Goal: Task Accomplishment & Management: Use online tool/utility

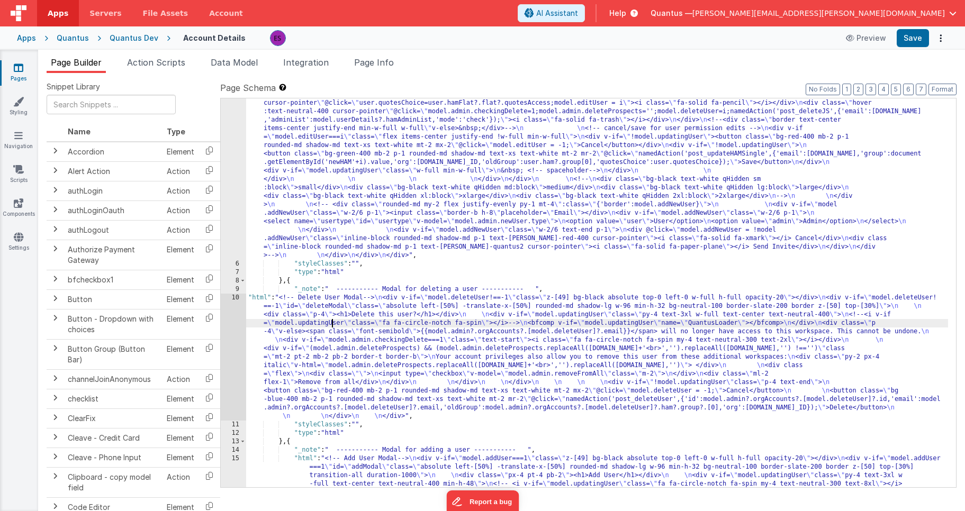
scroll to position [398, 0]
click at [329, 340] on div ""html" : "<!-- User Management Modal--> \n\n <div v-if= \" model.admin \" > \n\…" at bounding box center [597, 314] width 702 height 1159
click at [233, 343] on div "10" at bounding box center [233, 357] width 25 height 127
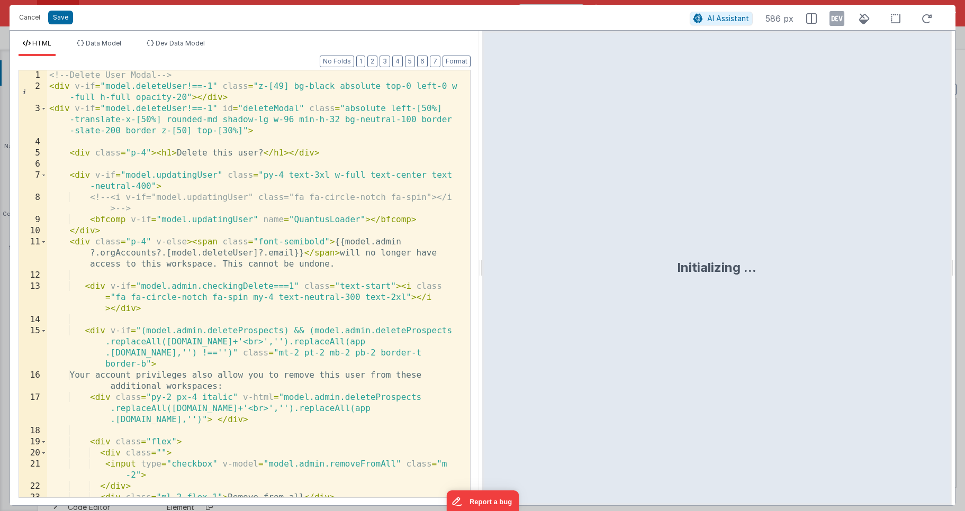
scroll to position [262, 0]
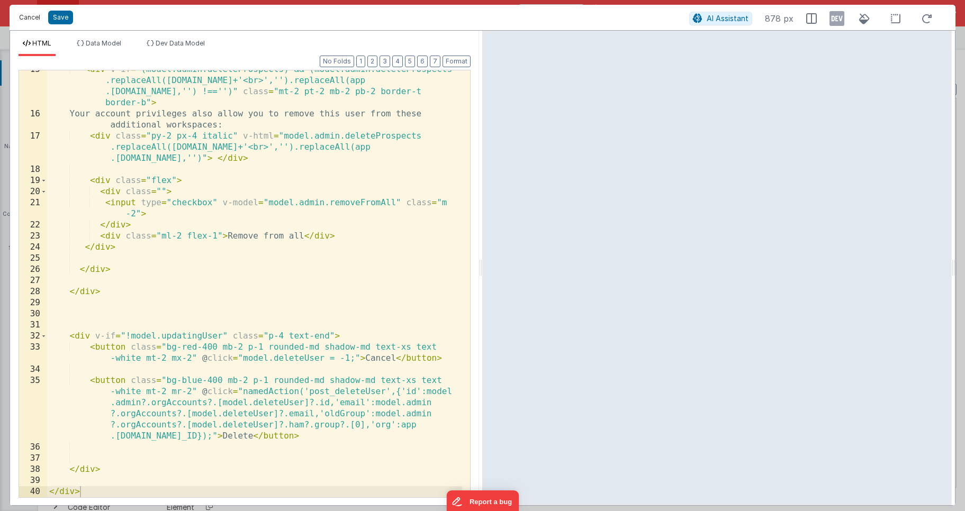
click at [28, 20] on button "Cancel" at bounding box center [30, 17] width 32 height 15
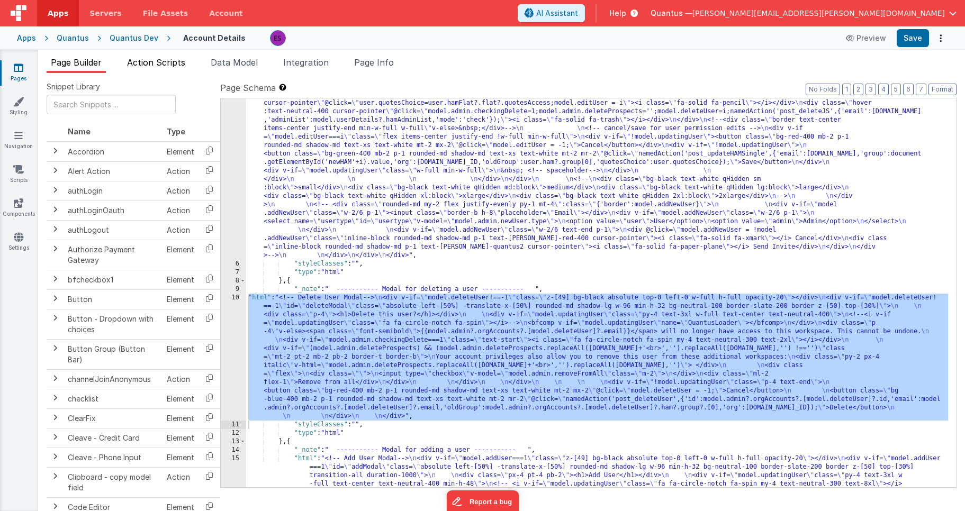
click at [154, 62] on span "Action Scripts" at bounding box center [156, 62] width 58 height 11
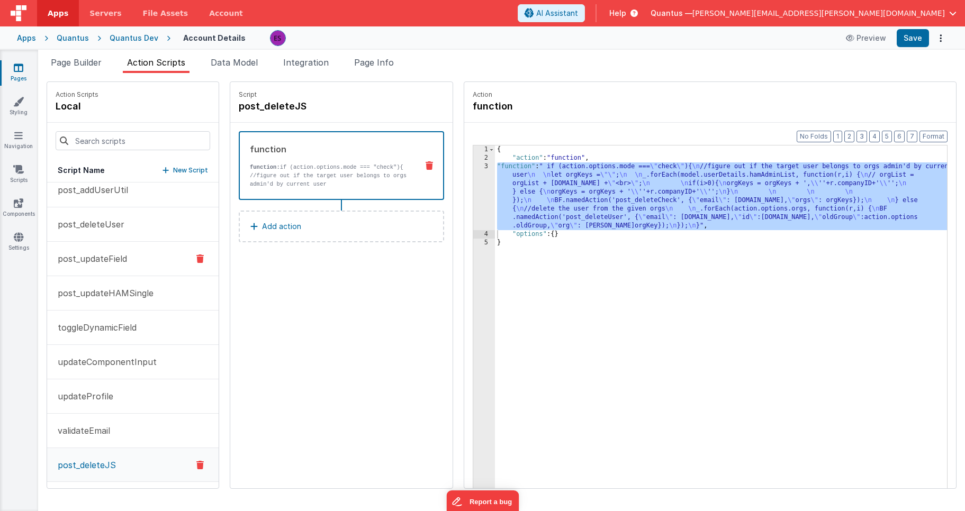
scroll to position [215, 0]
click at [97, 223] on p "post_deleteUser" at bounding box center [87, 225] width 73 height 13
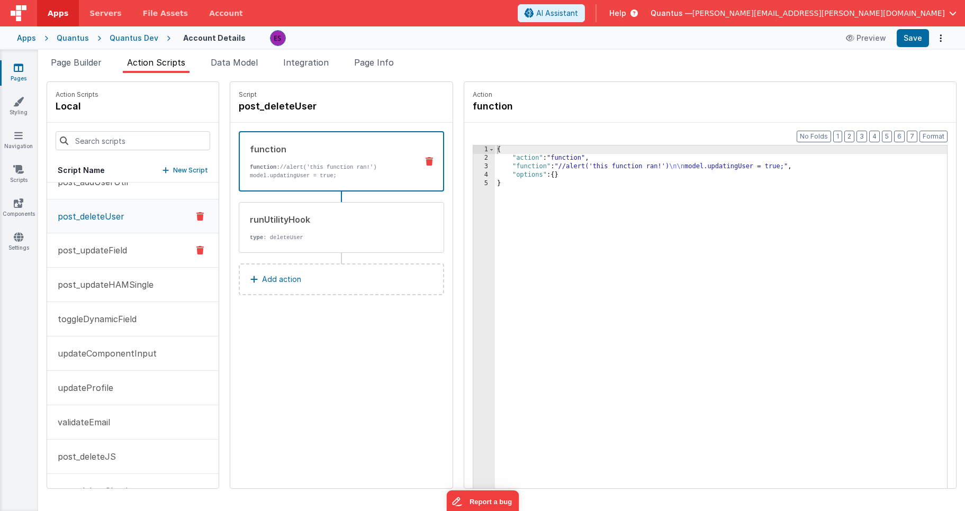
scroll to position [252, 0]
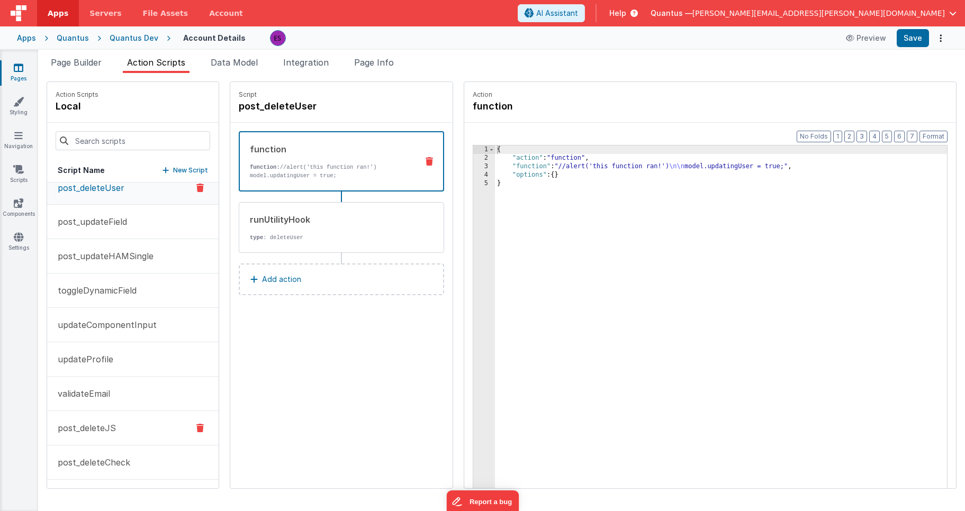
click at [80, 420] on button "post_deleteJS" at bounding box center [132, 428] width 171 height 34
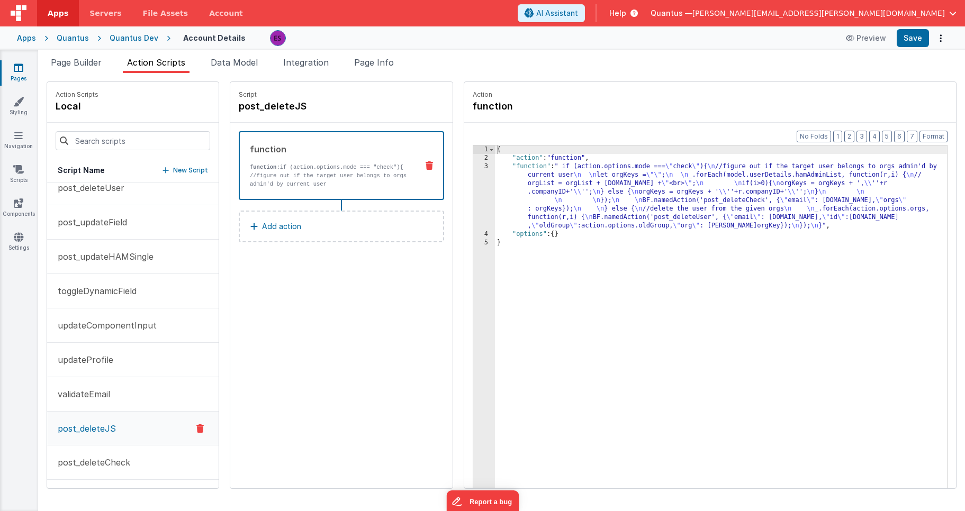
click at [507, 200] on div "{ "action" : "function" , "function" : " if (action.options.mode === \" check \…" at bounding box center [734, 342] width 479 height 393
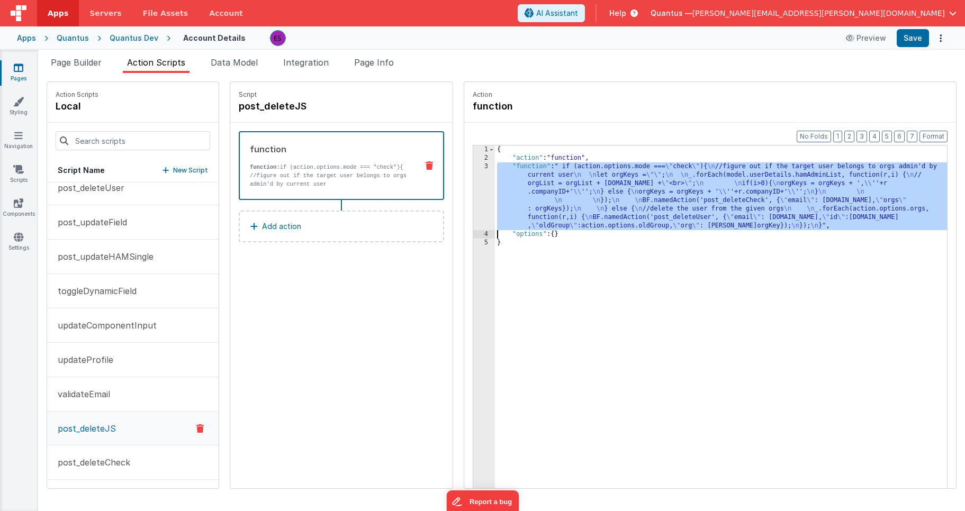
click at [473, 202] on div "3" at bounding box center [484, 196] width 22 height 68
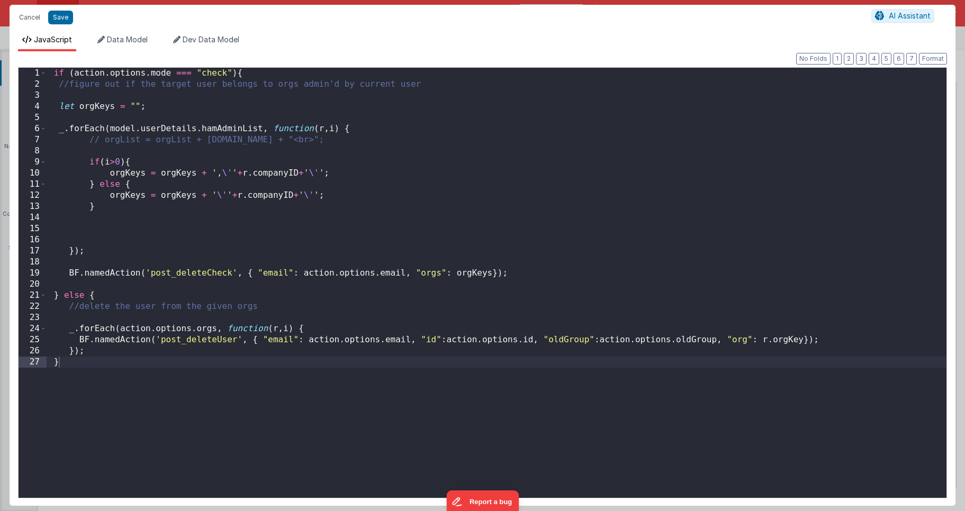
click at [88, 319] on div "if ( action . options . mode === "check" ) { //figure out if the target user be…" at bounding box center [496, 294] width 899 height 452
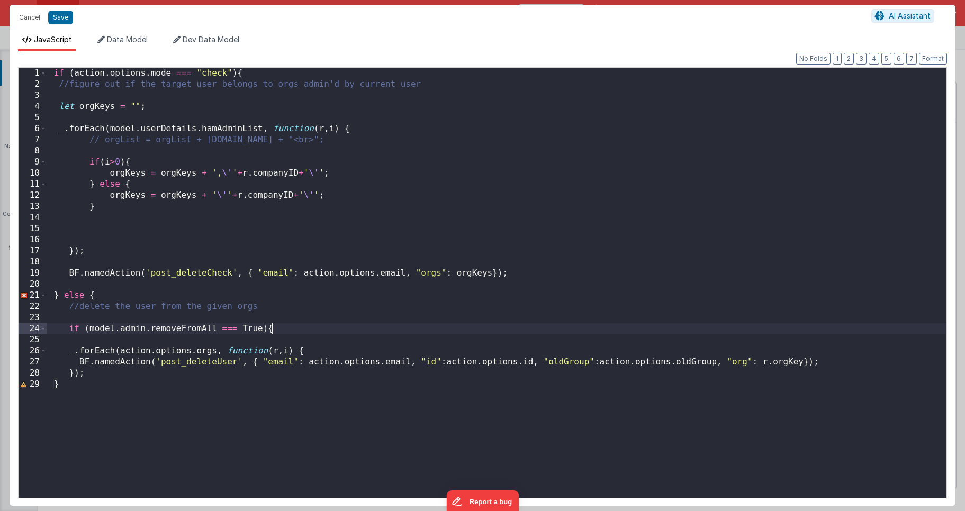
click at [95, 371] on div "if ( action . options . mode === "check" ) { //figure out if the target user be…" at bounding box center [496, 294] width 899 height 452
click at [93, 362] on div "if ( action . options . mode === "check" ) { //figure out if the target user be…" at bounding box center [496, 294] width 899 height 452
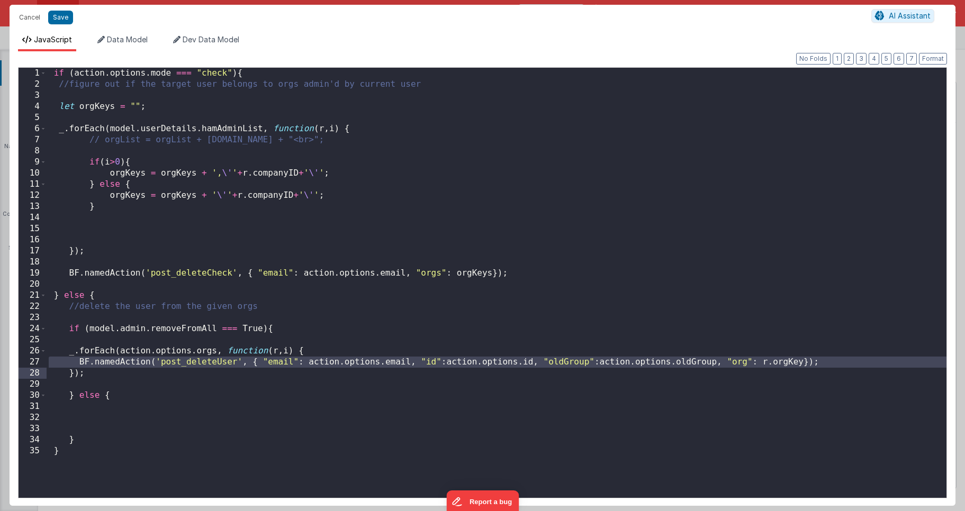
click at [90, 406] on div "if ( action . options . mode === "check" ) { //figure out if the target user be…" at bounding box center [496, 294] width 899 height 452
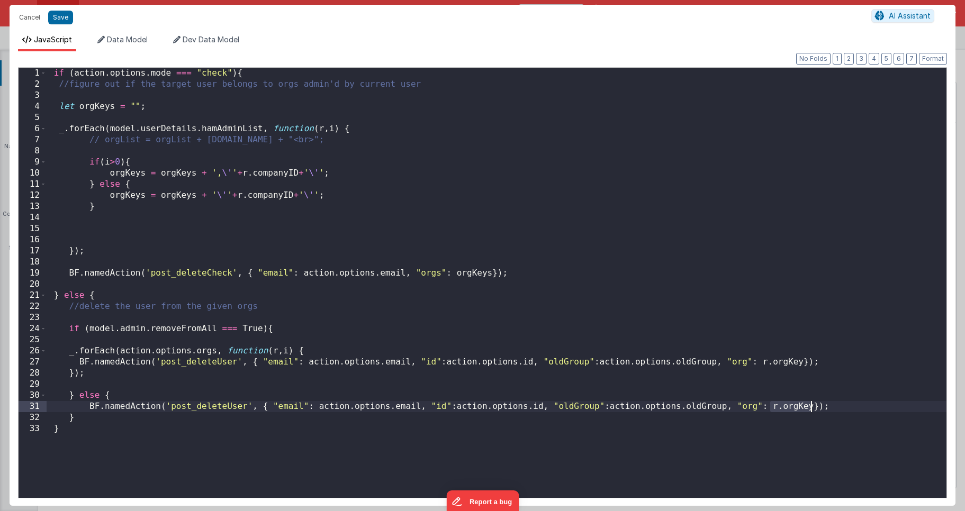
drag, startPoint x: 769, startPoint y: 405, endPoint x: 810, endPoint y: 405, distance: 41.3
click at [810, 405] on div "if ( action . options . mode === "check" ) { //figure out if the target user be…" at bounding box center [496, 294] width 899 height 452
click at [60, 21] on button "Save" at bounding box center [60, 18] width 25 height 14
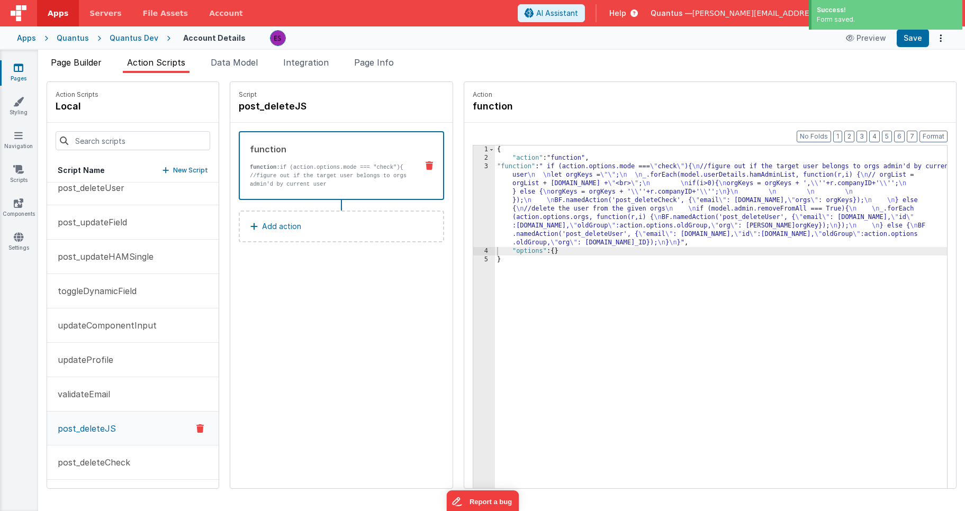
click at [86, 63] on span "Page Builder" at bounding box center [76, 62] width 51 height 11
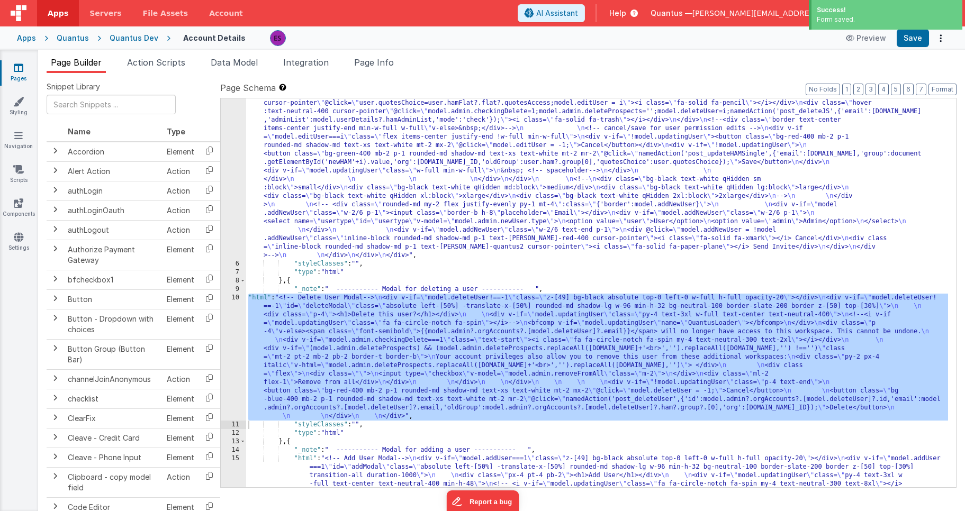
click at [360, 349] on div ""html" : "<!-- User Management Modal--> \n\n <div v-if= \" model.admin \" > \n\…" at bounding box center [597, 314] width 702 height 1159
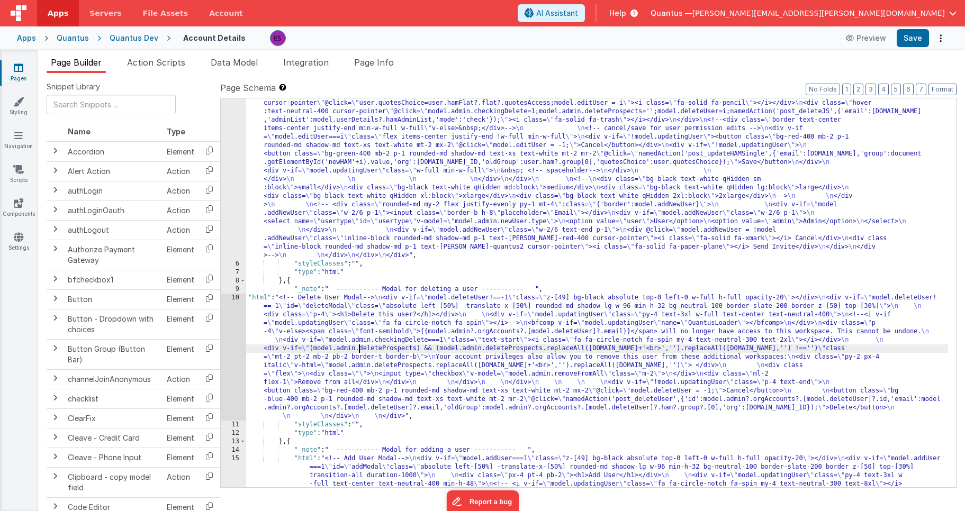
click at [223, 346] on div "10" at bounding box center [233, 357] width 25 height 127
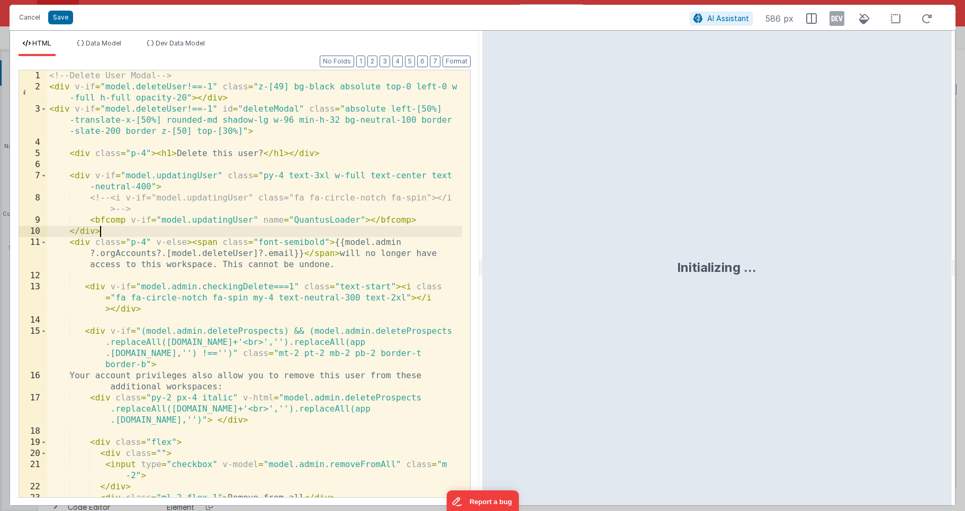
click at [240, 232] on div "<!-- Delete User Modal --> < div v-if = "model.deleteUser!==-1" class = "z-[49]…" at bounding box center [254, 294] width 415 height 449
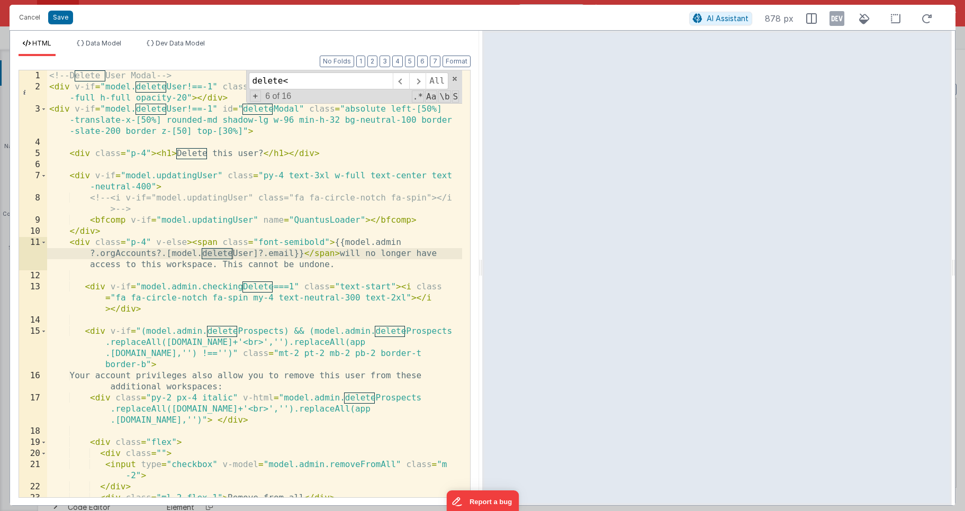
scroll to position [262, 0]
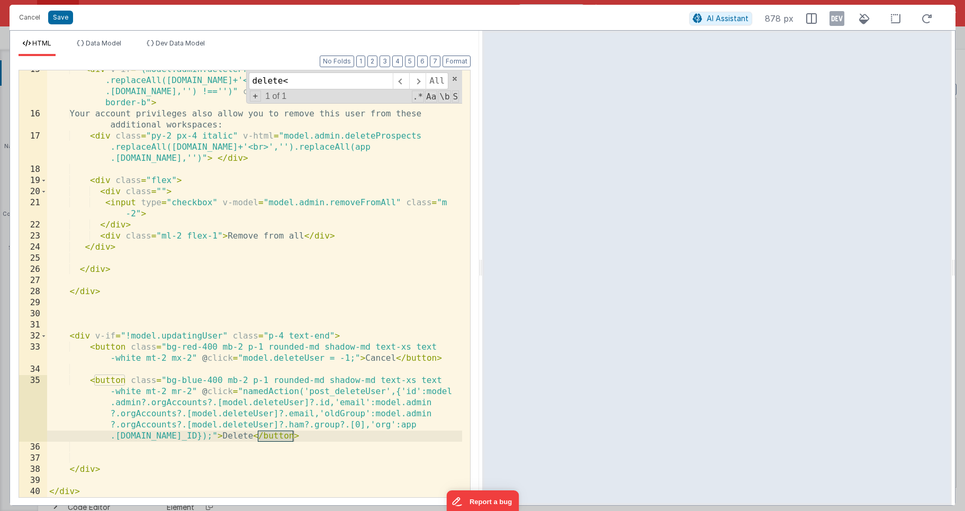
type input "delete<"
click at [384, 389] on div "< div v-if = "(model.admin.deleteProspects) && (model.admin.deleteProspects .re…" at bounding box center [254, 305] width 415 height 483
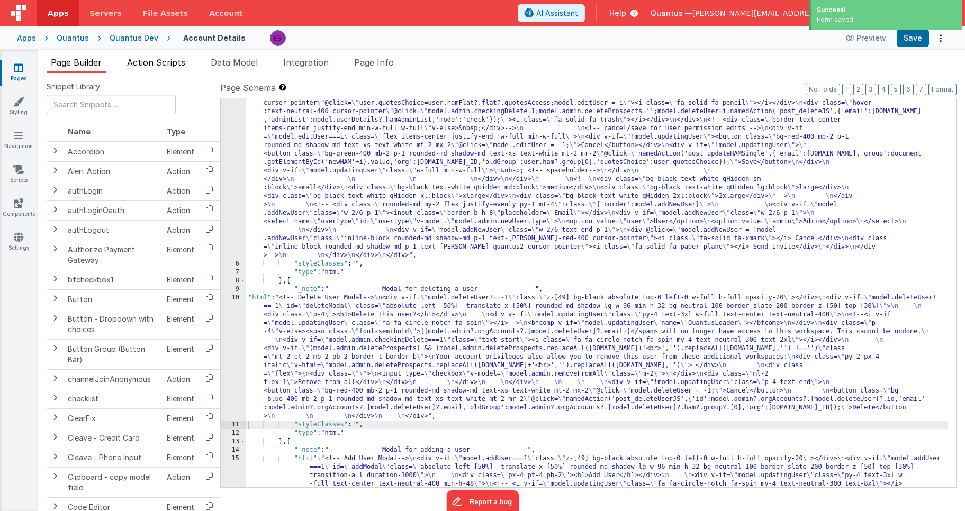
click at [169, 67] on span "Action Scripts" at bounding box center [156, 62] width 58 height 11
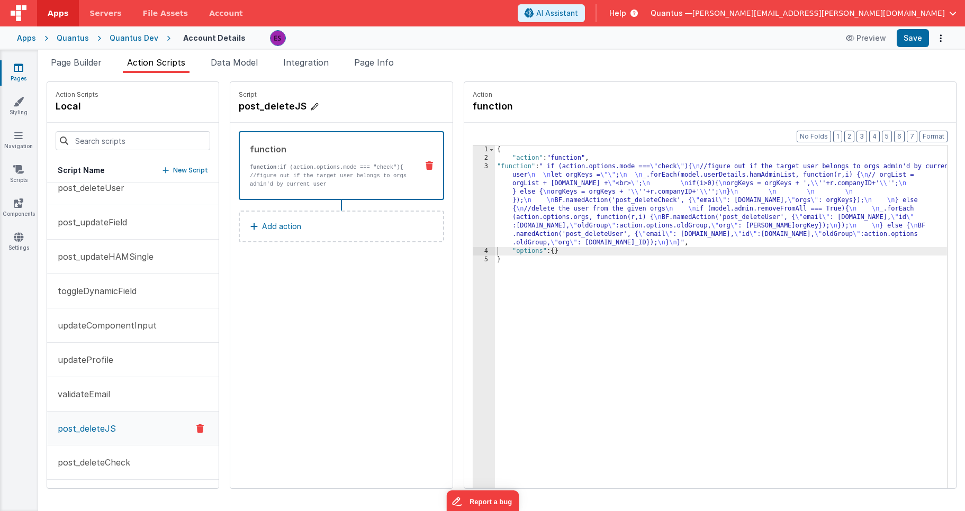
click at [264, 107] on h4 "post_deleteJS" at bounding box center [318, 106] width 159 height 15
click at [252, 110] on input "post_deleteJS" at bounding box center [292, 106] width 106 height 15
click at [372, 110] on div "post_deleteJS" at bounding box center [341, 106] width 205 height 15
click at [351, 107] on icon at bounding box center [354, 106] width 7 height 13
click at [90, 62] on span "Page Builder" at bounding box center [76, 62] width 51 height 11
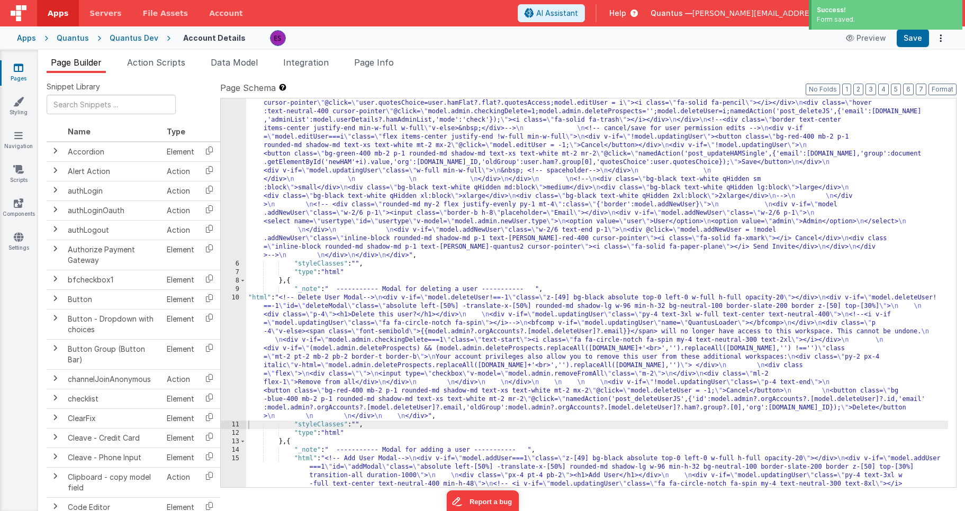
click at [290, 348] on div ""html" : "<!-- User Management Modal--> \n\n <div v-if= \" model.admin \" > \n\…" at bounding box center [597, 314] width 702 height 1159
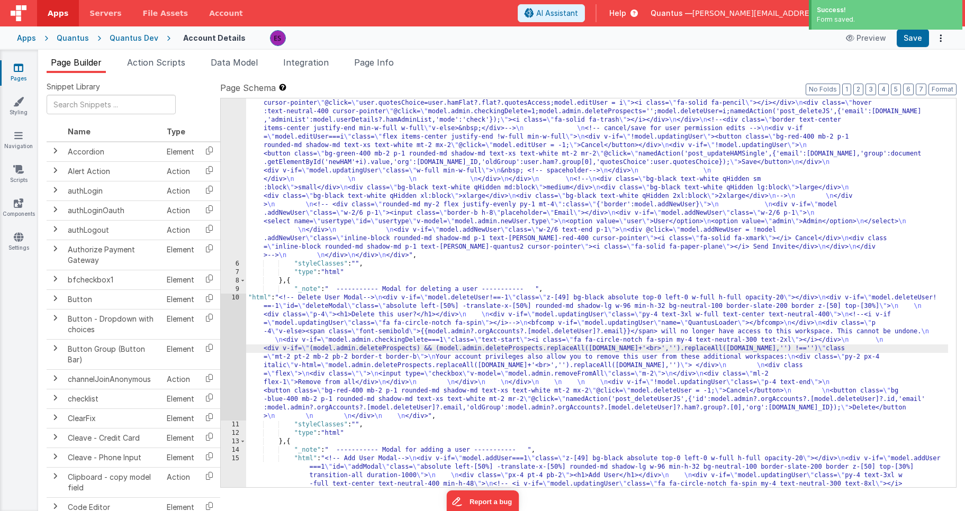
click at [227, 361] on div "10" at bounding box center [233, 357] width 25 height 127
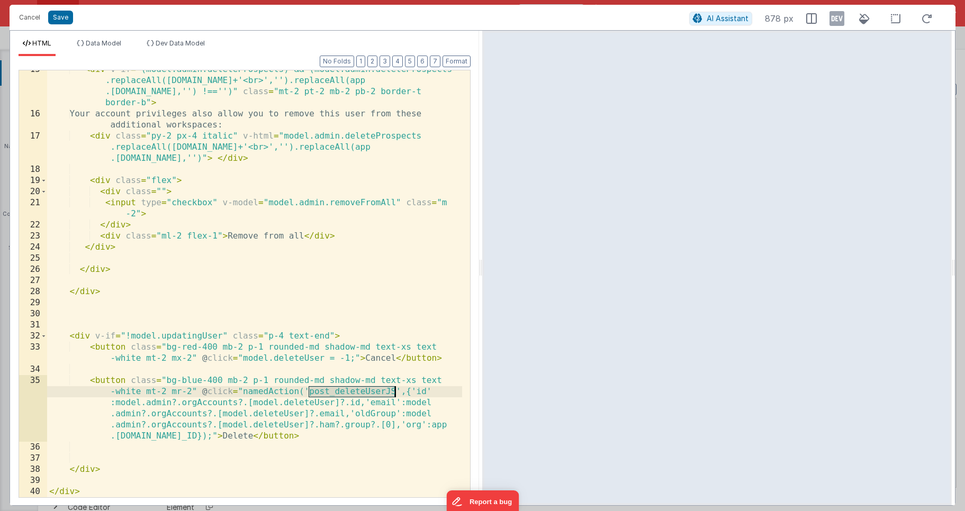
drag, startPoint x: 308, startPoint y: 391, endPoint x: 393, endPoint y: 394, distance: 84.7
click at [393, 394] on div "< div v-if = "(model.admin.deleteProspects) && (model.admin.deleteProspects .re…" at bounding box center [254, 305] width 415 height 483
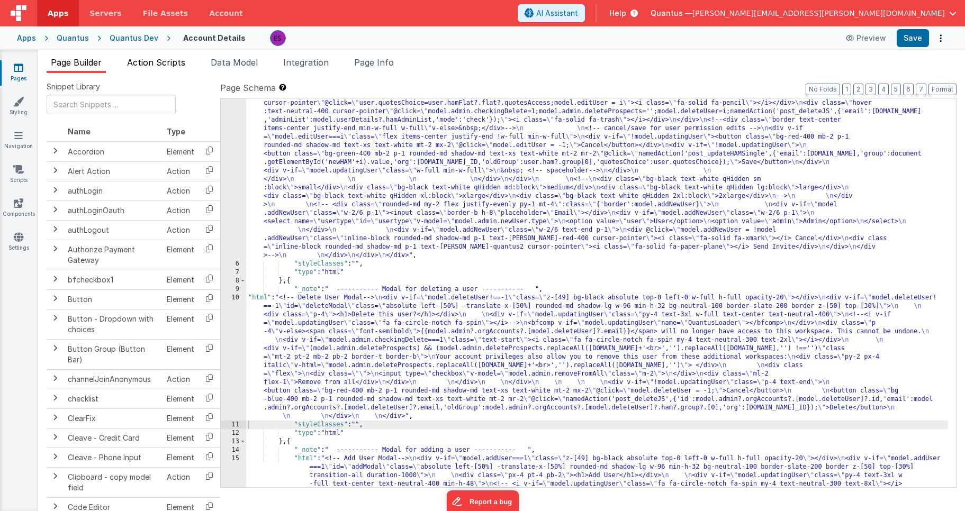
click at [156, 66] on span "Action Scripts" at bounding box center [156, 62] width 58 height 11
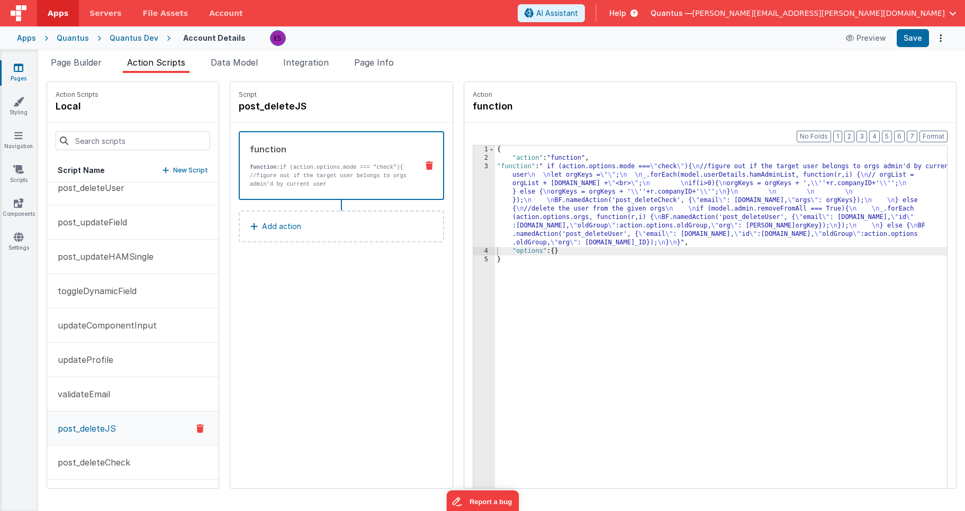
click at [497, 213] on div "{ "action" : "function" , "function" : " if (action.options.mode === \" check \…" at bounding box center [734, 342] width 479 height 393
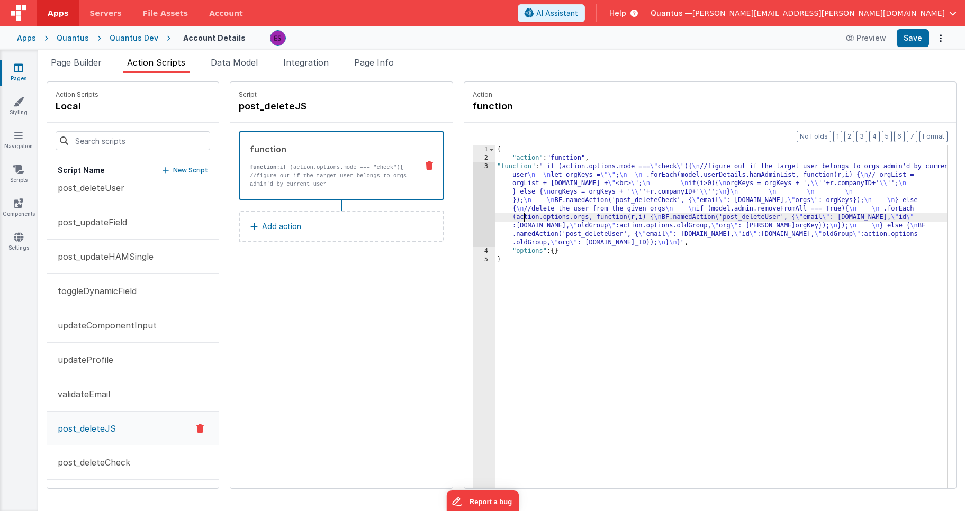
click at [473, 214] on div "3" at bounding box center [484, 204] width 22 height 85
click at [473, 215] on div "3" at bounding box center [484, 204] width 22 height 85
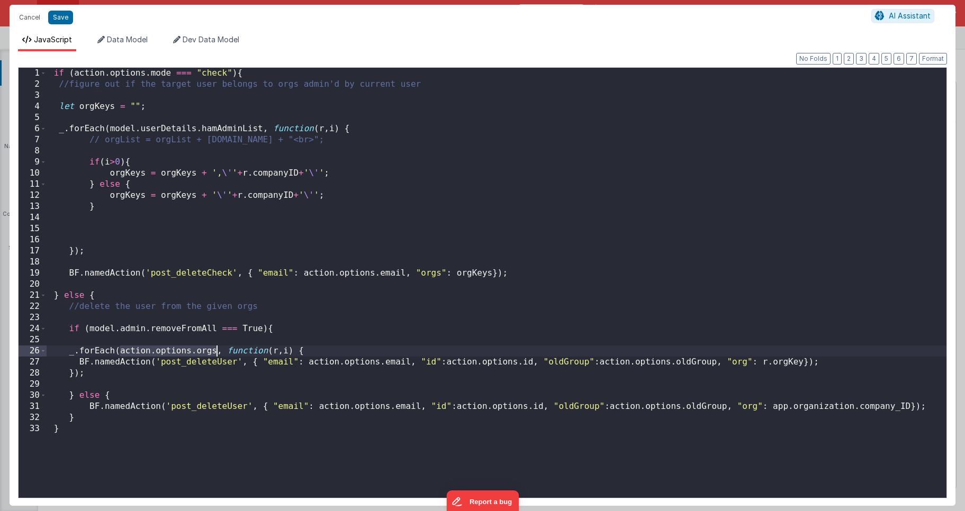
drag, startPoint x: 120, startPoint y: 351, endPoint x: 216, endPoint y: 352, distance: 96.3
click at [216, 352] on div "if ( action . options . mode === "check" ) { //figure out if the target user be…" at bounding box center [496, 294] width 899 height 452
click at [784, 365] on div "if ( action . options . mode === "check" ) { //figure out if the target user be…" at bounding box center [496, 294] width 899 height 452
click at [756, 379] on div "if ( action . options . mode === "check" ) { //figure out if the target user be…" at bounding box center [496, 294] width 899 height 452
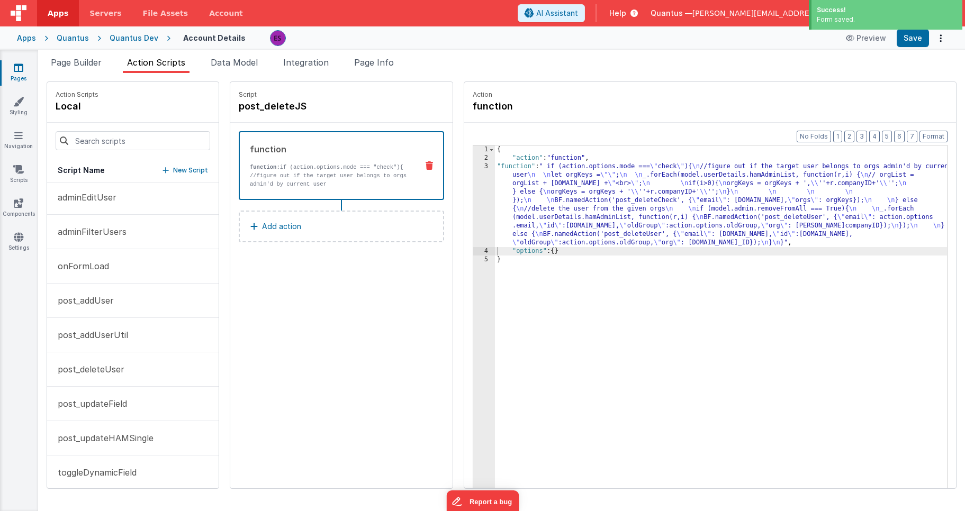
scroll to position [0, 0]
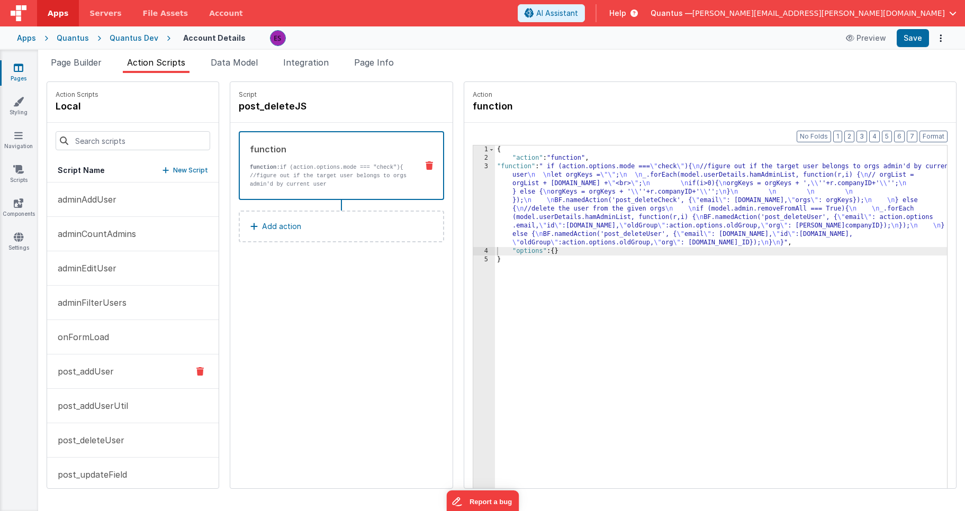
click at [96, 372] on p "post_addUser" at bounding box center [82, 371] width 62 height 13
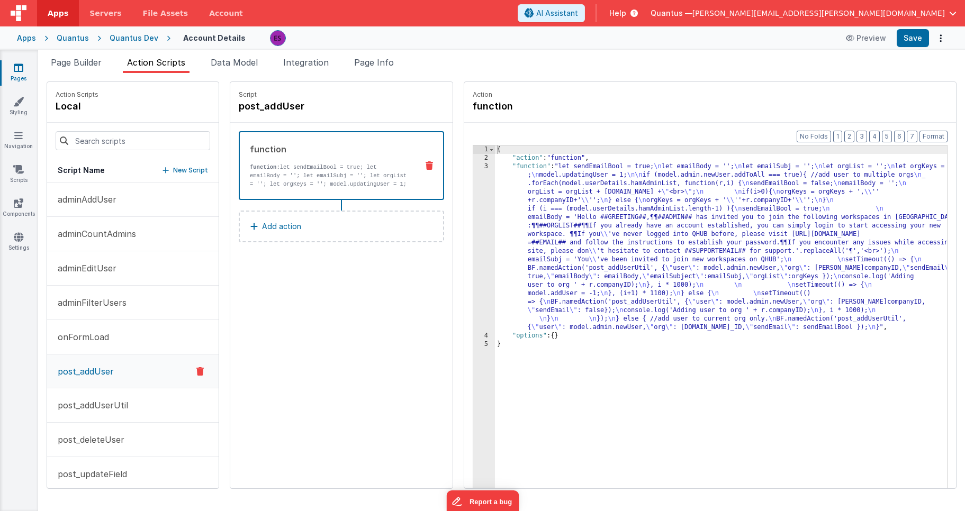
click at [566, 194] on div "{ "action" : "function" , "function" : "let sendEmailBool = true; \n let emailB…" at bounding box center [734, 342] width 479 height 393
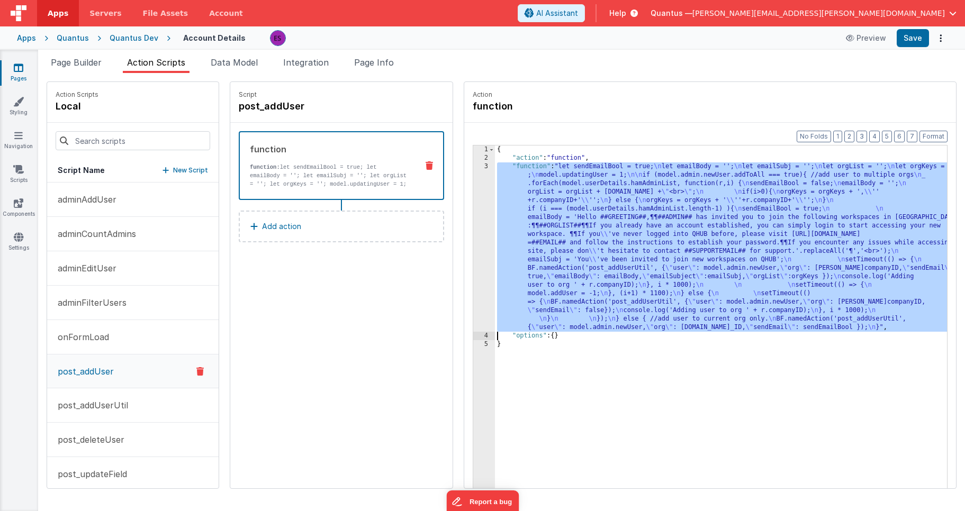
click at [473, 234] on div "3" at bounding box center [484, 246] width 22 height 169
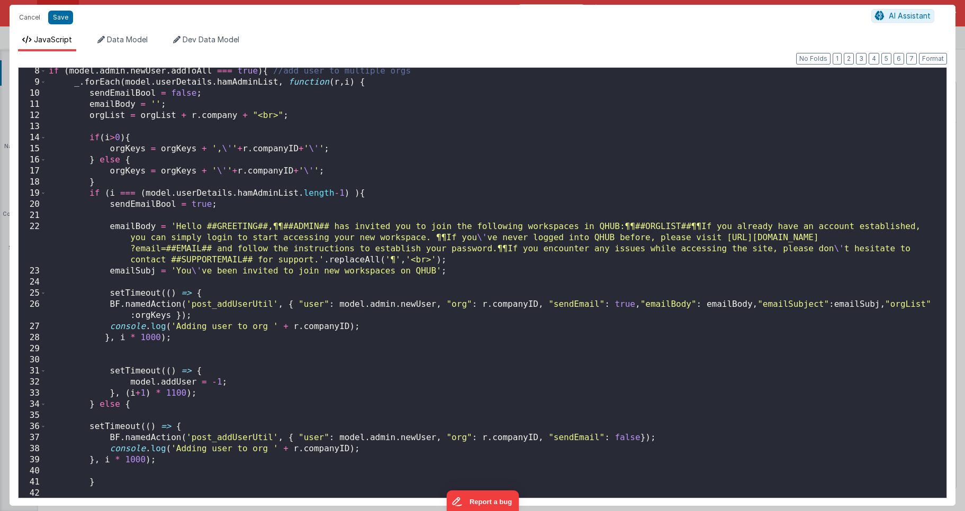
scroll to position [83, 0]
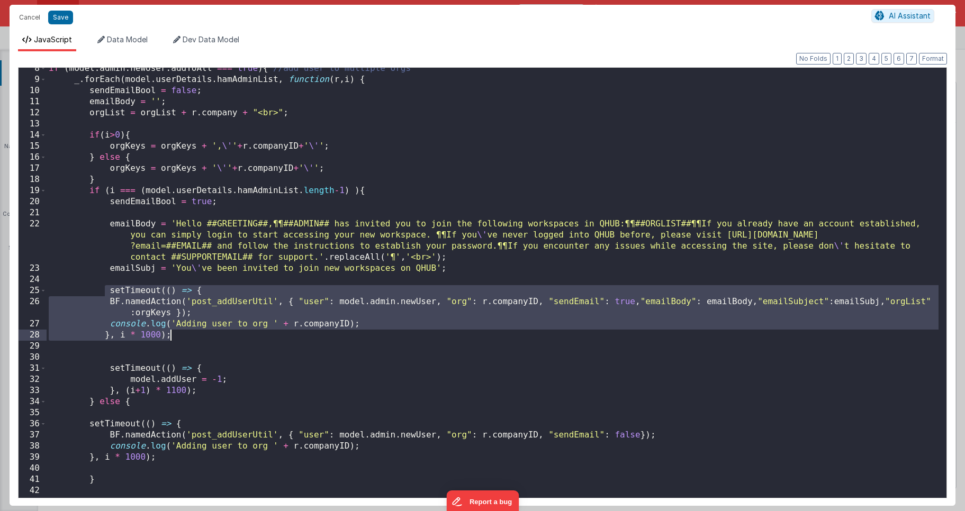
drag, startPoint x: 104, startPoint y: 290, endPoint x: 190, endPoint y: 332, distance: 95.6
click at [190, 332] on div "if ( model . admin . newUser . addToAll === true ) { //add user to multiple org…" at bounding box center [493, 289] width 892 height 452
click at [25, 21] on button "Cancel" at bounding box center [30, 17] width 32 height 15
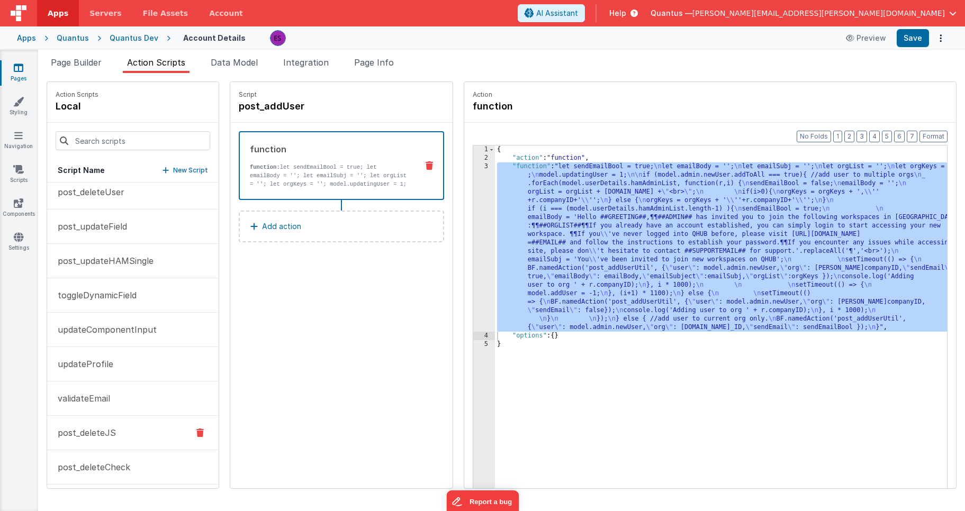
click at [90, 428] on p "post_deleteJS" at bounding box center [83, 432] width 65 height 13
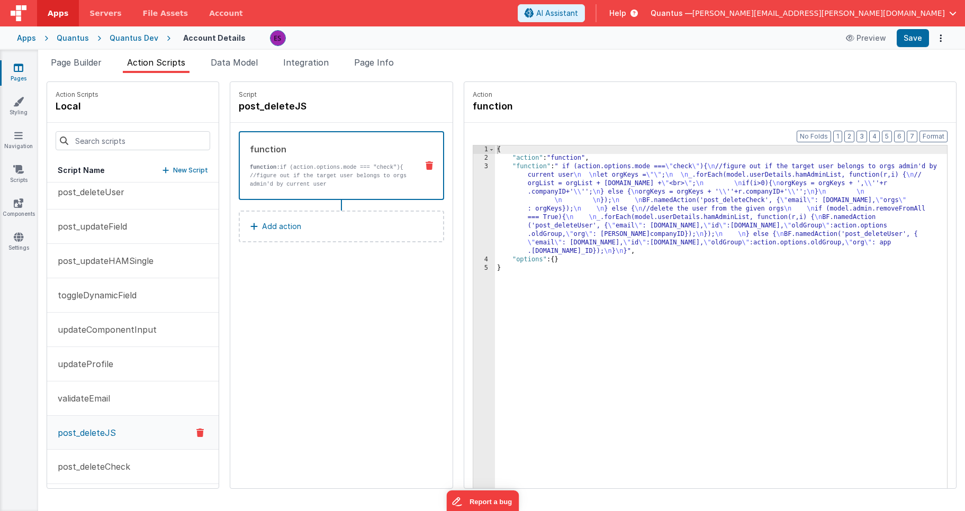
click at [495, 208] on div "{ "action" : "function" , "function" : " if (action.options.mode === \" check \…" at bounding box center [734, 342] width 479 height 393
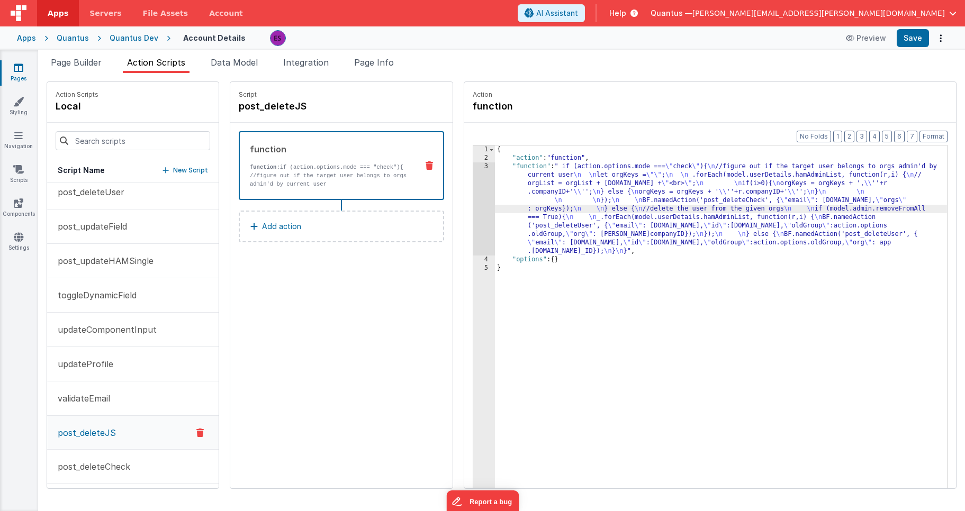
click at [473, 215] on div "3" at bounding box center [484, 208] width 22 height 93
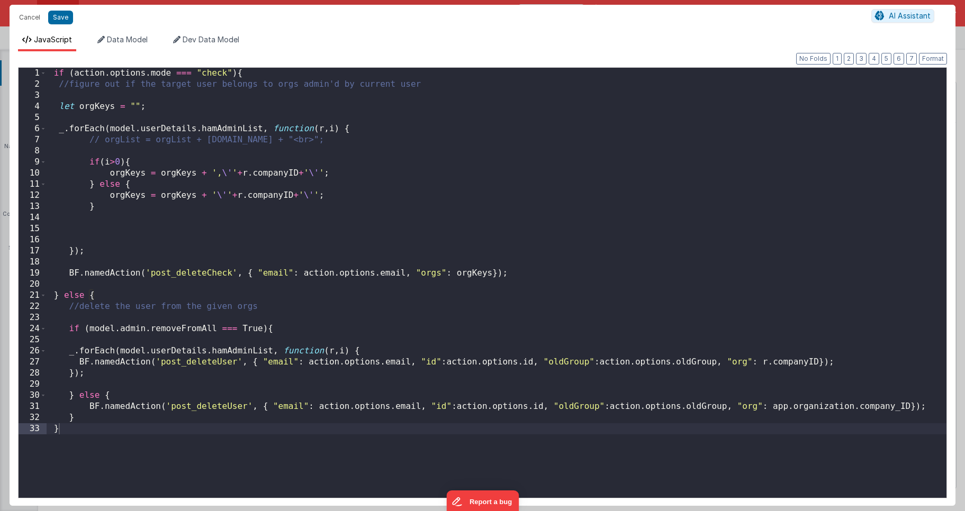
click at [375, 352] on div "if ( action . options . mode === "check" ) { //figure out if the target user be…" at bounding box center [496, 294] width 899 height 452
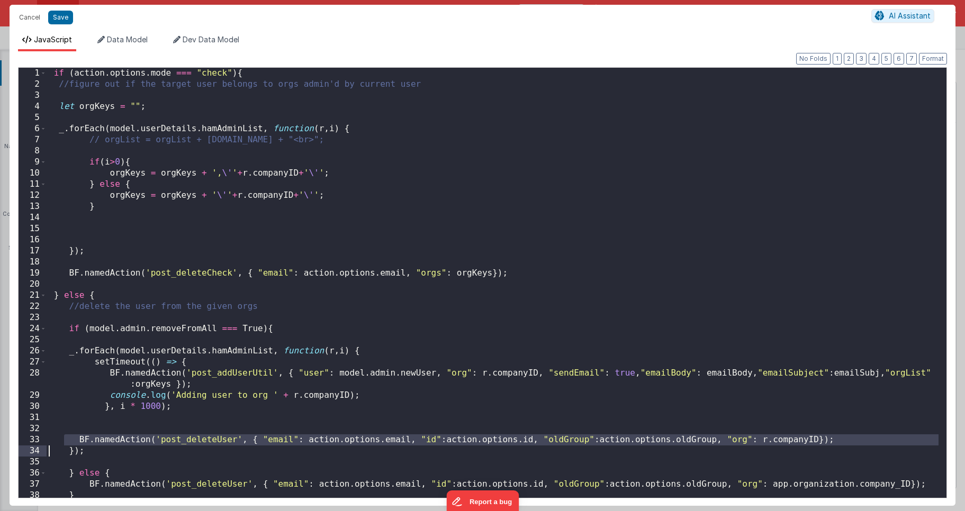
drag, startPoint x: 51, startPoint y: 440, endPoint x: 46, endPoint y: 448, distance: 8.8
click at [46, 448] on div "1 2 3 4 5 6 7 8 9 10 11 12 13 14 15 16 17 18 19 20 21 22 23 24 25 26 27 28 29 3…" at bounding box center [482, 282] width 929 height 431
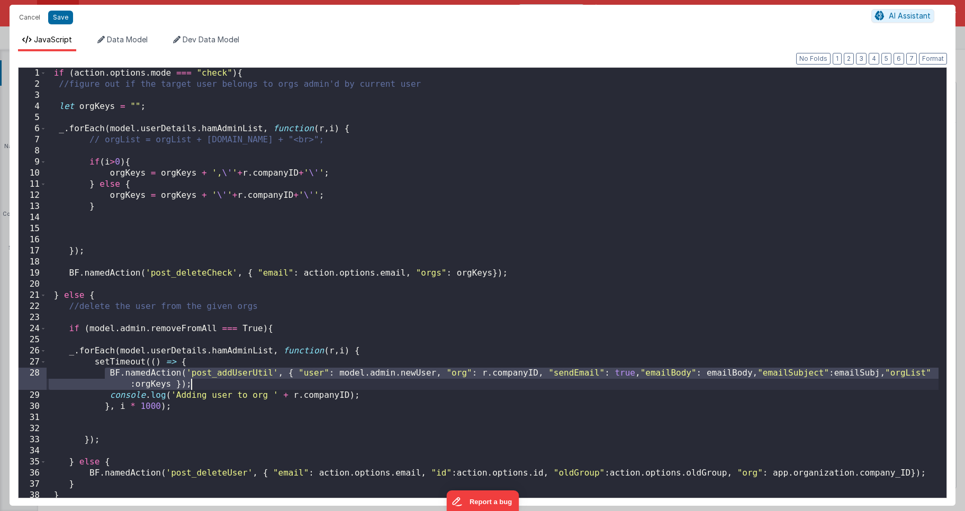
drag, startPoint x: 103, startPoint y: 374, endPoint x: 215, endPoint y: 383, distance: 113.0
click at [215, 383] on div "if ( action . options . mode === "check" ) { //figure out if the target user be…" at bounding box center [493, 294] width 892 height 452
paste textarea
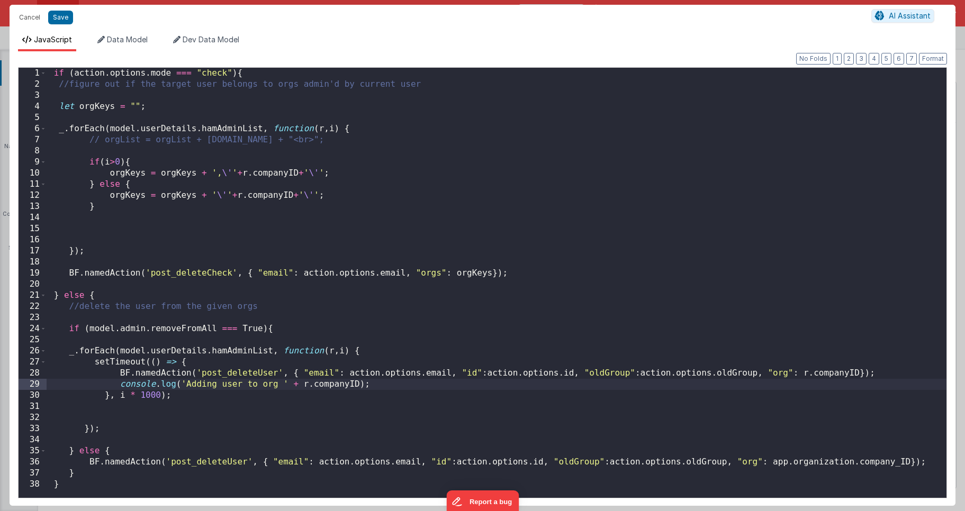
click at [206, 383] on div "if ( action . options . mode === "check" ) { //figure out if the target user be…" at bounding box center [496, 294] width 899 height 452
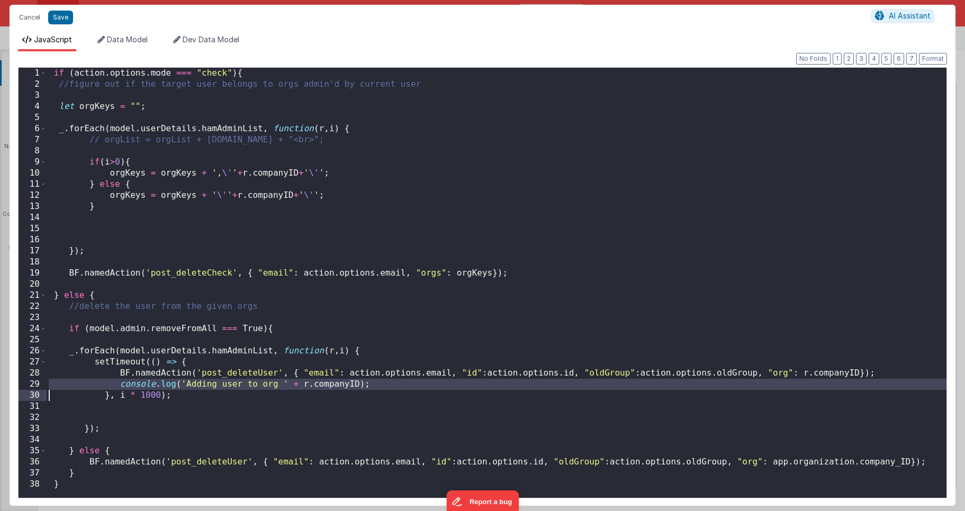
click at [206, 383] on div "if ( action . options . mode === "check" ) { //figure out if the target user be…" at bounding box center [496, 294] width 899 height 452
click at [207, 396] on div "if ( action . options . mode === "check" ) { //figure out if the target user be…" at bounding box center [496, 294] width 899 height 452
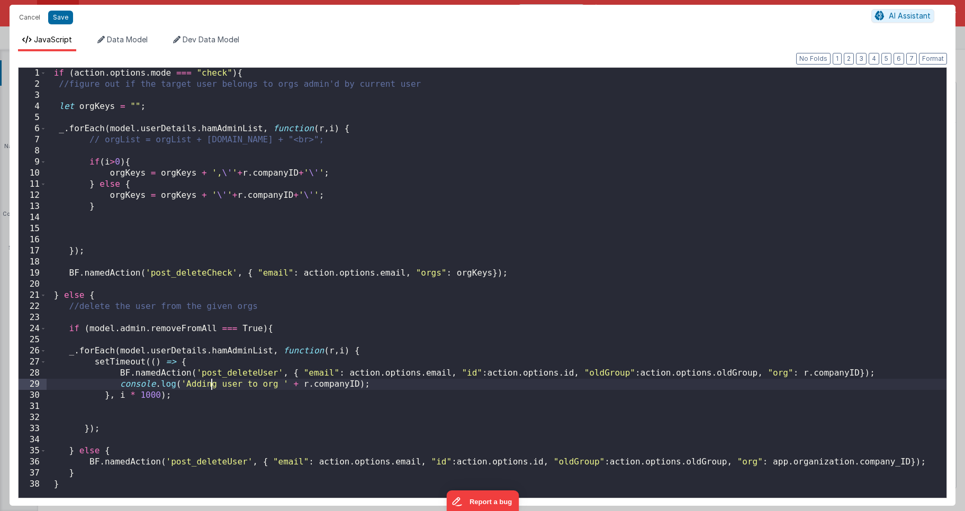
click at [209, 379] on div "if ( action . options . mode === "check" ) { //figure out if the target user be…" at bounding box center [496, 294] width 899 height 452
click at [208, 381] on div "if ( action . options . mode === "check" ) { //figure out if the target user be…" at bounding box center [496, 294] width 899 height 452
drag, startPoint x: 394, startPoint y: 386, endPoint x: 121, endPoint y: 381, distance: 273.6
click at [121, 381] on div "if ( action . options . mode === "check" ) { //figure out if the target user be…" at bounding box center [496, 294] width 899 height 452
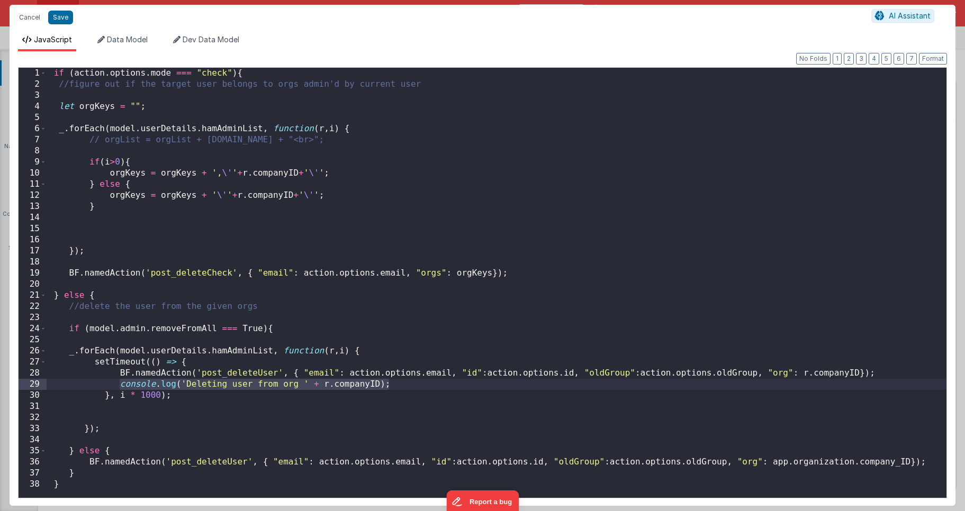
click at [929, 462] on div "if ( action . options . mode === "check" ) { //figure out if the target user be…" at bounding box center [496, 294] width 899 height 452
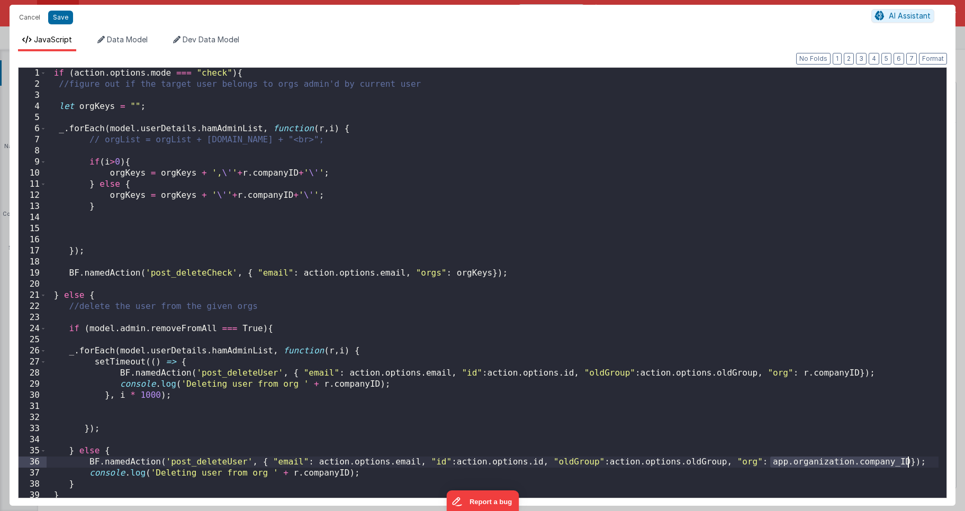
drag, startPoint x: 770, startPoint y: 462, endPoint x: 907, endPoint y: 460, distance: 137.6
click at [907, 460] on div "if ( action . options . mode === "check" ) { //figure out if the target user be…" at bounding box center [493, 294] width 892 height 452
click at [324, 472] on div "if ( action . options . mode === "check" ) { //figure out if the target user be…" at bounding box center [493, 294] width 892 height 452
drag, startPoint x: 288, startPoint y: 472, endPoint x: 348, endPoint y: 473, distance: 59.8
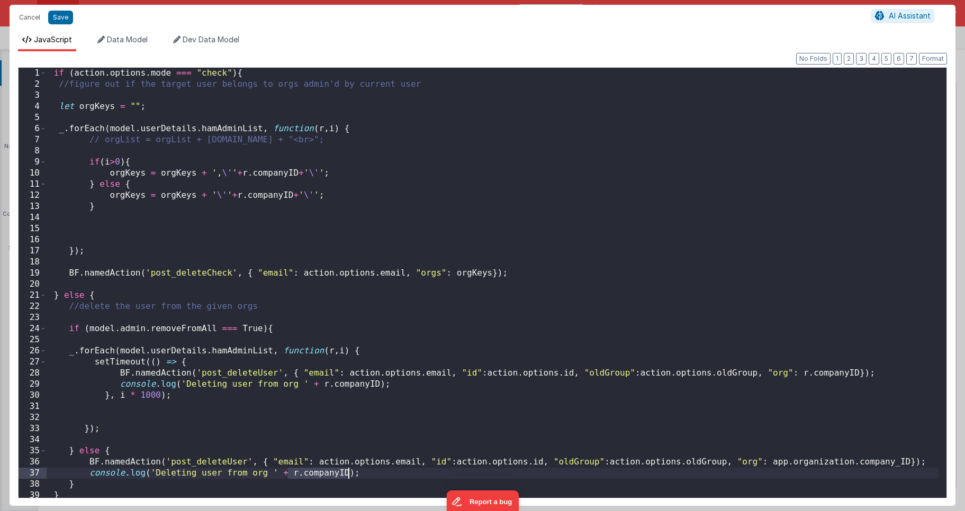
click at [348, 473] on div "if ( action . options . mode === "check" ) { //figure out if the target user be…" at bounding box center [493, 294] width 892 height 452
paste textarea
click at [346, 458] on div "if ( action . options . mode === "check" ) { //figure out if the target user be…" at bounding box center [493, 294] width 892 height 452
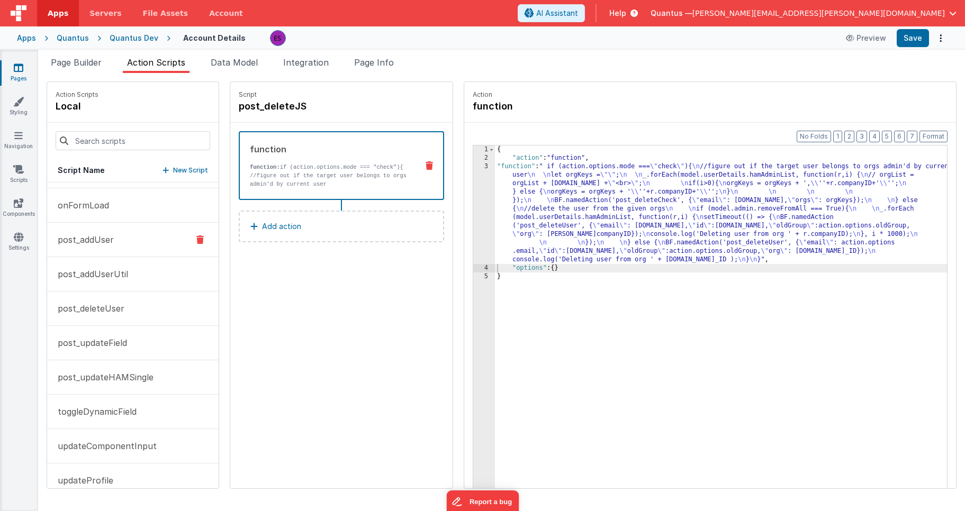
scroll to position [97, 0]
click at [98, 277] on p "post_addUser" at bounding box center [82, 274] width 62 height 13
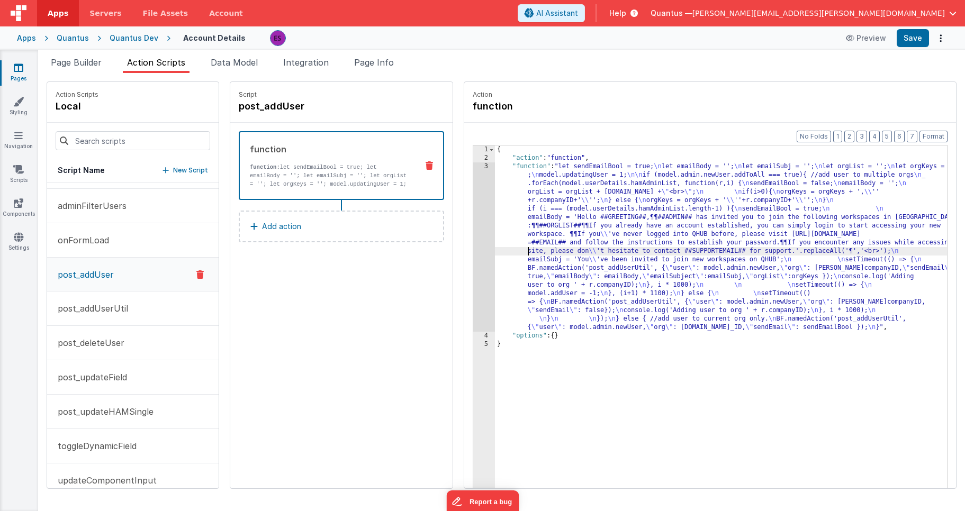
click at [495, 253] on div "{ "action" : "function" , "function" : "let sendEmailBool = true; \n let emailB…" at bounding box center [734, 342] width 479 height 393
click at [473, 263] on div "3" at bounding box center [484, 246] width 22 height 169
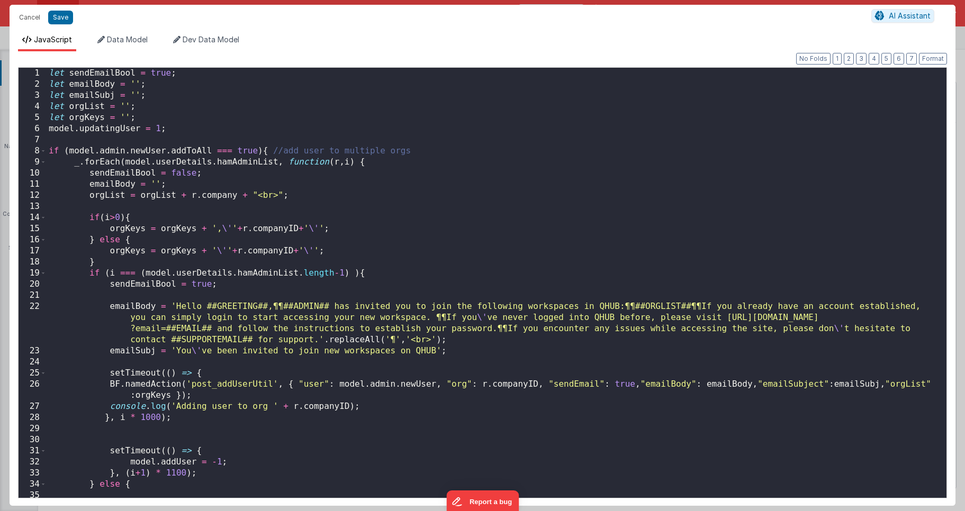
click at [204, 307] on div "let sendEmailBool = true ; let emailBody = '' ; let emailSubj = '' ; let orgLis…" at bounding box center [493, 294] width 892 height 452
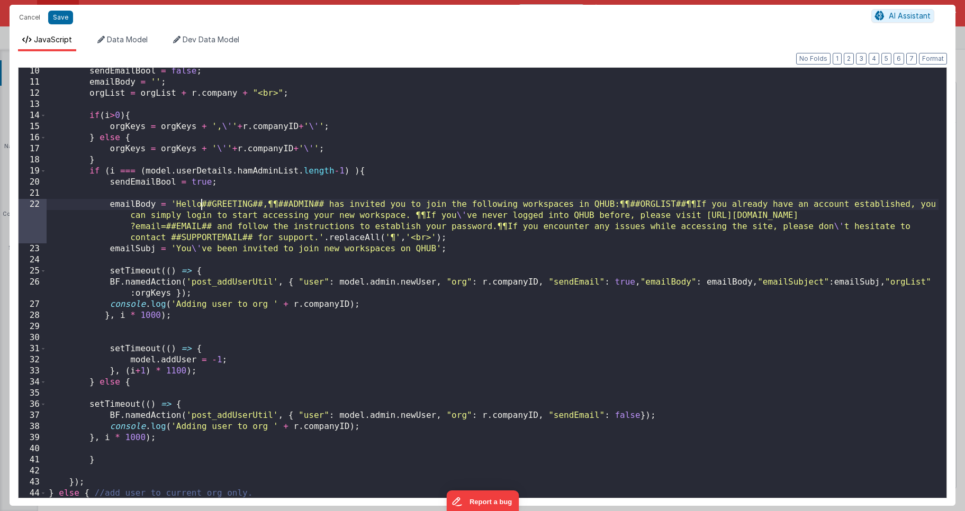
scroll to position [125, 0]
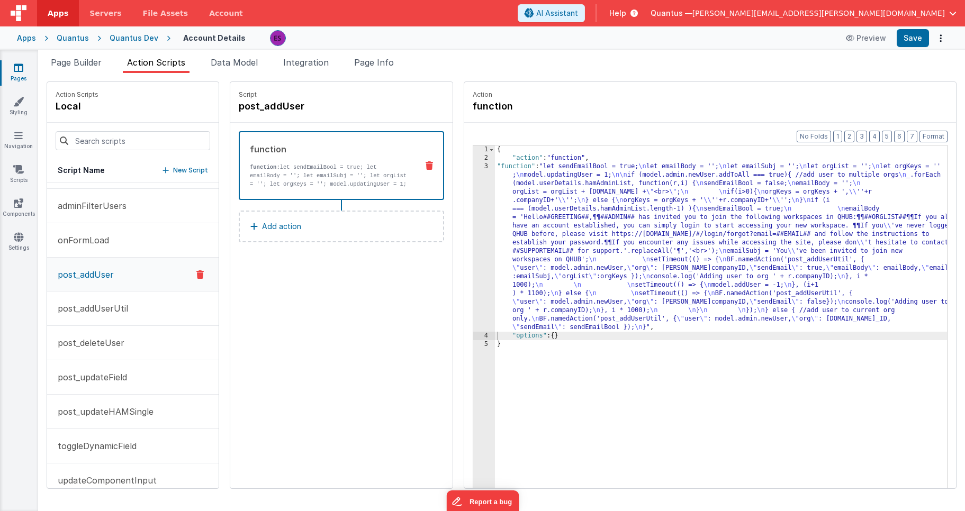
click at [80, 75] on div "Snippet Library Name Type Accordion Element Alert Action Action authLogin Actio…" at bounding box center [501, 292] width 926 height 438
click at [87, 69] on li "Page Builder" at bounding box center [76, 64] width 59 height 17
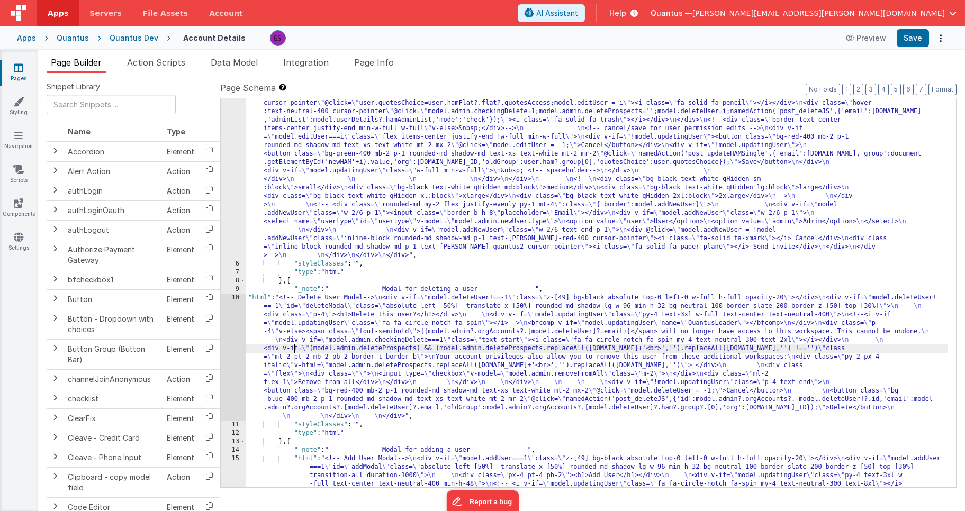
click at [296, 350] on div ""html" : "<!-- User Management Modal--> \n\n <div v-if= \" model.admin \" > \n\…" at bounding box center [597, 314] width 702 height 1159
click at [228, 335] on div "10" at bounding box center [233, 357] width 25 height 127
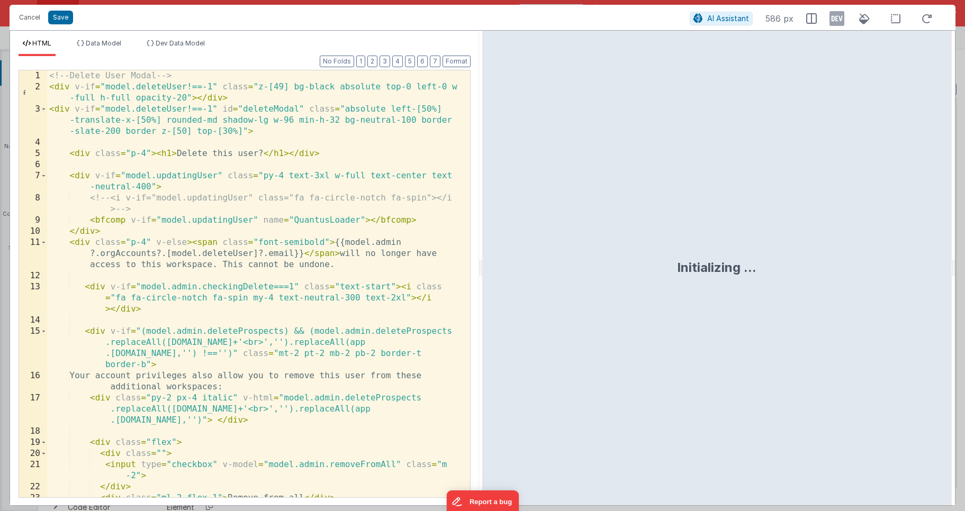
click at [231, 334] on div "<!-- Delete User Modal --> < div v-if = "model.deleteUser!==-1" class = "z-[49]…" at bounding box center [254, 294] width 415 height 449
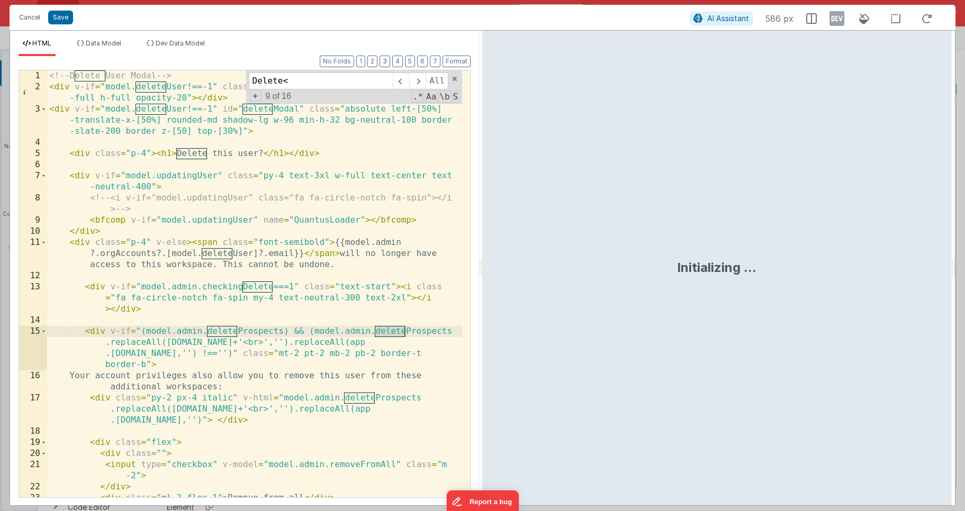
scroll to position [262, 0]
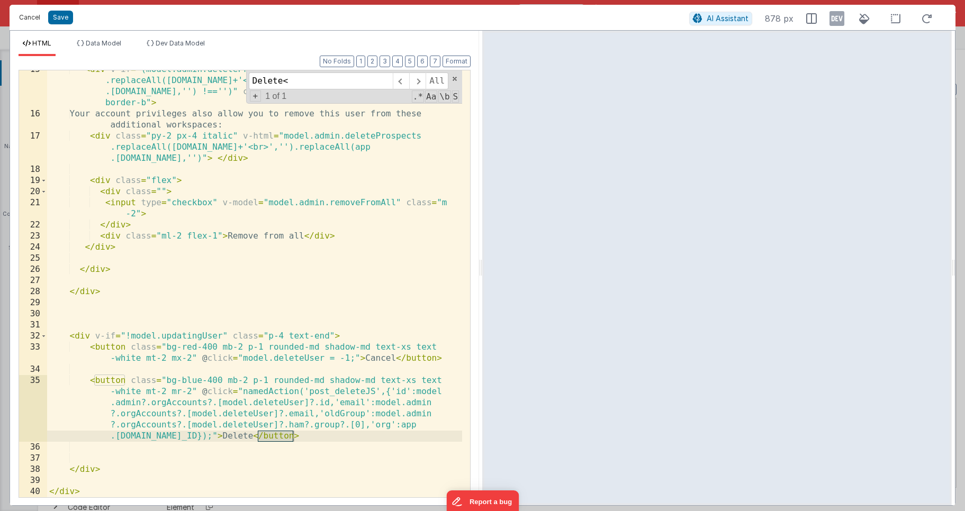
type input "Delete<"
drag, startPoint x: 22, startPoint y: 23, endPoint x: 74, endPoint y: 82, distance: 78.7
click at [22, 23] on button "Cancel" at bounding box center [30, 17] width 32 height 15
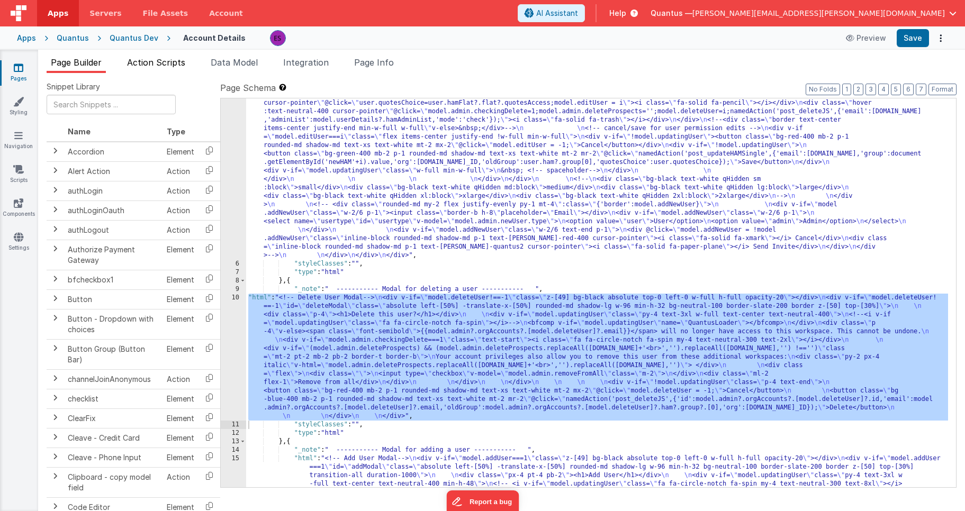
click at [126, 58] on li "Action Scripts" at bounding box center [156, 64] width 67 height 17
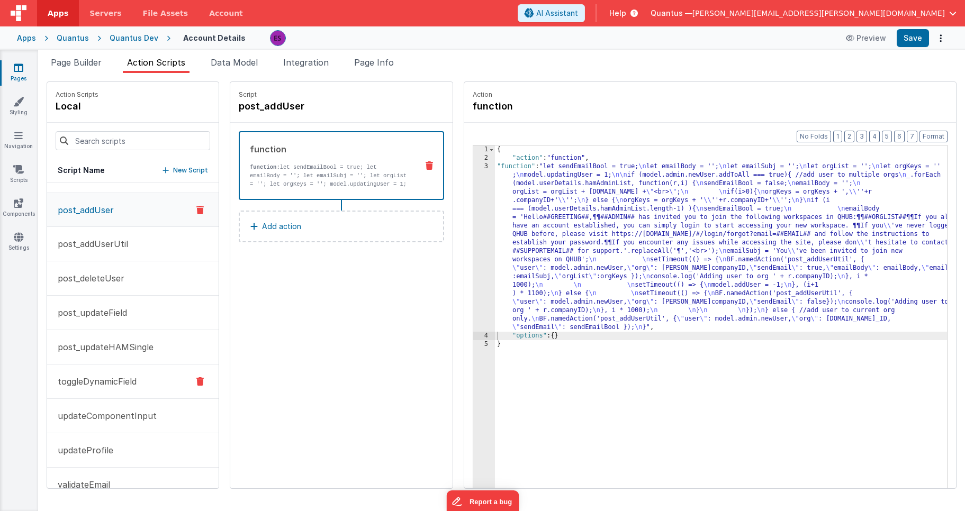
scroll to position [252, 0]
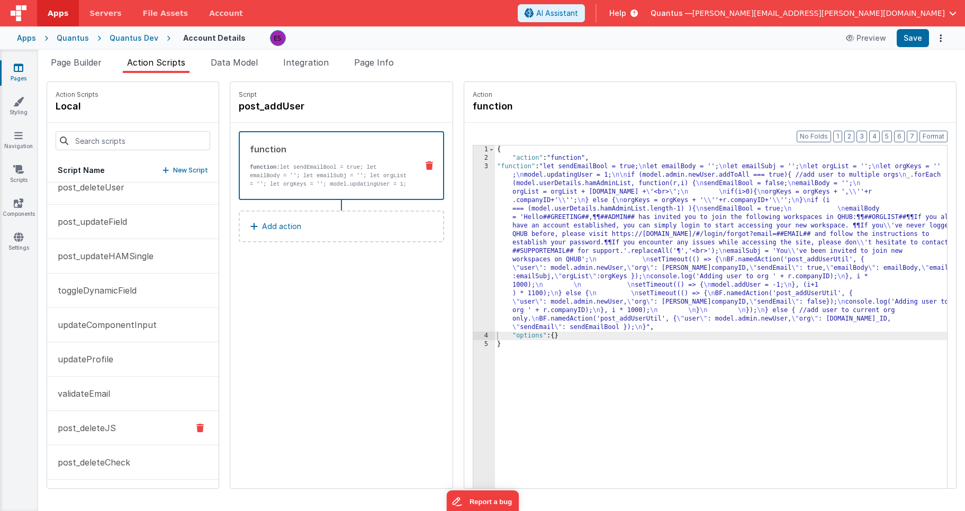
click at [133, 422] on button "post_deleteJS" at bounding box center [132, 428] width 171 height 34
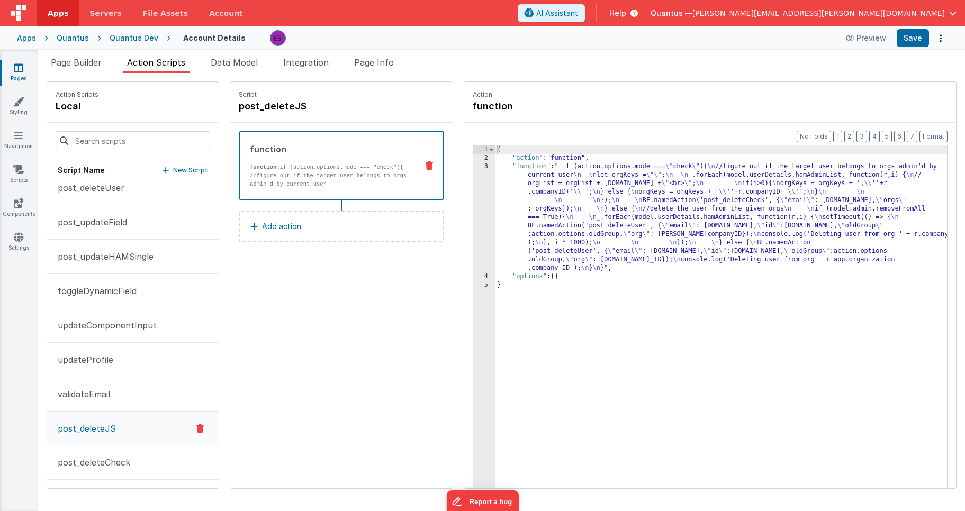
drag, startPoint x: 612, startPoint y: 212, endPoint x: 600, endPoint y: 215, distance: 12.1
click at [604, 214] on div "{ "action" : "function" , "function" : " if (action.options.mode === \" check \…" at bounding box center [734, 342] width 479 height 393
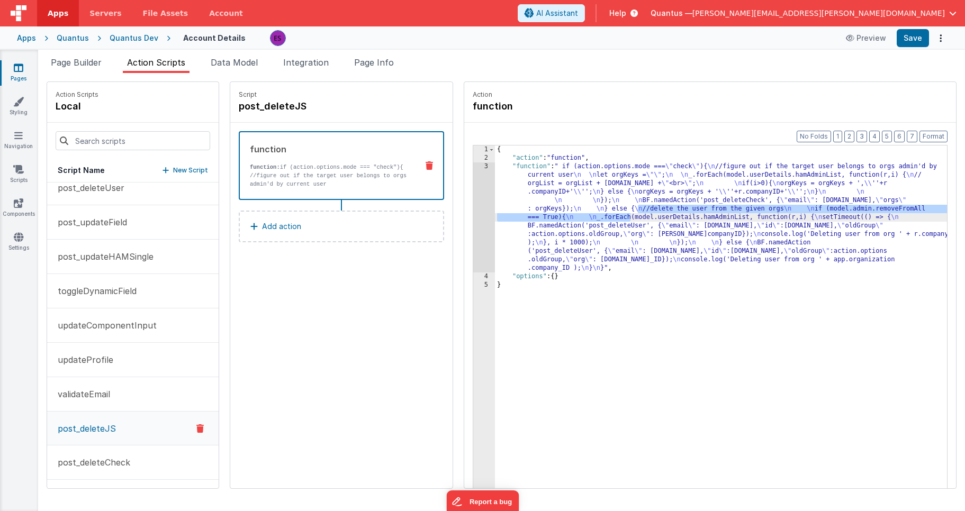
click at [473, 212] on div "3" at bounding box center [484, 217] width 22 height 110
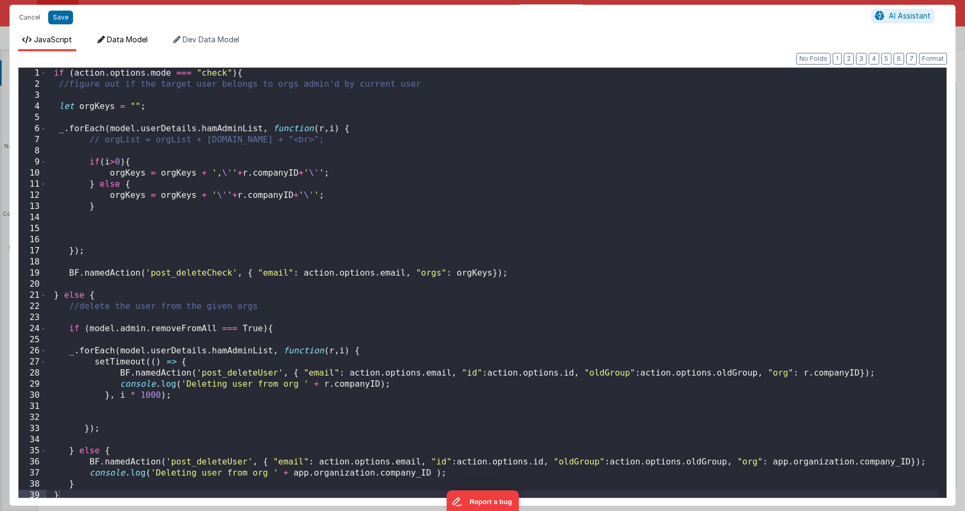
click at [126, 43] on span "Data Model" at bounding box center [127, 39] width 41 height 9
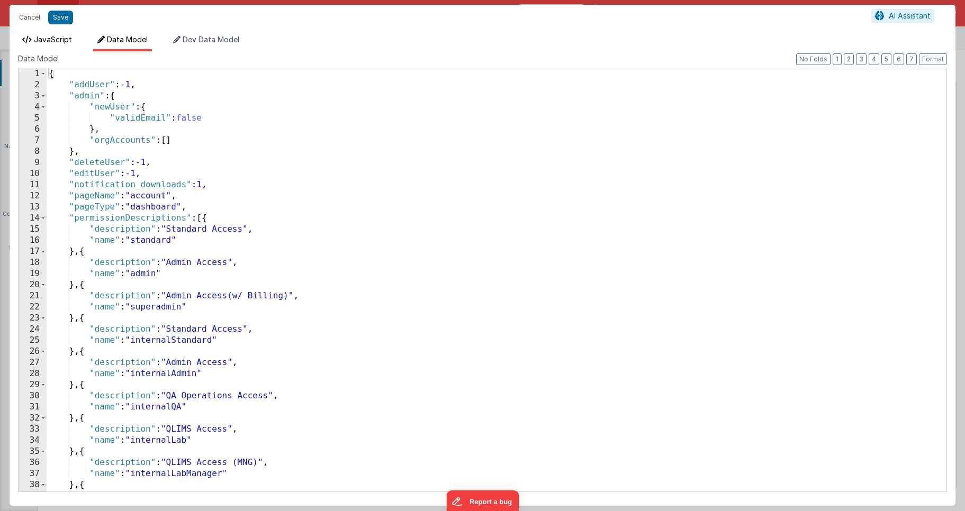
click at [42, 43] on span "JavaScript" at bounding box center [53, 39] width 38 height 9
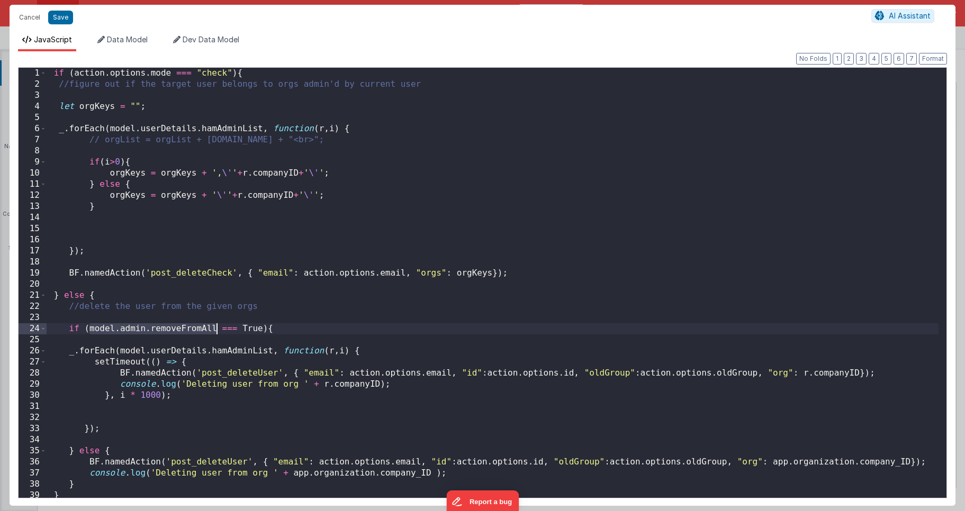
drag, startPoint x: 89, startPoint y: 329, endPoint x: 216, endPoint y: 325, distance: 127.0
click at [216, 327] on div "if ( action . options . mode === "check" ) { //figure out if the target user be…" at bounding box center [493, 294] width 892 height 452
click at [88, 325] on div "if ( action . options . mode === "check" ) { //figure out if the target user be…" at bounding box center [493, 294] width 892 height 452
paste textarea
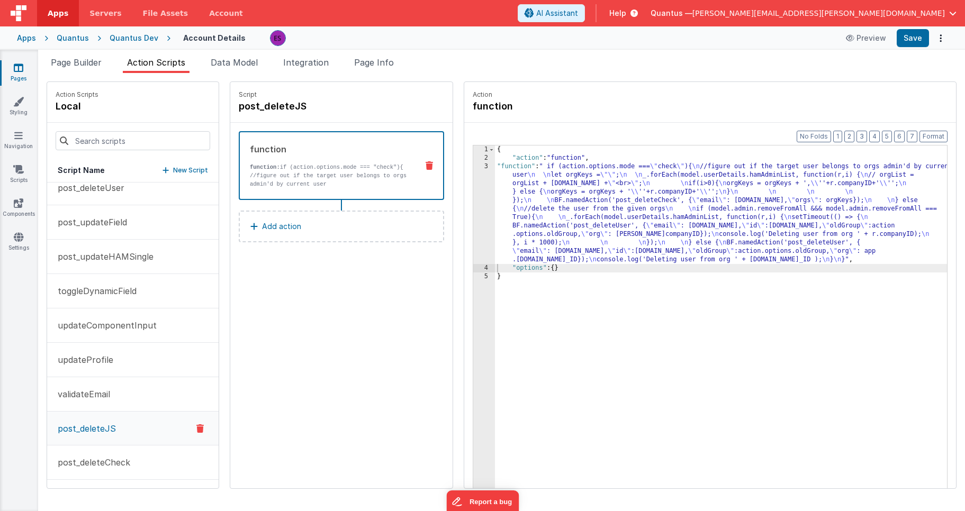
click at [495, 208] on div "{ "action" : "function" , "function" : " if (action.options.mode === \" check \…" at bounding box center [734, 342] width 479 height 393
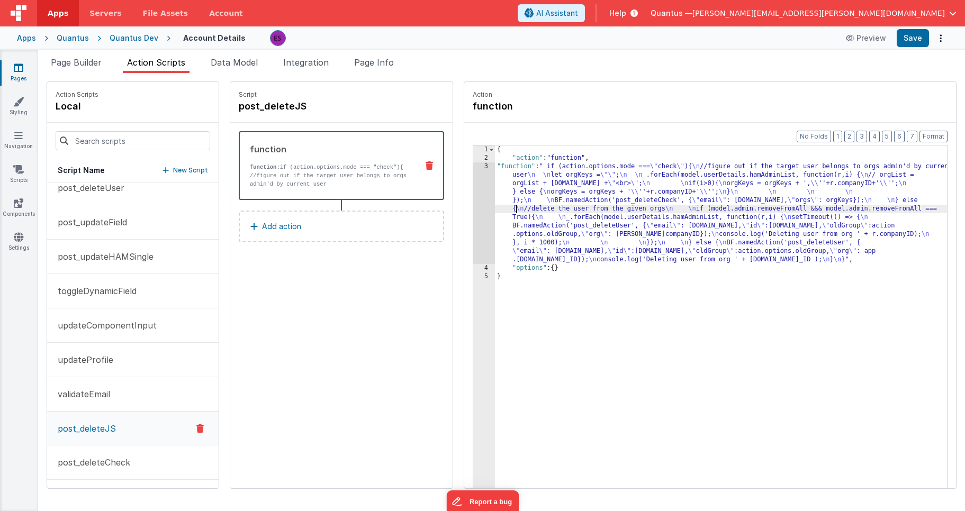
click at [473, 219] on div "3" at bounding box center [484, 213] width 22 height 102
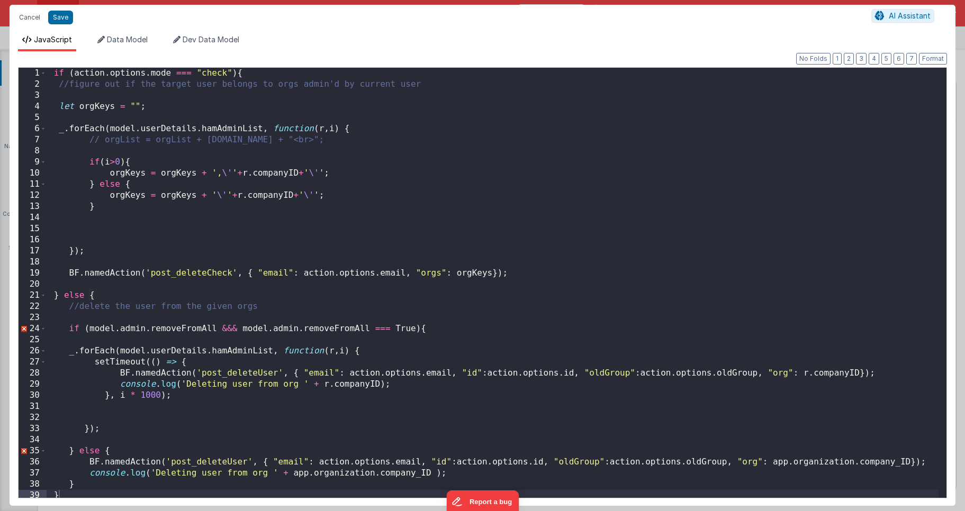
click at [234, 327] on div "if ( action . options . mode === "check" ) { //figure out if the target user be…" at bounding box center [493, 294] width 892 height 452
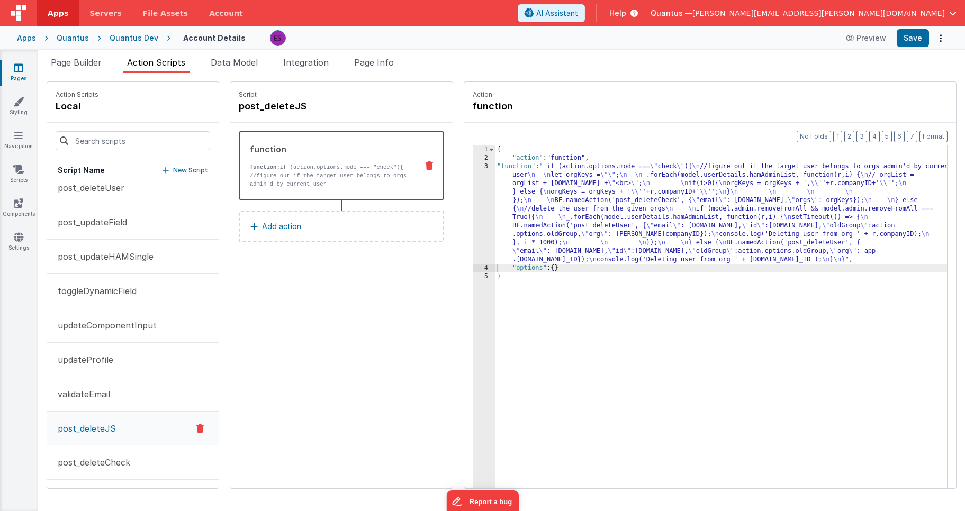
click at [553, 196] on div "{ "action" : "function" , "function" : " if (action.options.mode === \" check \…" at bounding box center [734, 342] width 479 height 393
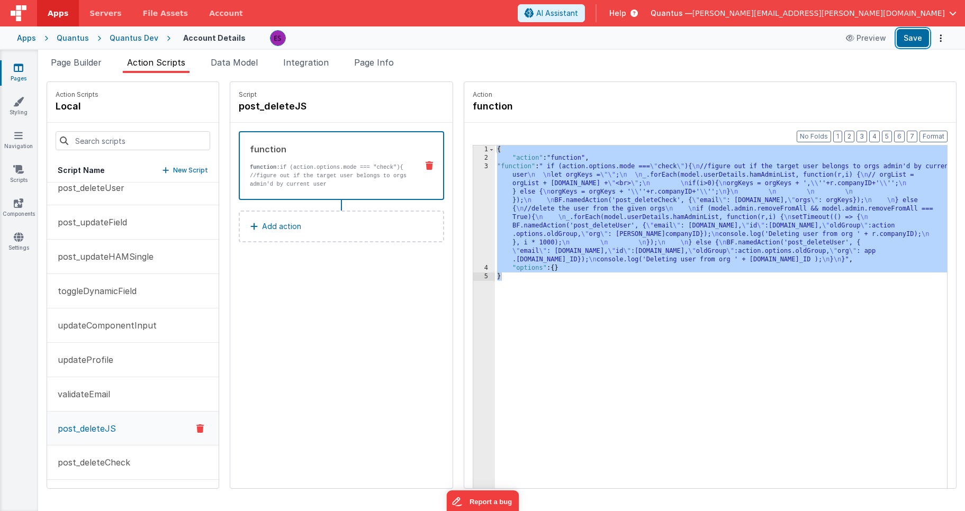
drag, startPoint x: 915, startPoint y: 35, endPoint x: 894, endPoint y: 65, distance: 36.1
click at [915, 37] on button "Save" at bounding box center [912, 38] width 32 height 18
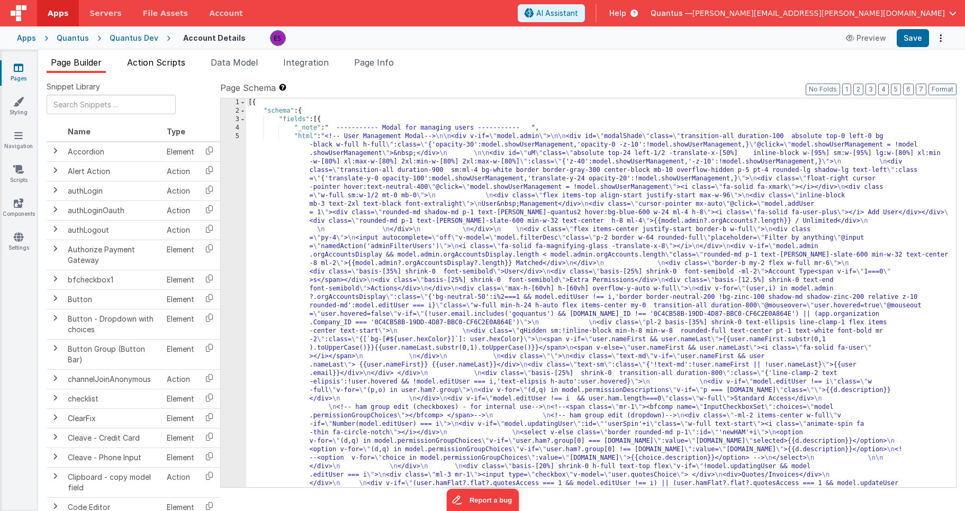
click at [151, 68] on li "Action Scripts" at bounding box center [156, 64] width 67 height 17
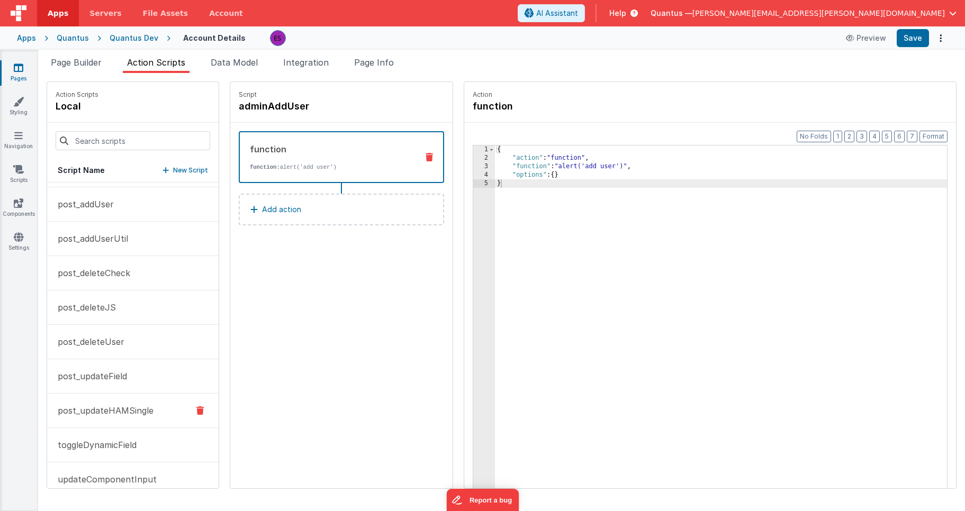
scroll to position [140, 0]
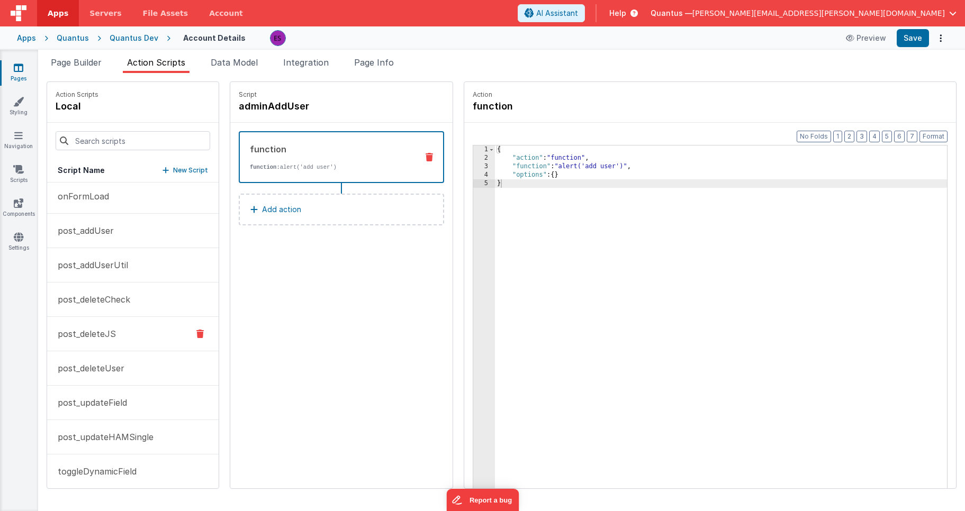
click at [97, 334] on p "post_deleteJS" at bounding box center [83, 334] width 65 height 13
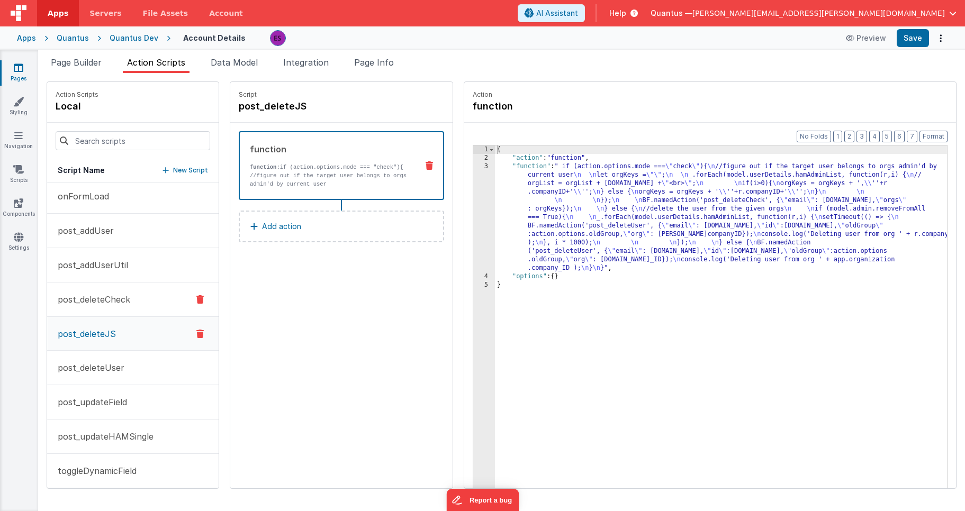
click at [110, 294] on p "post_deleteCheck" at bounding box center [90, 299] width 79 height 13
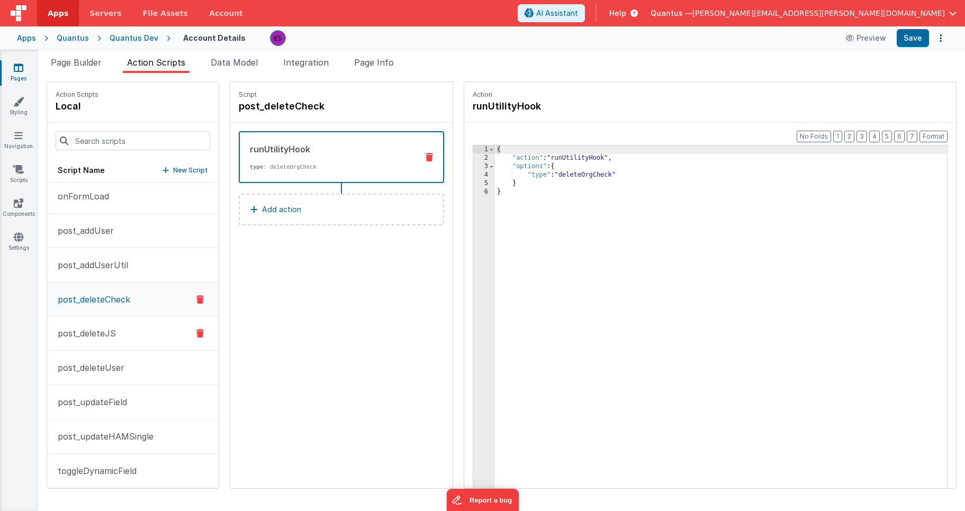
click at [98, 337] on p "post_deleteJS" at bounding box center [83, 333] width 65 height 13
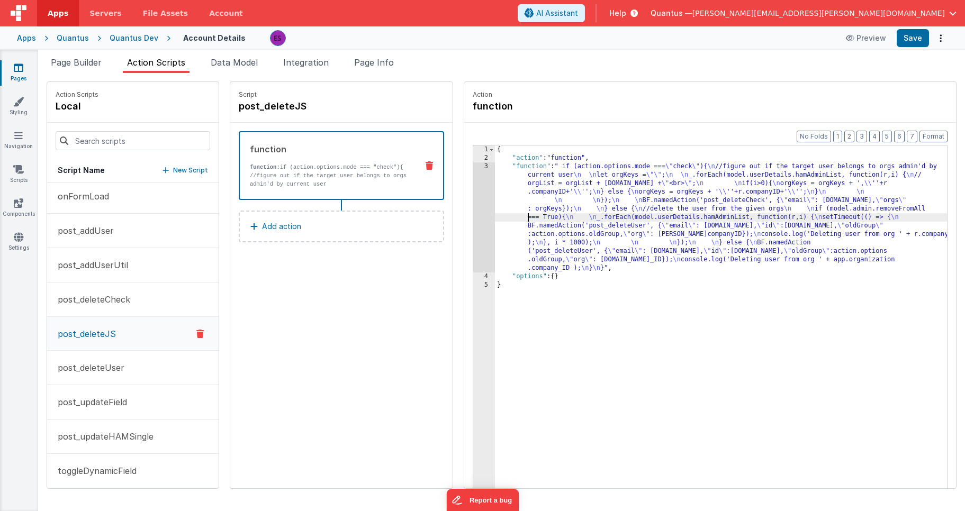
click at [495, 217] on div "{ "action" : "function" , "function" : " if (action.options.mode === \" check \…" at bounding box center [734, 342] width 479 height 393
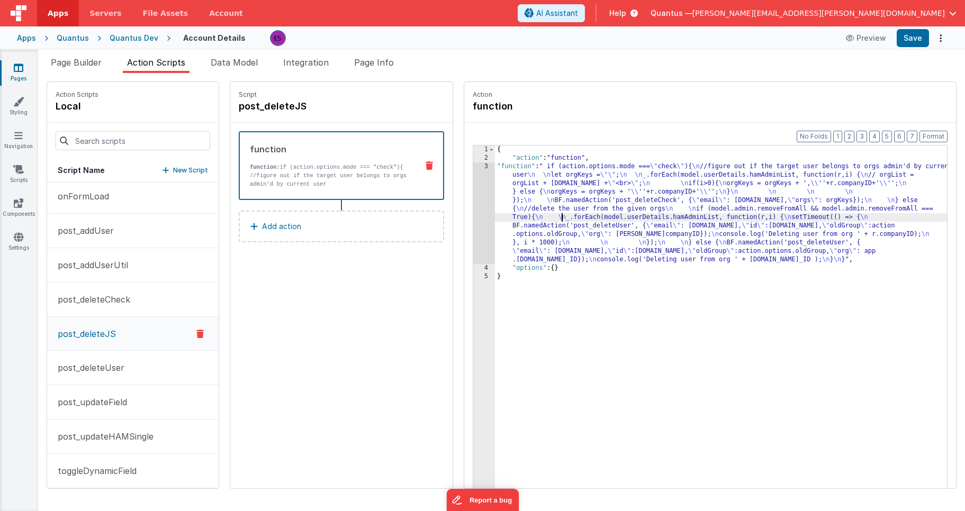
drag, startPoint x: 535, startPoint y: 215, endPoint x: 455, endPoint y: 224, distance: 80.9
click at [534, 215] on div "{ "action" : "function" , "function" : " if (action.options.mode === \" check \…" at bounding box center [734, 342] width 479 height 393
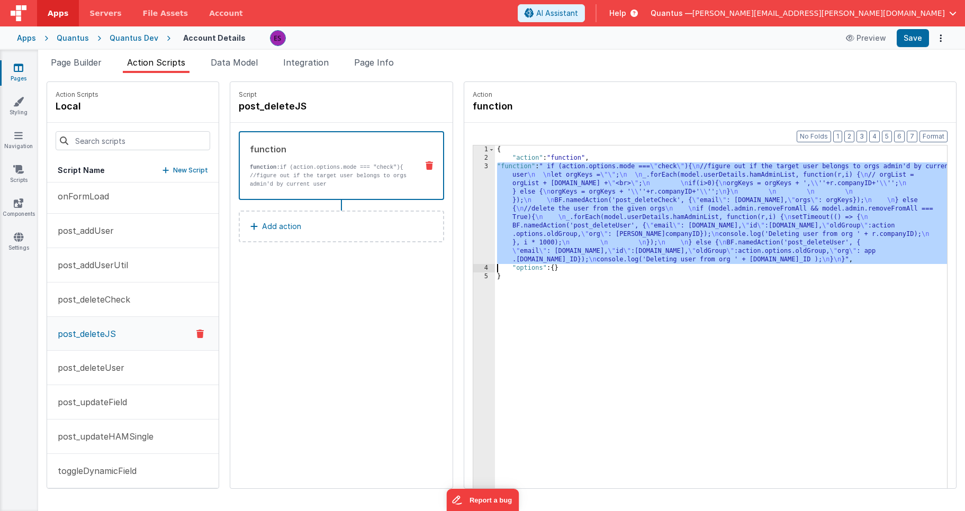
click at [473, 228] on div "3" at bounding box center [484, 213] width 22 height 102
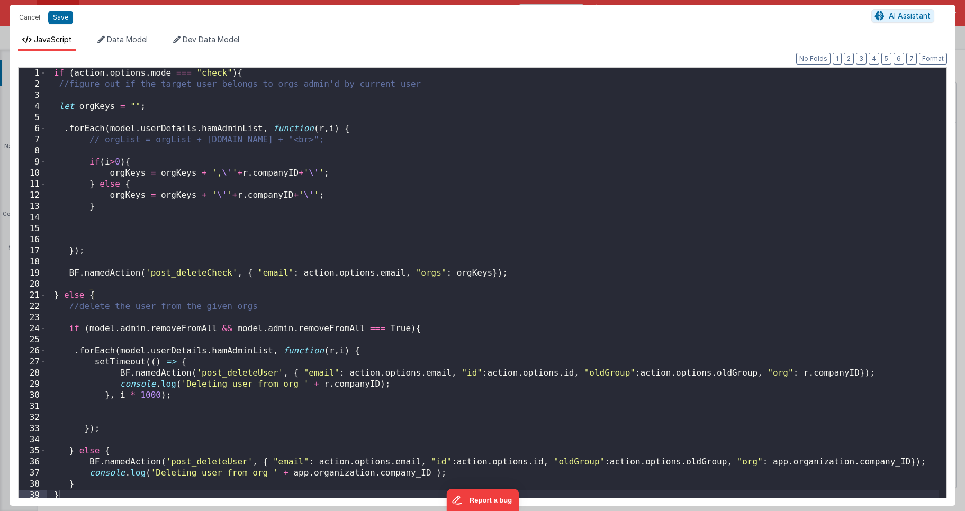
scroll to position [3, 0]
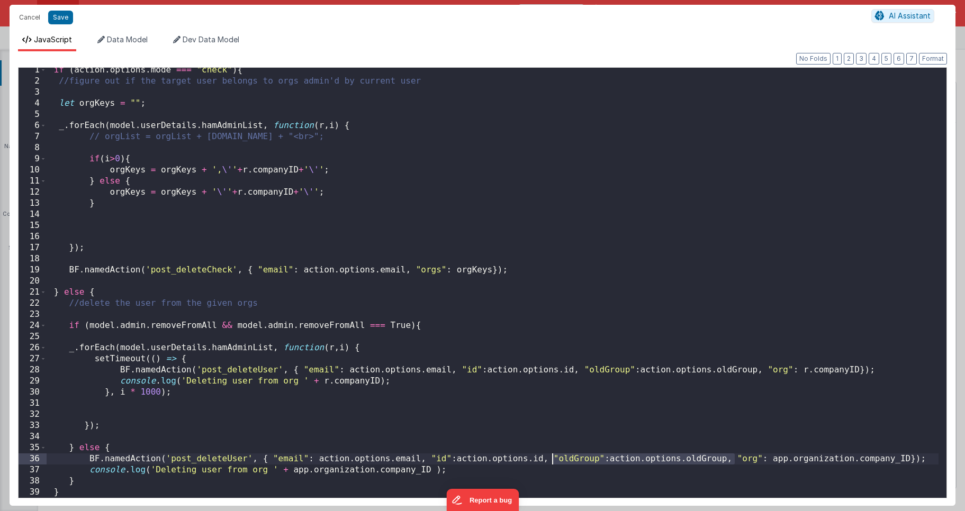
drag, startPoint x: 732, startPoint y: 459, endPoint x: 553, endPoint y: 459, distance: 178.8
click at [553, 459] on div "if ( action . options . mode === "check" ) { //figure out if the target user be…" at bounding box center [493, 291] width 892 height 452
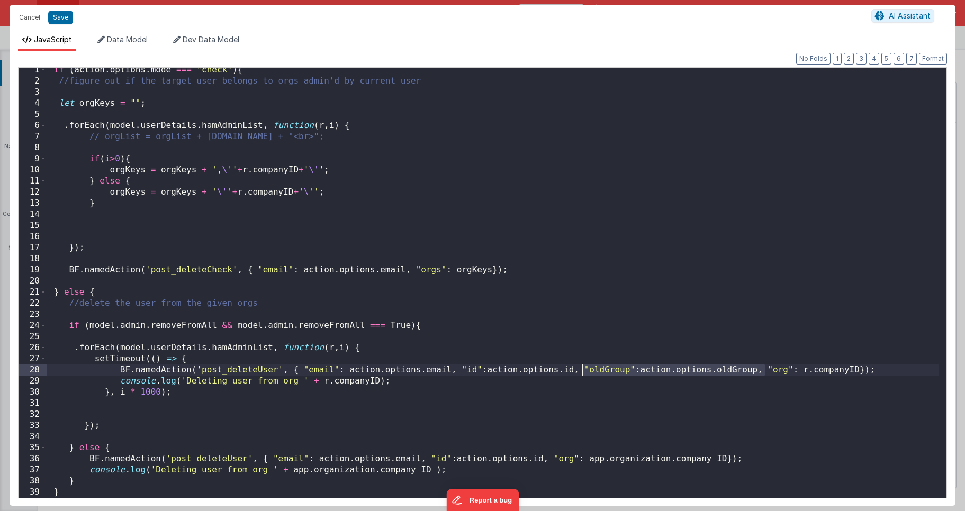
drag, startPoint x: 765, startPoint y: 369, endPoint x: 582, endPoint y: 371, distance: 183.1
click at [582, 371] on div "if ( action . options . mode === "check" ) { //figure out if the target user be…" at bounding box center [493, 291] width 892 height 452
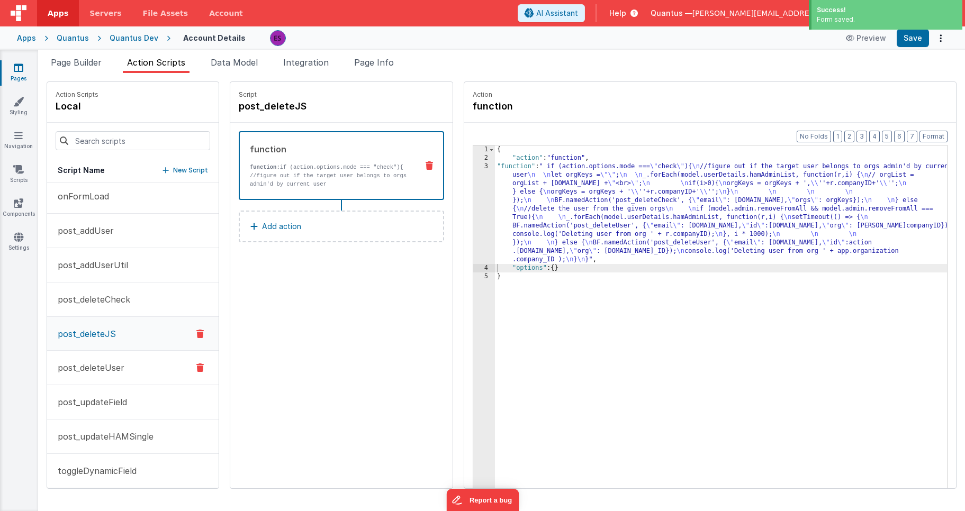
click at [98, 376] on button "post_deleteUser" at bounding box center [132, 368] width 171 height 34
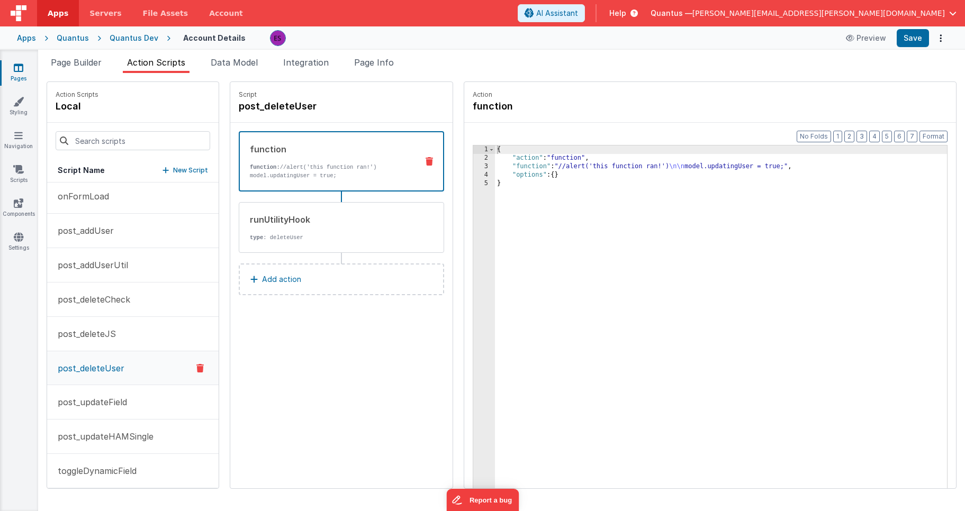
click at [425, 161] on icon at bounding box center [428, 161] width 7 height 8
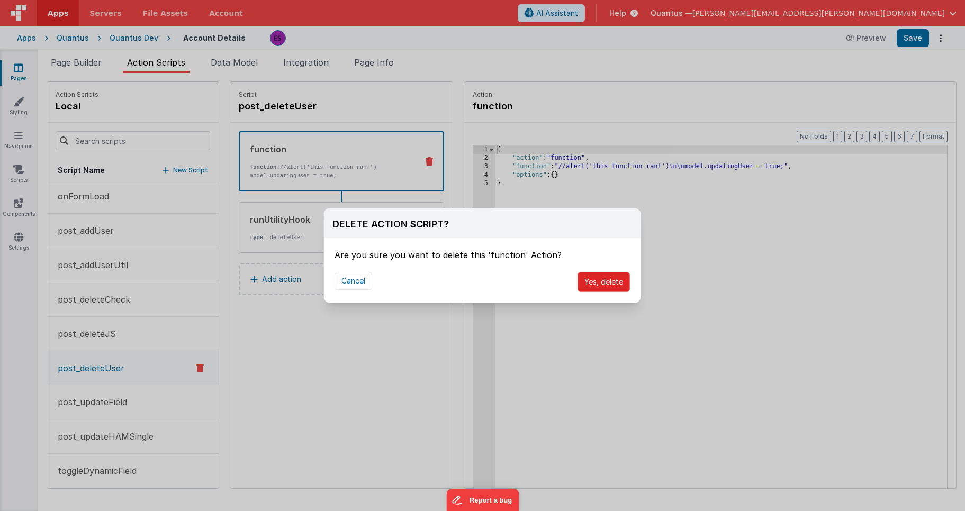
click at [594, 281] on button "Yes, delete" at bounding box center [603, 282] width 52 height 20
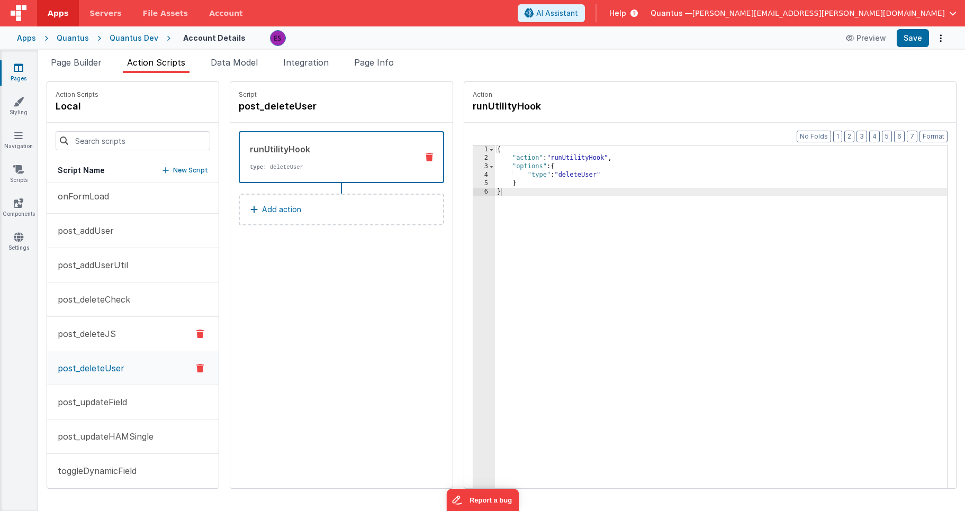
click at [90, 331] on p "post_deleteJS" at bounding box center [83, 334] width 65 height 13
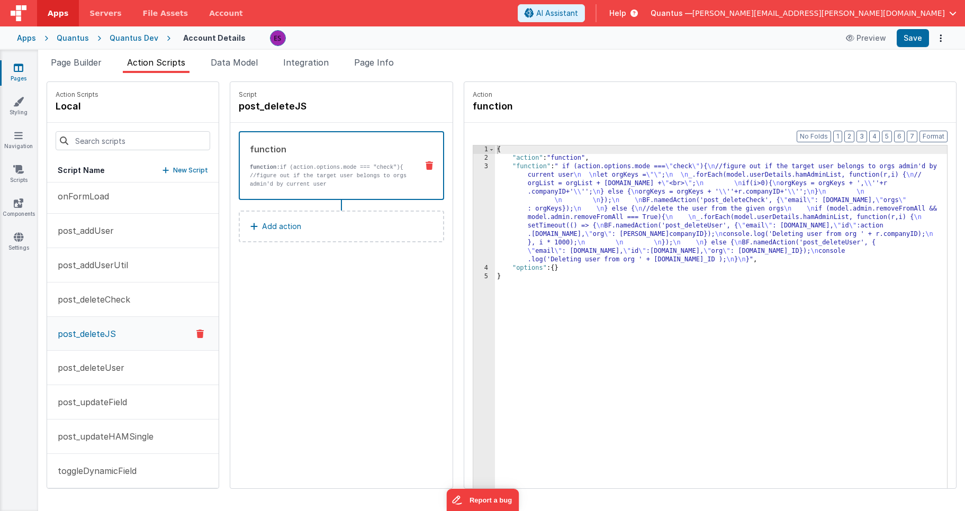
click at [495, 203] on div "{ "action" : "function" , "function" : " if (action.options.mode === \" check \…" at bounding box center [734, 342] width 479 height 393
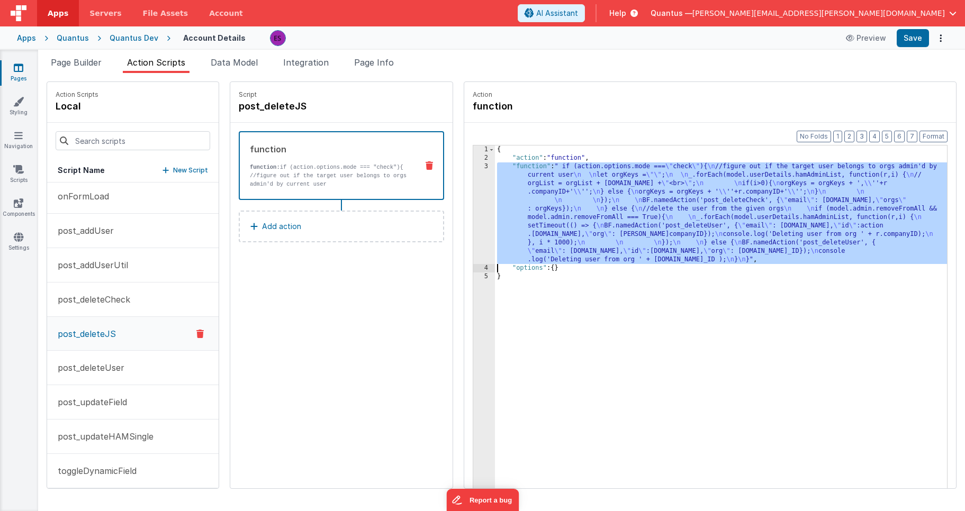
click at [473, 208] on div "3" at bounding box center [484, 213] width 22 height 102
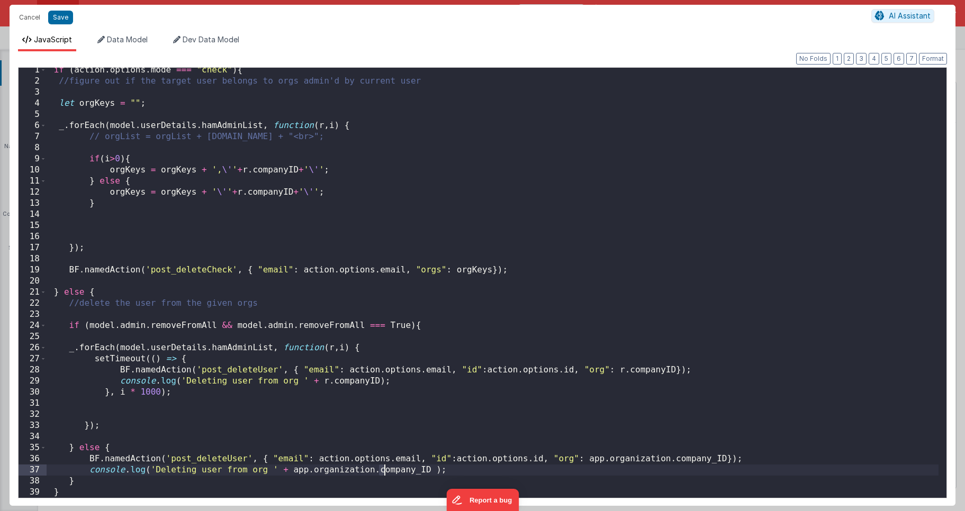
click at [381, 470] on div "if ( action . options . mode === "check" ) { //figure out if the target user be…" at bounding box center [493, 291] width 892 height 452
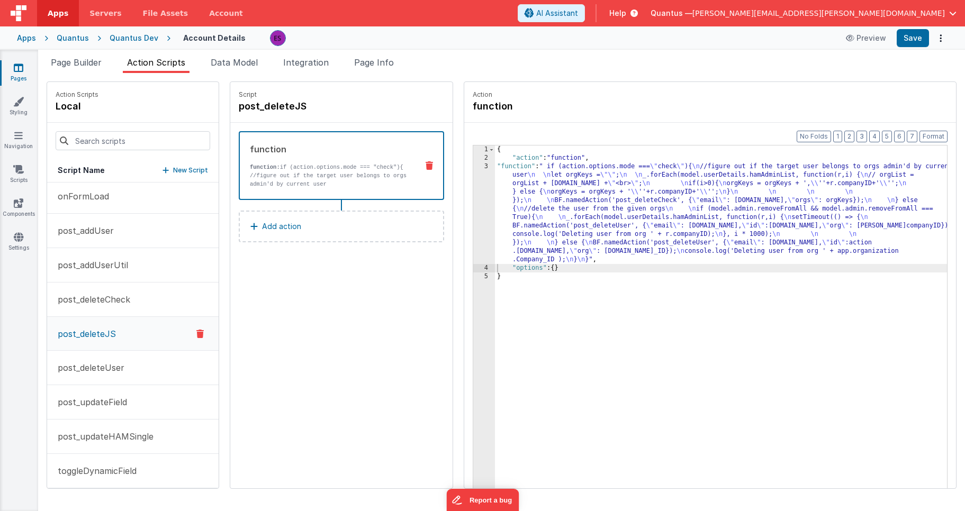
click at [569, 199] on div "{ "action" : "function" , "function" : " if (action.options.mode === \" check \…" at bounding box center [734, 342] width 479 height 393
click at [473, 212] on div "3" at bounding box center [484, 213] width 22 height 102
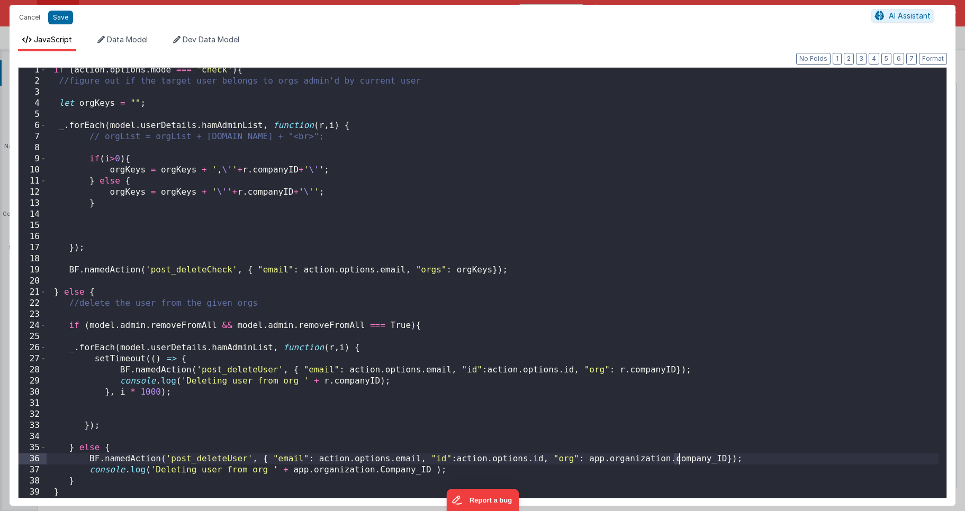
click at [678, 457] on div "if ( action . options . mode === "check" ) { //figure out if the target user be…" at bounding box center [493, 291] width 892 height 452
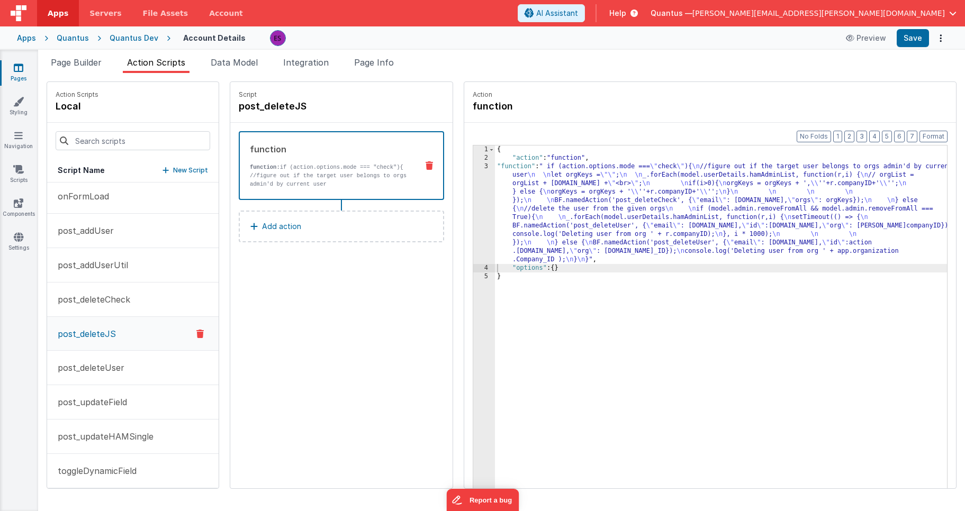
click at [495, 211] on div "{ "action" : "function" , "function" : " if (action.options.mode === \" check \…" at bounding box center [734, 342] width 479 height 393
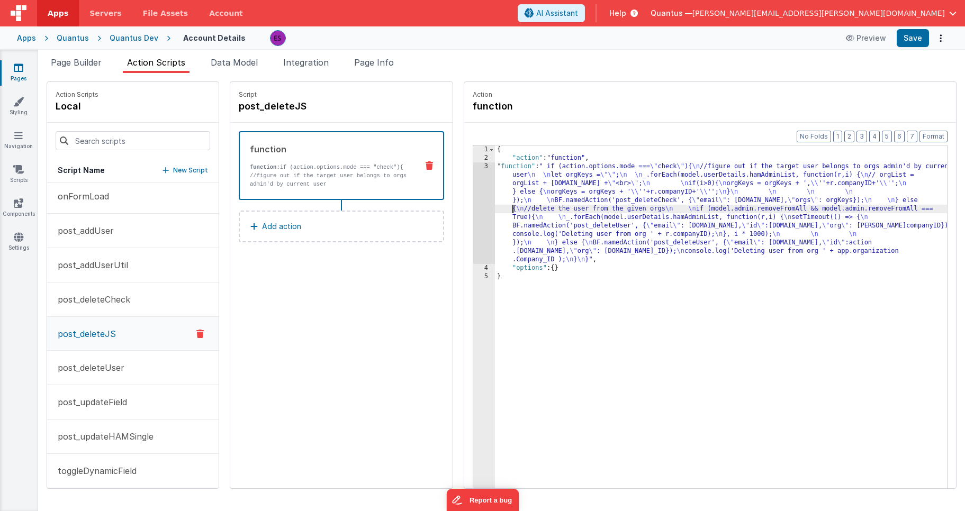
click at [473, 215] on div "3" at bounding box center [484, 213] width 22 height 102
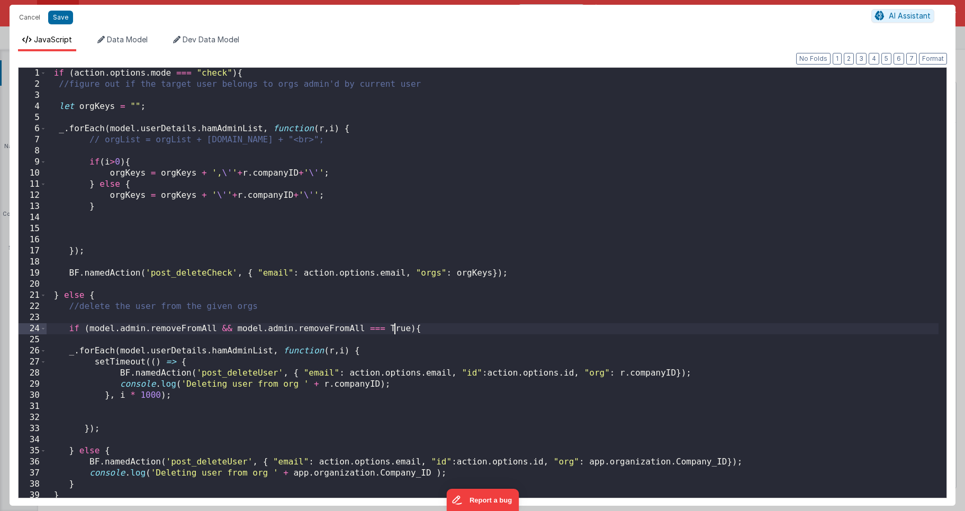
click at [392, 328] on div "if ( action . options . mode === "check" ) { //figure out if the target user be…" at bounding box center [493, 294] width 892 height 452
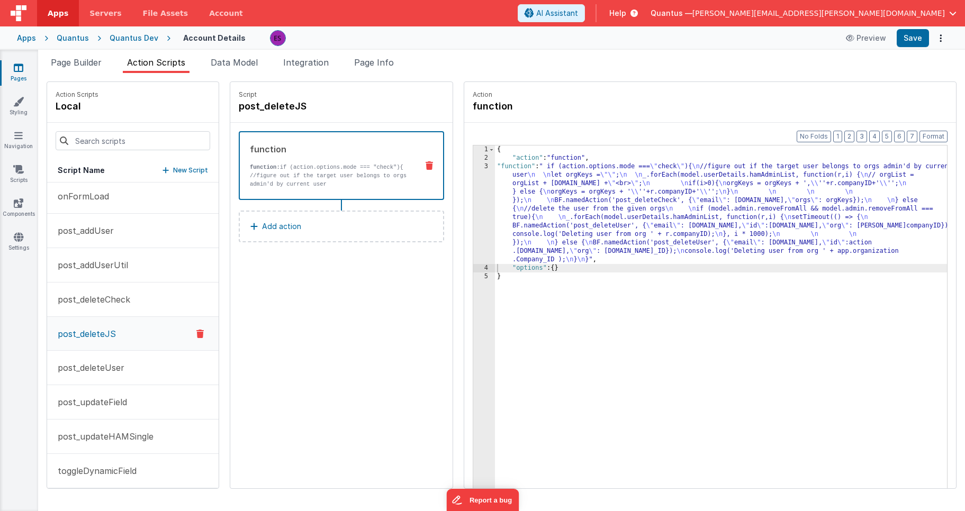
click at [720, 234] on div "{ "action" : "function" , "function" : " if (action.options.mode === \" check \…" at bounding box center [734, 342] width 479 height 393
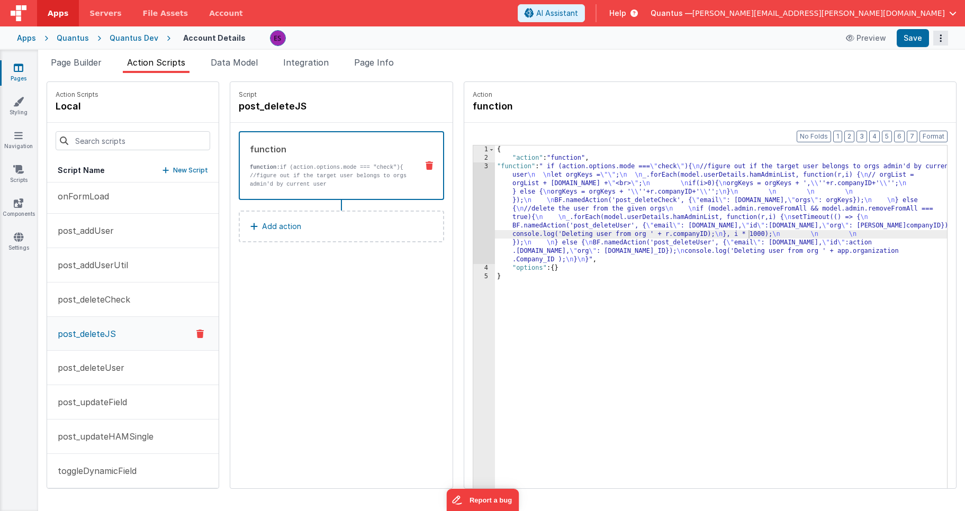
click at [943, 41] on button "Options" at bounding box center [940, 38] width 15 height 15
click at [908, 79] on link "Rollback" at bounding box center [901, 80] width 93 height 20
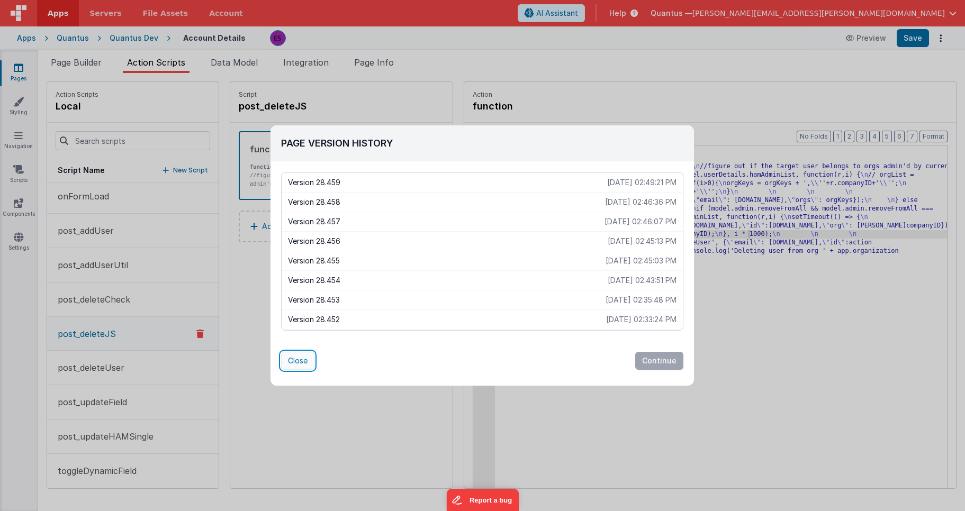
click at [293, 357] on button "Close" at bounding box center [297, 361] width 33 height 18
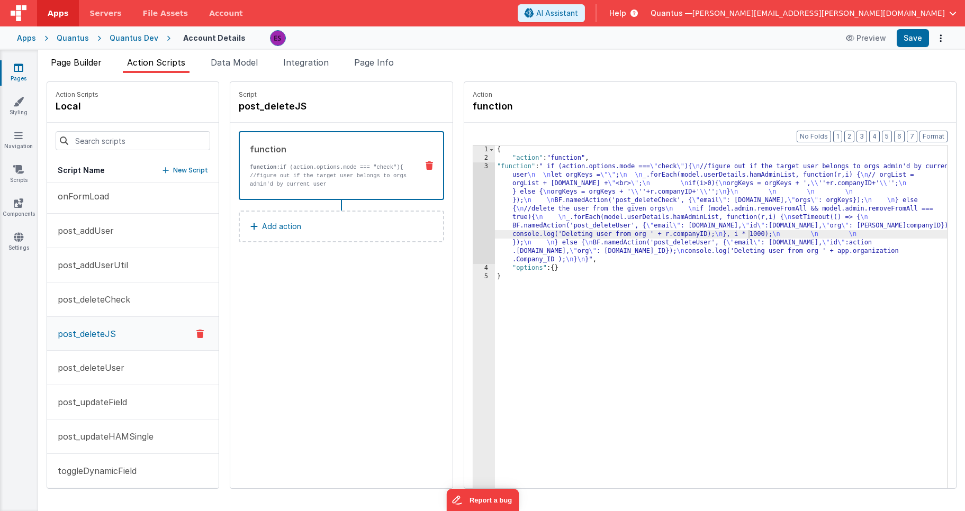
click at [81, 66] on span "Page Builder" at bounding box center [76, 62] width 51 height 11
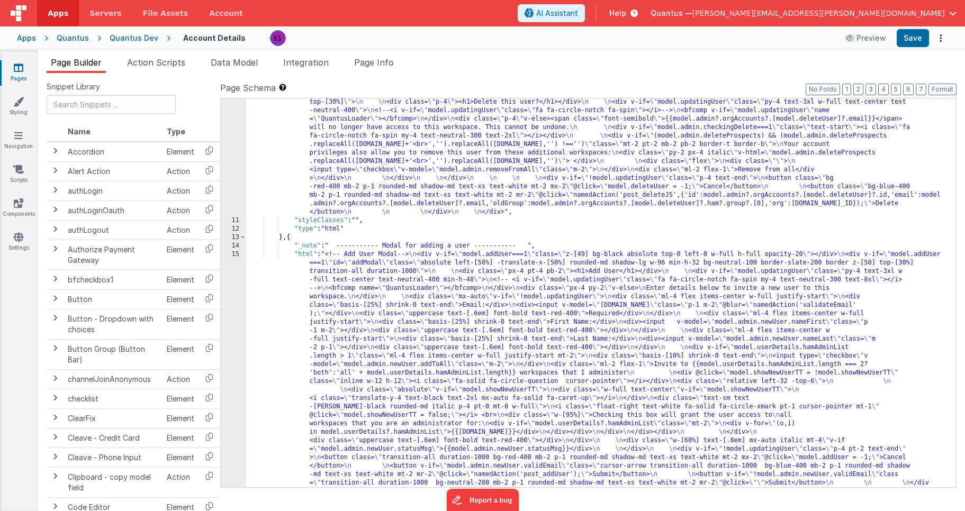
scroll to position [678, 0]
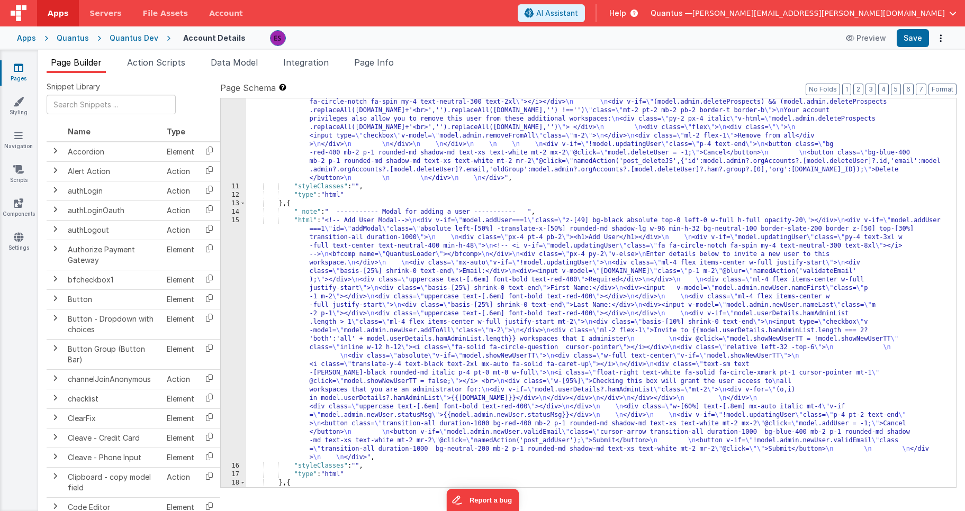
click at [328, 300] on div ""html" : "<!-- Delete User Modal--> \n <div v-if= \" model.deleteUser!==-1 \" c…" at bounding box center [597, 313] width 702 height 533
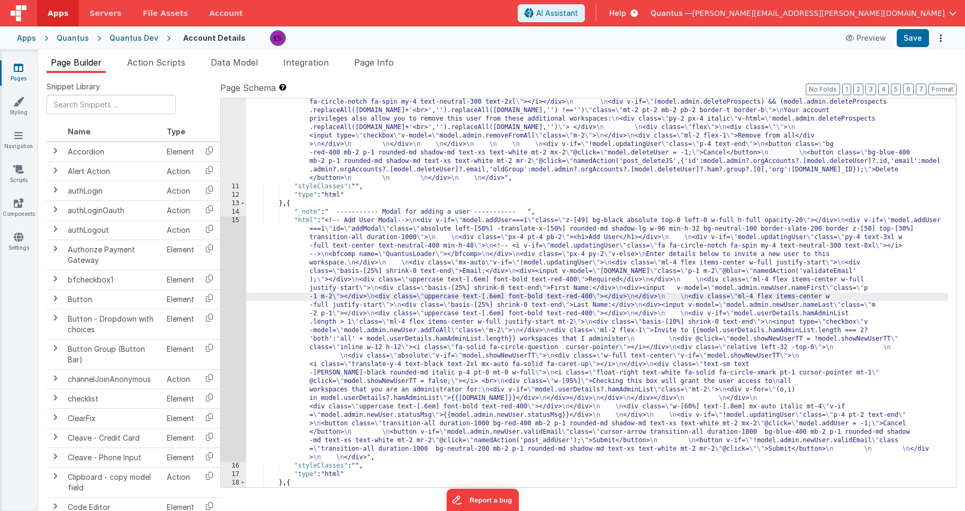
click at [230, 313] on div "15" at bounding box center [233, 339] width 25 height 246
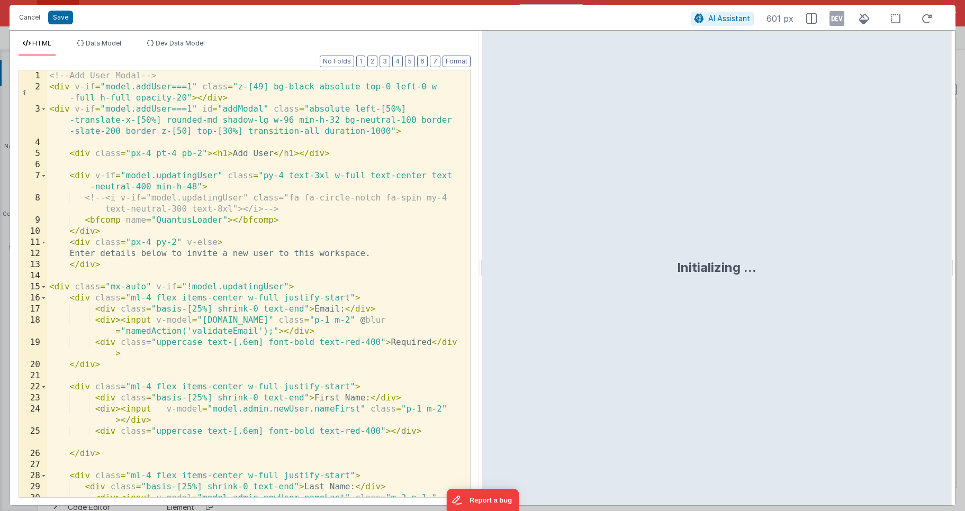
click at [291, 111] on div "<!-- Add User Modal --> < div v-if = "model.addUser===1" class = "z-[49] bg-bla…" at bounding box center [254, 300] width 415 height 460
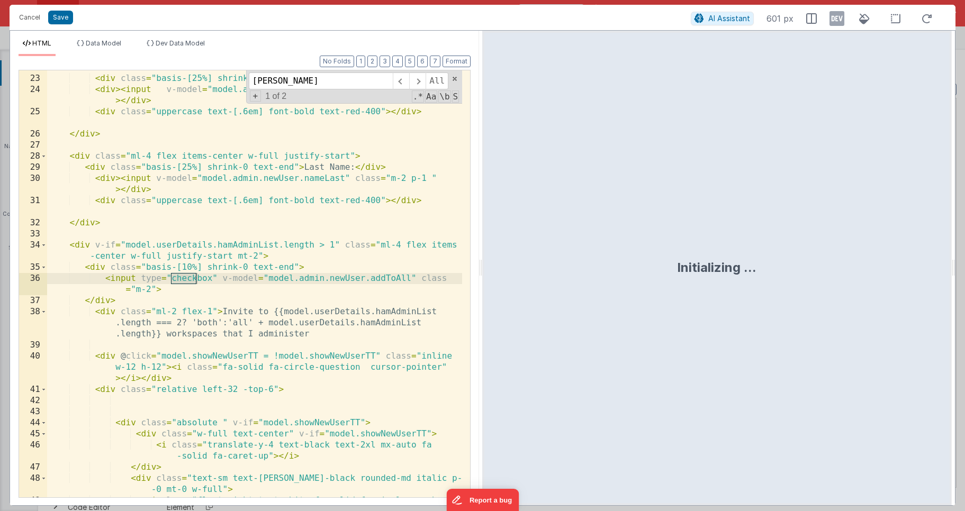
scroll to position [576, 0]
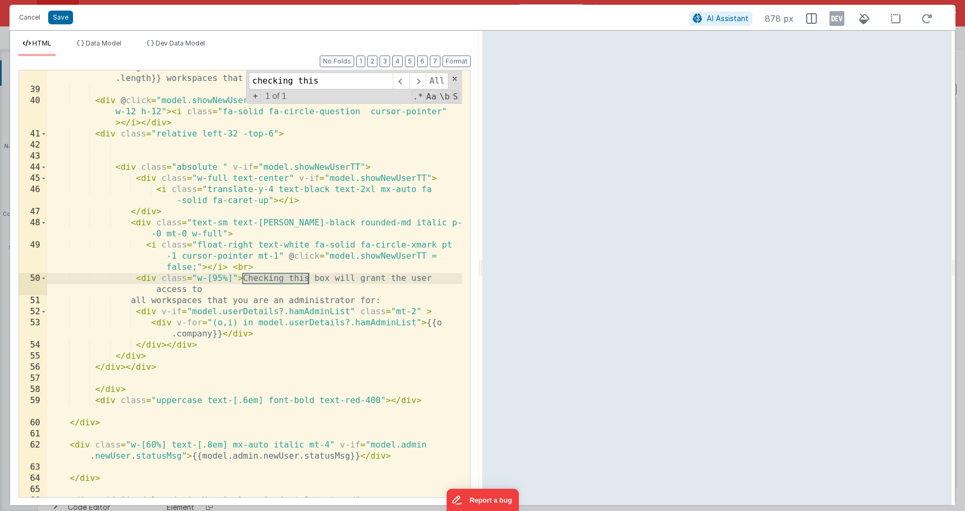
type input "checking this"
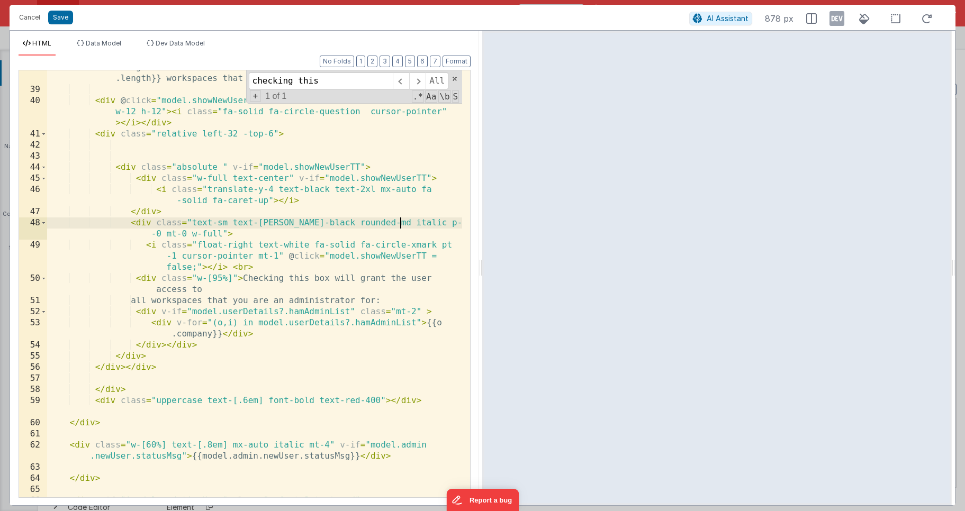
click at [400, 221] on div "< div class = "ml-2 flex-1" > Invite to {{model.userDetails.hamAdminList .lengt…" at bounding box center [254, 286] width 415 height 471
click at [414, 311] on div "< div class = "ml-2 flex-1" > Invite to {{model.userDetails.hamAdminList .lengt…" at bounding box center [254, 286] width 415 height 471
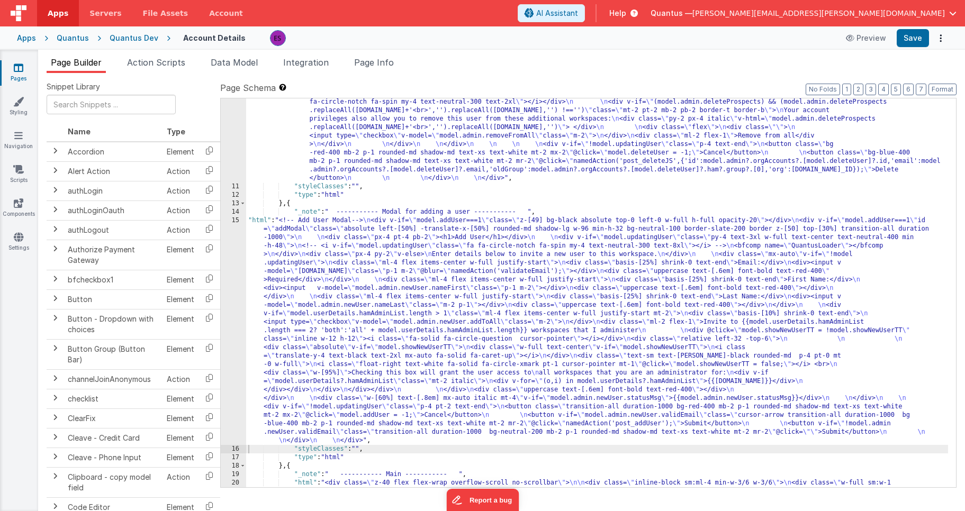
click at [327, 308] on div ""html" : "<!-- Delete User Modal--> \n <div v-if= \" model.deleteUser!==-1 \" c…" at bounding box center [597, 482] width 702 height 871
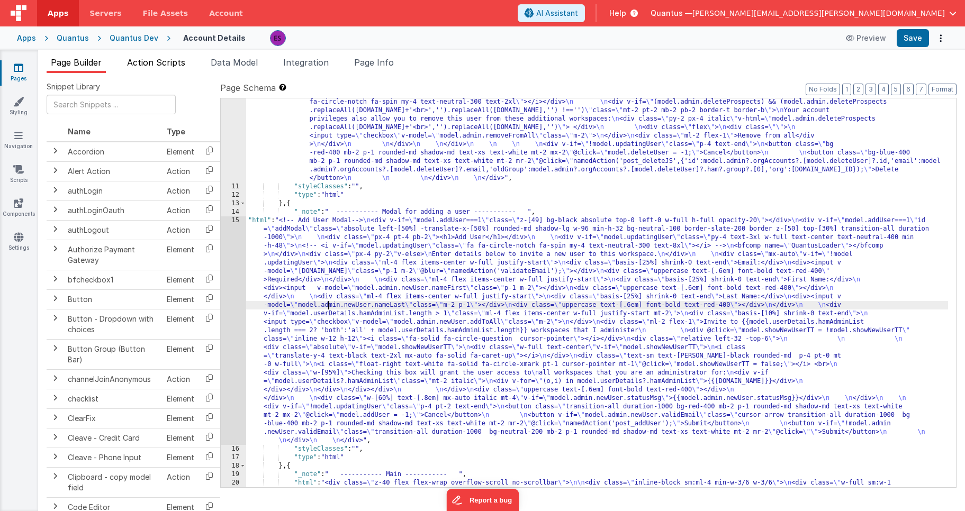
click at [156, 58] on span "Action Scripts" at bounding box center [156, 62] width 58 height 11
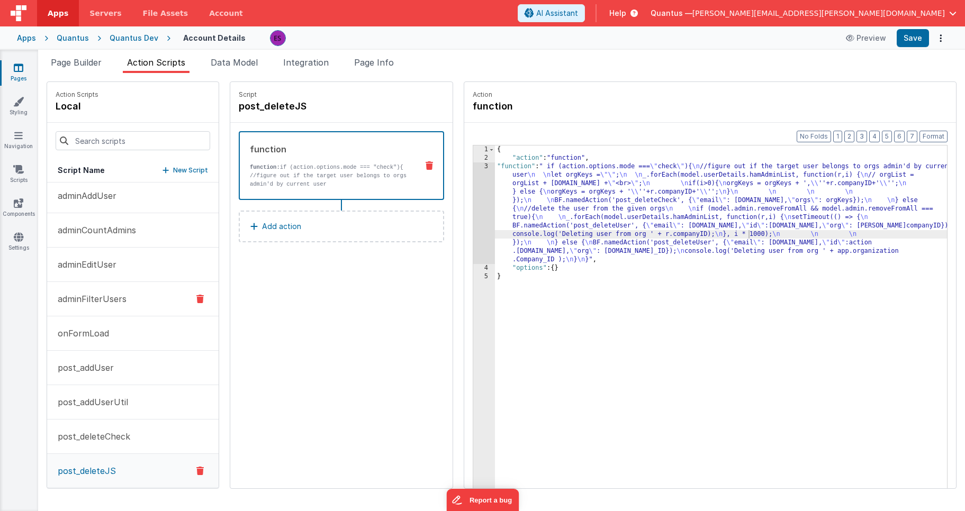
scroll to position [0, 0]
click at [89, 331] on p "onFormLoad" at bounding box center [80, 337] width 58 height 13
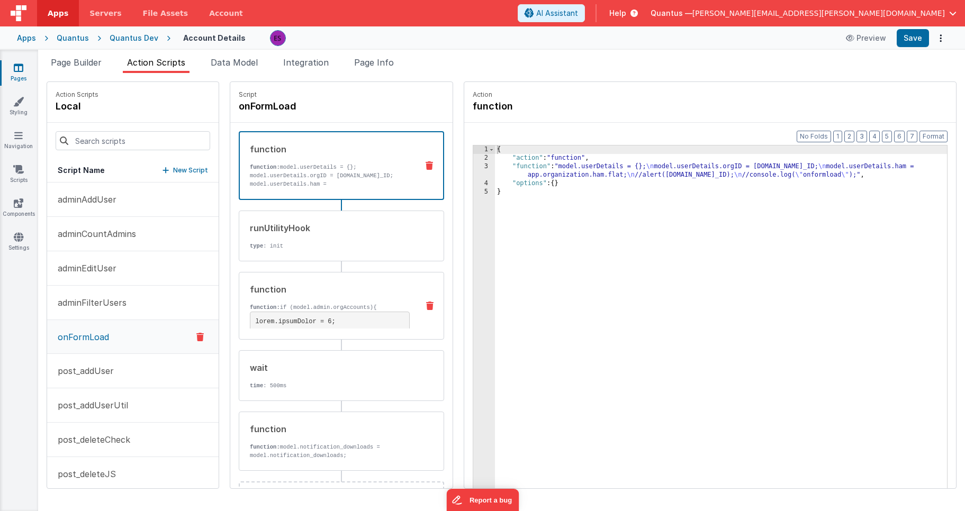
scroll to position [44, 0]
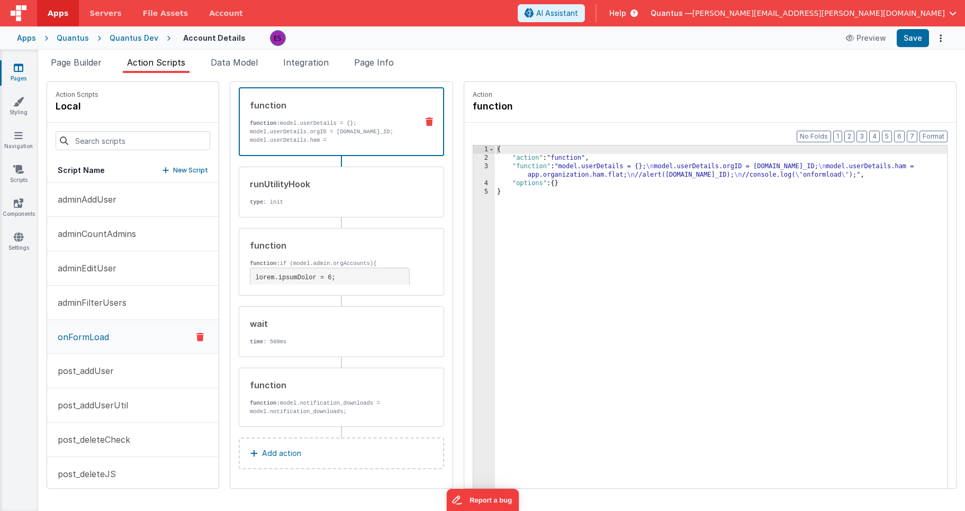
click at [262, 449] on p "Add action" at bounding box center [281, 453] width 39 height 13
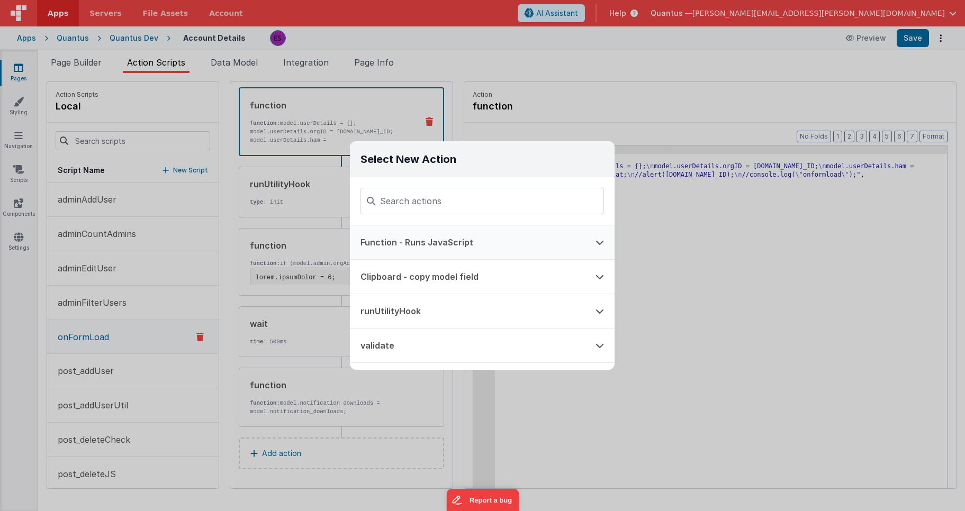
click at [414, 247] on button "Function - Runs JavaScript" at bounding box center [467, 242] width 235 height 34
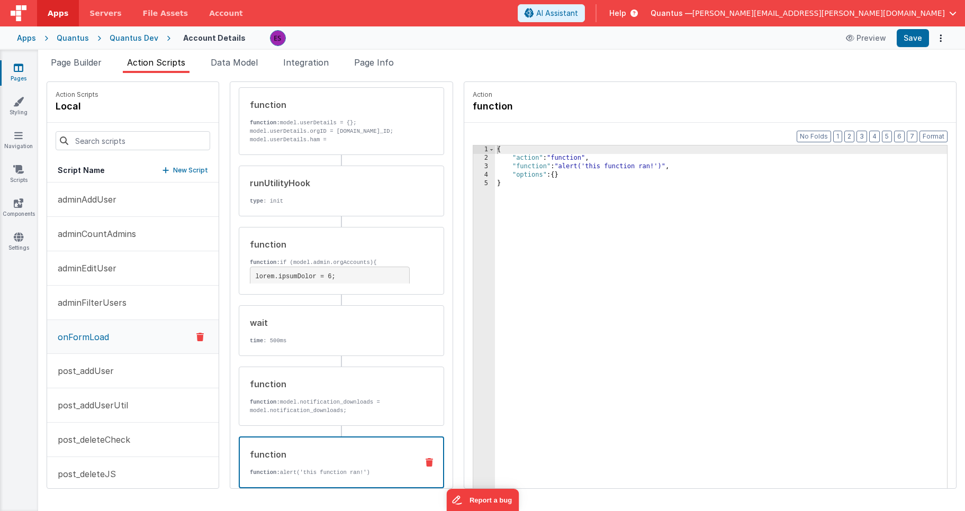
click at [560, 284] on div "{ "action" : "function" , "function" : "alert('this function ran!')" , "options…" at bounding box center [734, 342] width 479 height 393
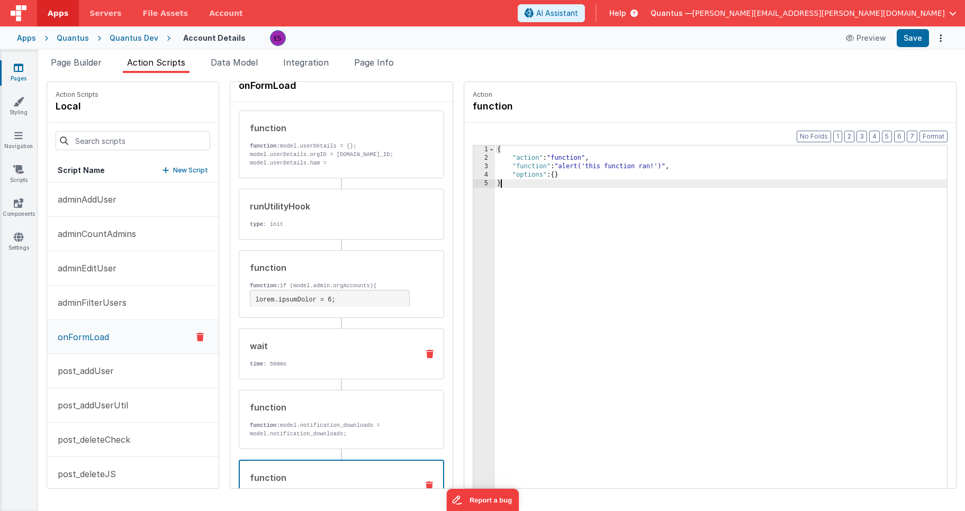
scroll to position [0, 0]
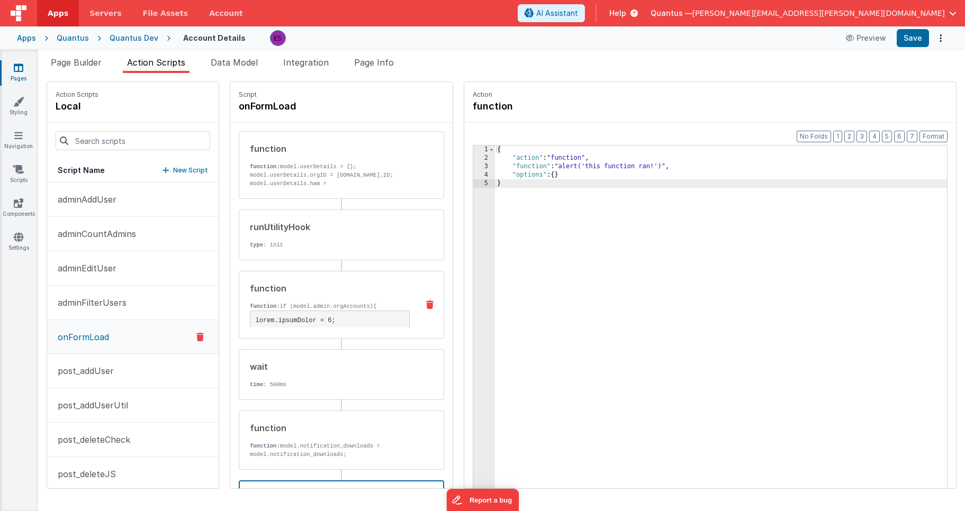
click at [259, 304] on p "function: if (model.admin.orgAccounts){" at bounding box center [330, 306] width 160 height 8
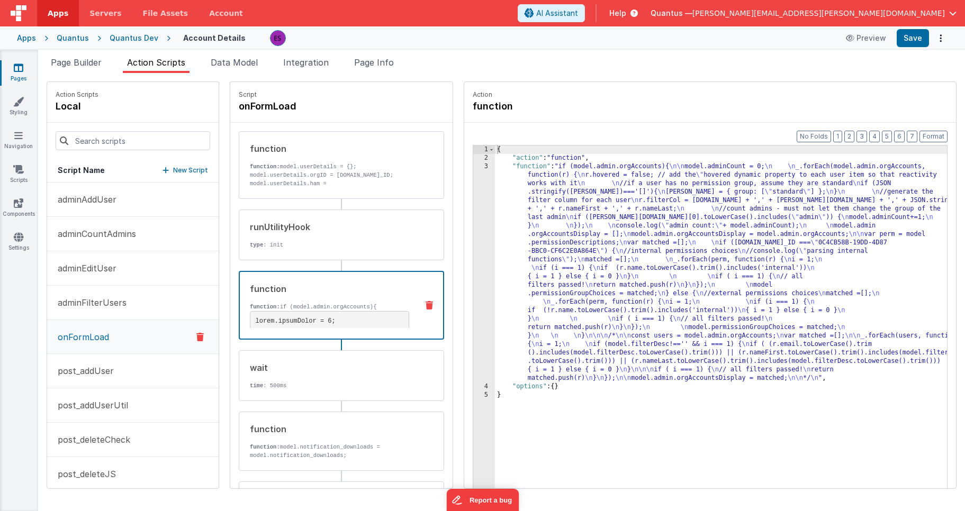
click at [495, 248] on div "{ "action" : "function" , "function" : "if (model.admin.orgAccounts){ \n\n mode…" at bounding box center [734, 342] width 479 height 393
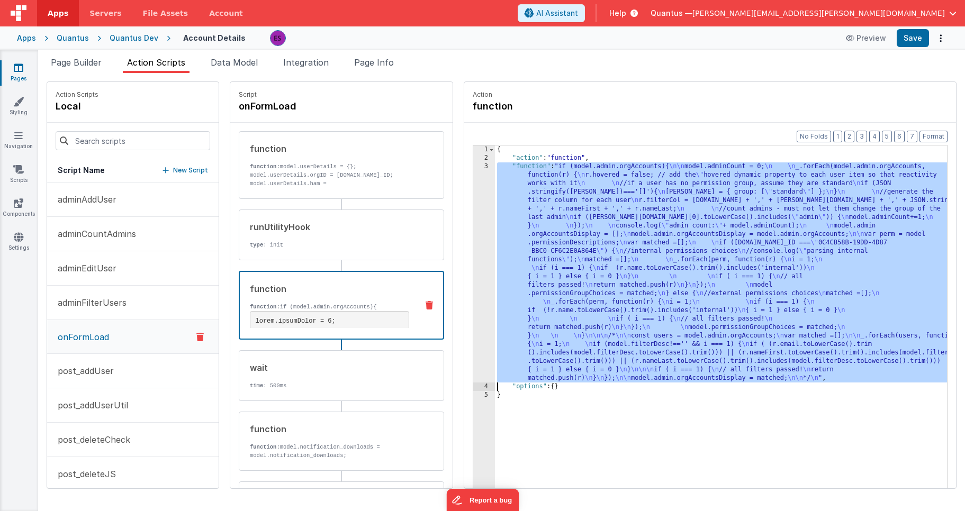
click at [473, 252] on div "3" at bounding box center [484, 272] width 22 height 220
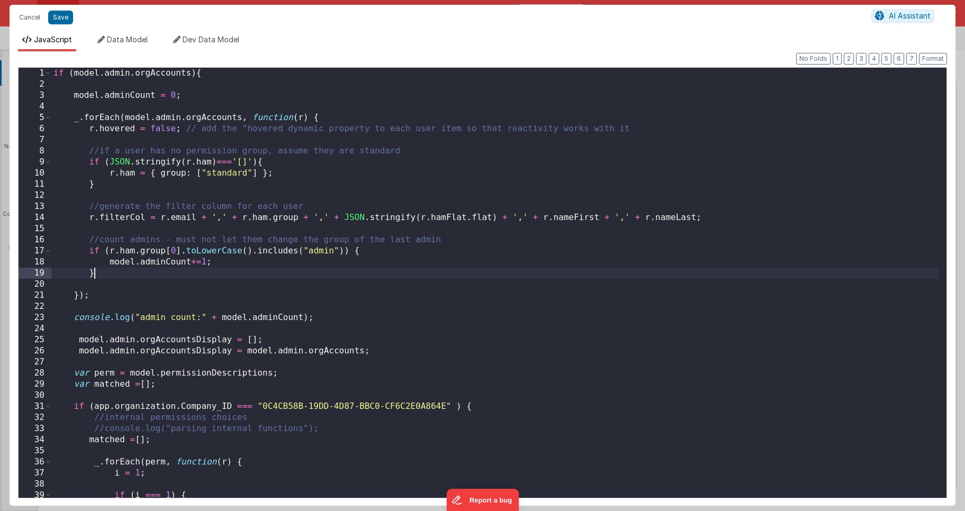
click at [140, 273] on div "if ( model . admin . orgAccounts ) { model . adminCount = 0 ; _ . forEach ( mod…" at bounding box center [494, 294] width 887 height 452
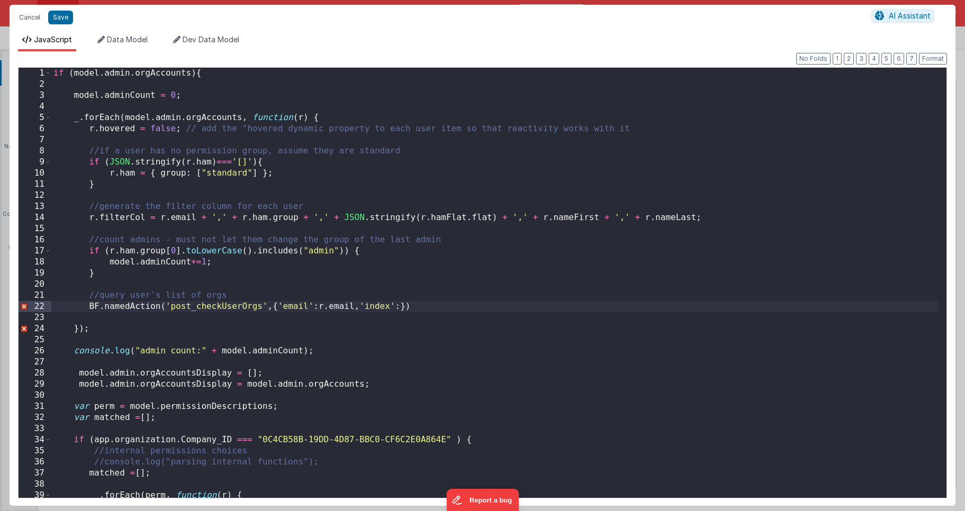
click at [399, 305] on div "if ( model . admin . orgAccounts ) { model . adminCount = 0 ; _ . forEach ( mod…" at bounding box center [494, 294] width 887 height 452
click at [303, 120] on div "if ( model . admin . orgAccounts ) { model . adminCount = 0 ; _ . forEach ( mod…" at bounding box center [494, 294] width 887 height 452
click at [397, 305] on div "if ( model . admin . orgAccounts ) { model . adminCount = 0 ; _ . forEach ( mod…" at bounding box center [494, 294] width 887 height 452
drag, startPoint x: 261, startPoint y: 305, endPoint x: 172, endPoint y: 308, distance: 89.5
click at [172, 308] on div "if ( model . admin . orgAccounts ) { model . adminCount = 0 ; _ . forEach ( mod…" at bounding box center [494, 294] width 887 height 452
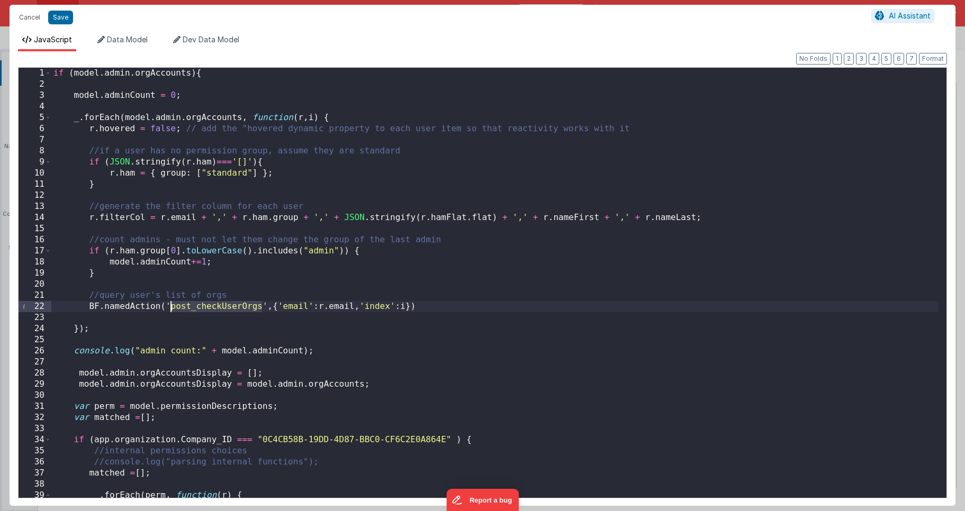
click at [188, 326] on div "if ( model . admin . orgAccounts ) { model . adminCount = 0 ; _ . forEach ( mod…" at bounding box center [494, 294] width 887 height 452
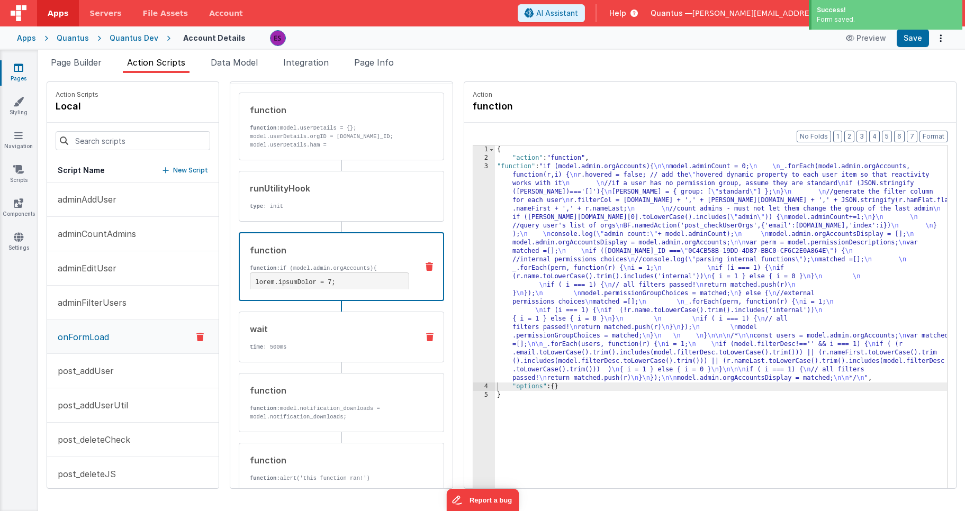
scroll to position [45, 0]
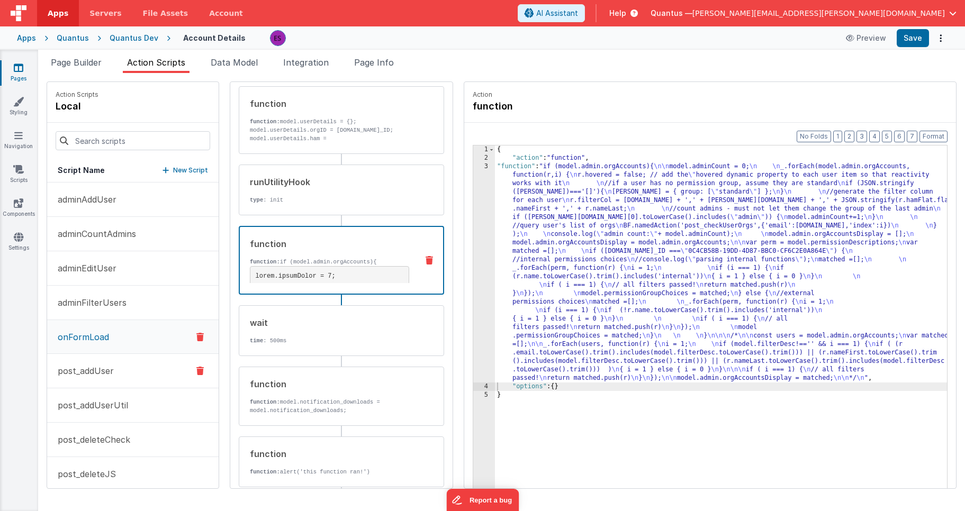
click at [112, 364] on button "post_addUser" at bounding box center [132, 371] width 171 height 34
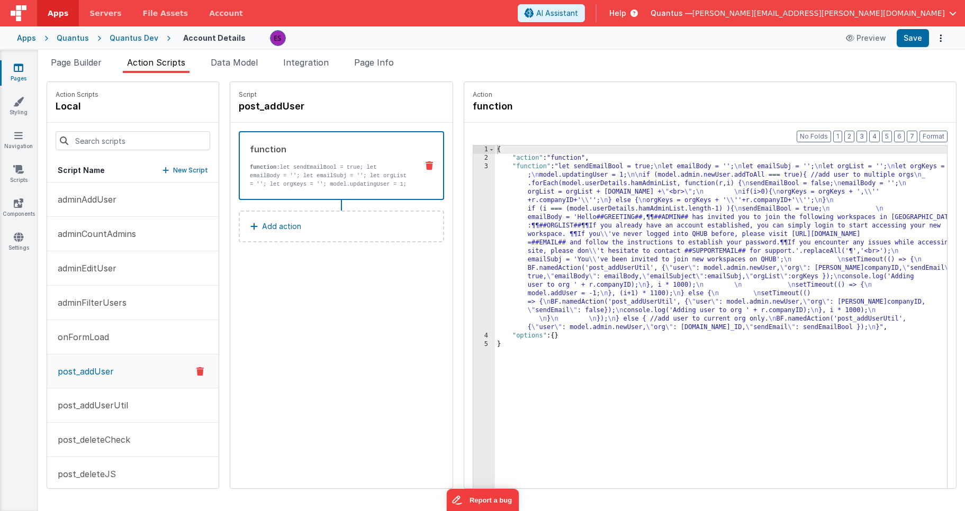
scroll to position [0, 0]
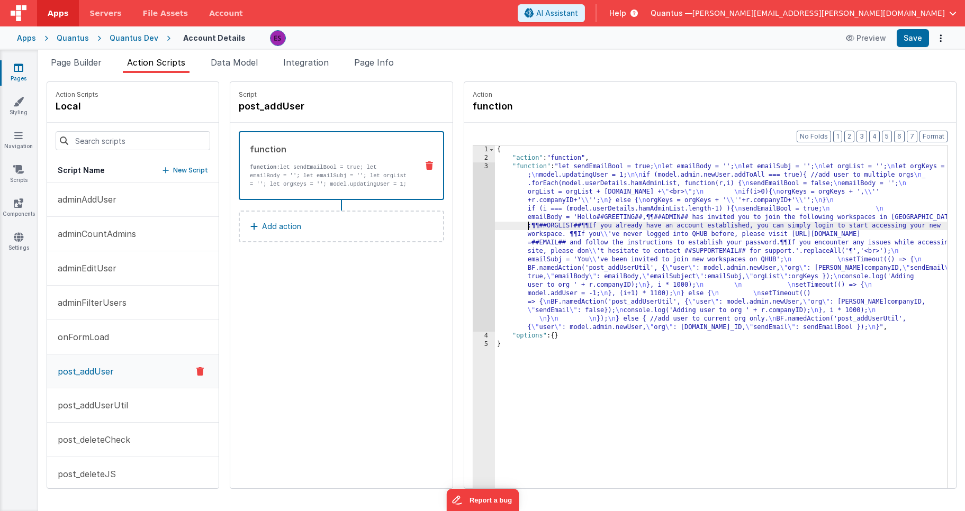
click at [495, 223] on div "{ "action" : "function" , "function" : "let sendEmailBool = true; \n let emailB…" at bounding box center [734, 342] width 479 height 393
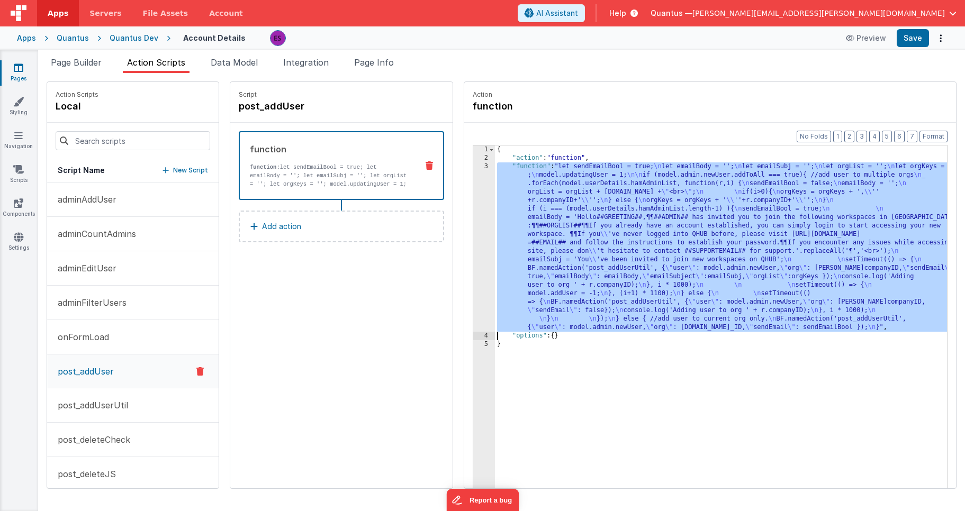
click at [473, 231] on div "3" at bounding box center [484, 246] width 22 height 169
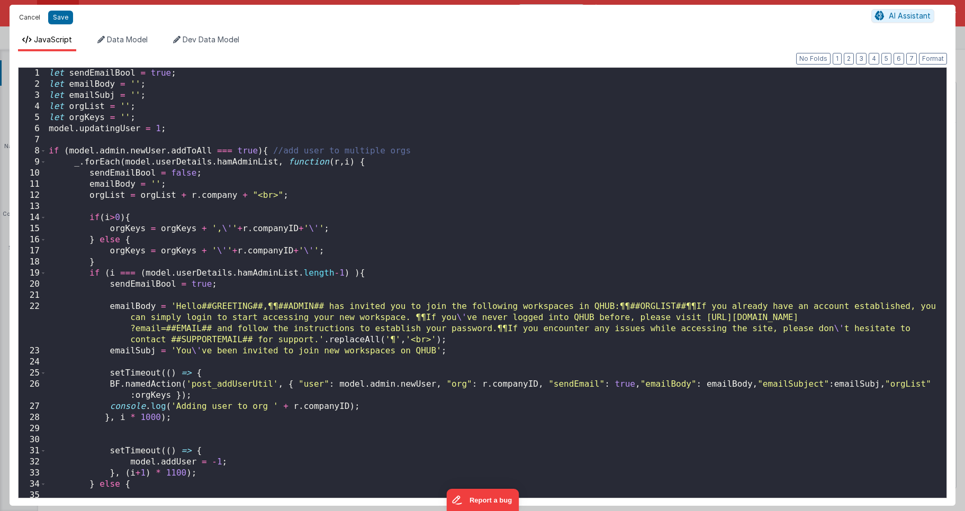
click at [25, 17] on button "Cancel" at bounding box center [30, 17] width 32 height 15
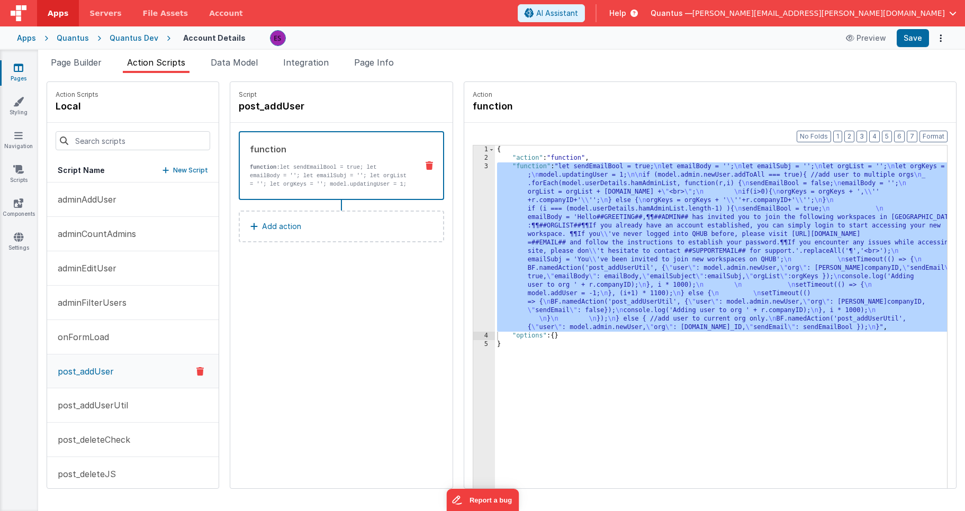
click at [173, 170] on p "New Script" at bounding box center [190, 170] width 35 height 11
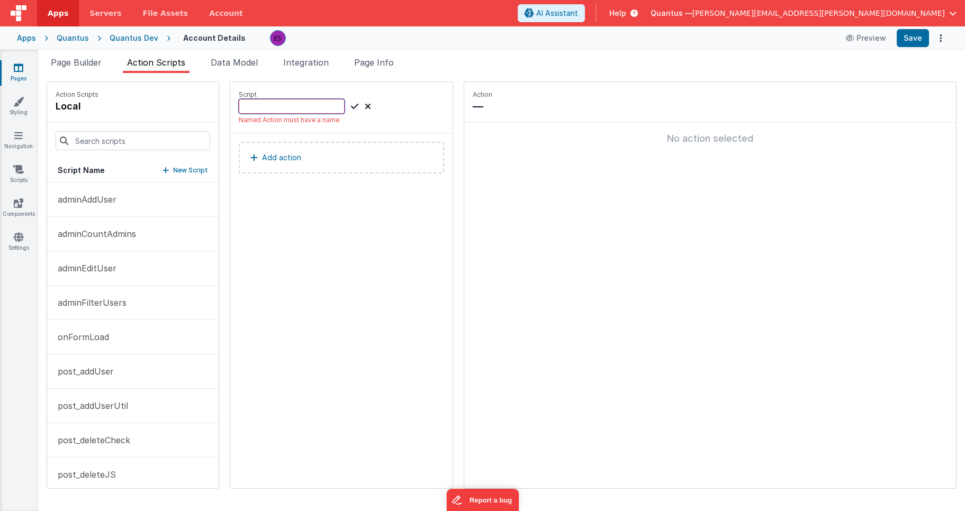
paste input "post_checkUserOrgs"
type input "post_checkUserOrgs"
click at [262, 143] on p "Add action" at bounding box center [281, 147] width 39 height 13
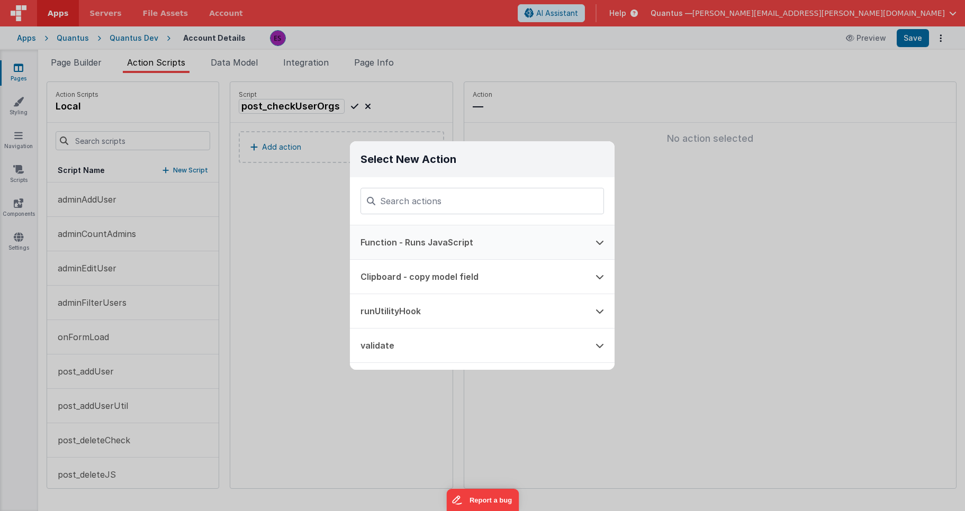
click at [382, 240] on button "Function - Runs JavaScript" at bounding box center [467, 242] width 235 height 34
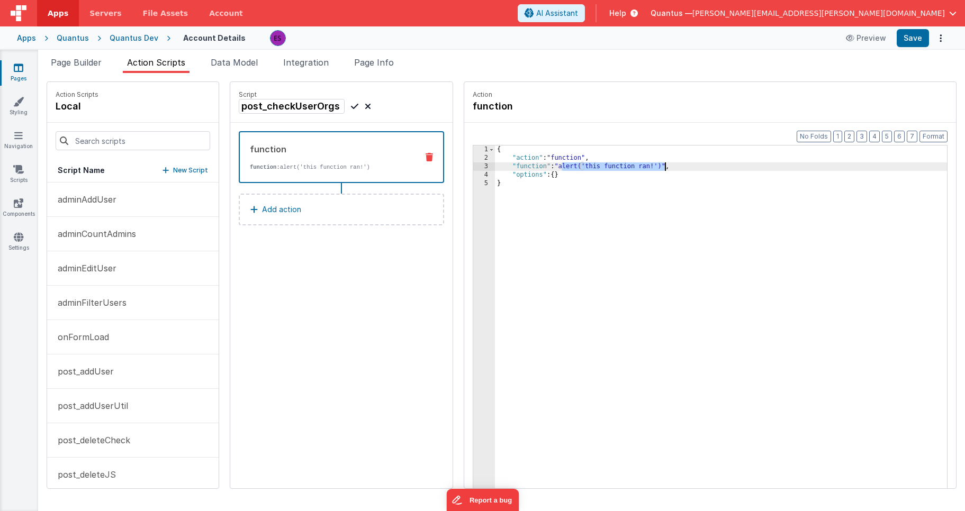
drag, startPoint x: 534, startPoint y: 165, endPoint x: 637, endPoint y: 165, distance: 102.6
click at [637, 165] on div "{ "action" : "function" , "function" : "alert('this function ran!')" , "options…" at bounding box center [734, 342] width 479 height 393
click at [520, 221] on div "{ "action" : "function" , "function" : "checking orgs for " + action.options.em…" at bounding box center [734, 342] width 479 height 393
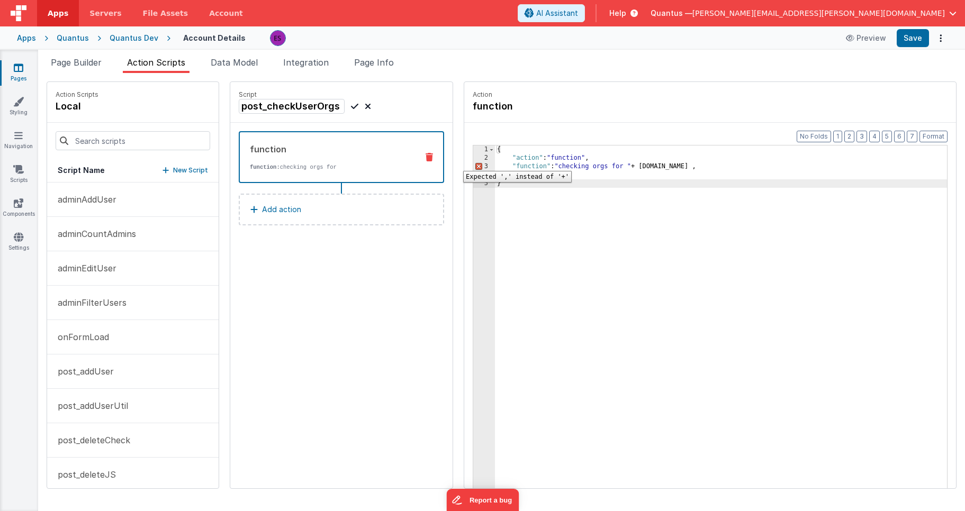
click at [473, 163] on div "3" at bounding box center [484, 166] width 22 height 8
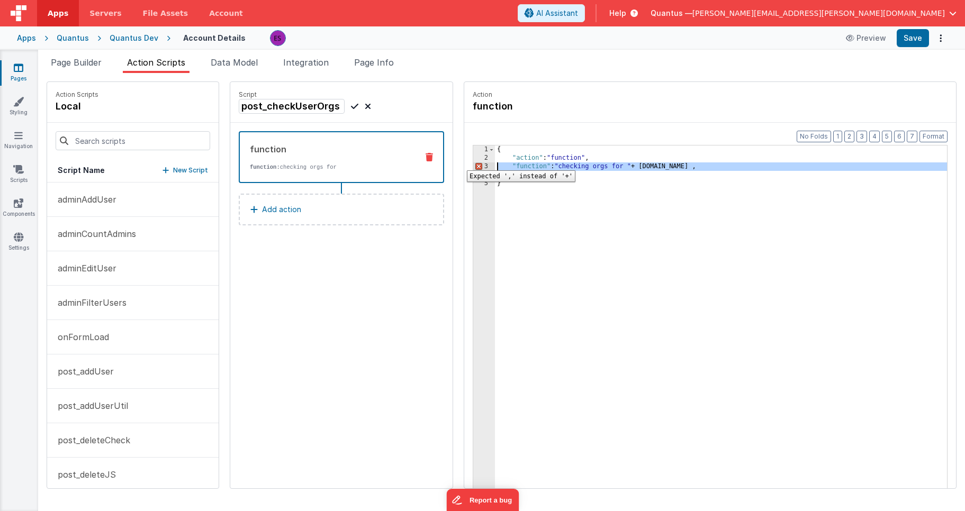
click at [473, 162] on div "3" at bounding box center [484, 166] width 22 height 8
click at [473, 164] on div "3" at bounding box center [484, 166] width 22 height 8
drag, startPoint x: 520, startPoint y: 222, endPoint x: 503, endPoint y: 219, distance: 17.2
click at [518, 222] on div "{ "action" : "function" , "function" : "checking orgs for " + action.options.em…" at bounding box center [734, 342] width 479 height 393
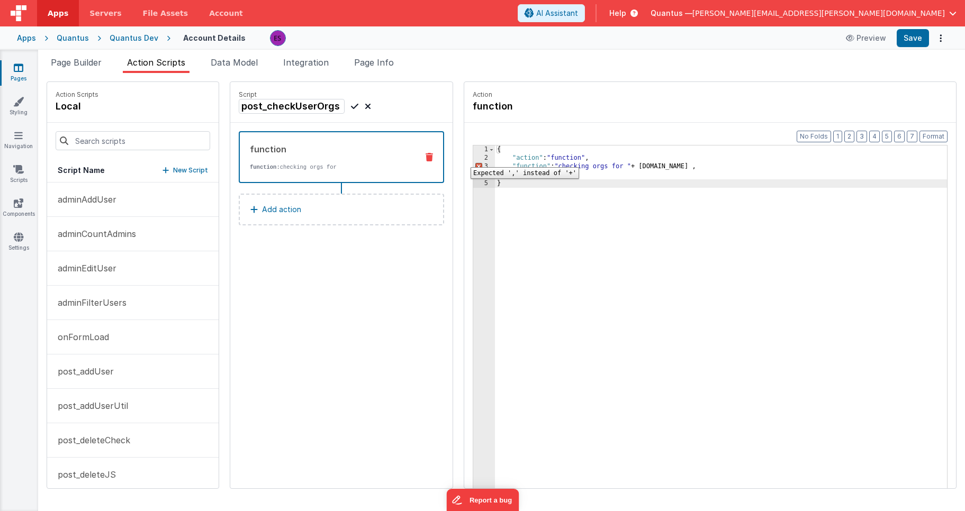
click at [473, 159] on div "2" at bounding box center [484, 158] width 22 height 8
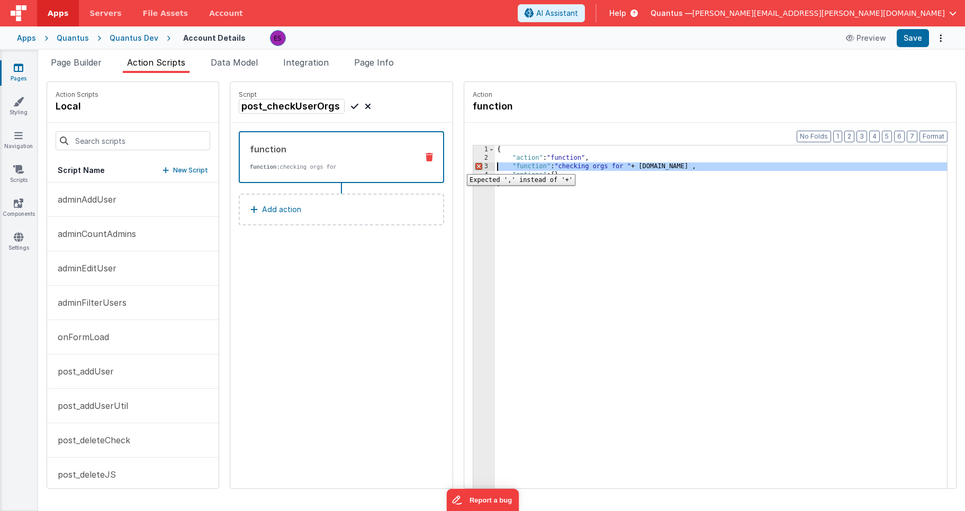
click at [473, 166] on div "3" at bounding box center [484, 166] width 22 height 8
click at [473, 167] on div "3" at bounding box center [484, 166] width 22 height 8
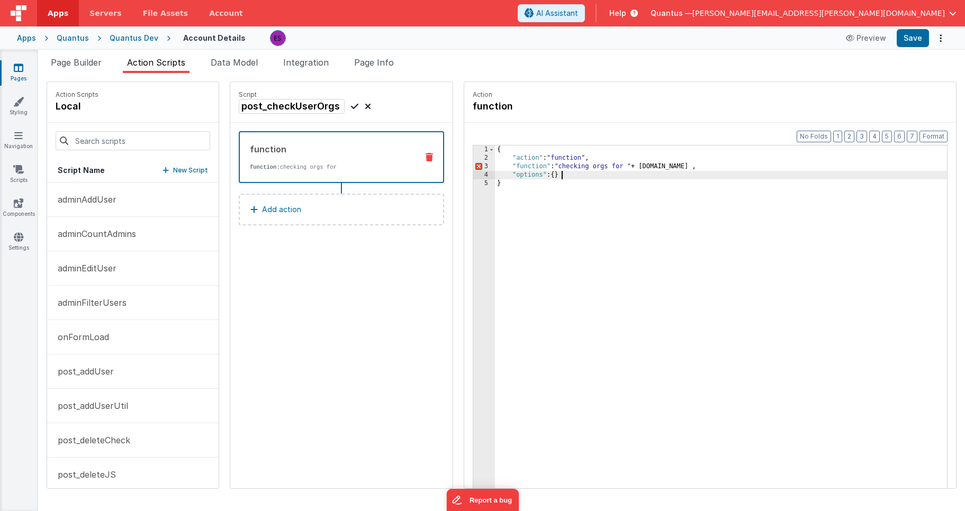
click at [540, 176] on div "{ "action" : "function" , "function" : "checking orgs for " + action.options.em…" at bounding box center [734, 342] width 479 height 393
click at [538, 167] on div "{ "action" : "function" , "function" : "checking orgs for " + action.options.em…" at bounding box center [734, 342] width 479 height 393
click at [534, 166] on div "{ "action" : "function" , "function" : "checking orgs for " + action.options.em…" at bounding box center [734, 342] width 479 height 393
click at [633, 164] on div "{ "action" : "function" , "function" : "alert( \" checking orgs for " + action.…" at bounding box center [734, 342] width 479 height 393
click at [731, 166] on div "{ "action" : "function" , "function" : "alert( \" checking orgs for \" + action…" at bounding box center [734, 342] width 479 height 393
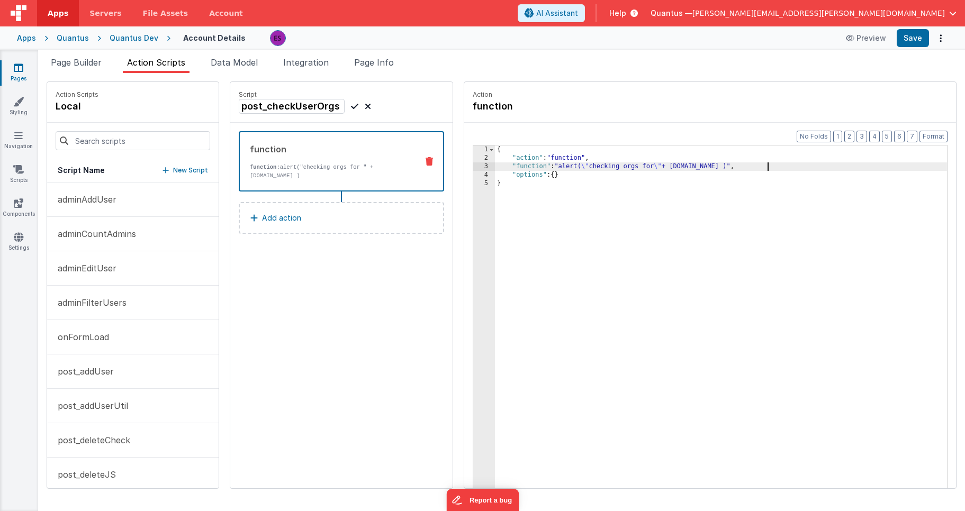
click at [581, 229] on div "{ "action" : "function" , "function" : "alert( \" checking orgs for \" + action…" at bounding box center [734, 342] width 479 height 393
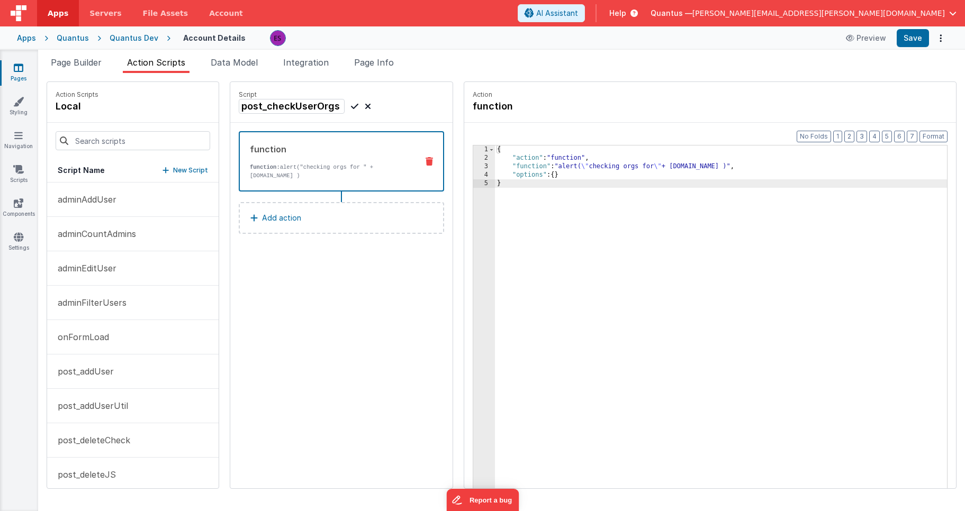
click at [473, 166] on div "3" at bounding box center [484, 166] width 22 height 8
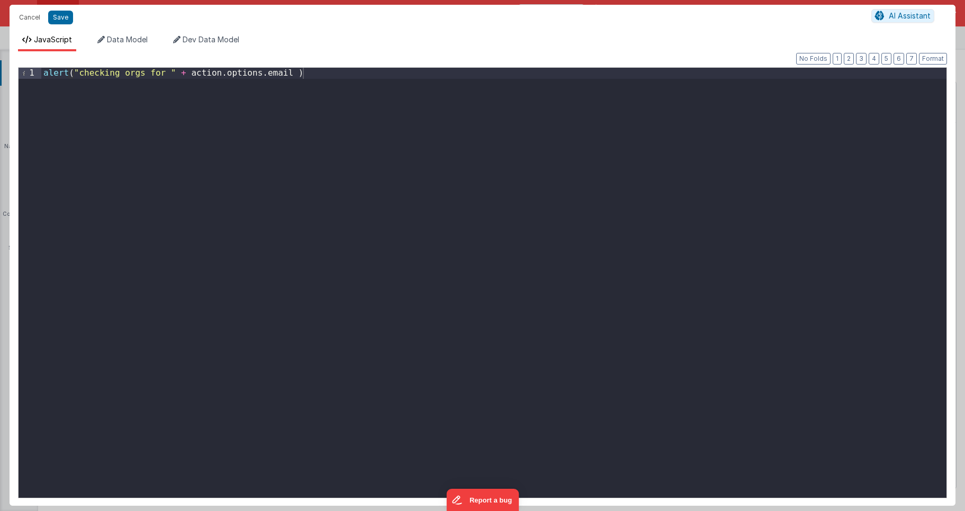
click at [286, 198] on div "alert ( "checking orgs for " + action . options . email )" at bounding box center [493, 294] width 905 height 452
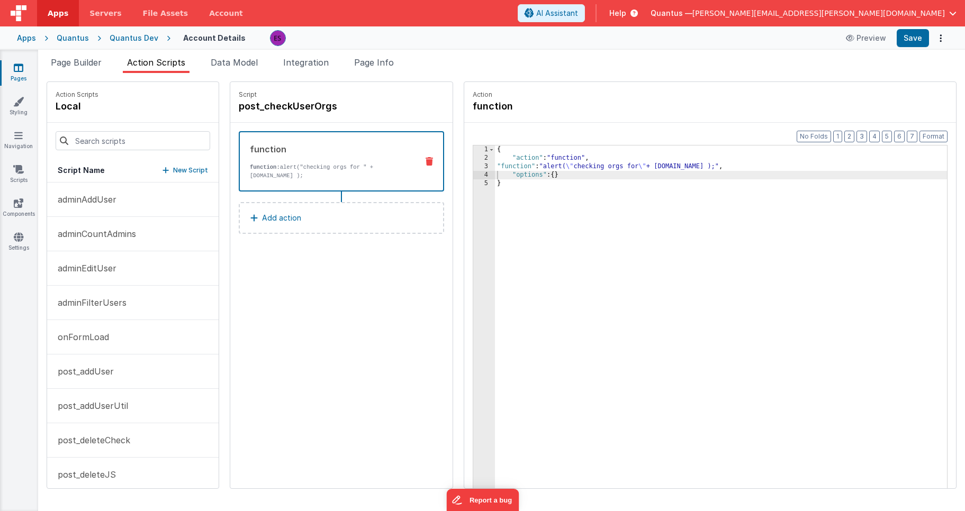
click at [617, 284] on div "{ "action" : "function" , "function" : "alert( \" checking orgs for \" + action…" at bounding box center [734, 342] width 479 height 393
click at [532, 194] on div "{ "action" : "function" , "function" : "alert( \" checking orgs for \" + action…" at bounding box center [734, 342] width 479 height 393
click at [115, 334] on button "onFormLoad" at bounding box center [132, 337] width 171 height 34
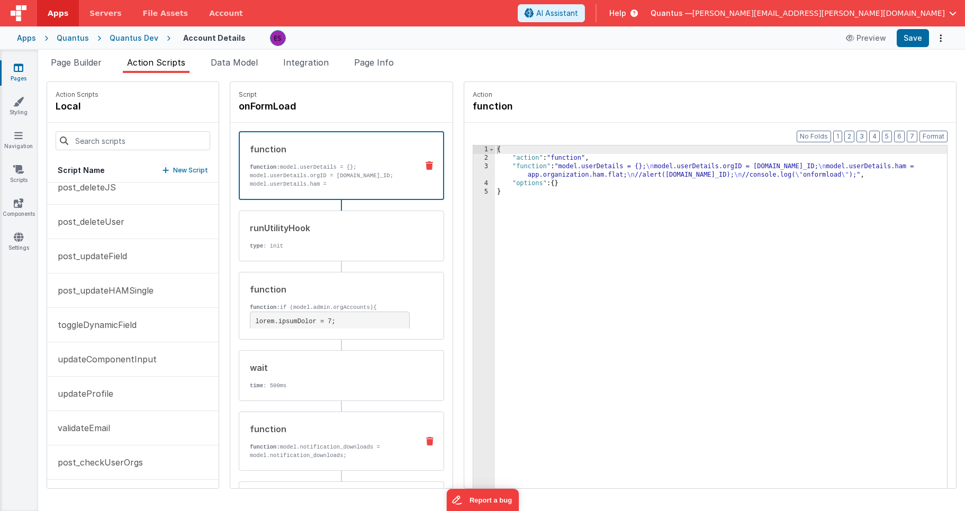
scroll to position [105, 0]
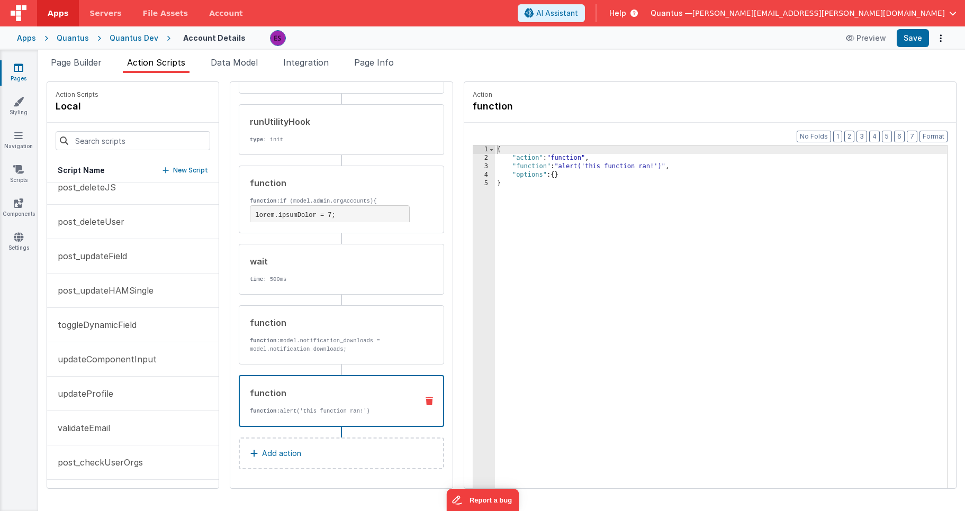
click at [270, 406] on div "function function: alert('this function ran!')" at bounding box center [324, 401] width 169 height 29
click at [425, 401] on icon at bounding box center [428, 401] width 7 height 8
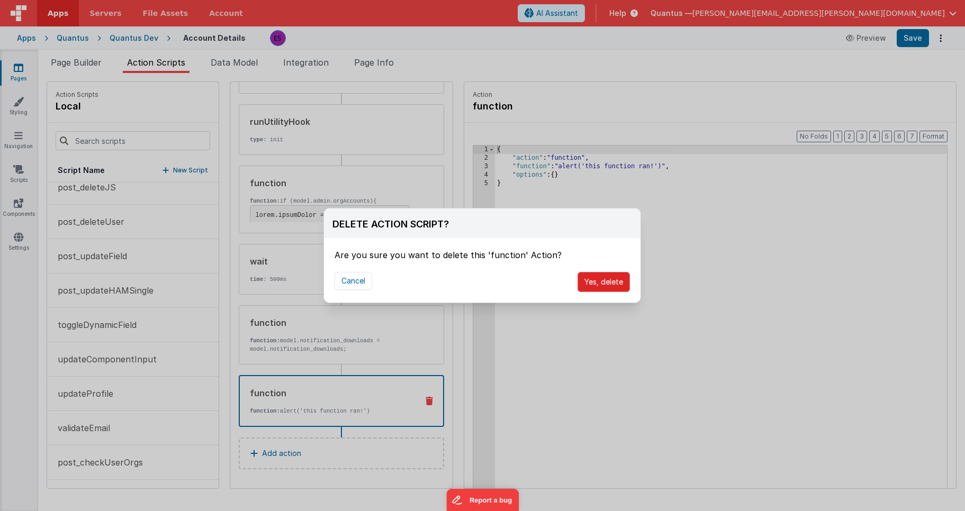
click at [586, 281] on button "Yes, delete" at bounding box center [603, 282] width 52 height 20
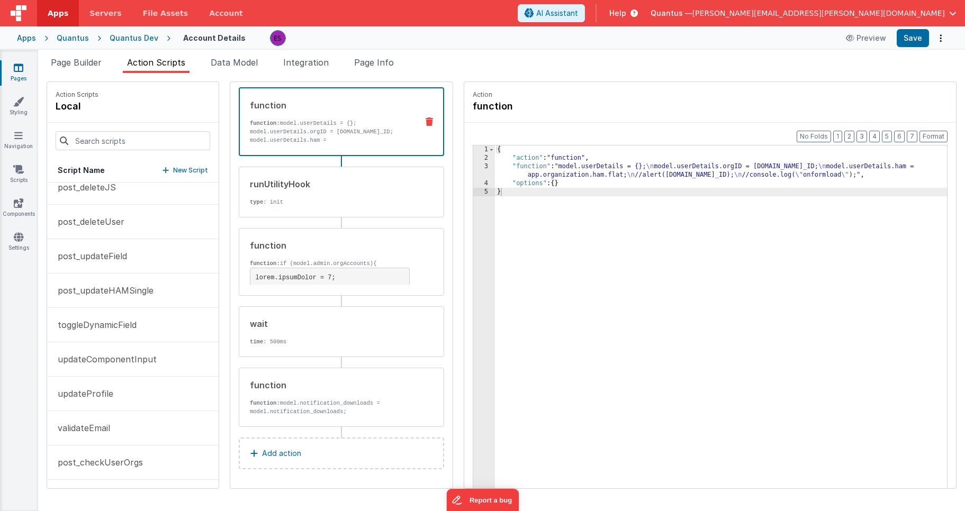
scroll to position [43, 0]
click at [611, 243] on div "{ "action" : "function" , "function" : "model.userDetails = {}; \n model.userDe…" at bounding box center [734, 342] width 479 height 393
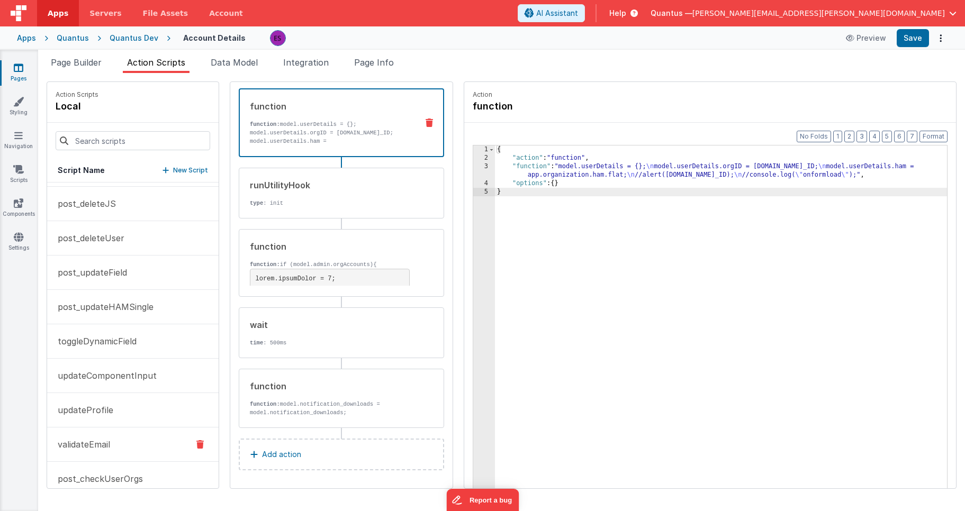
scroll to position [287, 0]
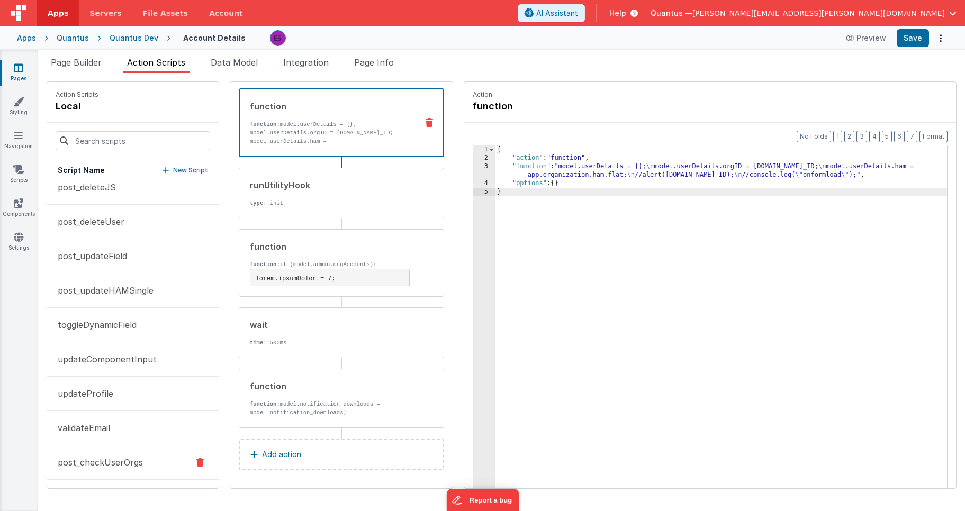
click at [81, 467] on p "post_checkUserOrgs" at bounding box center [97, 462] width 92 height 13
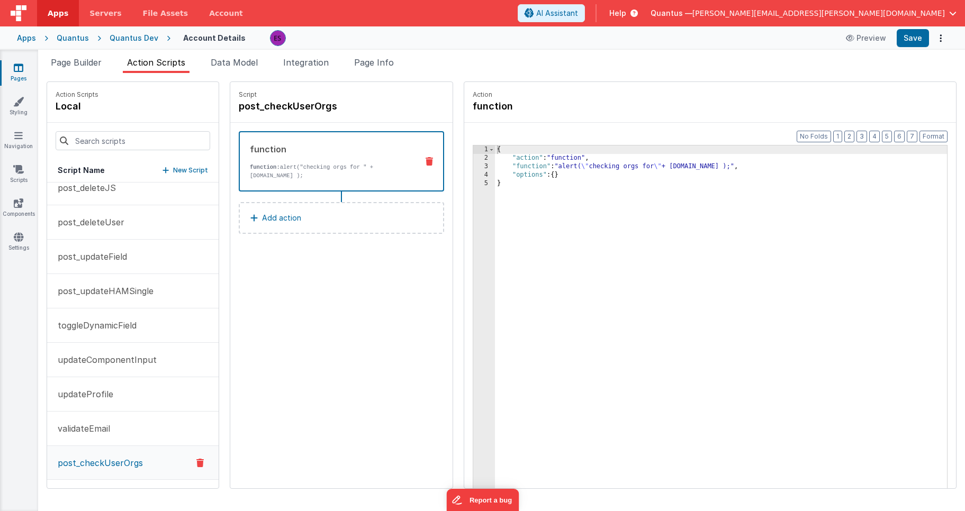
scroll to position [0, 0]
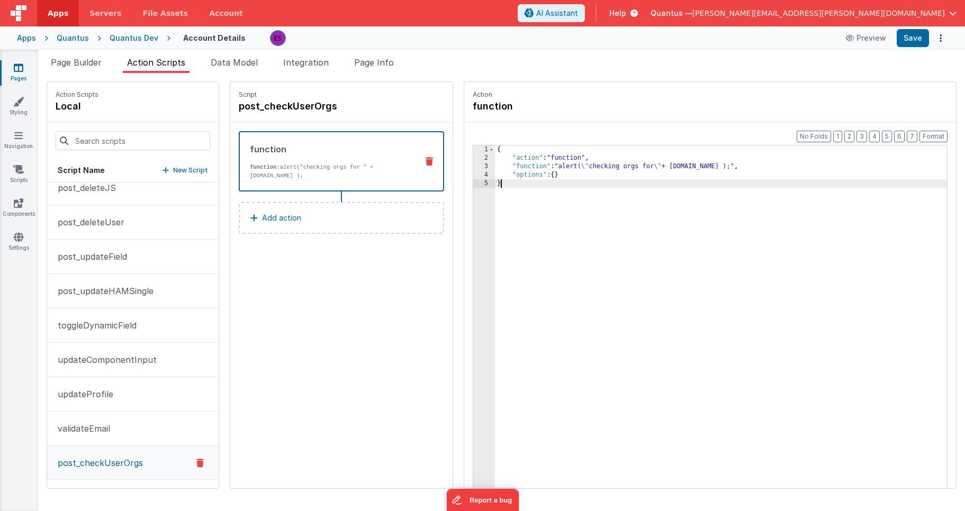
click at [500, 250] on div "{ "action" : "function" , "function" : "alert( \" checking orgs for \" + action…" at bounding box center [734, 342] width 479 height 393
click at [473, 163] on div "3" at bounding box center [484, 166] width 22 height 8
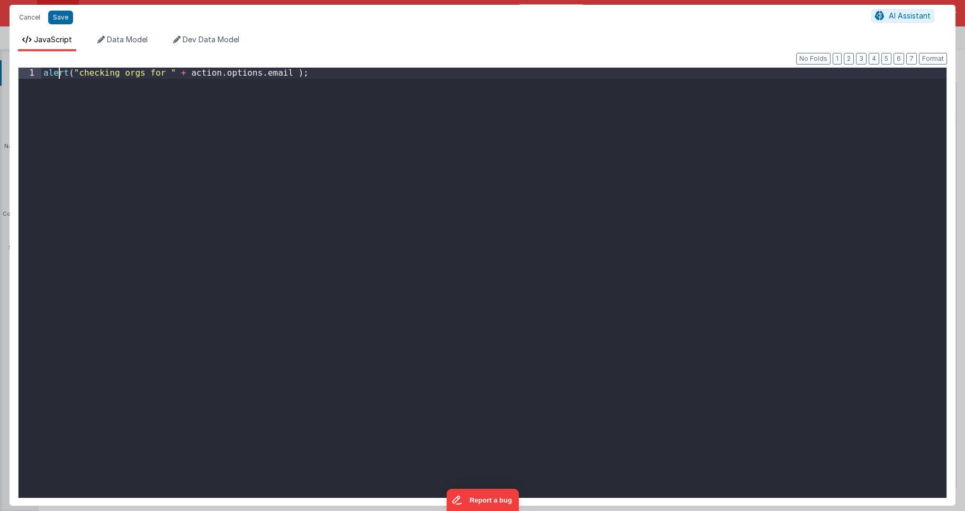
click at [60, 76] on div "alert ( "checking orgs for " + action . options . email ) ;" at bounding box center [493, 294] width 905 height 452
click at [532, 124] on div "console . log ( "checking orgs for " + action . options . email ) ;" at bounding box center [493, 294] width 905 height 452
click at [69, 17] on button "Save" at bounding box center [60, 18] width 25 height 14
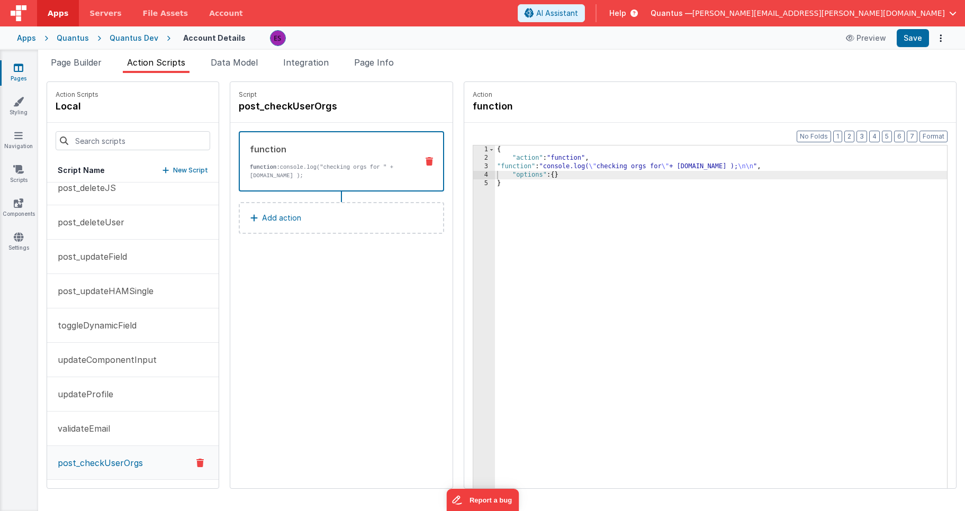
click at [544, 265] on div "{ "action" : "function" , "function" : "console.log( \" checking orgs for \" + …" at bounding box center [734, 342] width 479 height 393
click at [289, 222] on button "Add action" at bounding box center [341, 218] width 205 height 32
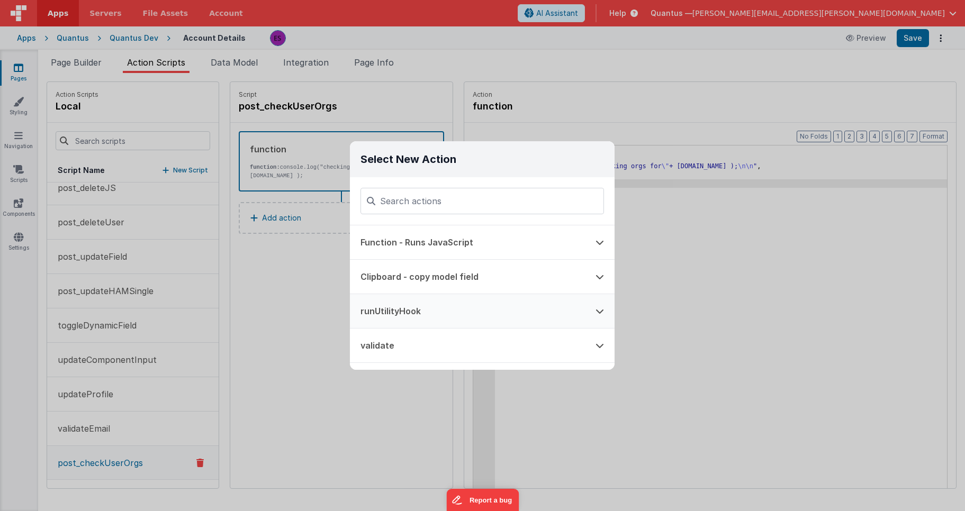
click at [398, 307] on button "runUtilityHook" at bounding box center [467, 311] width 235 height 34
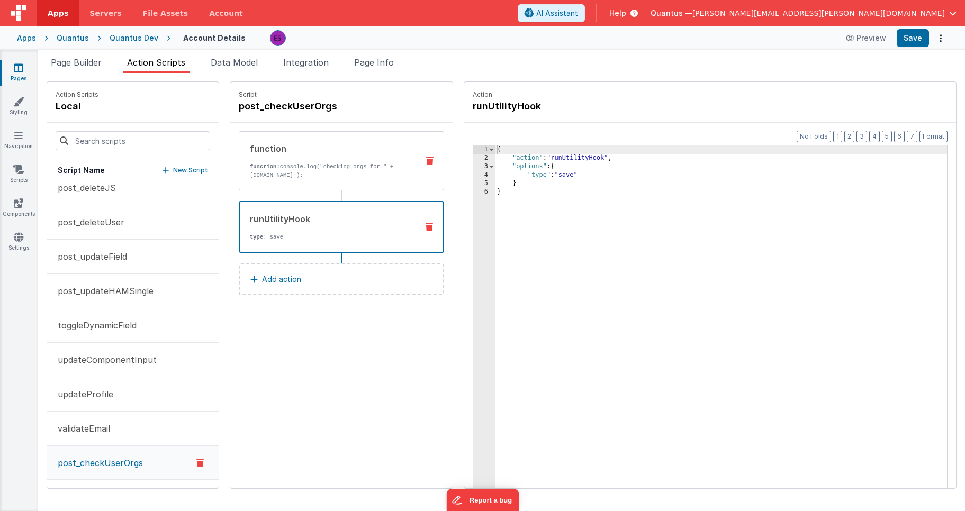
click at [250, 163] on p "function: console.log("checking orgs for " + action.options.email );" at bounding box center [330, 170] width 160 height 17
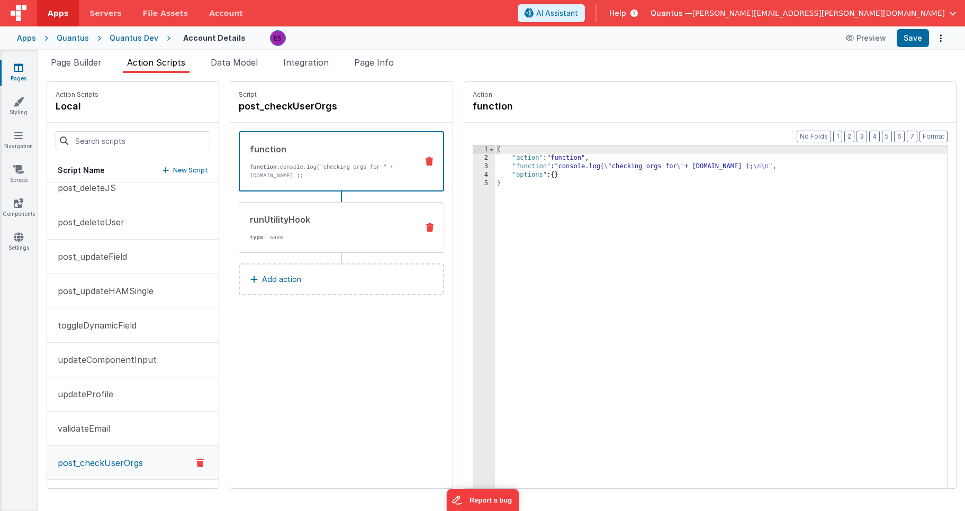
click at [285, 220] on div "runUtilityHook" at bounding box center [330, 219] width 160 height 13
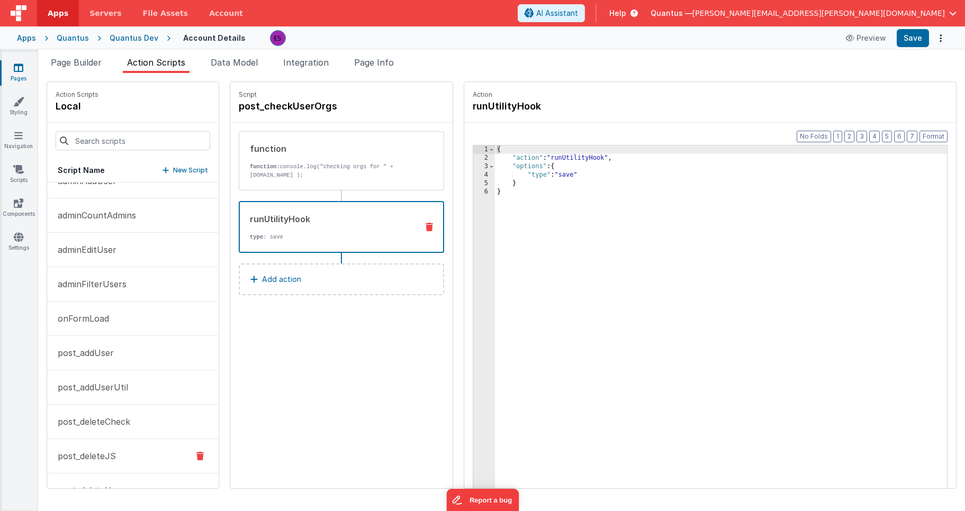
scroll to position [14, 0]
click at [87, 312] on button "onFormLoad" at bounding box center [132, 323] width 171 height 34
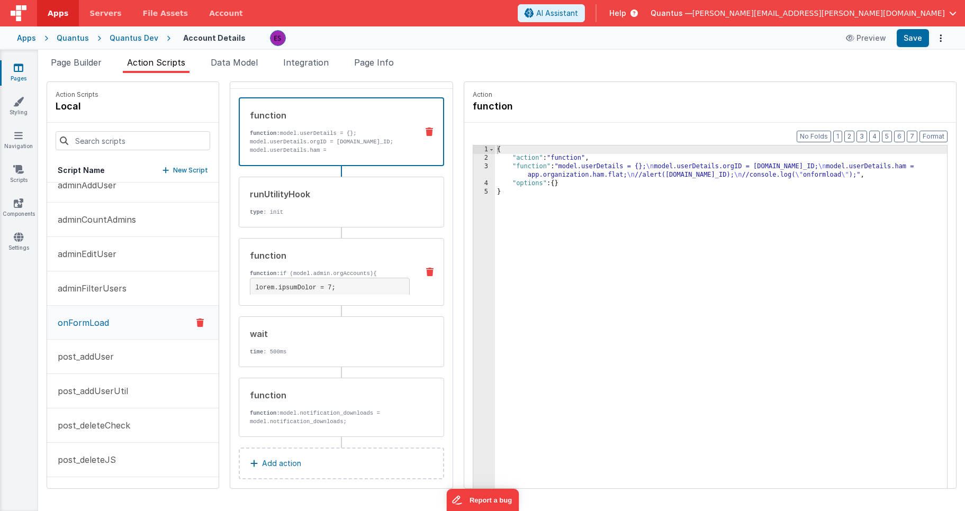
scroll to position [44, 0]
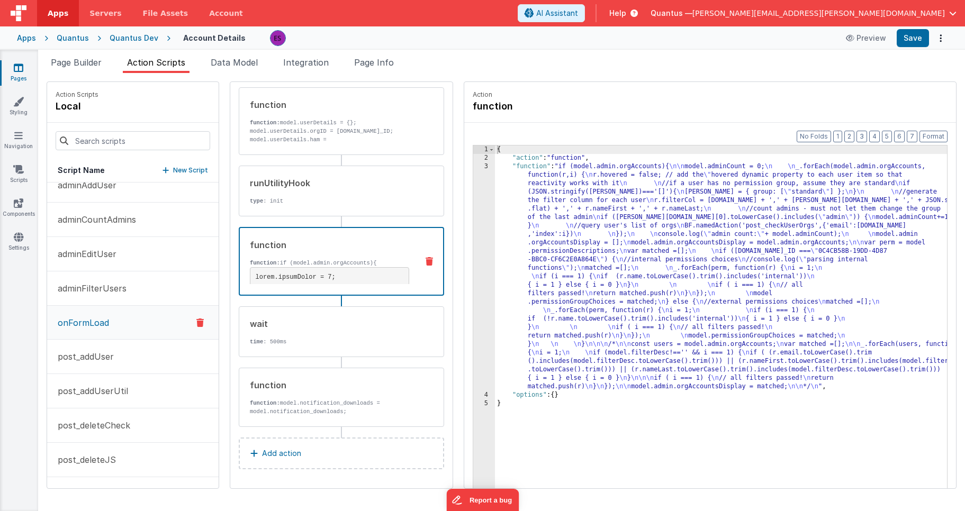
click at [495, 248] on div "{ "action" : "function" , "function" : "if (model.admin.orgAccounts){ \n\n mode…" at bounding box center [734, 342] width 479 height 393
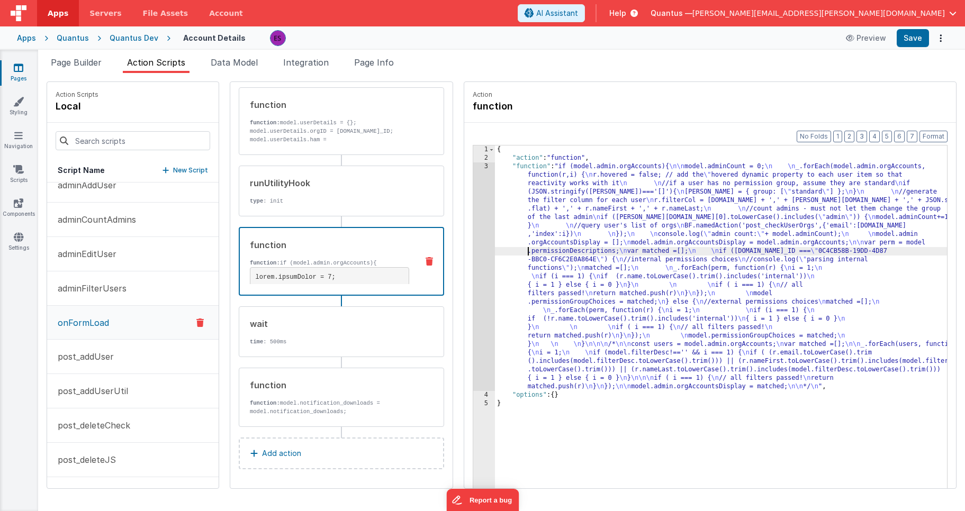
click at [473, 250] on div "3" at bounding box center [484, 276] width 22 height 229
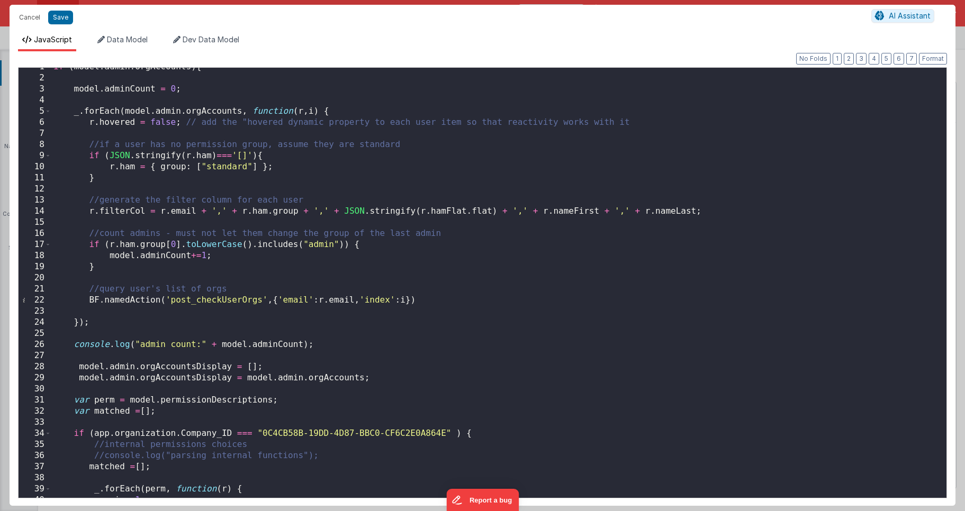
scroll to position [6, 0]
click at [66, 19] on button "Save" at bounding box center [60, 18] width 25 height 14
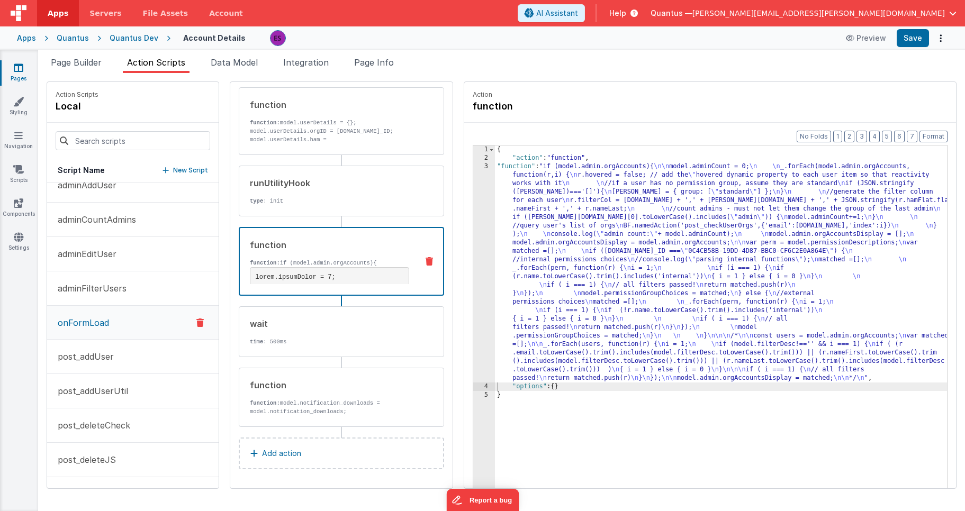
click at [534, 226] on div "{ "action" : "function" , "function" : "if (model.admin.orgAccounts){ \n\n mode…" at bounding box center [734, 342] width 479 height 393
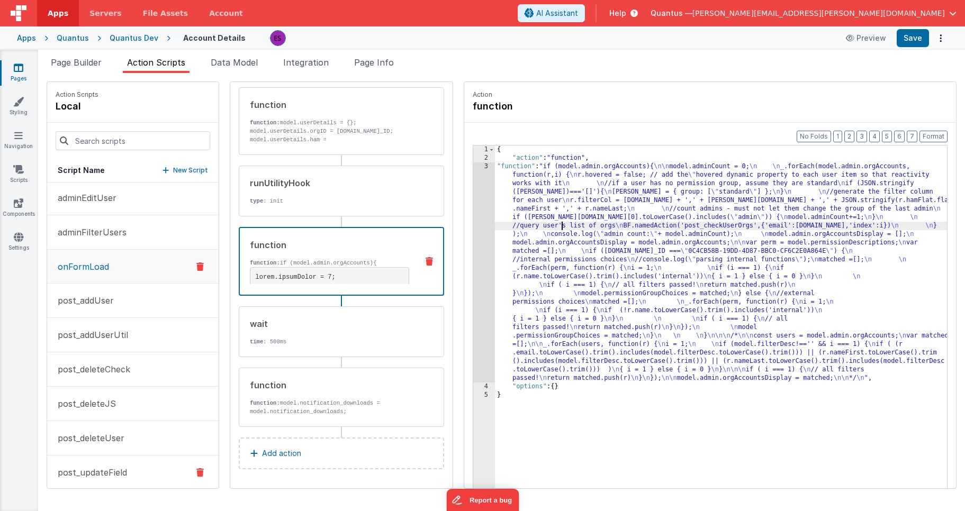
scroll to position [287, 0]
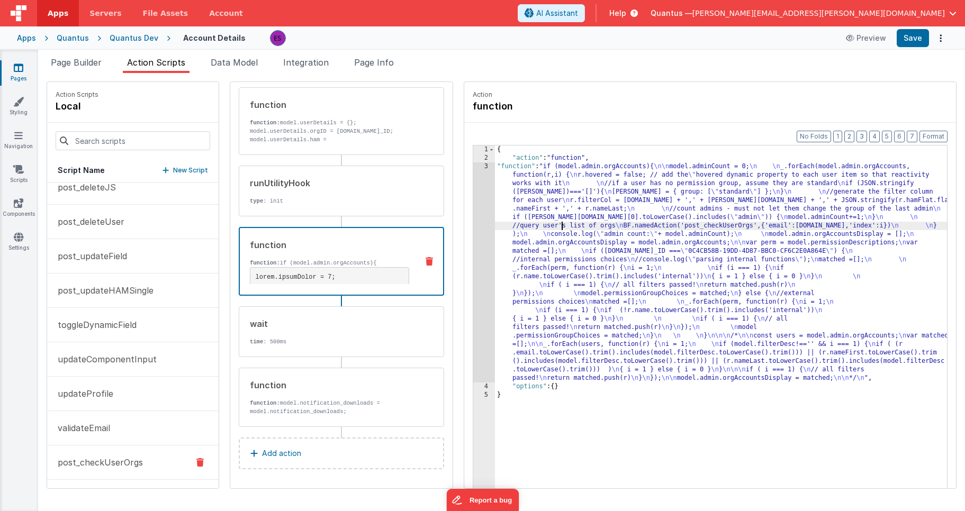
click at [96, 461] on p "post_checkUserOrgs" at bounding box center [97, 462] width 92 height 13
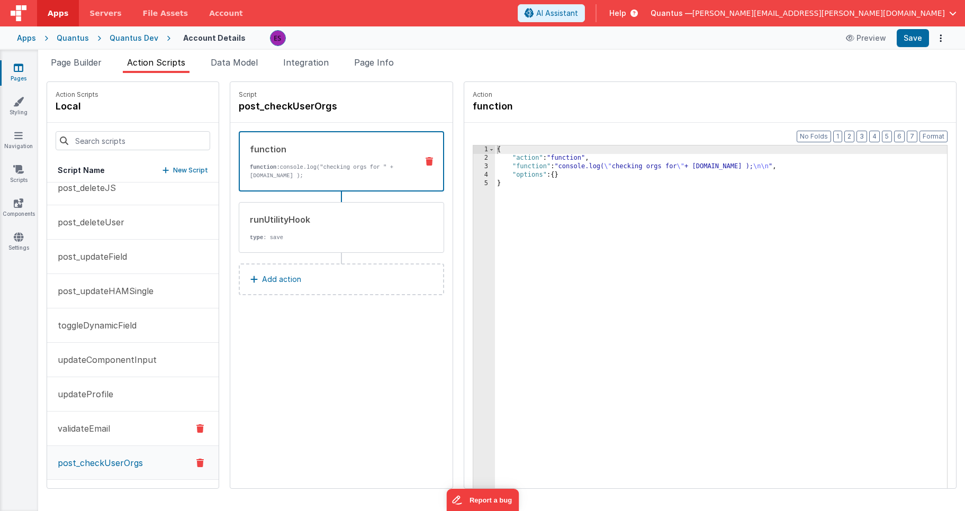
scroll to position [0, 0]
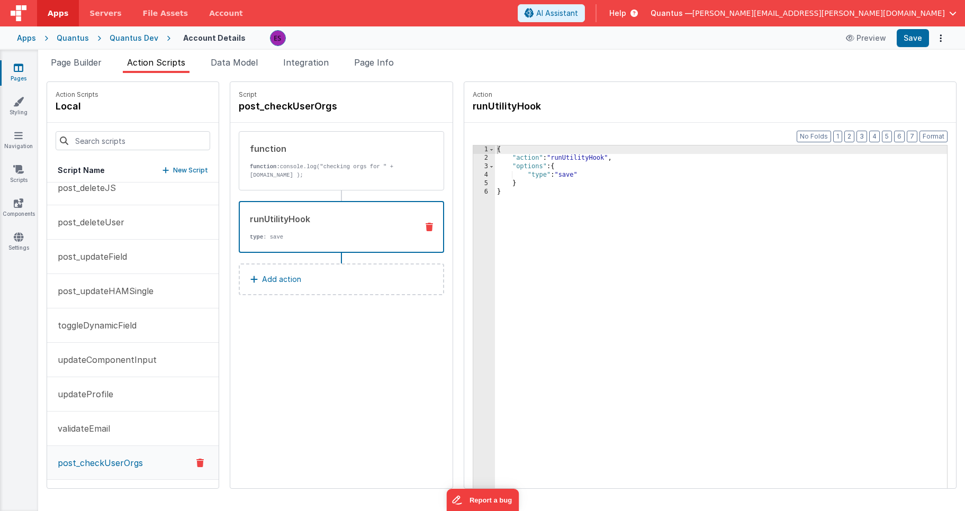
click at [278, 231] on div "runUtilityHook type : save" at bounding box center [324, 227] width 169 height 29
click at [540, 174] on div "{ "action" : "runUtilityHook" , "options" : { "type" : "save" } }" at bounding box center [734, 342] width 479 height 393
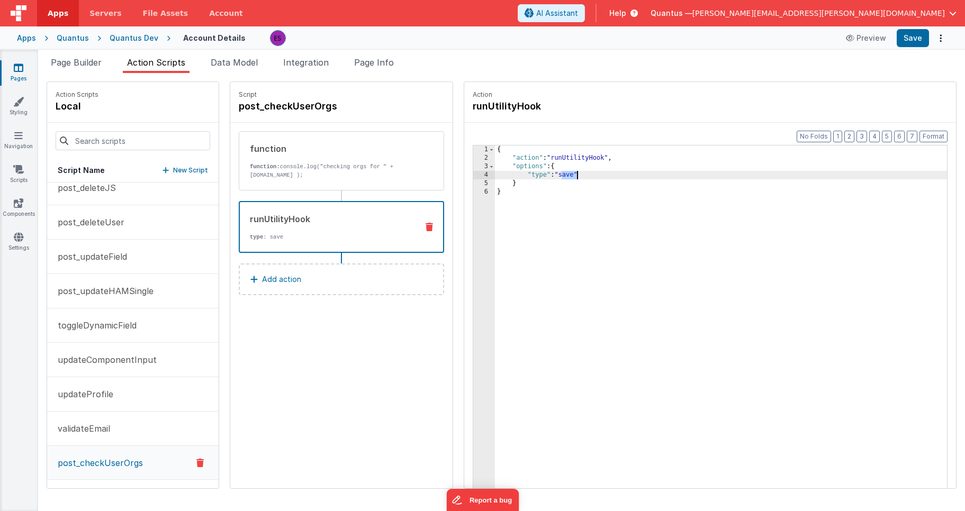
click at [540, 174] on div "{ "action" : "runUtilityHook" , "options" : { "type" : "save" } }" at bounding box center [734, 342] width 479 height 393
click at [588, 175] on div "{ "action" : "runUtilityHook" , "options" : { "type" : "userOrgCheck" } }" at bounding box center [734, 342] width 479 height 393
click at [532, 172] on div "{ "action" : "runUtilityHook" , "options" : { "type" : "userOrgCheck" , { "emai…" at bounding box center [734, 342] width 479 height 393
drag, startPoint x: 584, startPoint y: 175, endPoint x: 723, endPoint y: 176, distance: 139.7
click at [723, 176] on div "{ "action" : "runUtilityHook" , "options" : { "type" : "userOrgCheck" , { "emai…" at bounding box center [734, 342] width 479 height 393
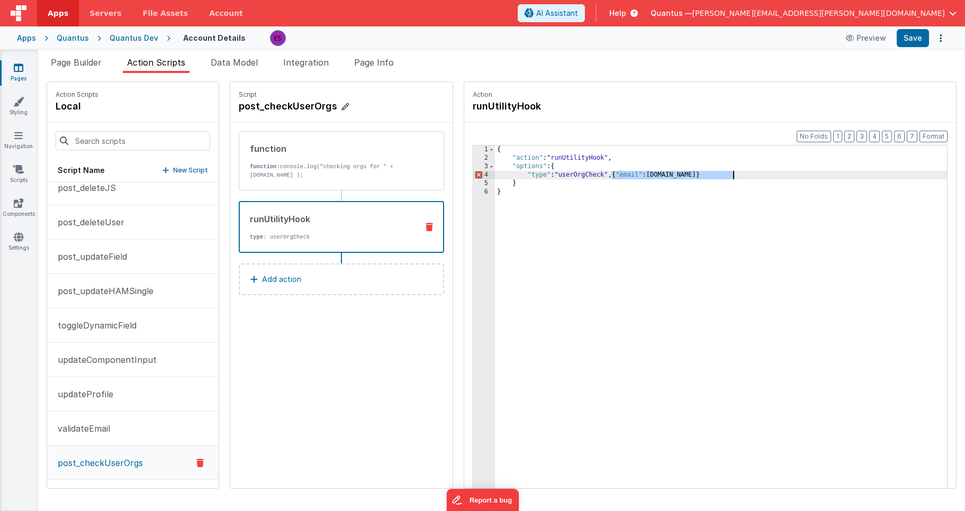
click at [313, 111] on h4 "post_checkUserOrgs" at bounding box center [318, 106] width 159 height 15
click at [310, 107] on input "post_checkUserOrgs" at bounding box center [292, 106] width 106 height 15
type input "post_checkUserOrgs"
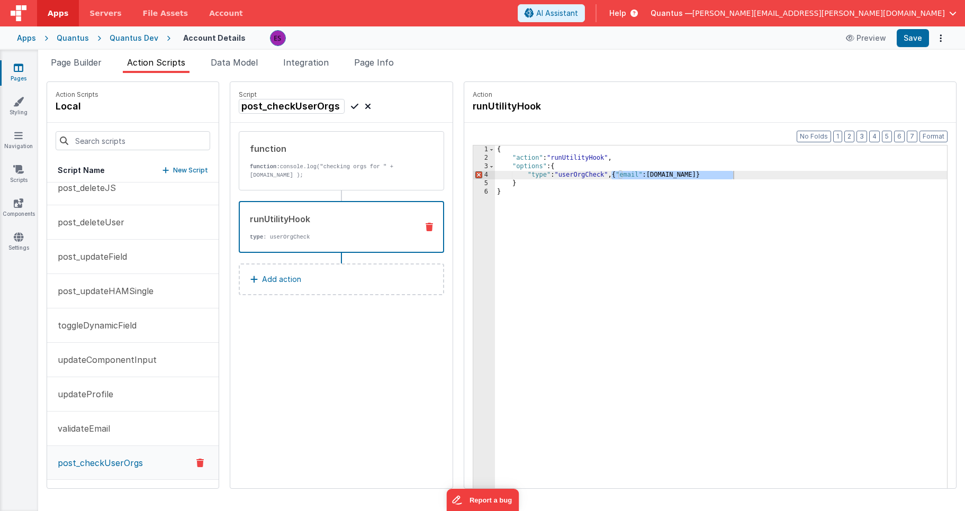
click at [351, 108] on icon at bounding box center [354, 106] width 7 height 13
drag, startPoint x: 553, startPoint y: 211, endPoint x: 562, endPoint y: 207, distance: 9.0
click at [553, 211] on div "{ "action" : "runUtilityHook" , "options" : { "type" : "userOrgCheck" , { "emai…" at bounding box center [734, 342] width 479 height 393
drag, startPoint x: 584, startPoint y: 174, endPoint x: 740, endPoint y: 174, distance: 156.1
click at [740, 174] on div "{ "action" : "runUtilityHook" , "options" : { "type" : "userOrgCheck" , { "emai…" at bounding box center [734, 342] width 479 height 393
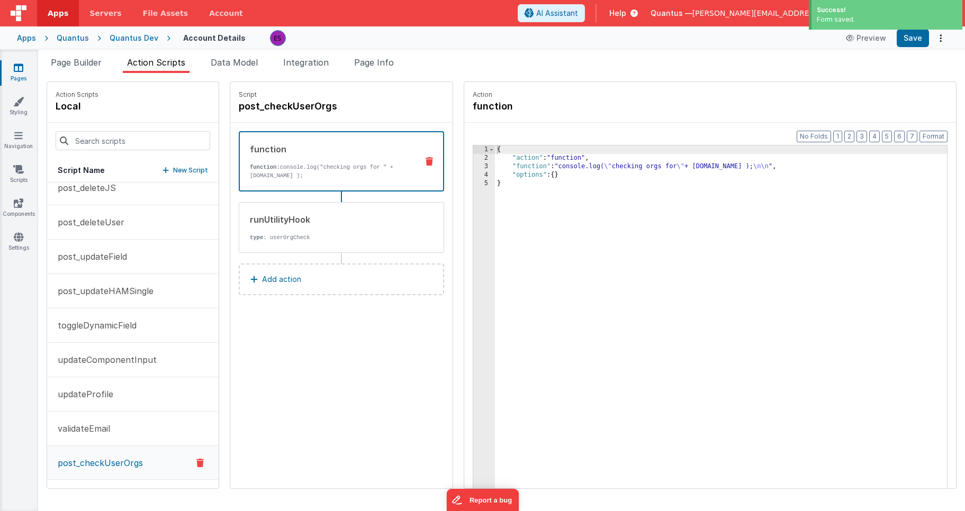
click at [344, 166] on p "function: console.log("checking orgs for " + action.options.email );" at bounding box center [329, 171] width 159 height 17
click at [530, 261] on div "{ "action" : "function" , "function" : "console.log( \" checking orgs for \" + …" at bounding box center [734, 342] width 479 height 393
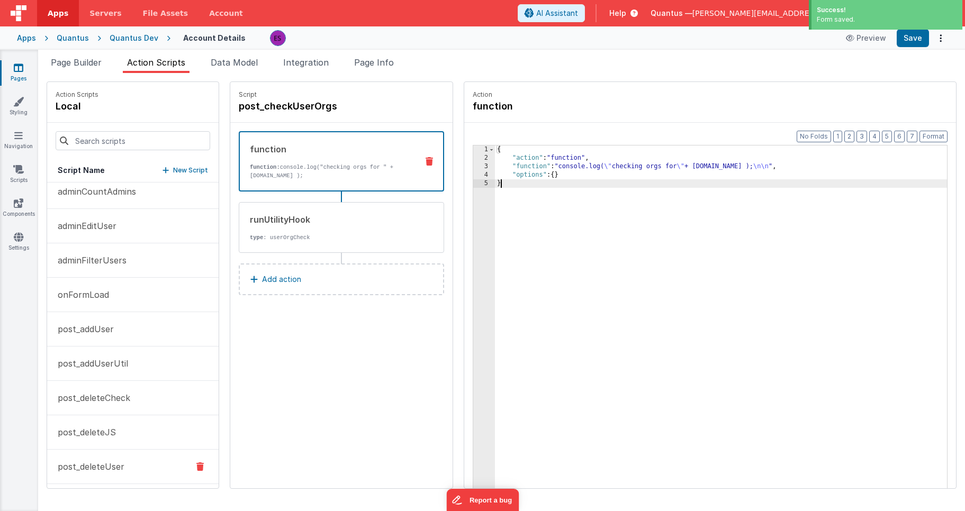
scroll to position [34, 0]
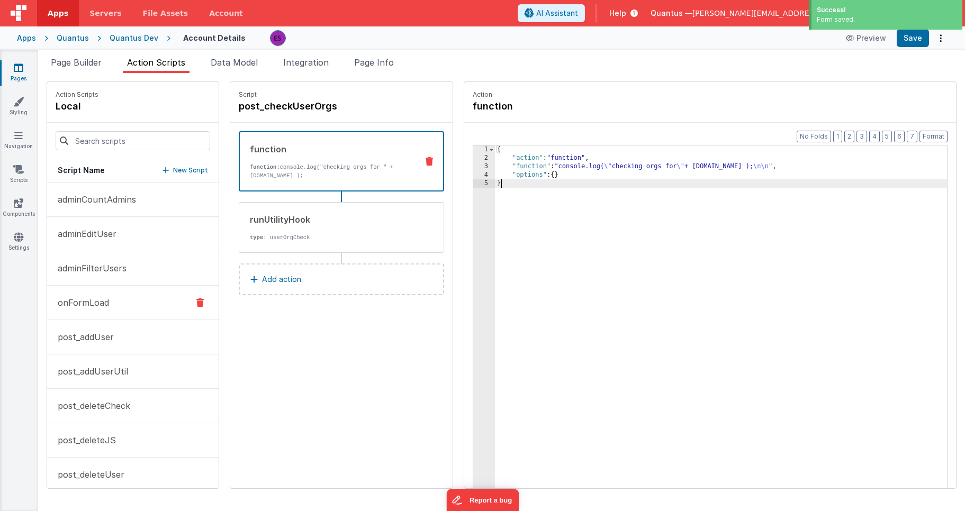
click at [98, 301] on p "onFormLoad" at bounding box center [80, 302] width 58 height 13
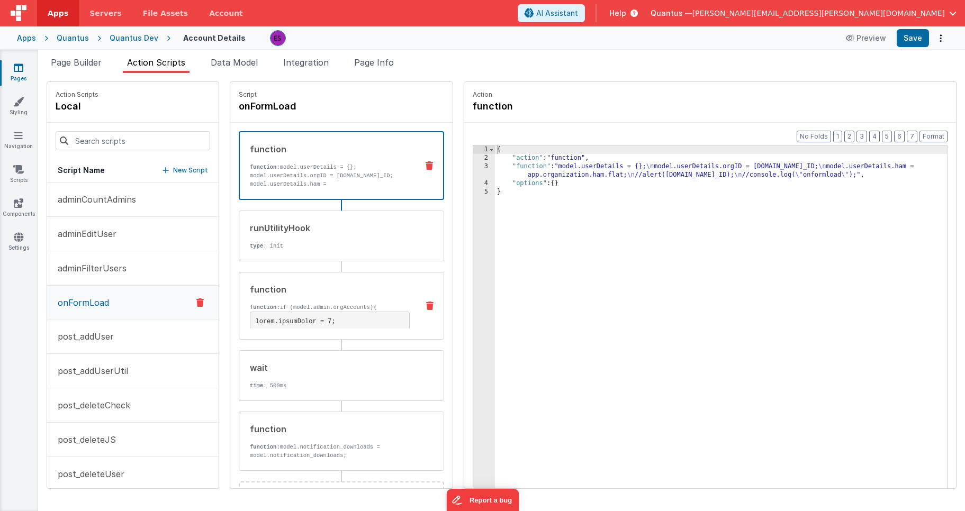
click at [266, 294] on div "function" at bounding box center [330, 289] width 160 height 13
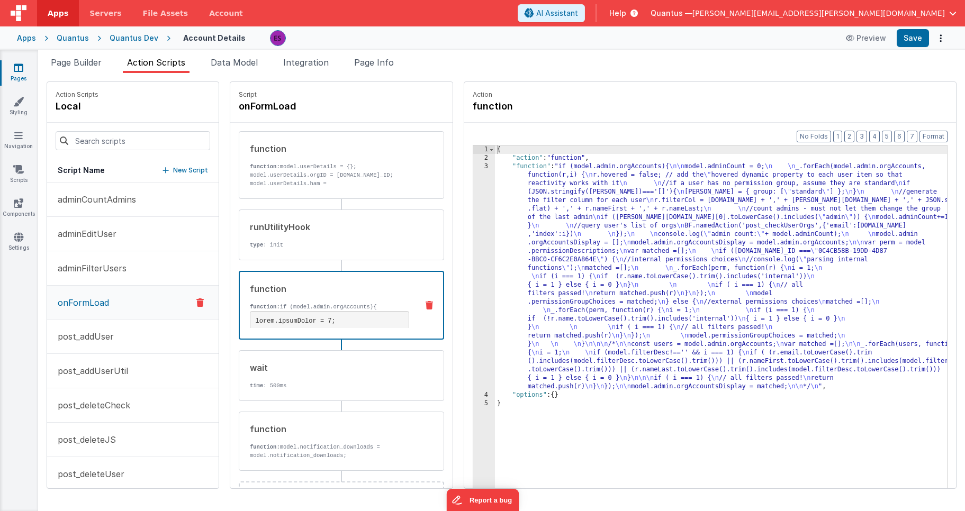
click at [508, 268] on div "{ "action" : "function" , "function" : "if (model.admin.orgAccounts){ \n\n mode…" at bounding box center [734, 342] width 479 height 393
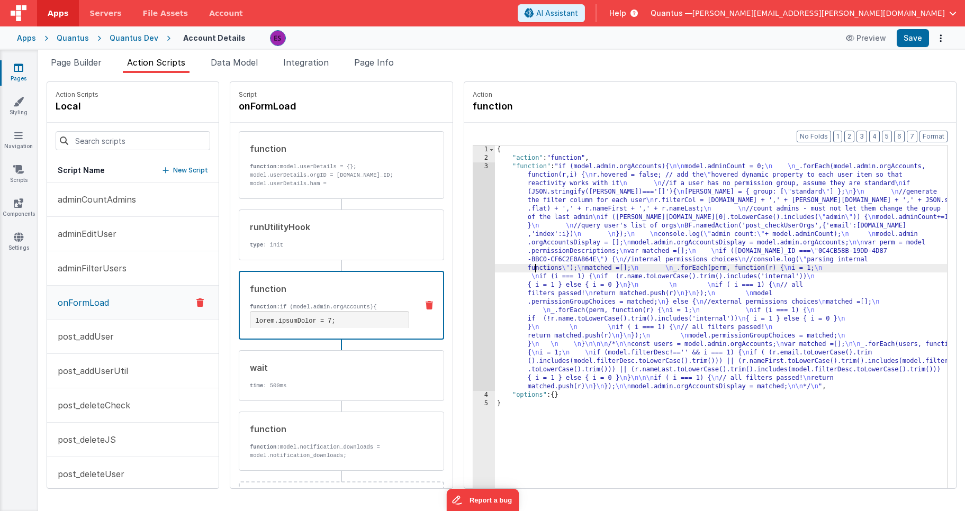
click at [473, 279] on div "3" at bounding box center [484, 276] width 22 height 229
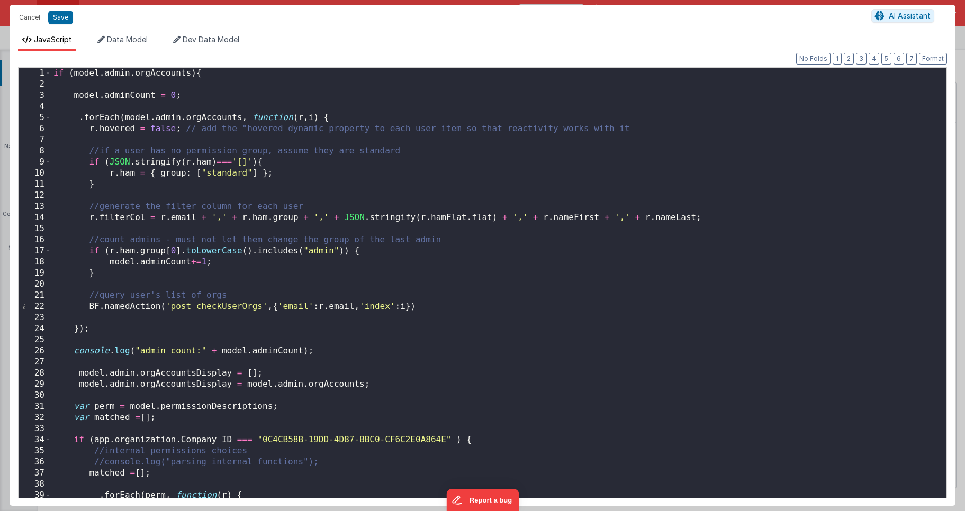
click at [437, 337] on div "if ( model . admin . orgAccounts ) { model . adminCount = 0 ; _ . forEach ( mod…" at bounding box center [494, 294] width 887 height 452
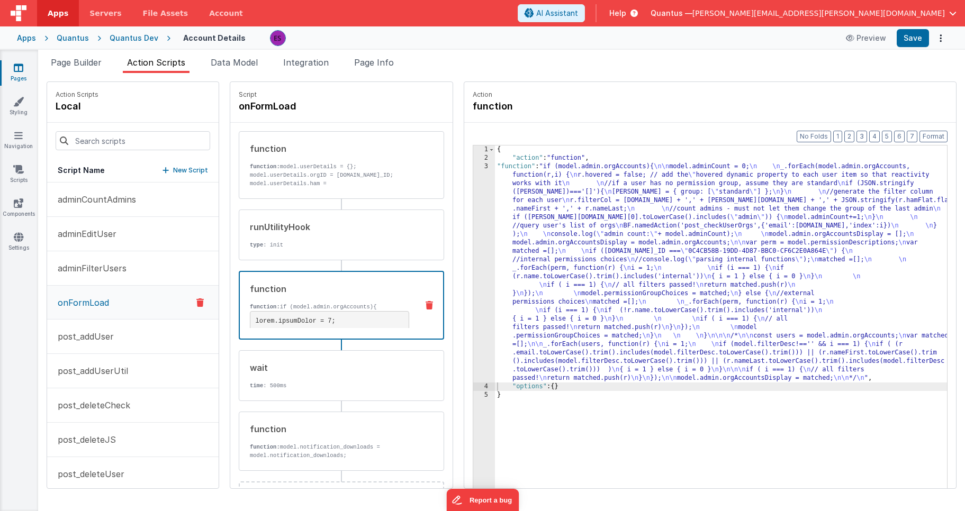
click at [949, 36] on div "Apps Quantus Quantus Dev Account Details Preview Save" at bounding box center [482, 37] width 965 height 23
click at [945, 37] on button "Options" at bounding box center [940, 38] width 15 height 15
click at [904, 78] on link "Rollback" at bounding box center [901, 80] width 93 height 20
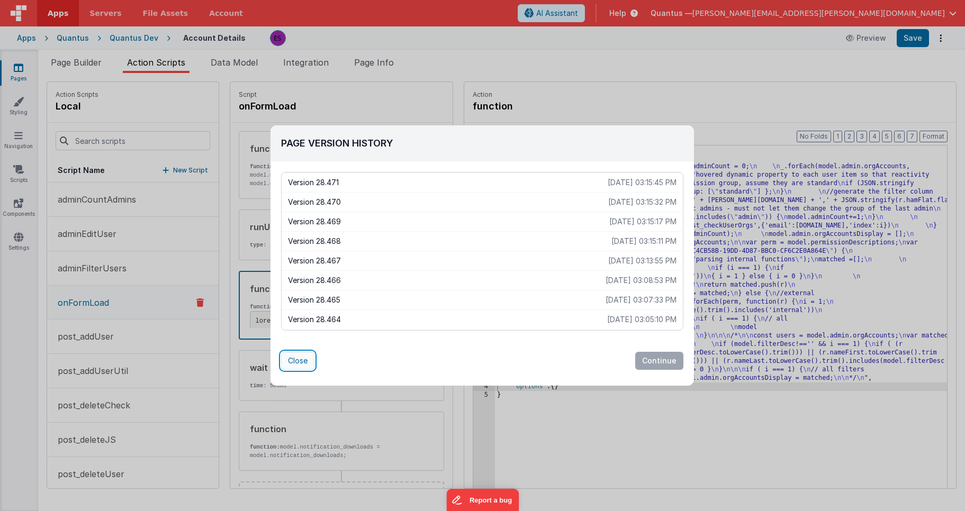
click at [296, 362] on button "Close" at bounding box center [297, 361] width 33 height 18
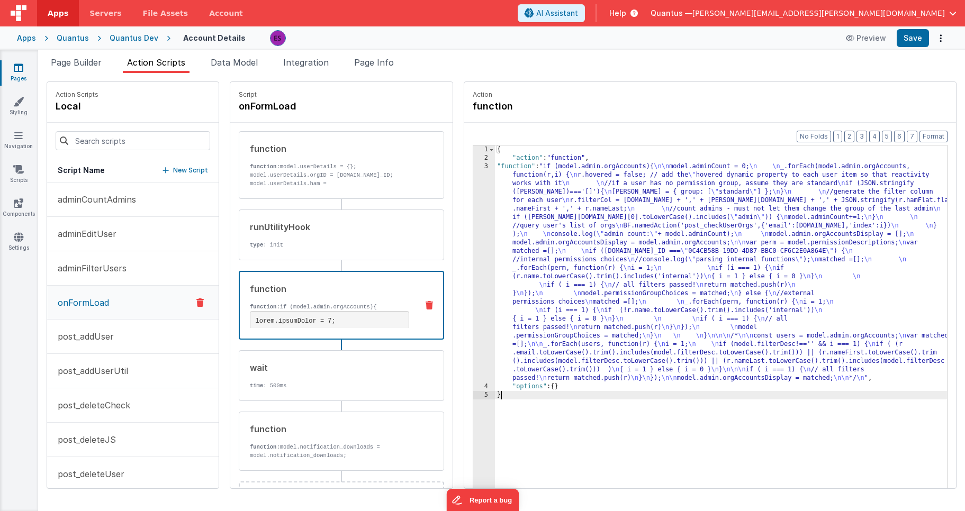
click at [625, 451] on div "{ "action" : "function" , "function" : "if (model.admin.orgAccounts){ \n\n mode…" at bounding box center [734, 342] width 479 height 393
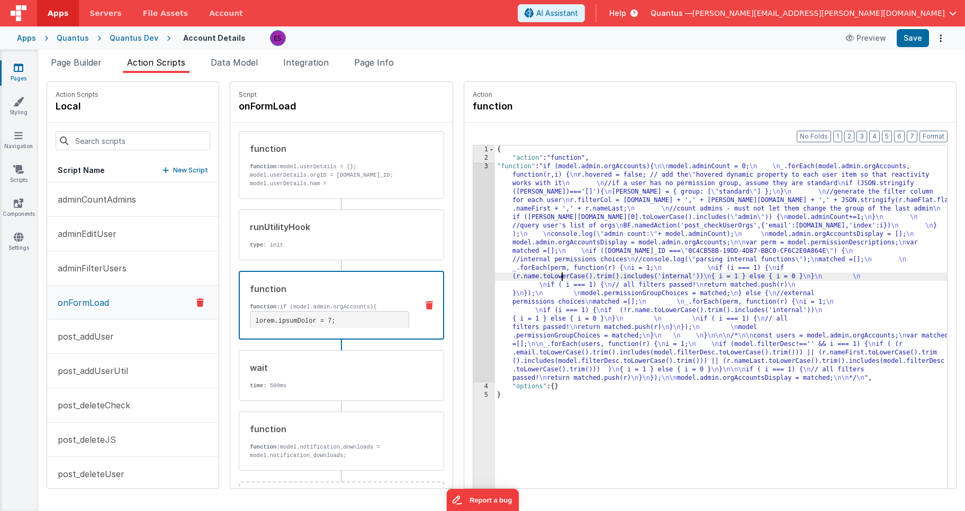
click at [533, 275] on div "{ "action" : "function" , "function" : "if (model.admin.orgAccounts){ \n\n mode…" at bounding box center [734, 342] width 479 height 393
click at [473, 303] on div "3" at bounding box center [484, 272] width 22 height 220
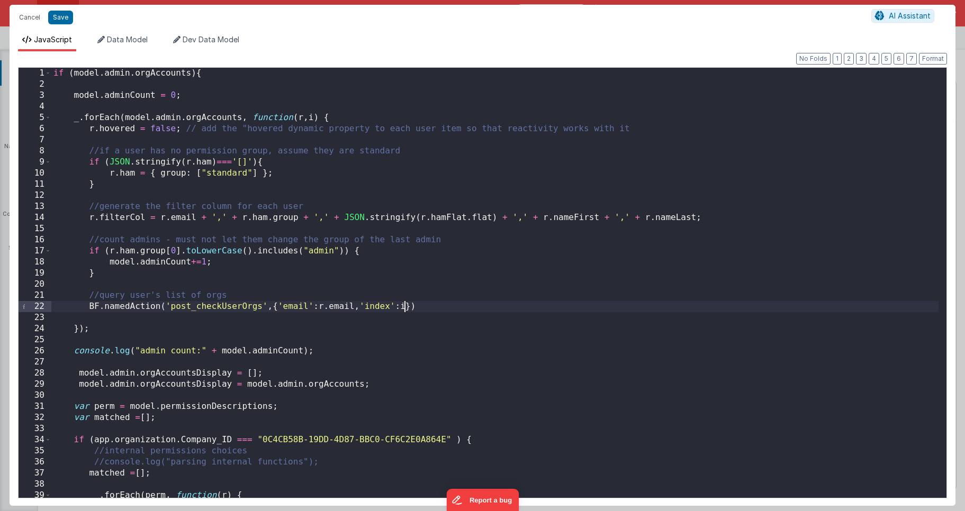
click at [404, 306] on div "if ( model . admin . orgAccounts ) { model . adminCount = 0 ; _ . forEach ( mod…" at bounding box center [494, 294] width 887 height 452
click at [51, 16] on button "Save" at bounding box center [60, 18] width 25 height 14
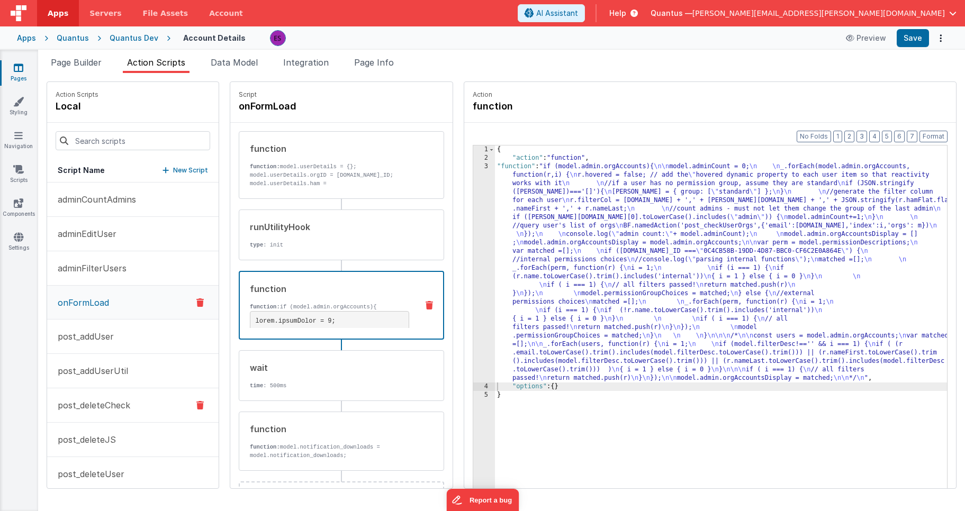
click at [88, 399] on p "post_deleteCheck" at bounding box center [90, 405] width 79 height 13
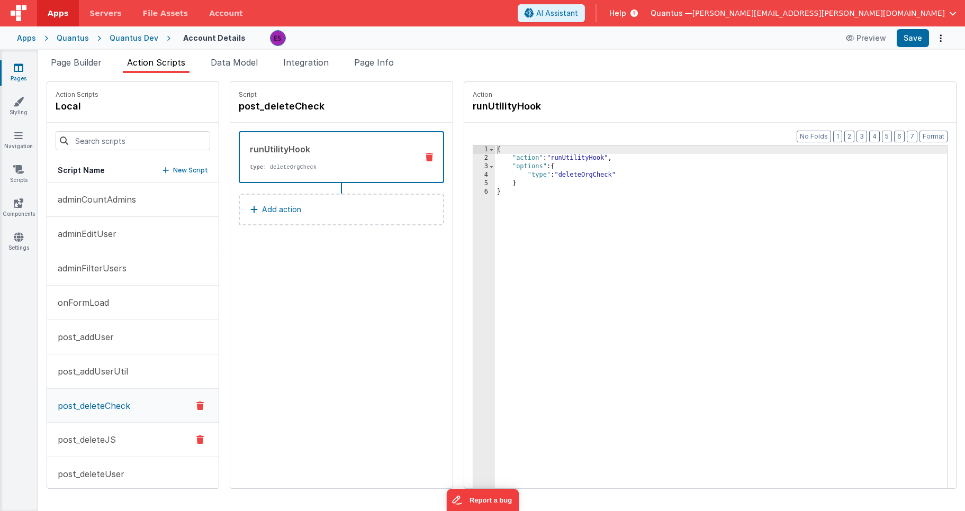
click at [103, 443] on p "post_deleteJS" at bounding box center [83, 439] width 65 height 13
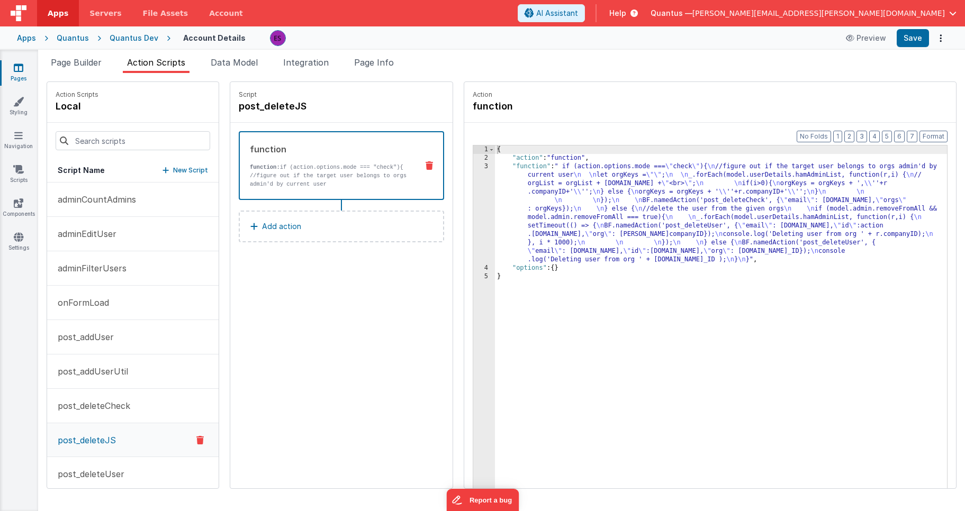
click at [495, 213] on div "{ "action" : "function" , "function" : " if (action.options.mode === \" check \…" at bounding box center [734, 342] width 479 height 393
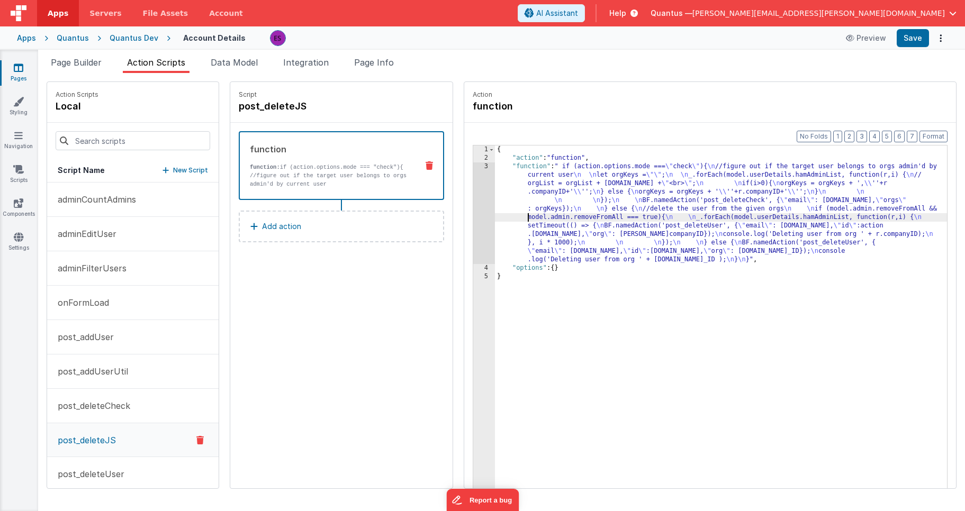
click at [473, 216] on div "3" at bounding box center [484, 213] width 22 height 102
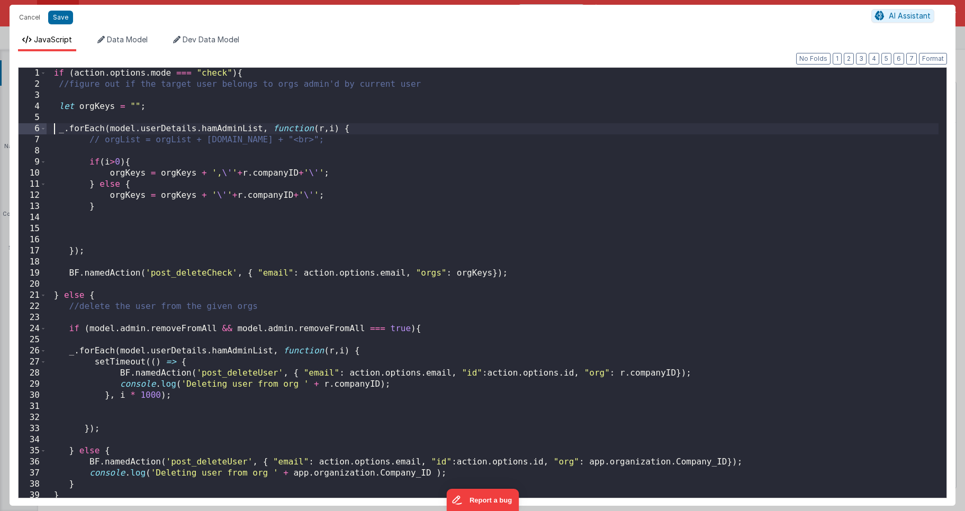
click at [54, 128] on div "if ( action . options . mode === "check" ) { //figure out if the target user be…" at bounding box center [493, 294] width 892 height 452
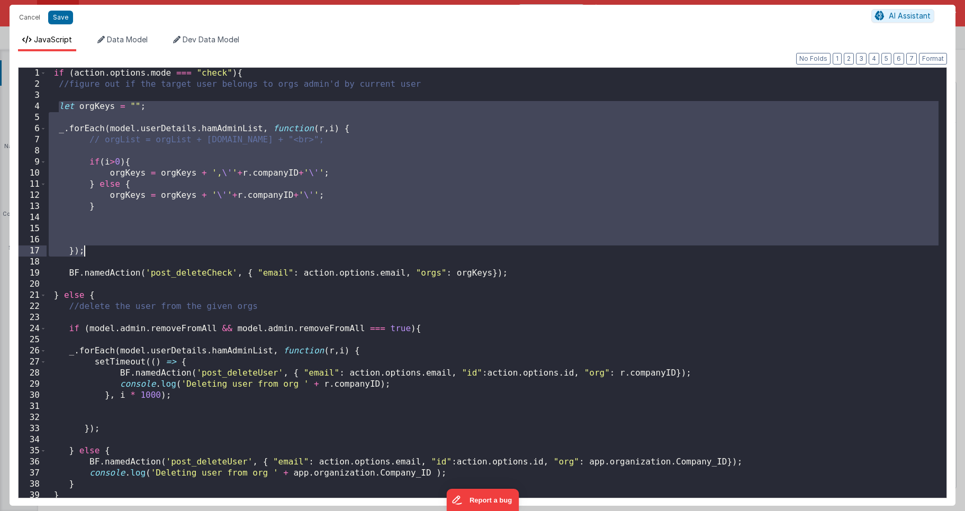
drag, startPoint x: 58, startPoint y: 111, endPoint x: 120, endPoint y: 252, distance: 154.5
click at [120, 252] on div "if ( action . options . mode === "check" ) { //figure out if the target user be…" at bounding box center [493, 294] width 892 height 452
click at [31, 18] on button "Cancel" at bounding box center [30, 17] width 32 height 15
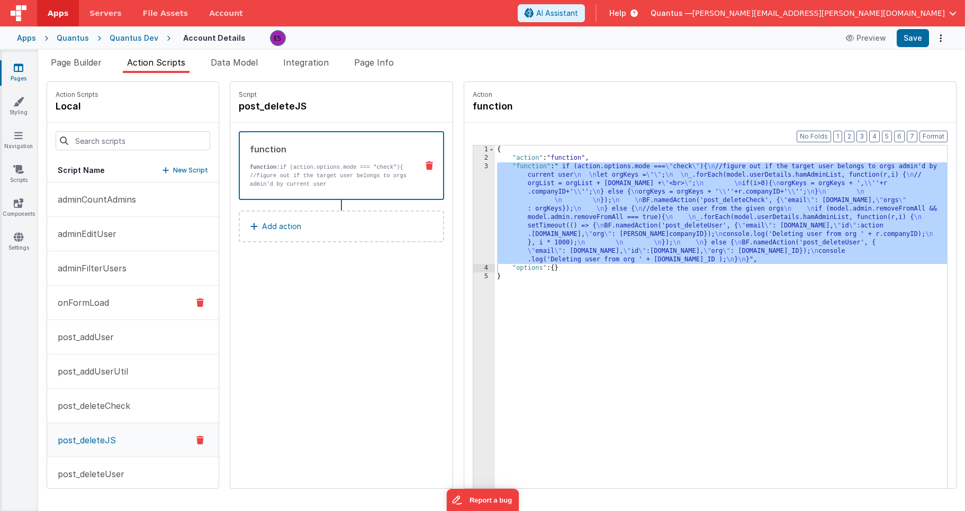
click at [98, 306] on p "onFormLoad" at bounding box center [80, 302] width 58 height 13
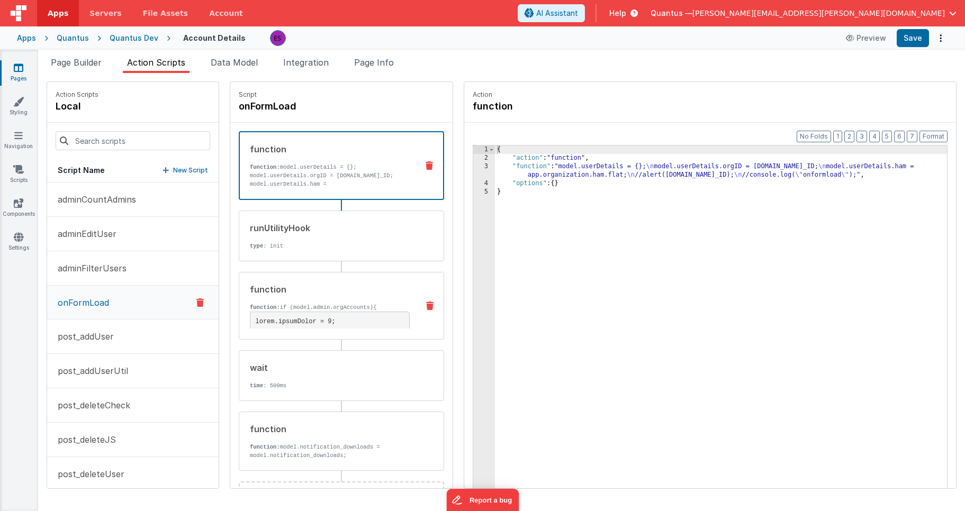
click at [266, 297] on div "function function: if (model.admin.orgAccounts){ } /* const users = model.admin…" at bounding box center [324, 306] width 170 height 46
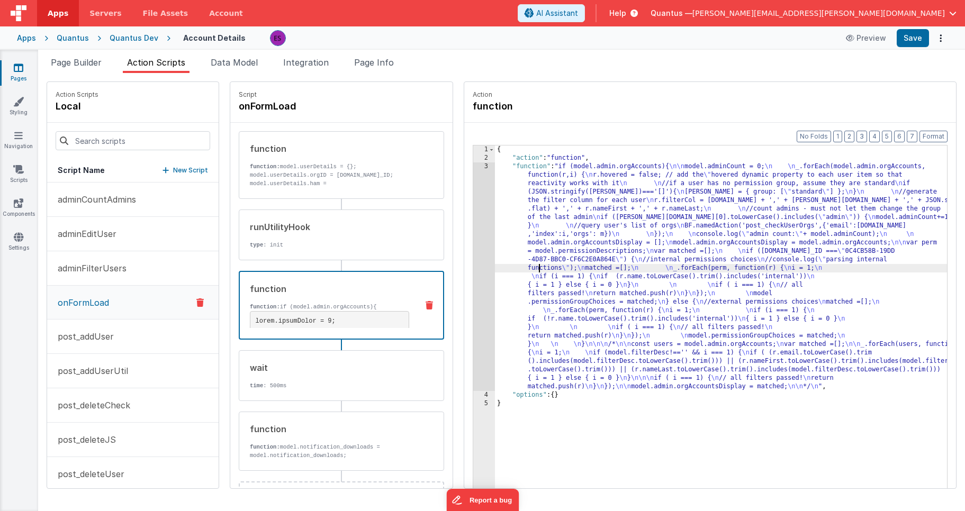
click at [510, 269] on div "{ "action" : "function" , "function" : "if (model.admin.orgAccounts){ \n\n mode…" at bounding box center [734, 342] width 479 height 393
click at [473, 269] on div "3" at bounding box center [484, 276] width 22 height 229
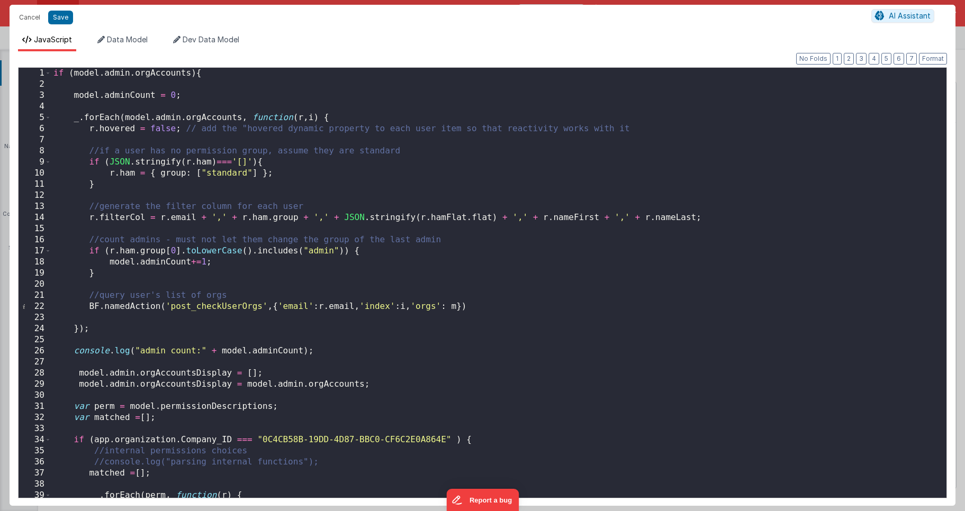
click at [97, 108] on div "if ( model . admin . orgAccounts ) { model . adminCount = 0 ; _ . forEach ( mod…" at bounding box center [494, 294] width 887 height 452
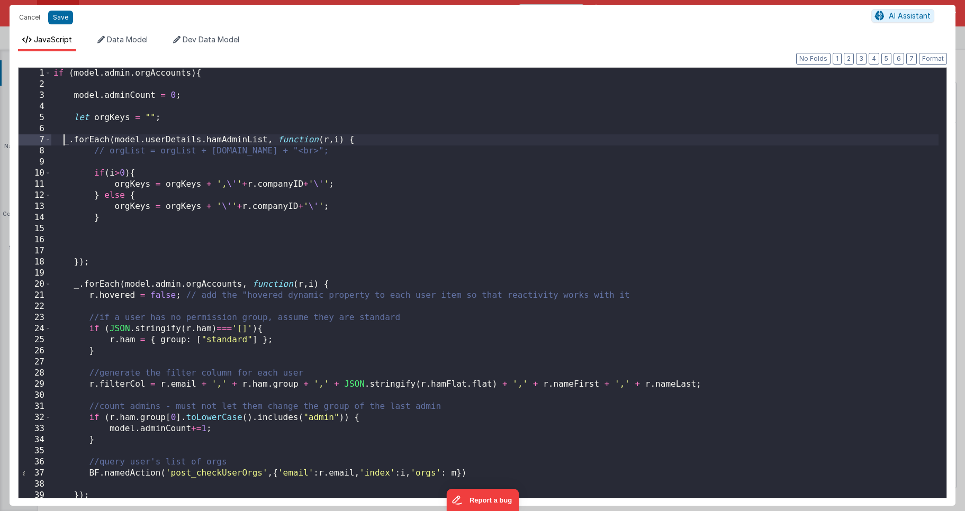
click at [64, 139] on div "if ( model . admin . orgAccounts ) { model . adminCount = 0 ; let orgKeys = "" …" at bounding box center [494, 294] width 887 height 452
click at [126, 244] on div "if ( model . admin . orgAccounts ) { model . adminCount = 0 ; let orgKeys = "" …" at bounding box center [494, 294] width 887 height 452
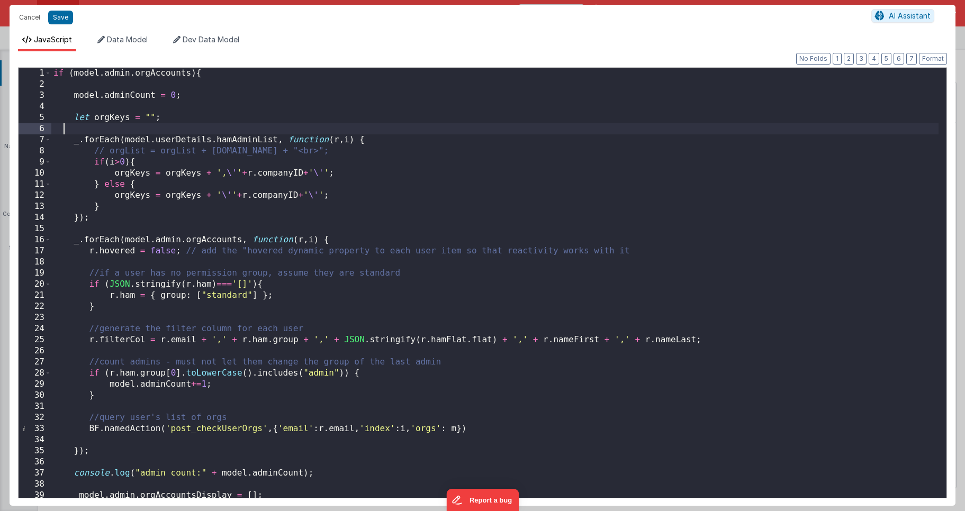
click at [111, 124] on div "if ( model . admin . orgAccounts ) { model . adminCount = 0 ; let orgKeys = "" …" at bounding box center [494, 294] width 887 height 452
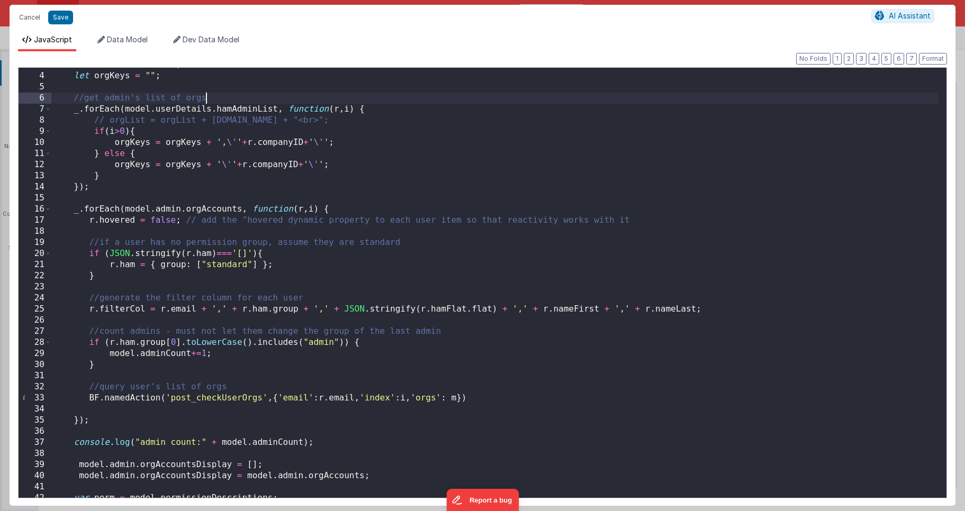
scroll to position [36, 0]
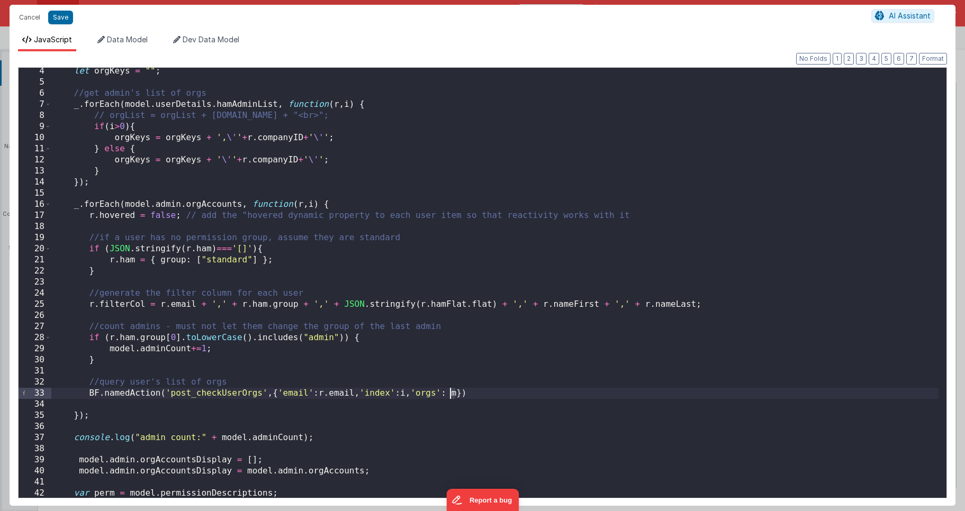
drag, startPoint x: 457, startPoint y: 391, endPoint x: 451, endPoint y: 393, distance: 6.2
click at [451, 393] on div "let orgKeys = "" ; //get admin's list of orgs _ . forEach ( model . userDetails…" at bounding box center [494, 292] width 887 height 452
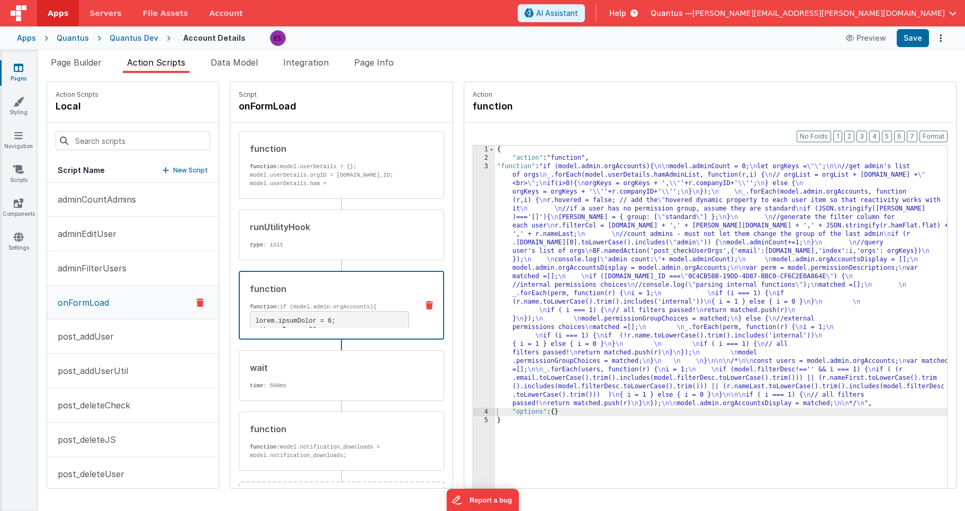
click at [495, 332] on div "{ "action" : "function" , "function" : "if (model.admin.orgAccounts){ \n\n mode…" at bounding box center [734, 342] width 479 height 393
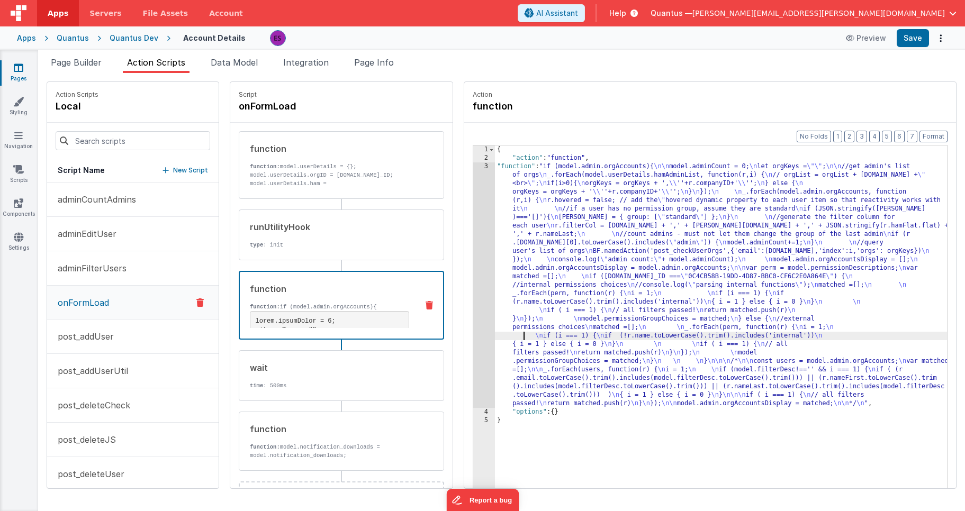
click at [473, 310] on div "3" at bounding box center [484, 285] width 22 height 246
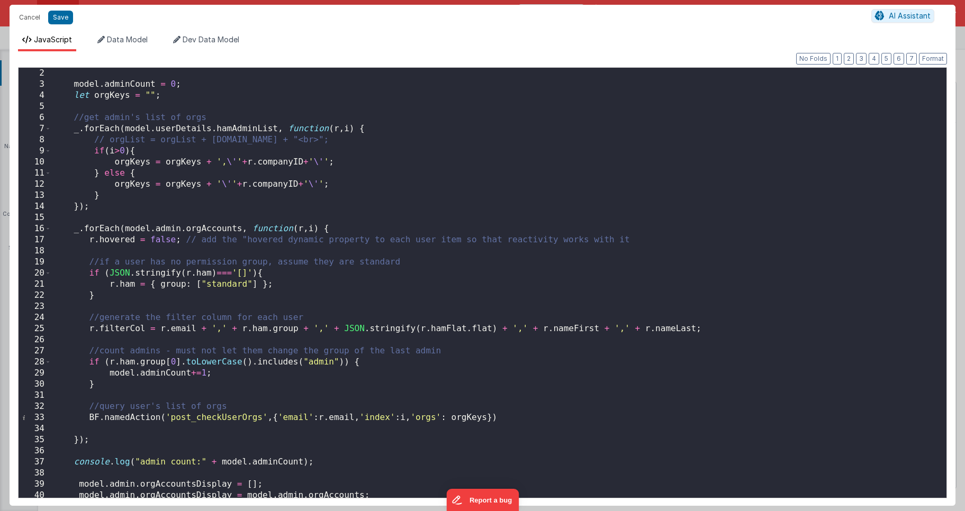
scroll to position [14, 0]
click at [58, 14] on button "Save" at bounding box center [60, 18] width 25 height 14
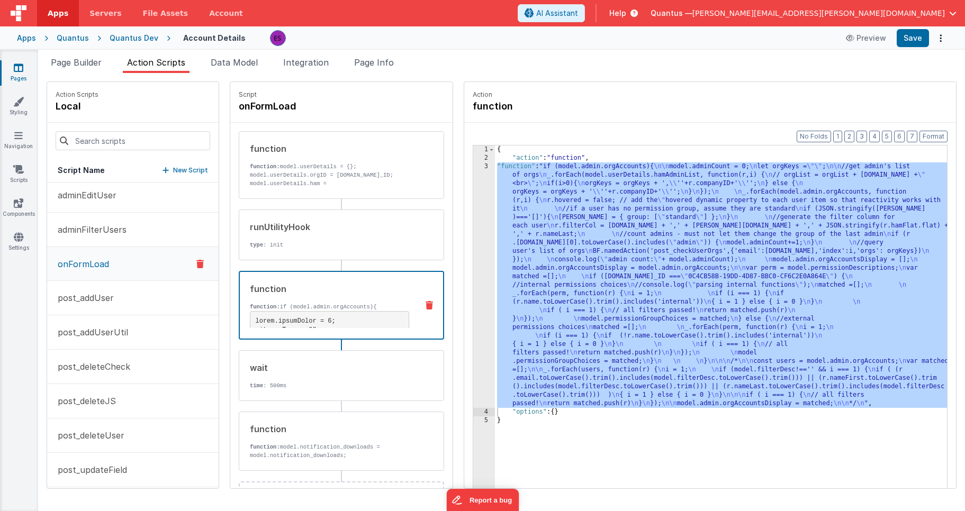
scroll to position [287, 0]
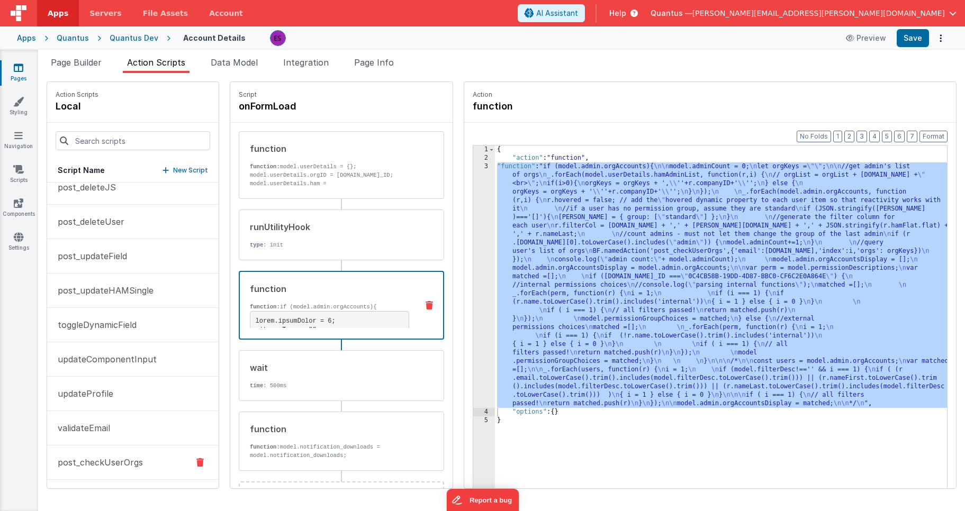
click at [93, 457] on p "post_checkUserOrgs" at bounding box center [97, 462] width 92 height 13
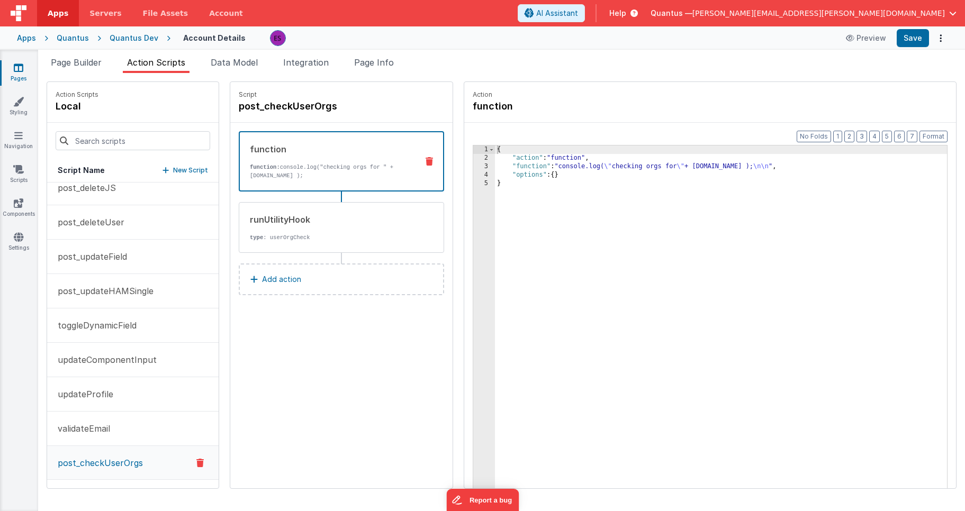
click at [546, 165] on div "{ "action" : "function" , "function" : "console.log( \" checking orgs for \" + …" at bounding box center [734, 342] width 479 height 393
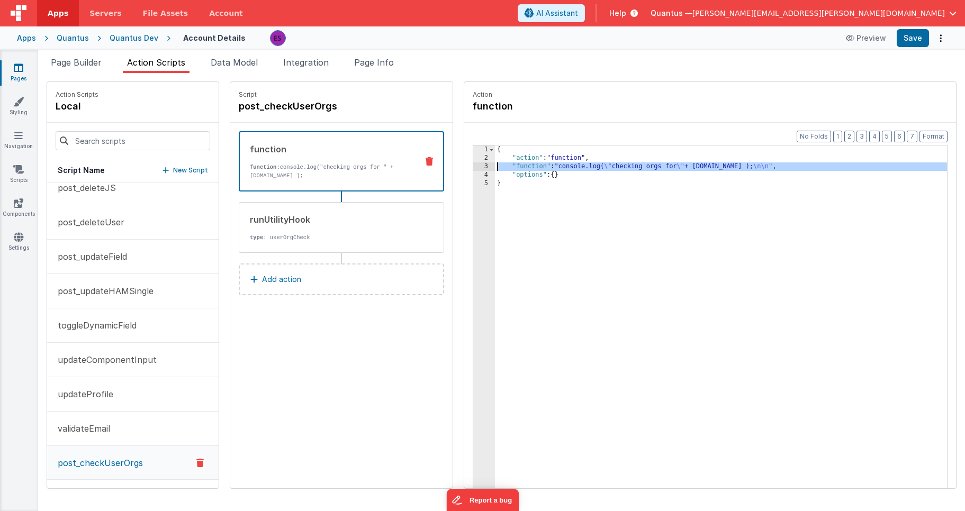
click at [473, 167] on div "3" at bounding box center [484, 166] width 22 height 8
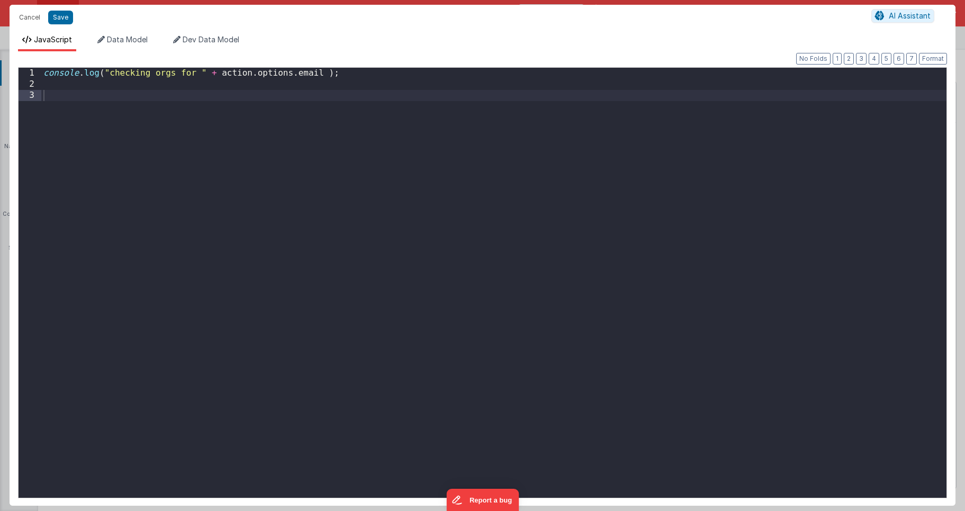
click at [325, 73] on div "console . log ( "checking orgs for " + action . options . email ) ;" at bounding box center [493, 294] width 905 height 452
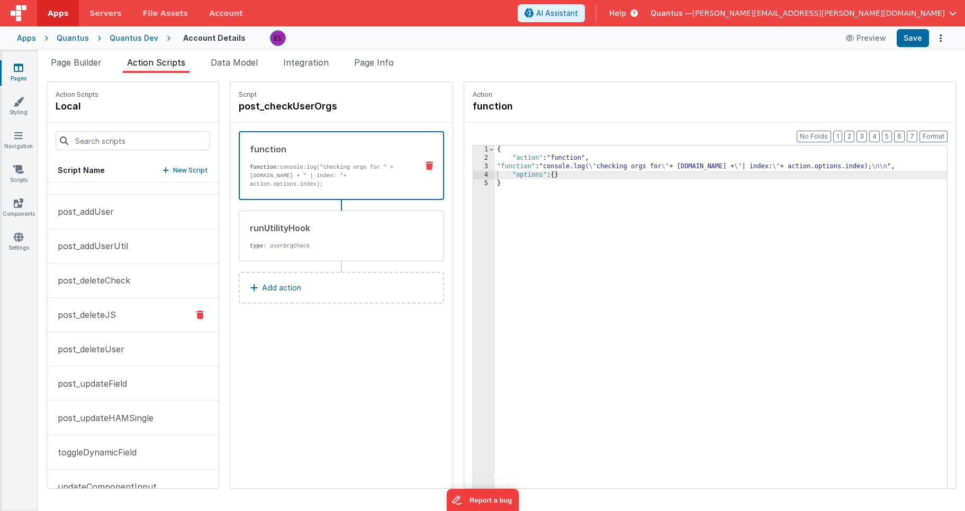
scroll to position [159, 0]
click at [87, 312] on p "post_deleteJS" at bounding box center [83, 316] width 65 height 13
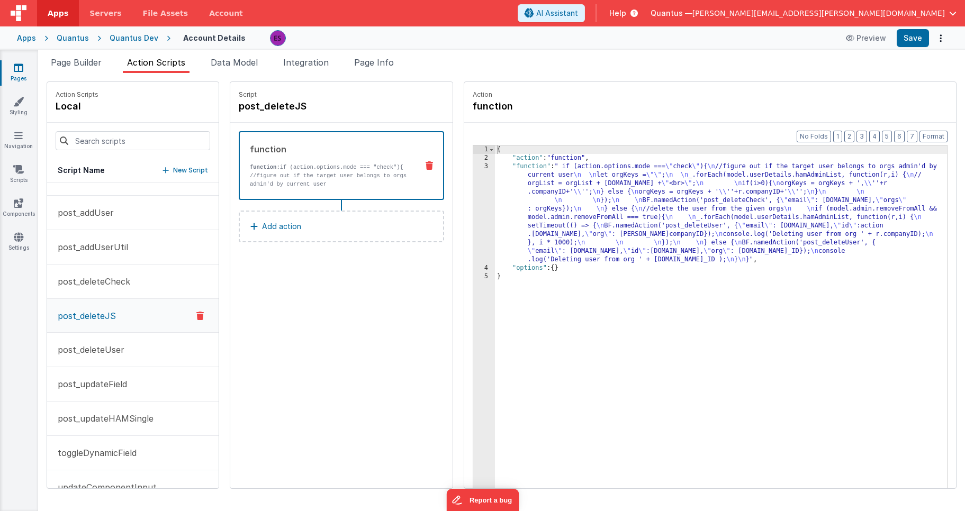
click at [523, 206] on div "{ "action" : "function" , "function" : " if (action.options.mode === \" check \…" at bounding box center [734, 342] width 479 height 393
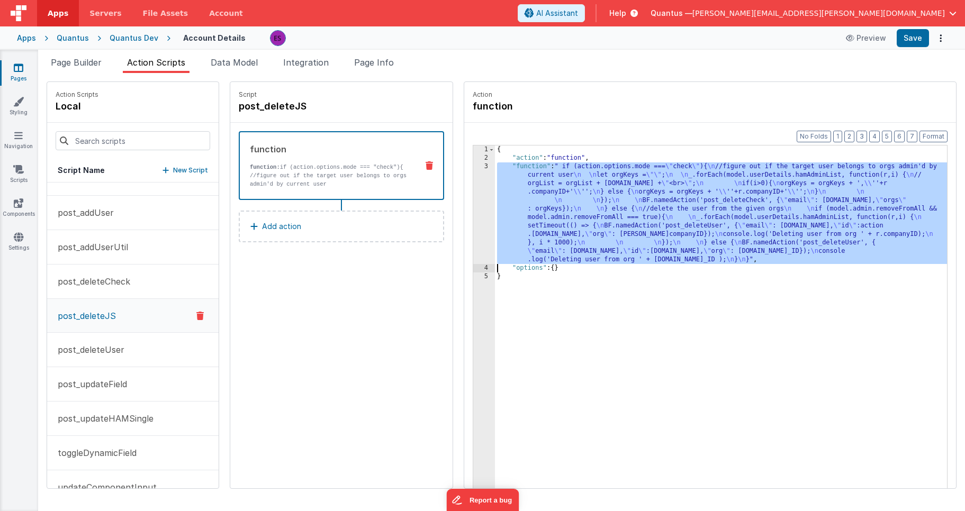
click at [473, 220] on div "3" at bounding box center [484, 213] width 22 height 102
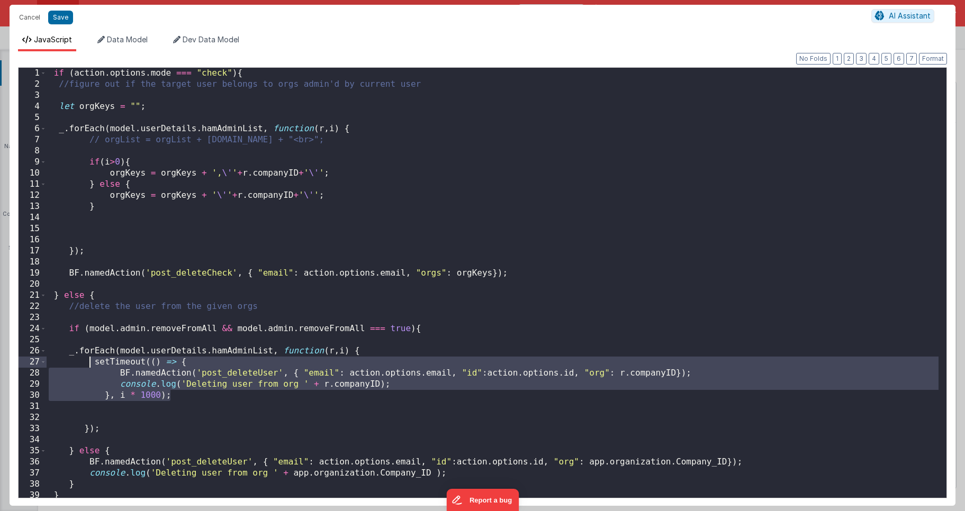
drag, startPoint x: 189, startPoint y: 396, endPoint x: 89, endPoint y: 364, distance: 104.6
click at [89, 364] on div "if ( action . options . mode === "check" ) { //figure out if the target user be…" at bounding box center [493, 294] width 892 height 452
click at [25, 13] on button "Cancel" at bounding box center [30, 17] width 32 height 15
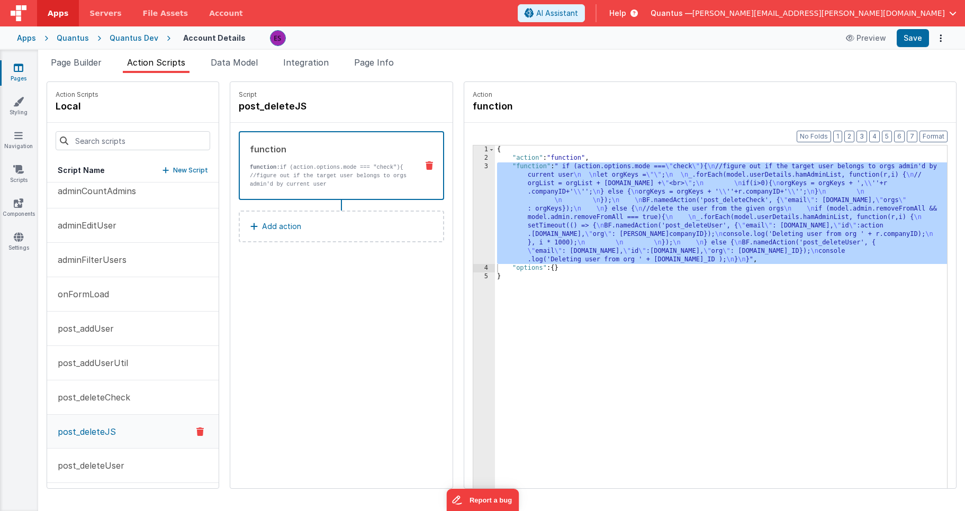
scroll to position [42, 0]
click at [90, 297] on p "onFormLoad" at bounding box center [80, 295] width 58 height 13
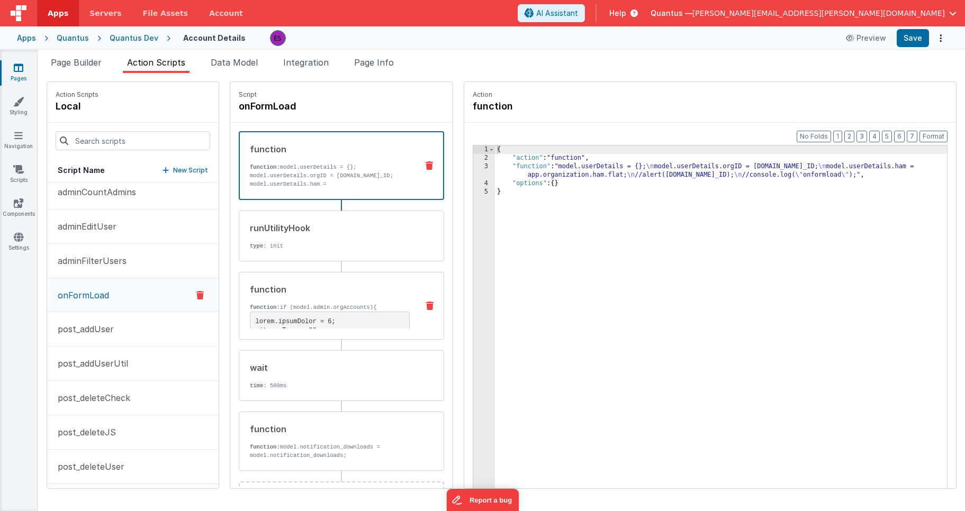
click at [274, 297] on div "function function: if (model.admin.orgAccounts){ } /* const users = model.admin…" at bounding box center [324, 306] width 170 height 46
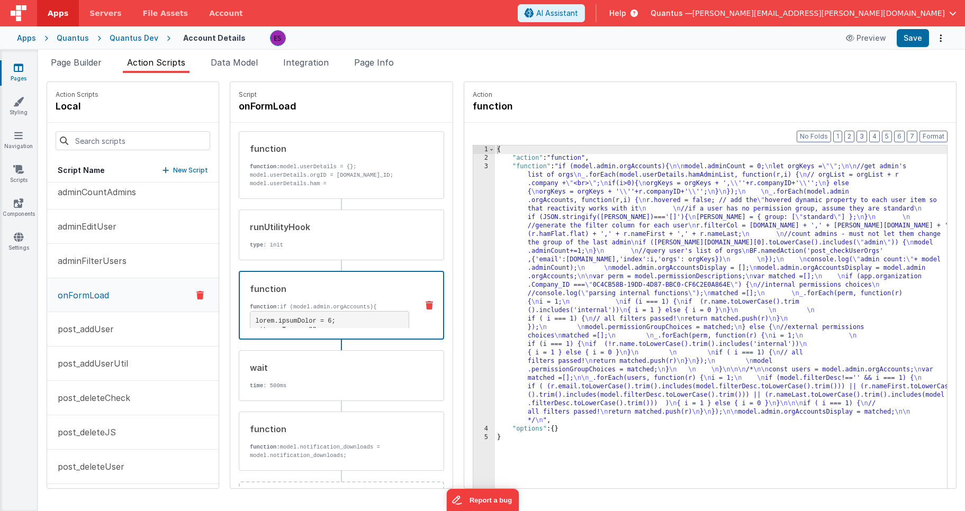
click at [583, 246] on div "{ "action" : "function" , "function" : "if (model.admin.orgAccounts){ \n\n mode…" at bounding box center [734, 342] width 479 height 393
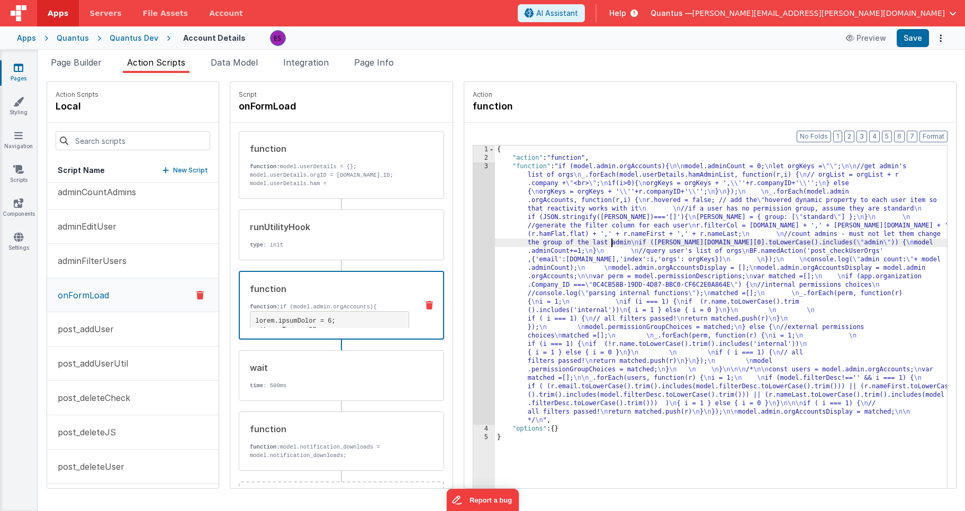
click at [473, 269] on div "3" at bounding box center [484, 293] width 22 height 262
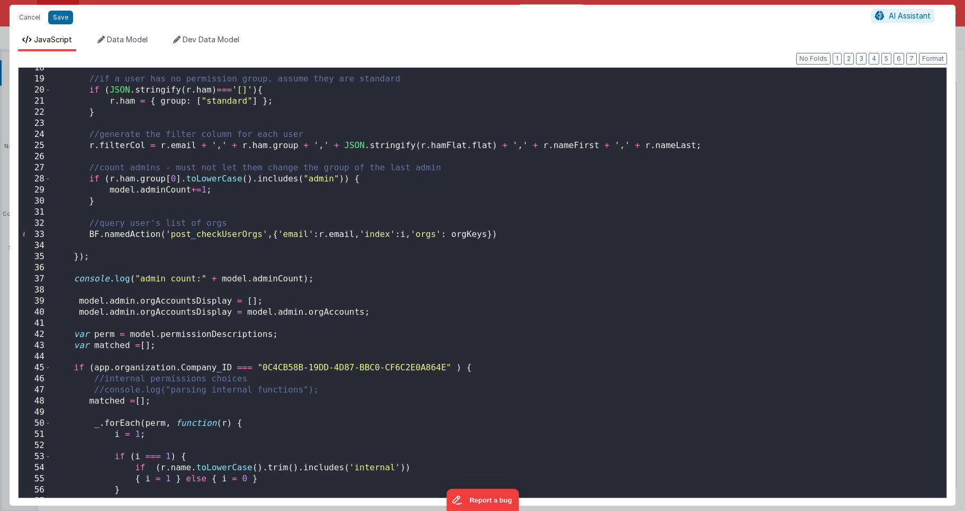
scroll to position [193, 0]
drag, startPoint x: 517, startPoint y: 233, endPoint x: 524, endPoint y: 237, distance: 8.5
click at [517, 233] on div "//if a user has no permission group, assume they are standard if ( JSON . strin…" at bounding box center [494, 290] width 887 height 452
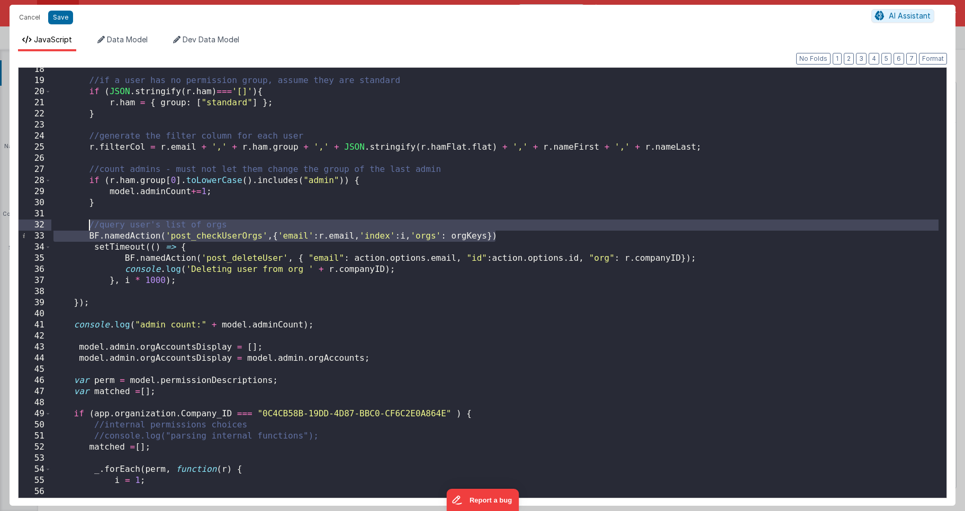
drag, startPoint x: 505, startPoint y: 235, endPoint x: 87, endPoint y: 229, distance: 418.1
click at [87, 229] on div "//if a user has no permission group, assume they are standard if ( JSON . strin…" at bounding box center [494, 290] width 887 height 452
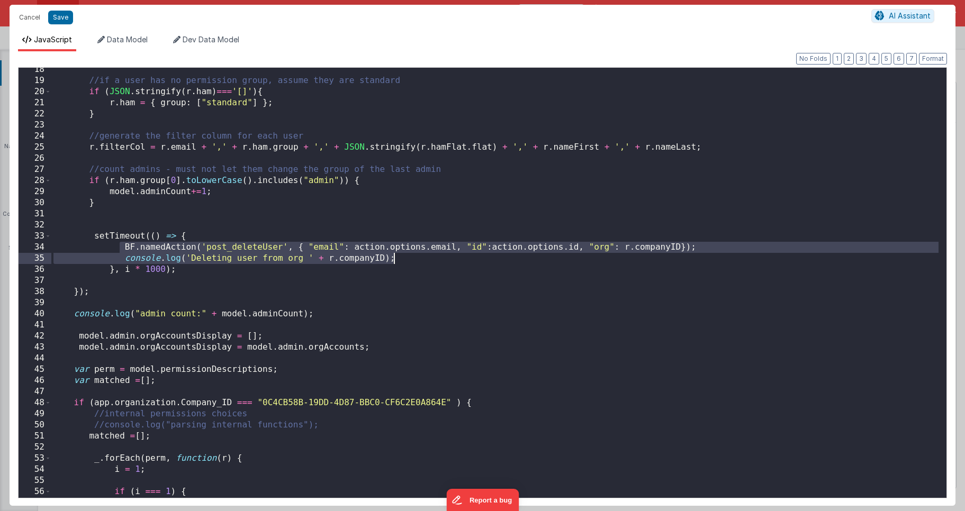
drag, startPoint x: 122, startPoint y: 246, endPoint x: 424, endPoint y: 259, distance: 302.4
click at [424, 259] on div "//if a user has no permission group, assume they are standard if ( JSON . strin…" at bounding box center [494, 290] width 887 height 452
paste textarea
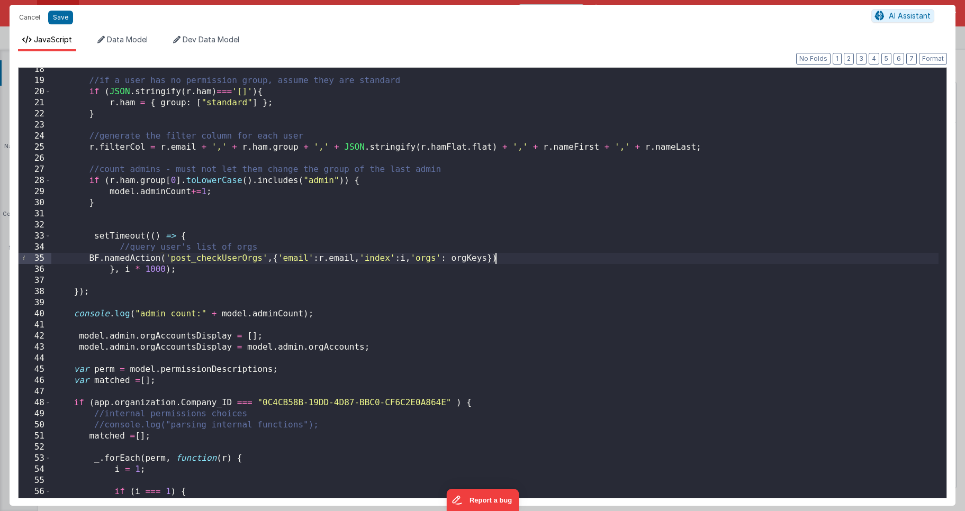
click at [158, 268] on div "//if a user has no permission group, assume they are standard if ( JSON . strin…" at bounding box center [494, 290] width 887 height 452
click at [289, 289] on div "//if a user has no permission group, assume they are standard if ( JSON . strin…" at bounding box center [494, 290] width 887 height 452
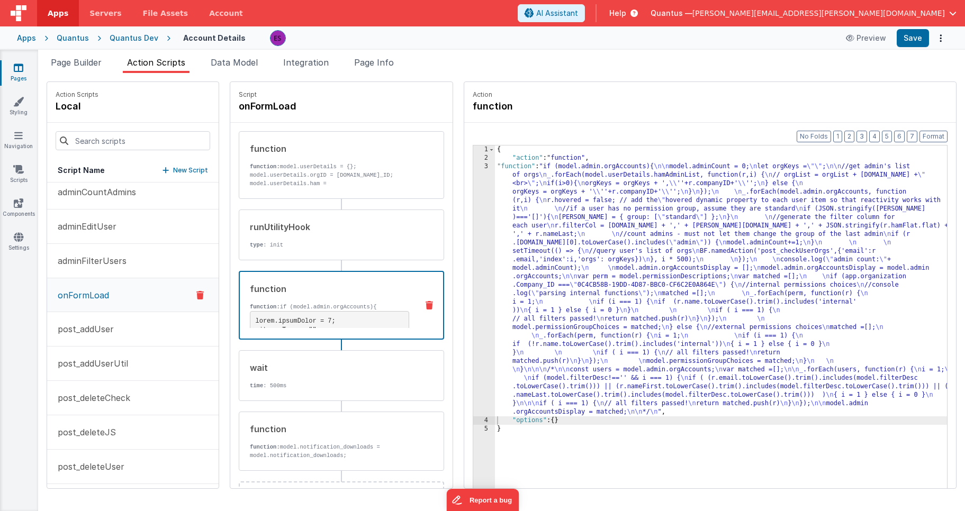
click at [495, 242] on div "{ "action" : "function" , "function" : "if (model.admin.orgAccounts){ \n\n mode…" at bounding box center [734, 342] width 479 height 393
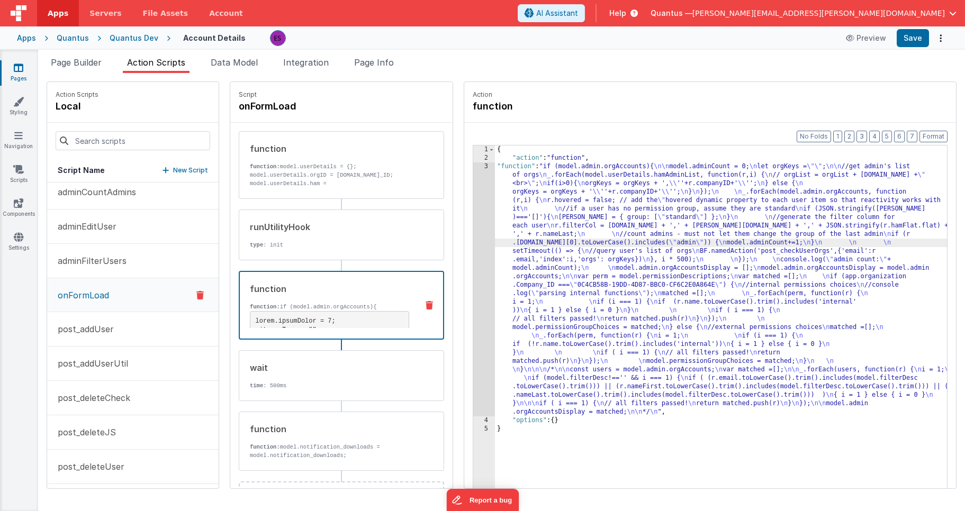
click at [473, 248] on div "3" at bounding box center [484, 289] width 22 height 254
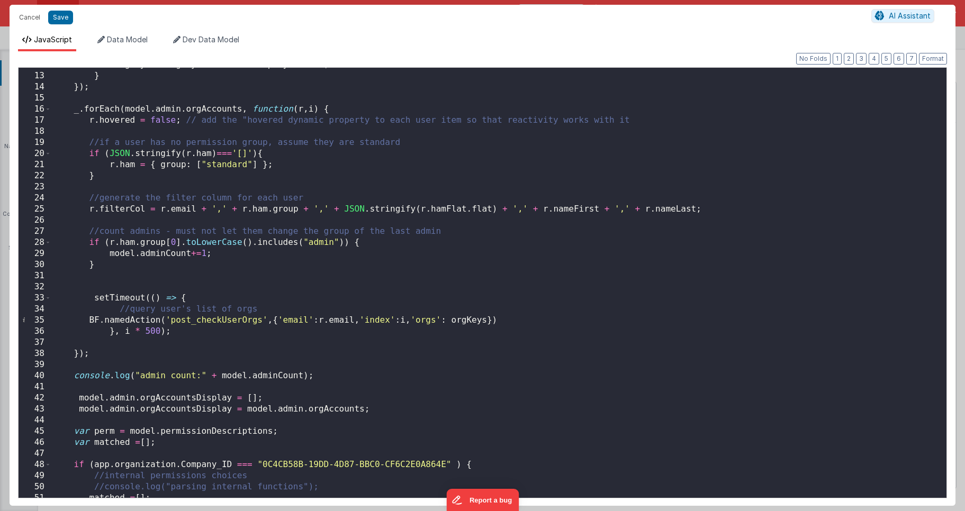
scroll to position [133, 0]
click at [153, 330] on div "orgKeys = orgKeys + ' \' ' + r . companyID + ' \' ' ; } }) ; _ . forEach ( mode…" at bounding box center [494, 284] width 887 height 452
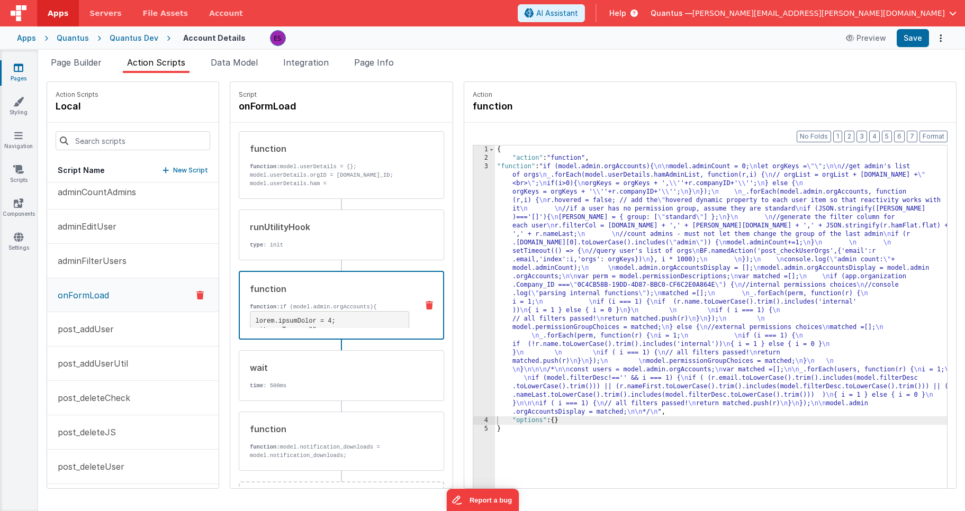
click at [510, 250] on div "{ "action" : "function" , "function" : "if (model.admin.orgAccounts){ \n\n mode…" at bounding box center [734, 342] width 479 height 393
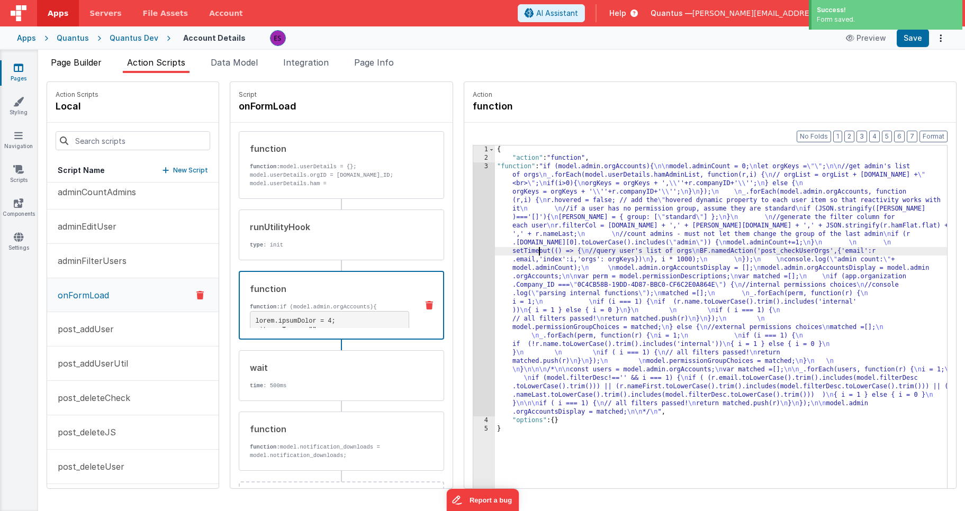
click at [80, 64] on span "Page Builder" at bounding box center [76, 62] width 51 height 11
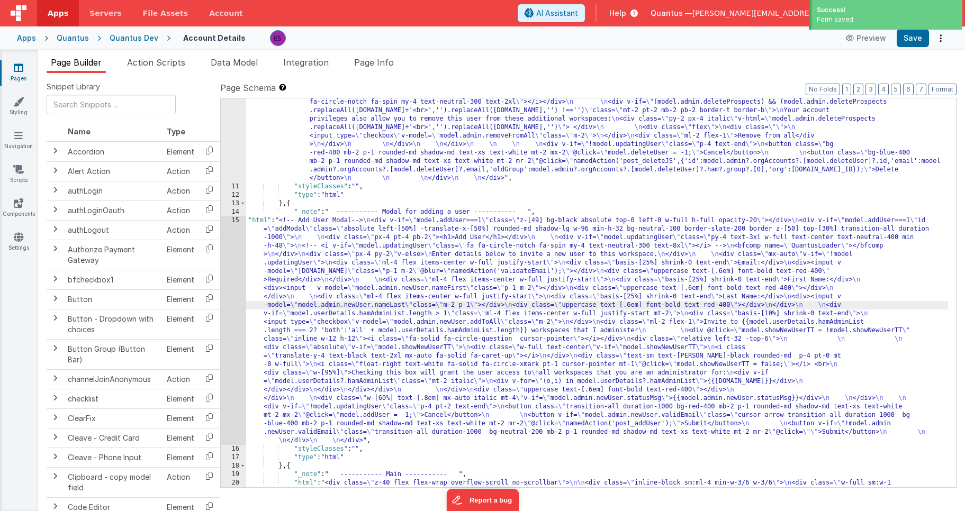
drag, startPoint x: 308, startPoint y: 272, endPoint x: 302, endPoint y: 272, distance: 6.4
click at [308, 272] on div ""html" : "<!-- Delete User Modal--> \n <div v-if= \" model.deleteUser!==-1 \" c…" at bounding box center [597, 482] width 702 height 871
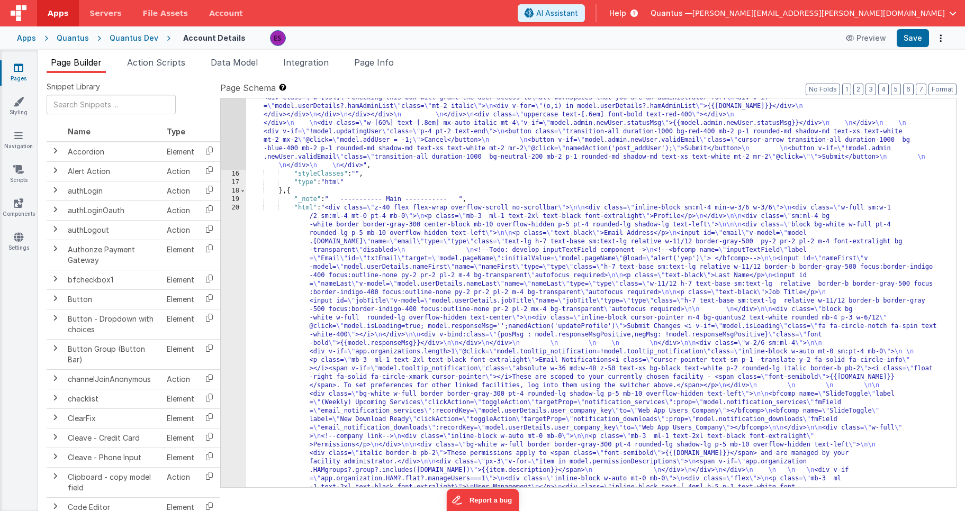
scroll to position [926, 0]
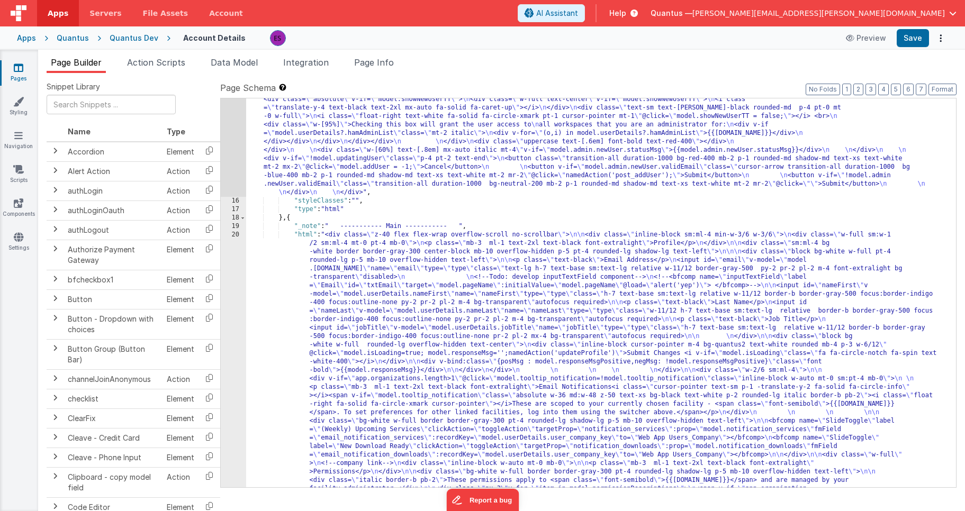
click at [264, 270] on div ""html" : "<!-- Add User Modal--> \n <div v-if= \" model.addUser===1 \" class= \…" at bounding box center [597, 450] width 702 height 965
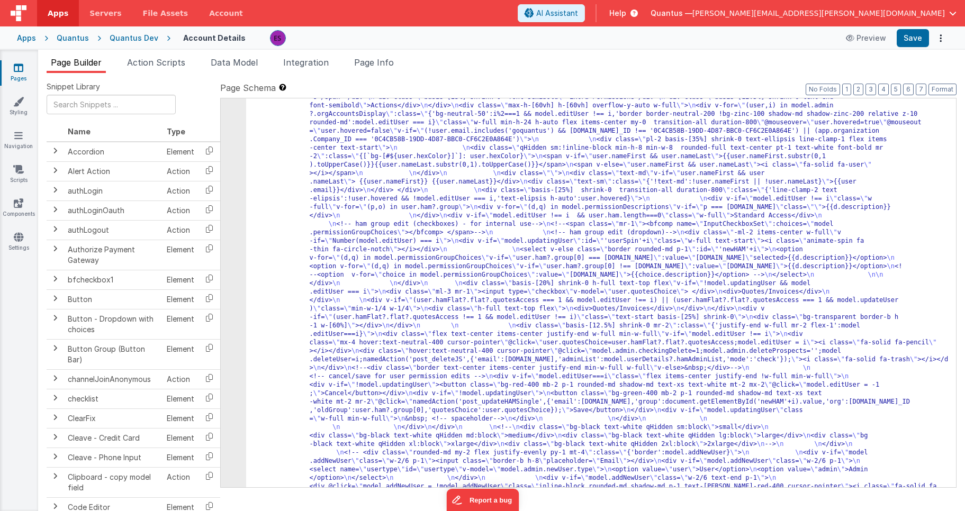
scroll to position [0, 0]
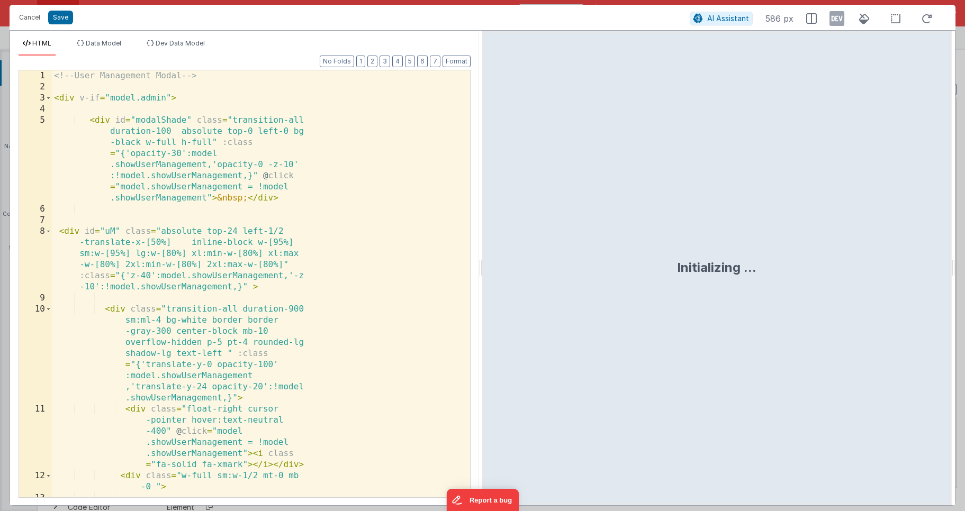
scroll to position [212, 0]
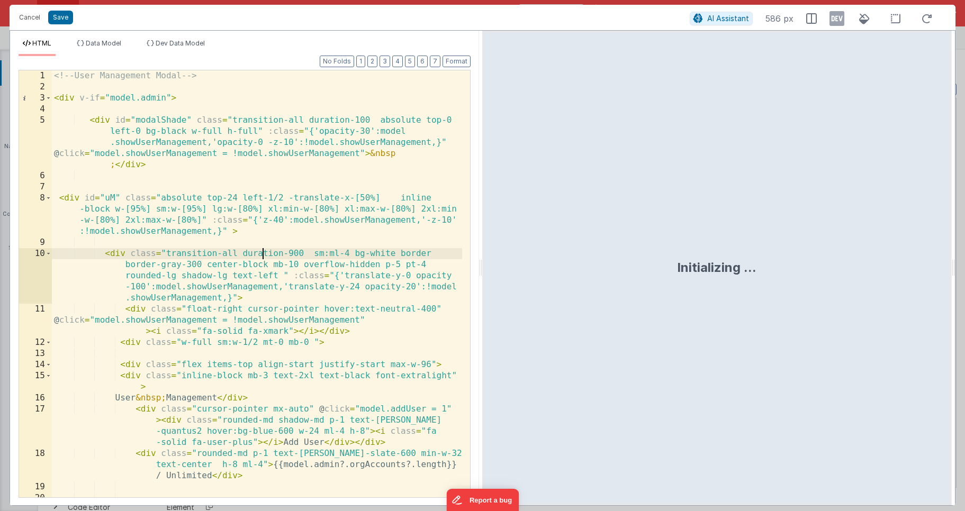
click at [263, 258] on div "<!-- User Management Modal --> < div v-if = "model.admin" > < div id = "modalSh…" at bounding box center [257, 294] width 410 height 449
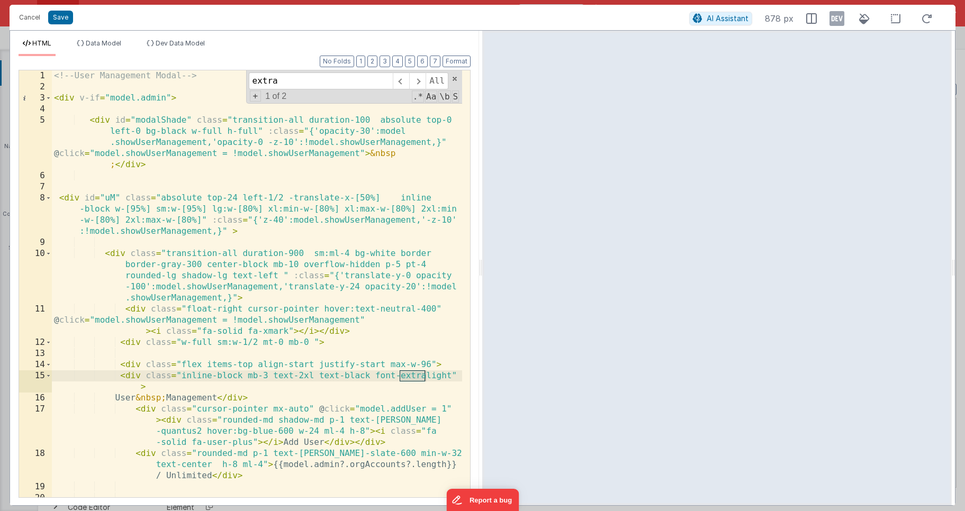
scroll to position [465, 0]
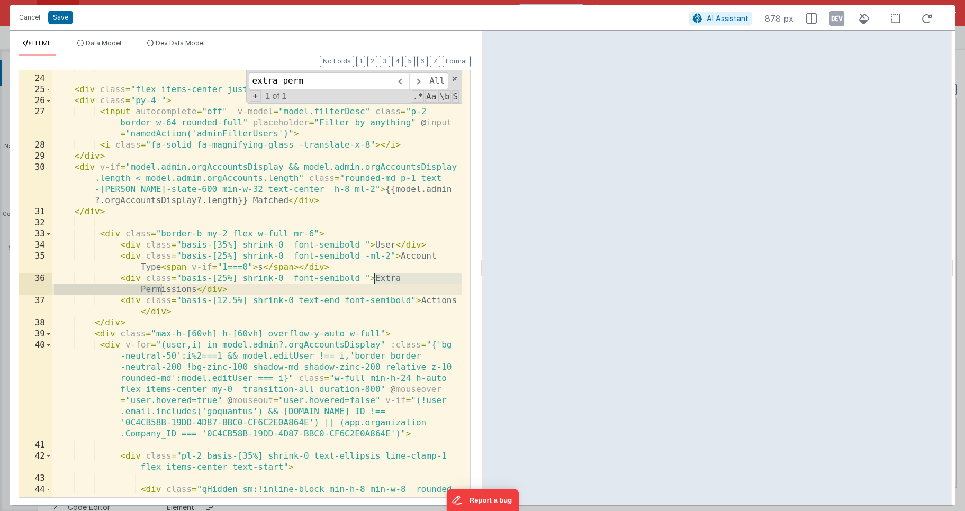
type input "extra perm"
click at [239, 320] on div "</ div > < div class = "flex items-center justify-start border-b w-full" > < di…" at bounding box center [257, 297] width 410 height 471
drag, startPoint x: 237, startPoint y: 290, endPoint x: 121, endPoint y: 282, distance: 116.2
click at [121, 282] on div "</ div > < div class = "flex items-center justify-start border-b w-full" > < di…" at bounding box center [257, 297] width 410 height 471
click at [250, 286] on div "</ div > < div class = "flex items-center justify-start border-b w-full" > < di…" at bounding box center [257, 297] width 410 height 471
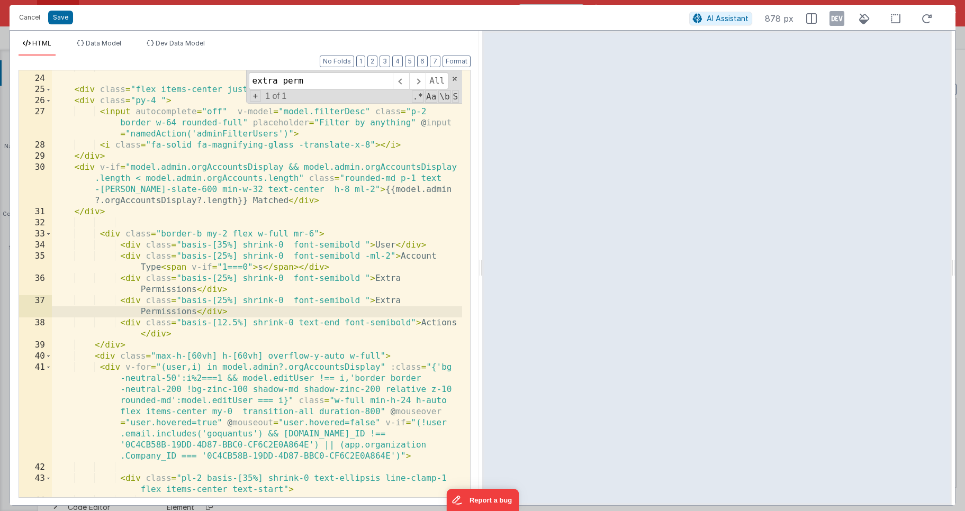
click at [222, 300] on div "</ div > < div class = "flex items-center justify-start border-b w-full" > < di…" at bounding box center [257, 286] width 410 height 449
click at [242, 346] on div "</ div > < div class = "flex items-center justify-start border-b w-full" > < di…" at bounding box center [257, 286] width 410 height 449
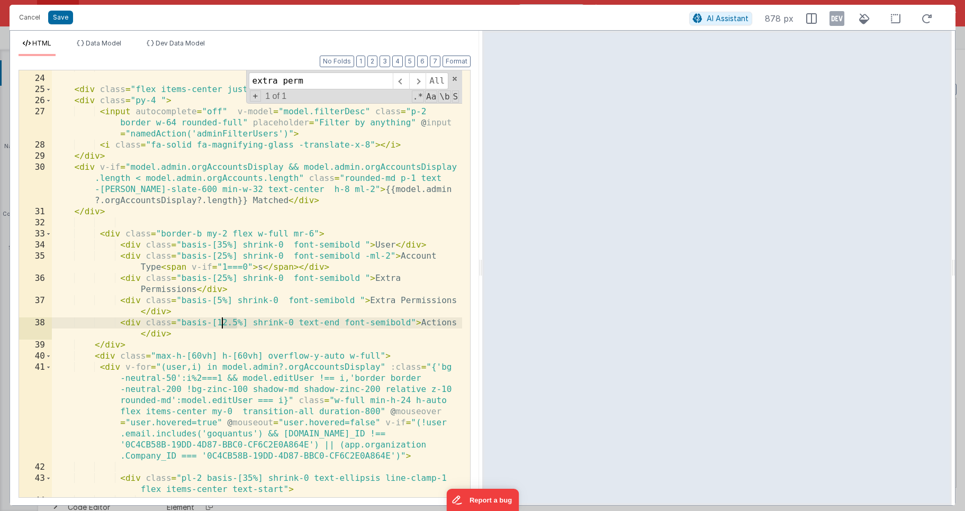
drag, startPoint x: 235, startPoint y: 323, endPoint x: 222, endPoint y: 323, distance: 13.8
click at [222, 323] on div "</ div > < div class = "flex items-center justify-start border-b w-full" > < di…" at bounding box center [257, 286] width 410 height 449
drag, startPoint x: 367, startPoint y: 302, endPoint x: 452, endPoint y: 299, distance: 85.2
click at [452, 299] on div "</ div > < div class = "flex items-center justify-start border-b w-full" > < di…" at bounding box center [257, 286] width 410 height 449
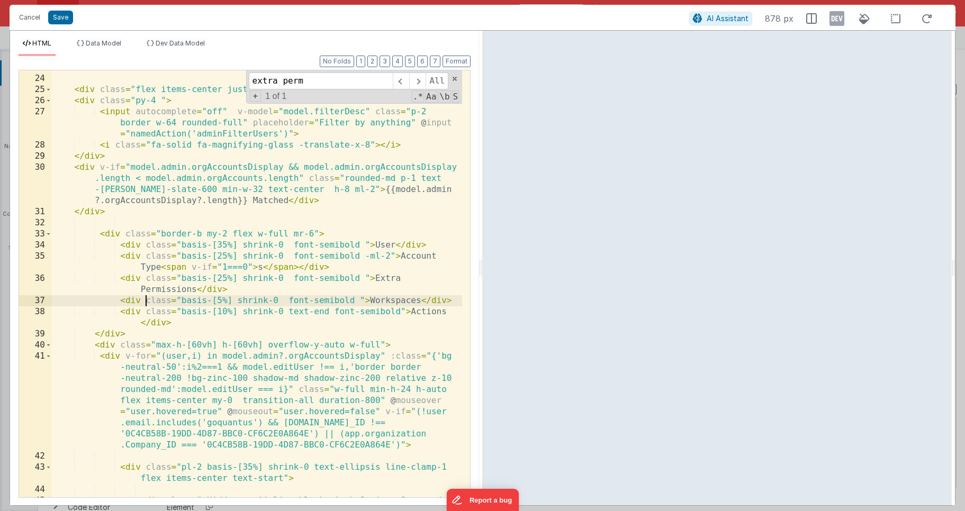
click at [147, 303] on div "</ div > < div class = "flex items-center justify-start border-b w-full" > < di…" at bounding box center [257, 297] width 410 height 471
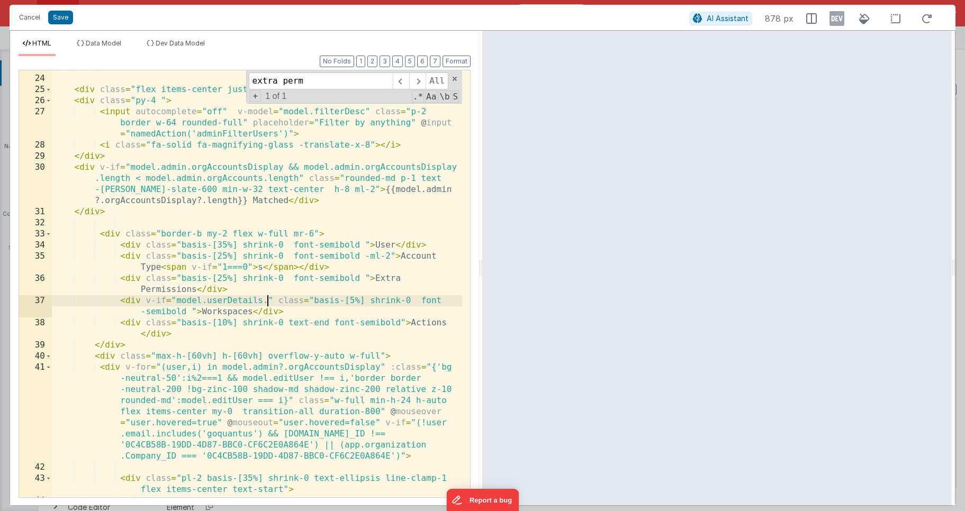
paste textarea
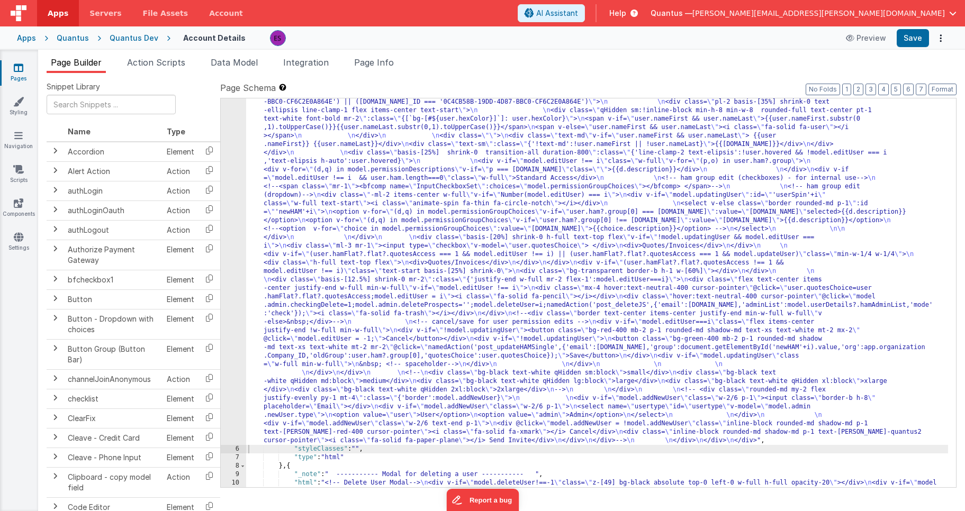
click at [285, 342] on div ""html" : "<!-- User Management Modal--> \n\n <div v-if= \" model.admin \" > \n\…" at bounding box center [597, 444] width 702 height 1049
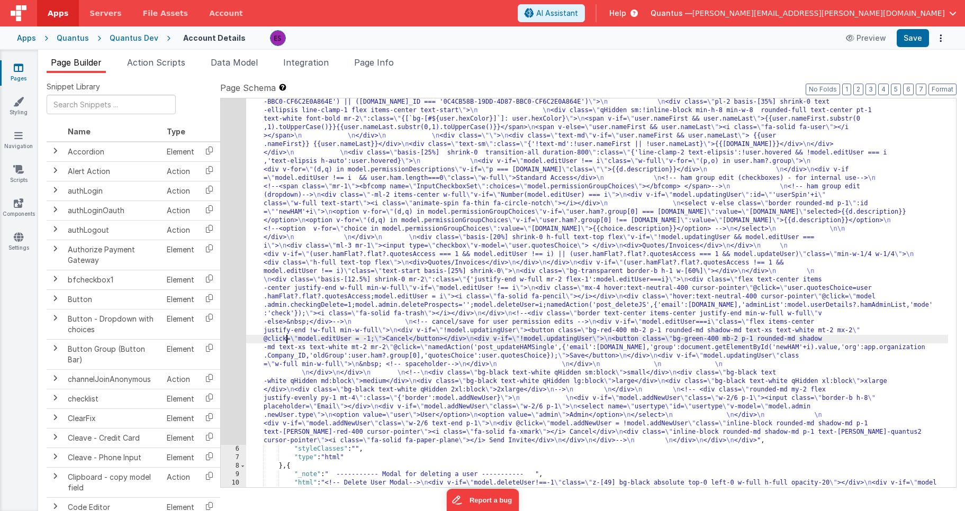
click at [231, 359] on div "5" at bounding box center [233, 182] width 25 height 525
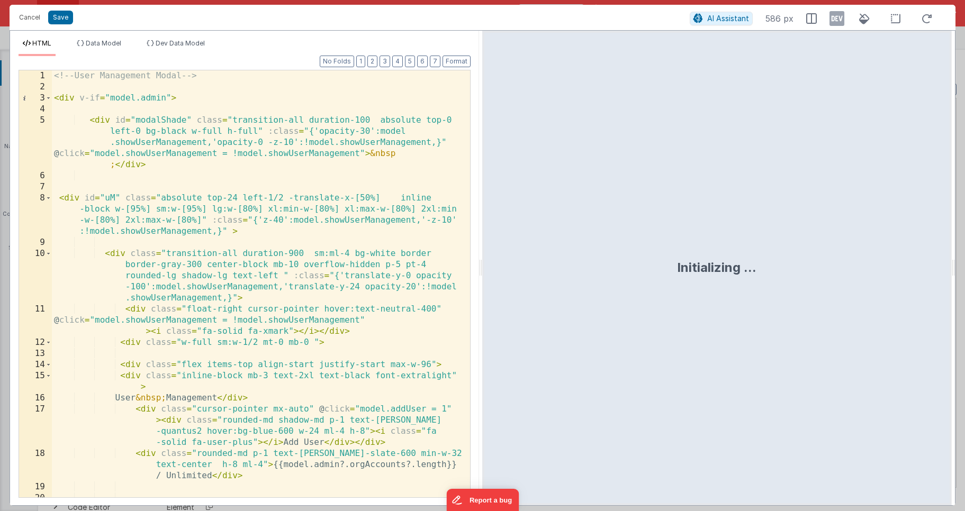
click at [238, 313] on div "<!-- User Management Modal --> < div v-if = "model.admin" > < div id = "modalSh…" at bounding box center [257, 294] width 410 height 449
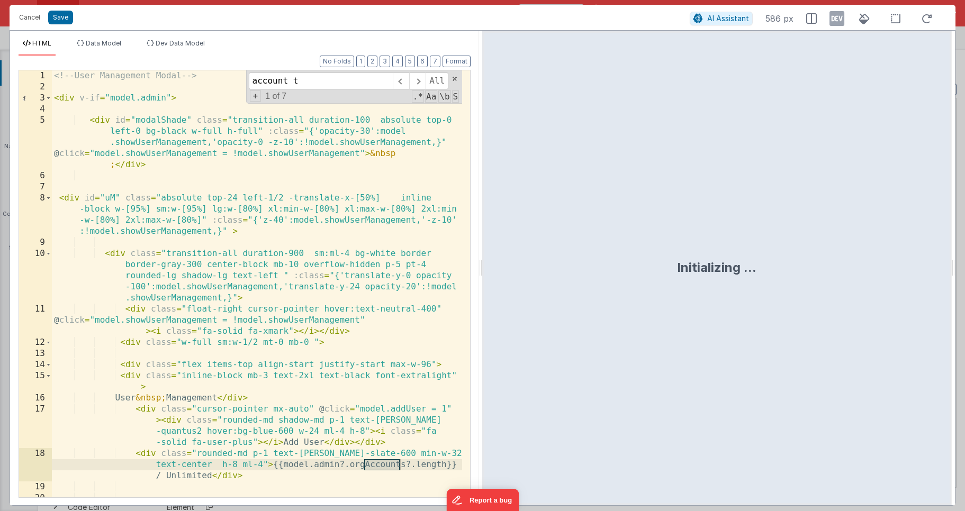
scroll to position [442, 0]
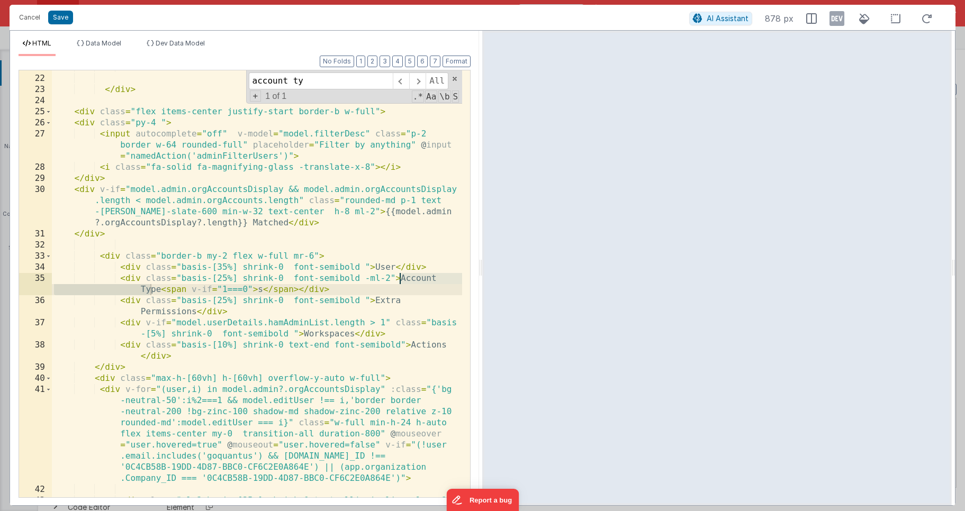
type input "account ty"
click at [225, 278] on div "</ div > </ div > < div class = "flex items-center justify-start border-b w-ful…" at bounding box center [257, 292] width 410 height 460
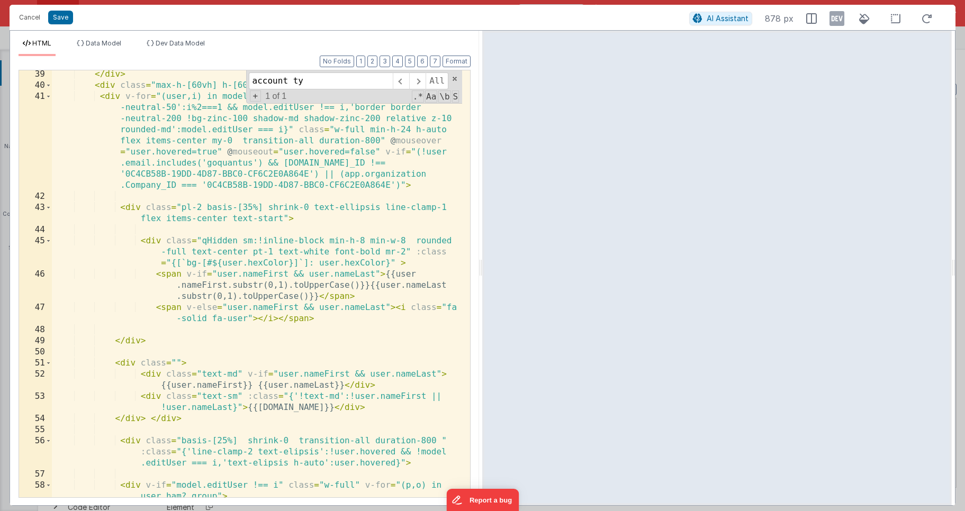
scroll to position [756, 0]
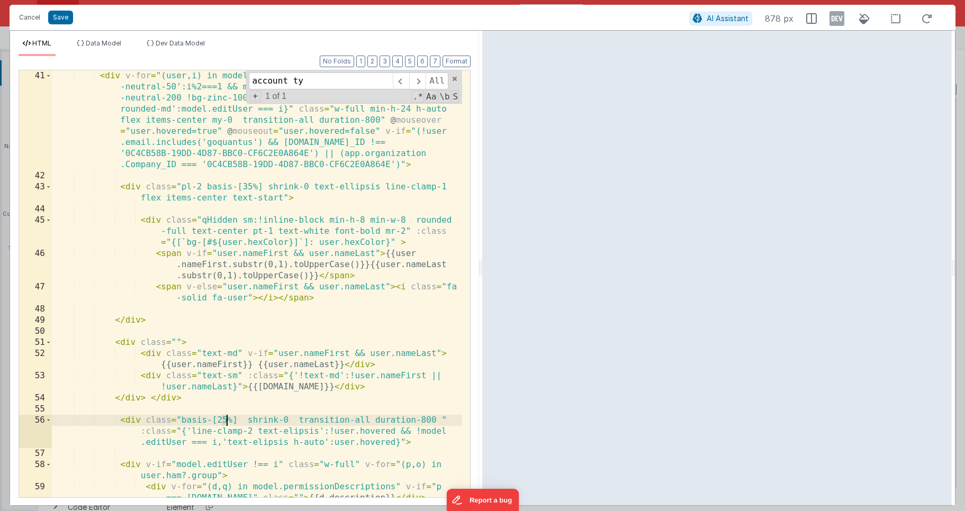
click at [228, 420] on div "< div v-for = "(user,i) in model.admin?.orgAccountsDisplay" :class = "{'bg -neu…" at bounding box center [257, 339] width 410 height 538
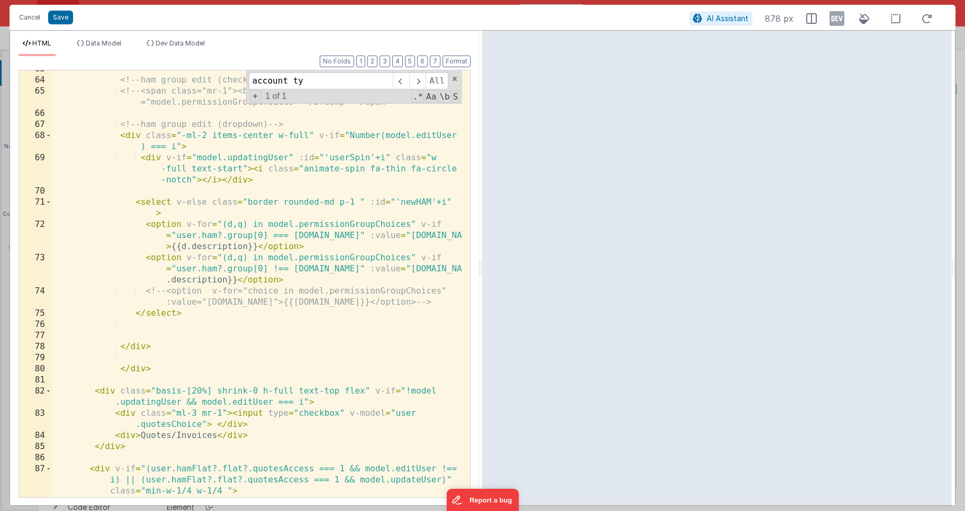
scroll to position [1241, 0]
click at [199, 389] on div "<!-- ham group edit (checkboxes) - for internal use --> <!-- <span class="mr-1"…" at bounding box center [257, 287] width 410 height 449
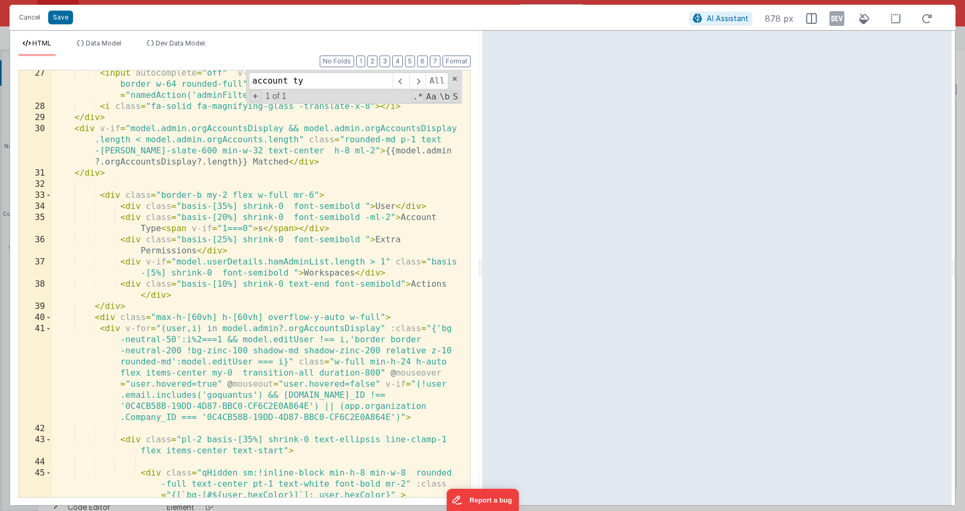
scroll to position [502, 0]
click at [223, 239] on div "< input autocomplete = "off" v-model = "model.filterDesc" class = "p-2 border w…" at bounding box center [257, 316] width 410 height 494
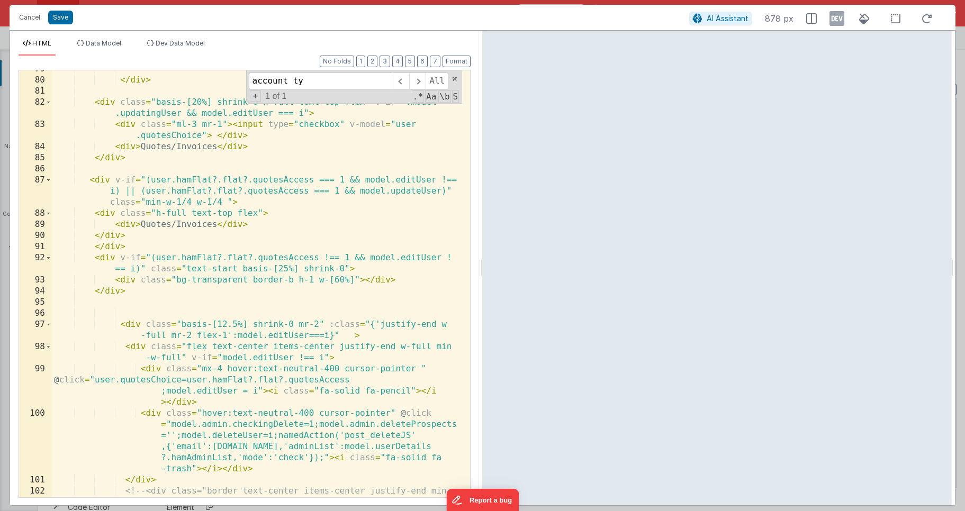
scroll to position [1530, 0]
drag, startPoint x: 222, startPoint y: 324, endPoint x: 237, endPoint y: 324, distance: 15.4
click at [237, 324] on div "</ div > < div class = "basis-[20%] shrink-0 h-full text-top flex" v-if = "!mod…" at bounding box center [257, 293] width 410 height 460
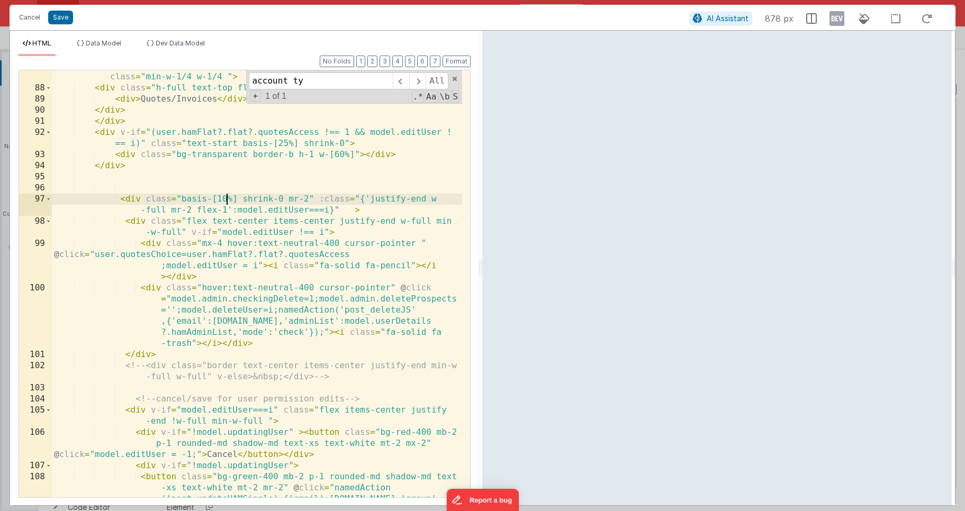
scroll to position [1643, 0]
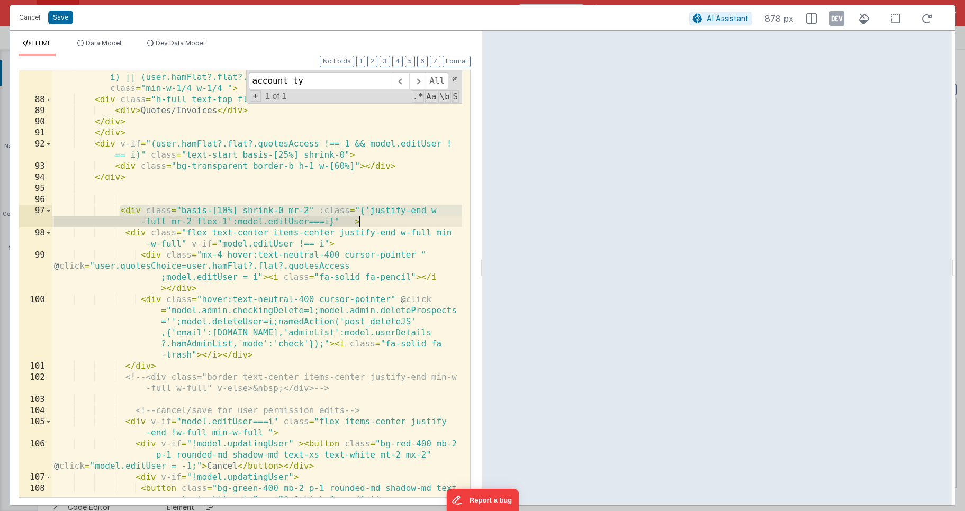
drag, startPoint x: 121, startPoint y: 208, endPoint x: 372, endPoint y: 221, distance: 251.6
click at [372, 221] on div "< div v-if = "(user.hamFlat?.flat?.quotesAccess === 1 && model.editUser !== i) …" at bounding box center [257, 324] width 410 height 527
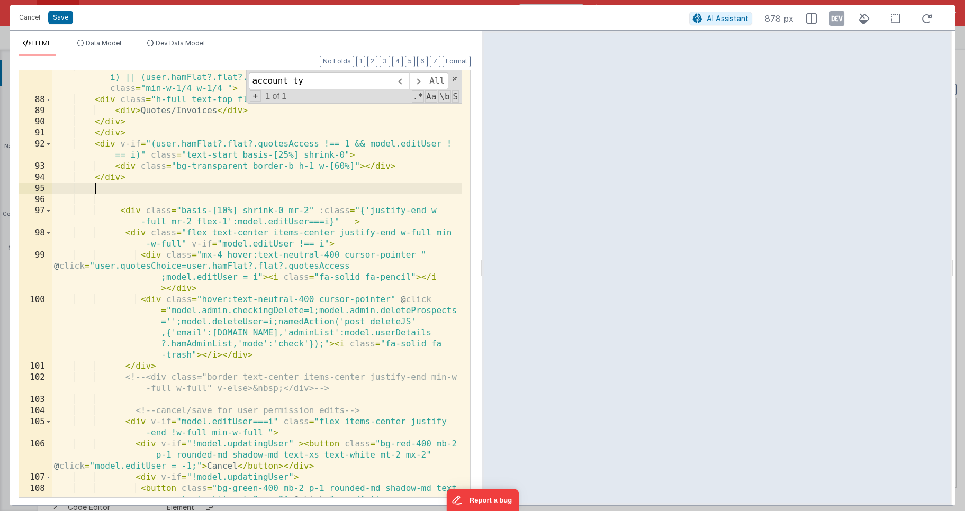
click at [158, 185] on div "< div v-if = "(user.hamFlat?.flat?.quotesAccess === 1 && model.editUser !== i) …" at bounding box center [257, 324] width 410 height 527
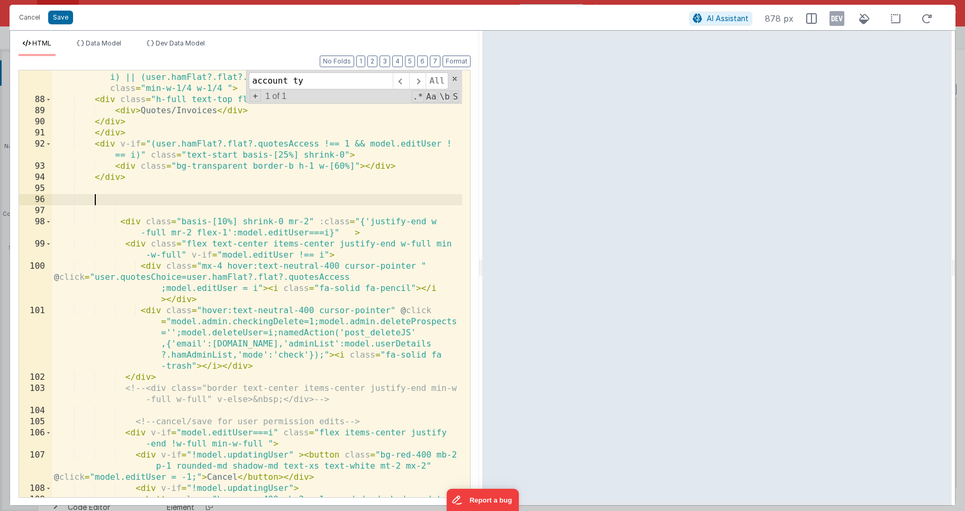
paste textarea
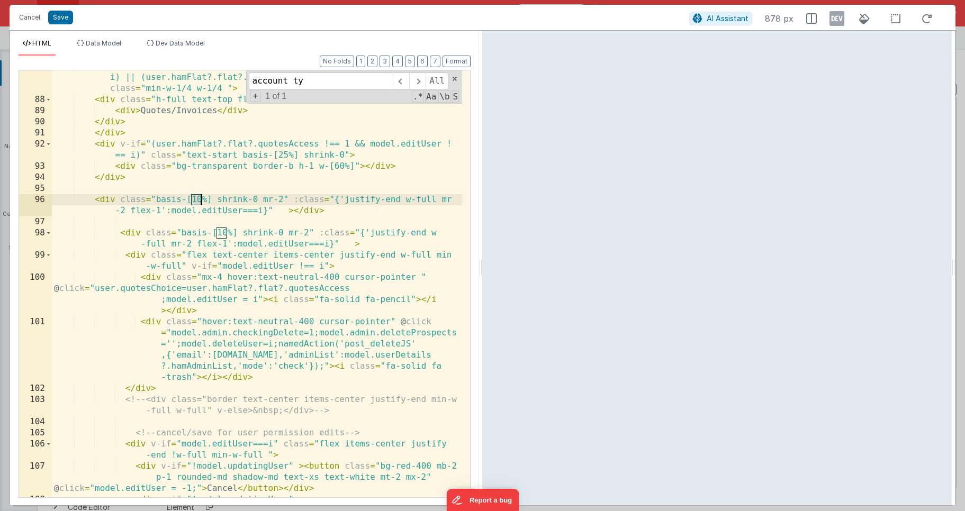
drag, startPoint x: 192, startPoint y: 201, endPoint x: 201, endPoint y: 198, distance: 8.7
click at [201, 198] on div "< div v-if = "(user.hamFlat?.flat?.quotesAccess === 1 && model.editUser !== i) …" at bounding box center [257, 296] width 410 height 471
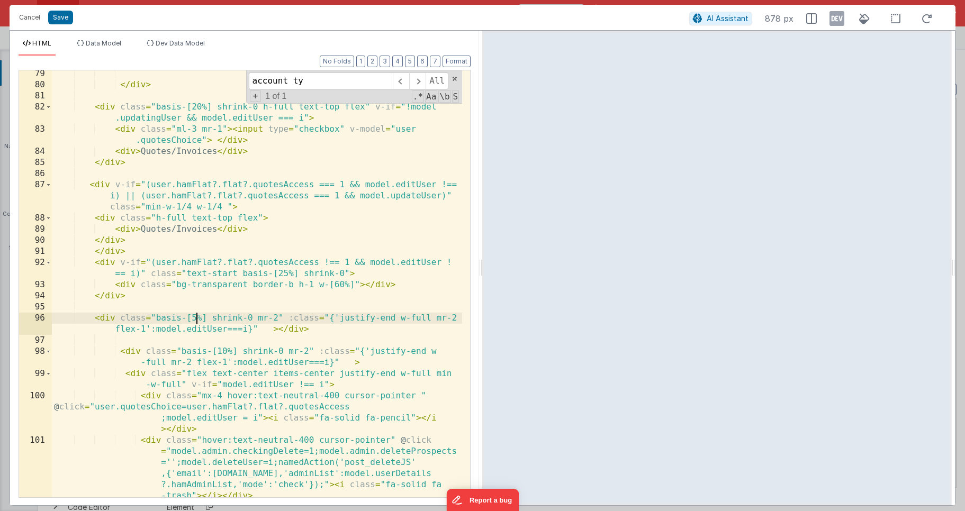
scroll to position [1530, 0]
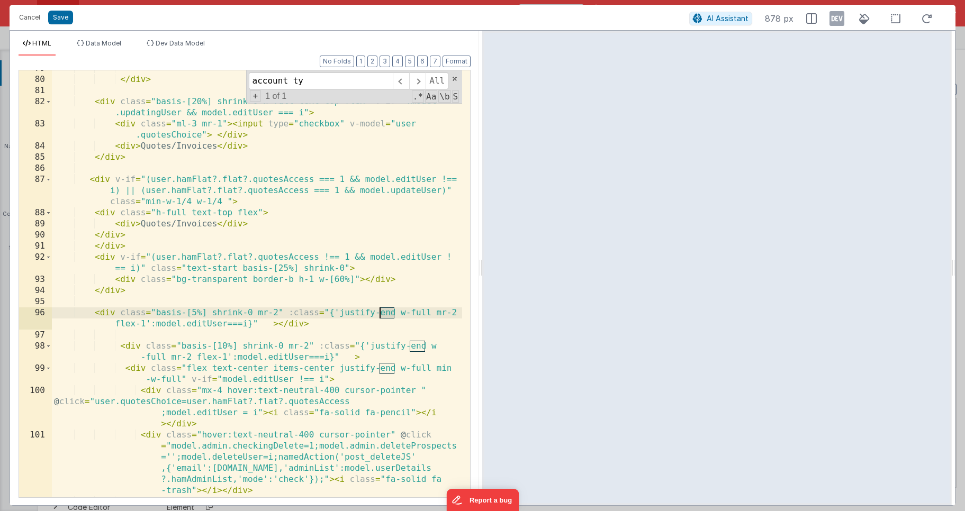
drag, startPoint x: 396, startPoint y: 314, endPoint x: 381, endPoint y: 312, distance: 15.0
click at [381, 312] on div "</ div > < div class = "basis-[20%] shrink-0 h-full text-top flex" v-if = "!mod…" at bounding box center [257, 287] width 410 height 449
drag, startPoint x: 113, startPoint y: 324, endPoint x: 172, endPoint y: 324, distance: 58.7
click at [172, 324] on div "</ div > < div class = "basis-[20%] shrink-0 h-full text-top flex" v-if = "!mod…" at bounding box center [257, 287] width 410 height 449
drag, startPoint x: 278, startPoint y: 312, endPoint x: 253, endPoint y: 313, distance: 24.4
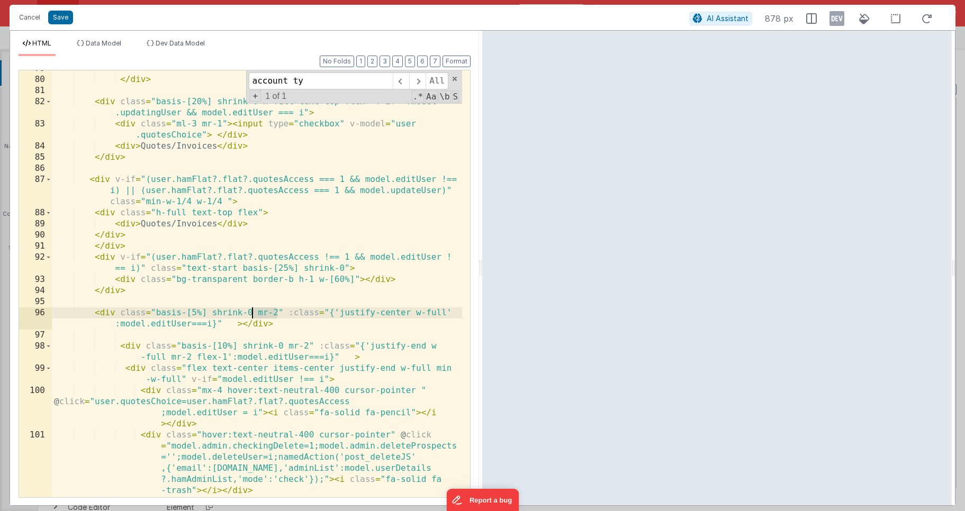
click at [253, 313] on div "</ div > < div class = "basis-[20%] shrink-0 h-full text-top flex" v-if = "!mod…" at bounding box center [257, 287] width 410 height 449
drag, startPoint x: 262, startPoint y: 315, endPoint x: 206, endPoint y: 322, distance: 56.0
click at [206, 322] on div "</ div > < div class = "basis-[20%] shrink-0 h-full text-top flex" v-if = "!mod…" at bounding box center [257, 287] width 410 height 449
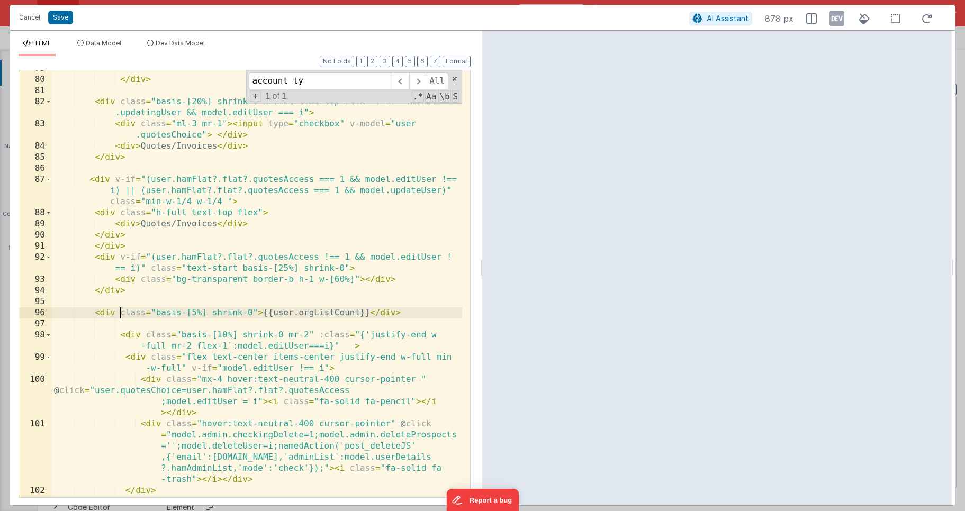
drag, startPoint x: 120, startPoint y: 311, endPoint x: 141, endPoint y: 308, distance: 20.8
click at [121, 312] on div "</ div > < div class = "basis-[20%] shrink-0 h-full text-top flex" v-if = "!mod…" at bounding box center [257, 293] width 410 height 460
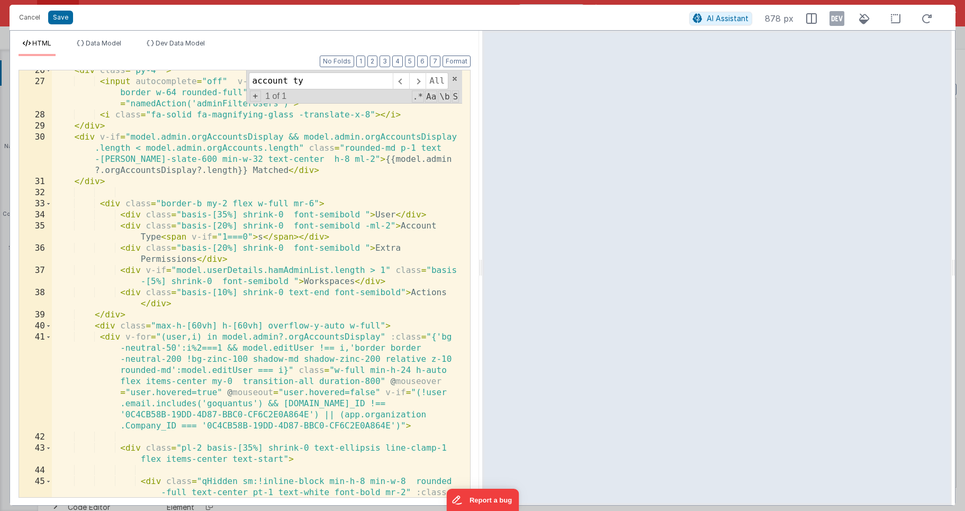
scroll to position [493, 0]
drag, startPoint x: 147, startPoint y: 271, endPoint x: 388, endPoint y: 267, distance: 240.8
click at [388, 267] on div "< div class = "py-4 " > < input autocomplete = "off" v-model = "model.filterDes…" at bounding box center [257, 302] width 410 height 471
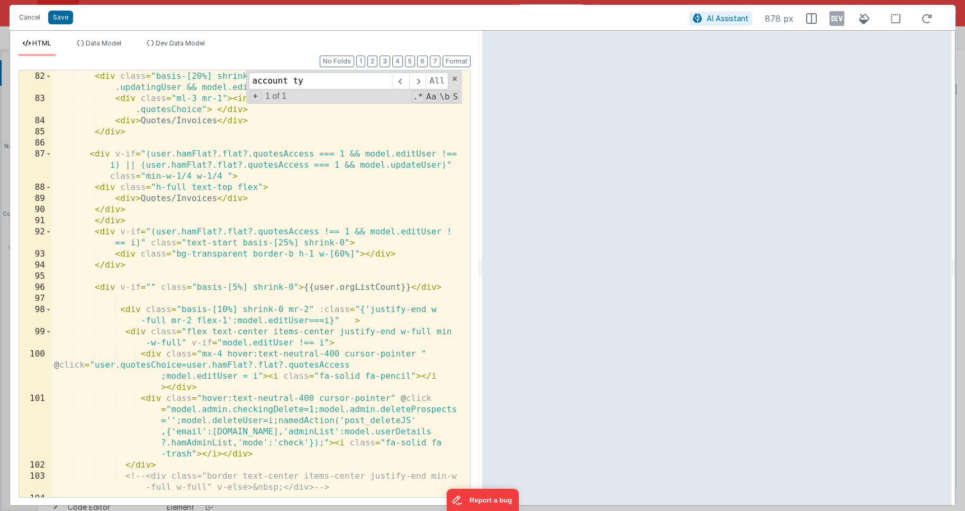
scroll to position [1559, 0]
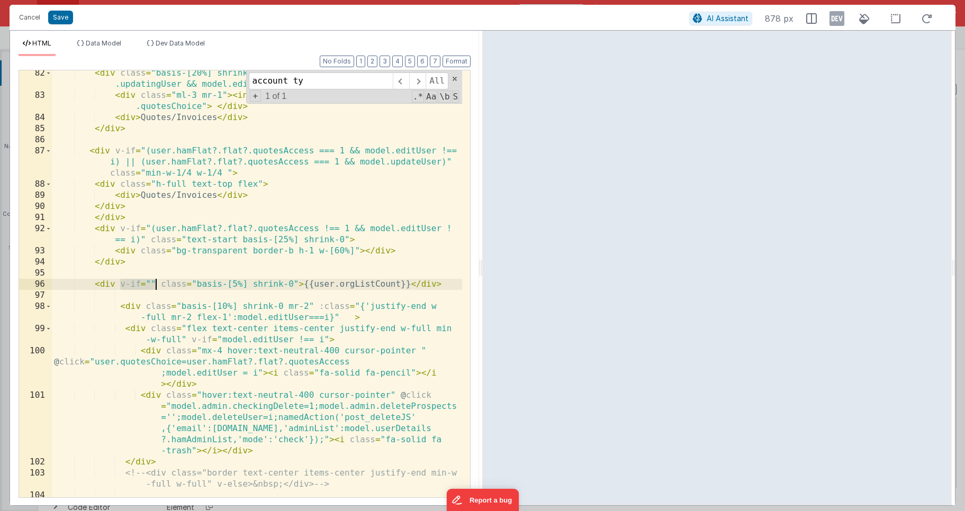
drag, startPoint x: 119, startPoint y: 286, endPoint x: 156, endPoint y: 284, distance: 37.7
click at [156, 284] on div "< div class = "basis-[20%] shrink-0 h-full text-top flex" v-if = "!model .updat…" at bounding box center [257, 298] width 410 height 460
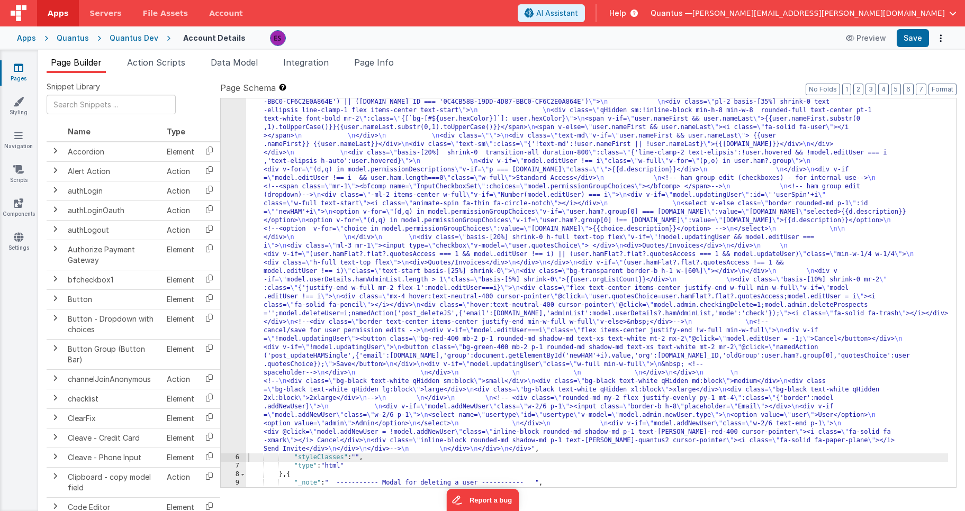
click at [273, 293] on div ""html" : "<!-- User Management Modal--> \n\n <div v-if= \" model.admin \" > \n\…" at bounding box center [597, 449] width 702 height 1058
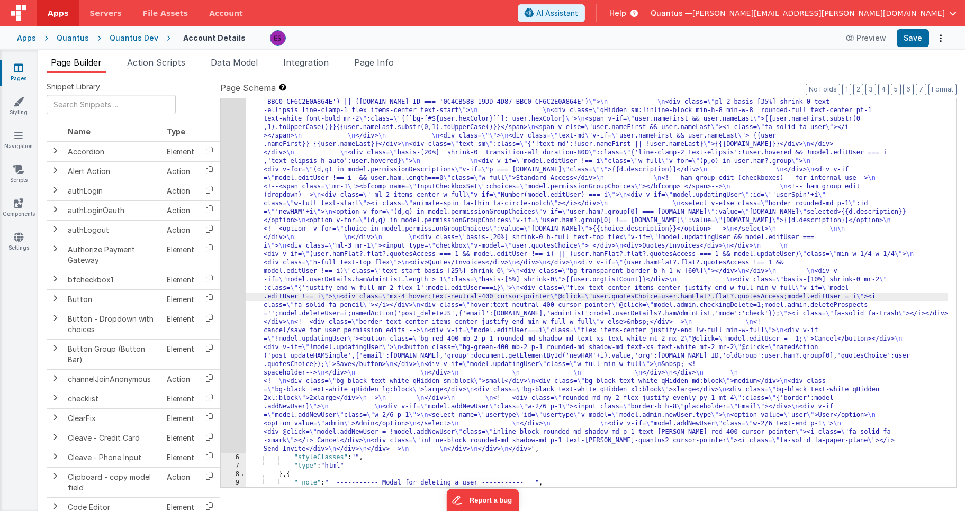
click at [234, 276] on div "5" at bounding box center [233, 186] width 25 height 533
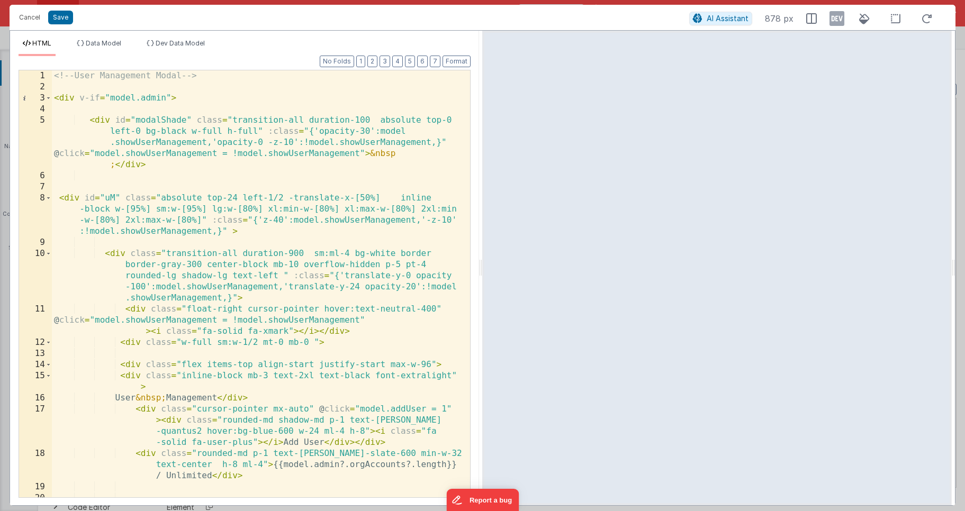
click at [240, 261] on div "<!-- User Management Modal --> < div v-if = "model.admin" > < div id = "modalSh…" at bounding box center [257, 294] width 410 height 449
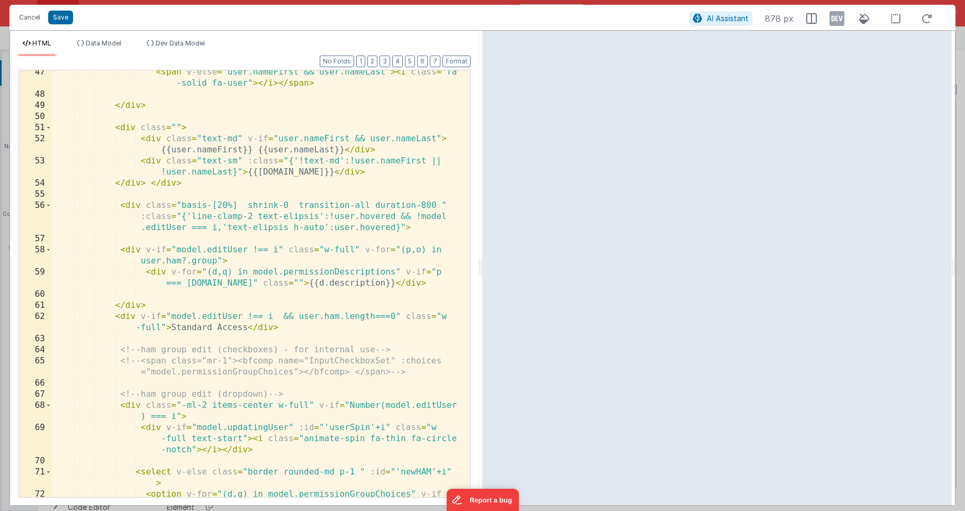
scroll to position [952, 0]
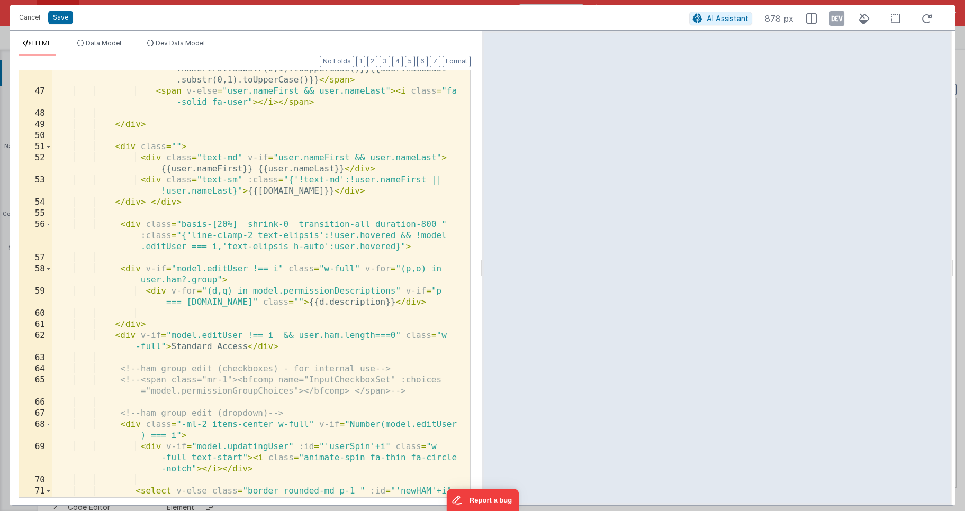
click at [243, 242] on div "< span v-if = "user.nameFirst && user.nameLast" > {{user .nameFirst.substr(0,1)…" at bounding box center [257, 293] width 410 height 483
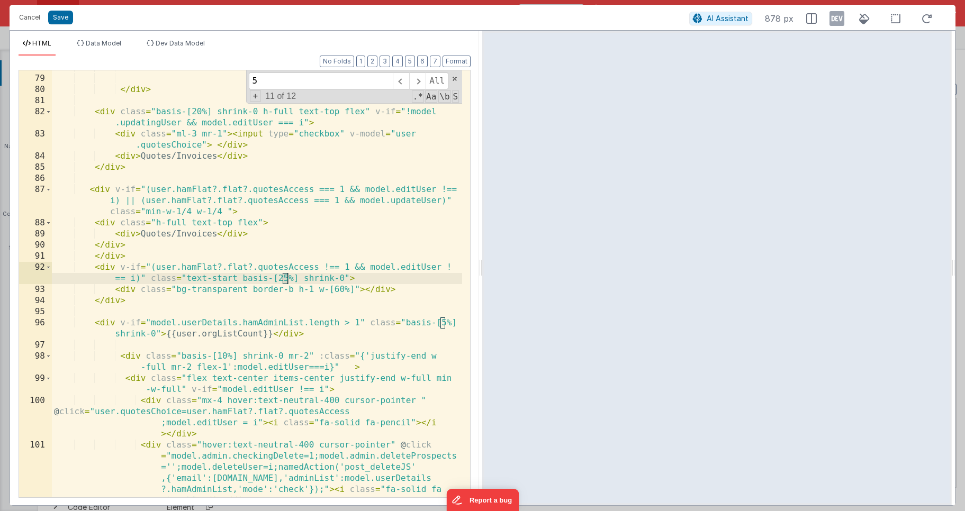
scroll to position [1520, 0]
type input "5%"
click at [413, 87] on span at bounding box center [417, 80] width 16 height 17
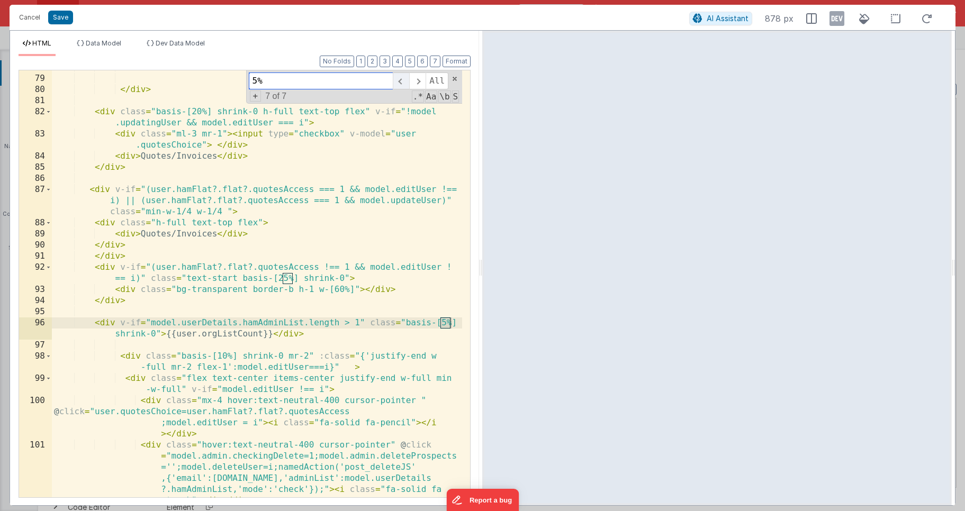
click at [404, 84] on span at bounding box center [401, 80] width 16 height 17
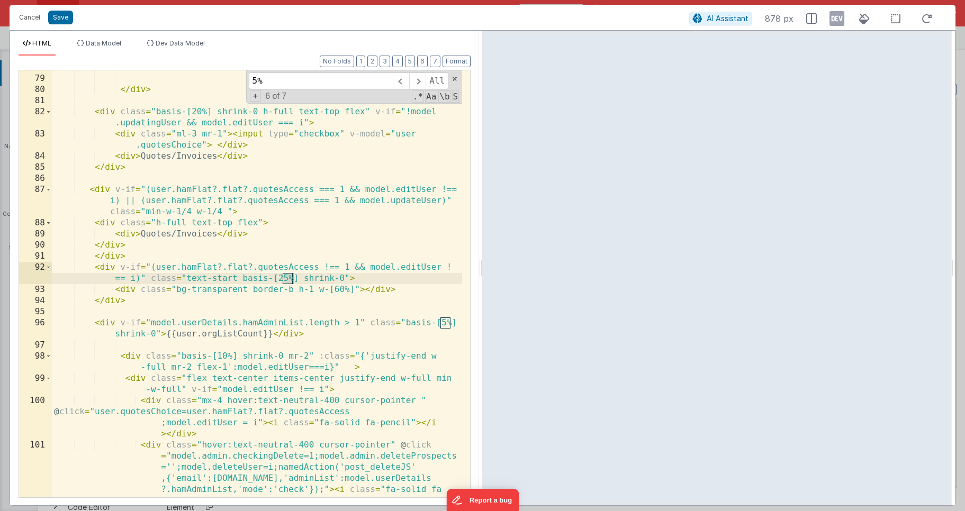
click at [148, 339] on div "</ div > </ div > < div class = "basis-[20%] shrink-0 h-full text-top flex" v-i…" at bounding box center [257, 314] width 410 height 505
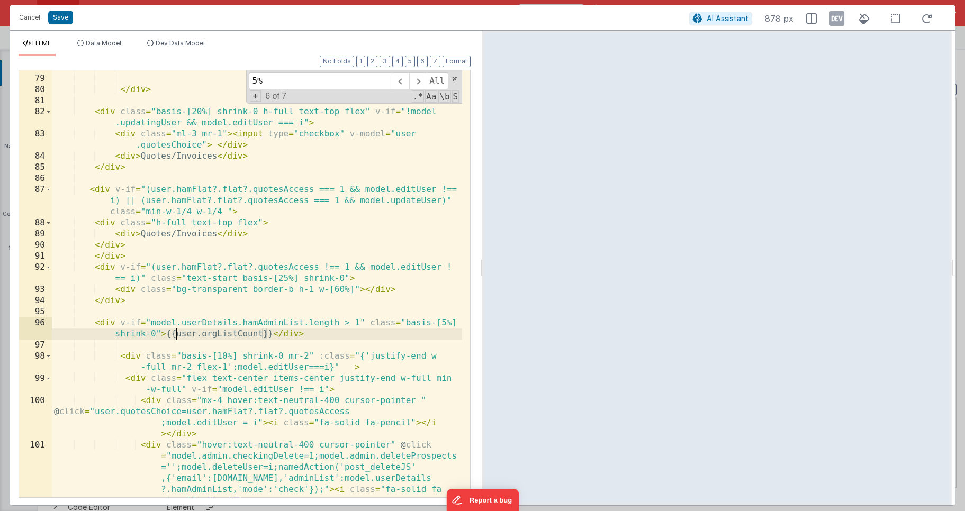
click at [177, 335] on div "</ div > </ div > < div class = "basis-[20%] shrink-0 h-full text-top flex" v-i…" at bounding box center [257, 314] width 410 height 505
click at [214, 335] on div "</ div > </ div > < div class = "basis-[20%] shrink-0 h-full text-top flex" v-i…" at bounding box center [257, 314] width 410 height 505
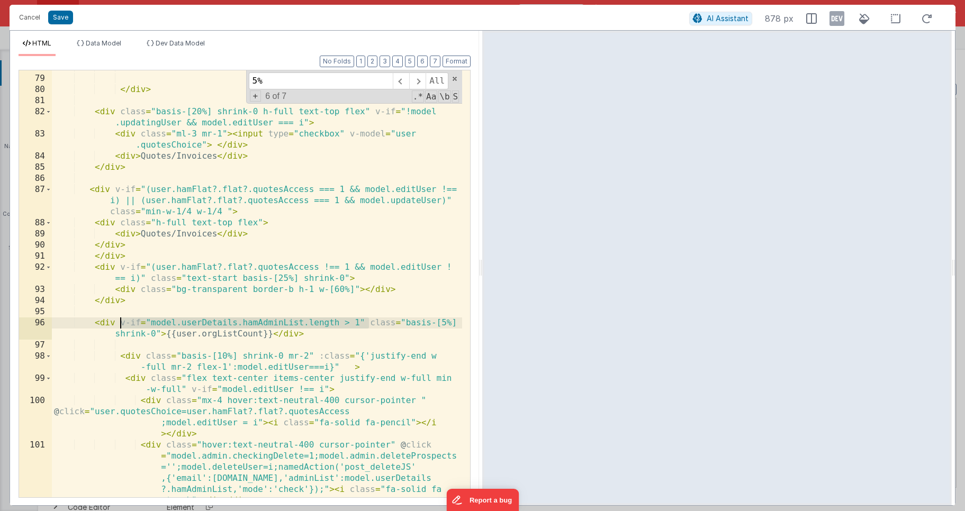
drag, startPoint x: 368, startPoint y: 324, endPoint x: 121, endPoint y: 322, distance: 247.6
click at [121, 322] on div "</ div > </ div > < div class = "basis-[20%] shrink-0 h-full text-top flex" v-i…" at bounding box center [257, 314] width 410 height 505
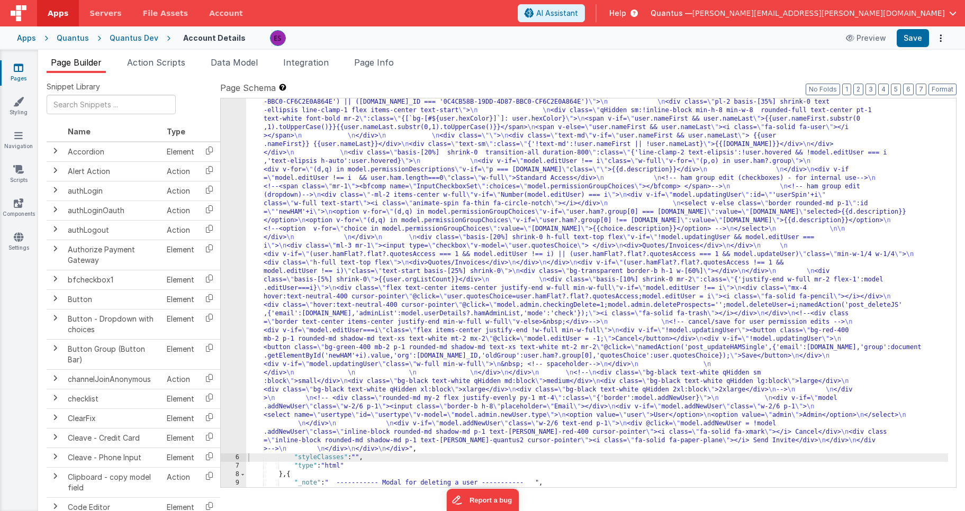
click at [270, 266] on div ""html" : "<!-- User Management Modal--> \n\n <div v-if= \" model.admin \" > \n\…" at bounding box center [597, 449] width 702 height 1058
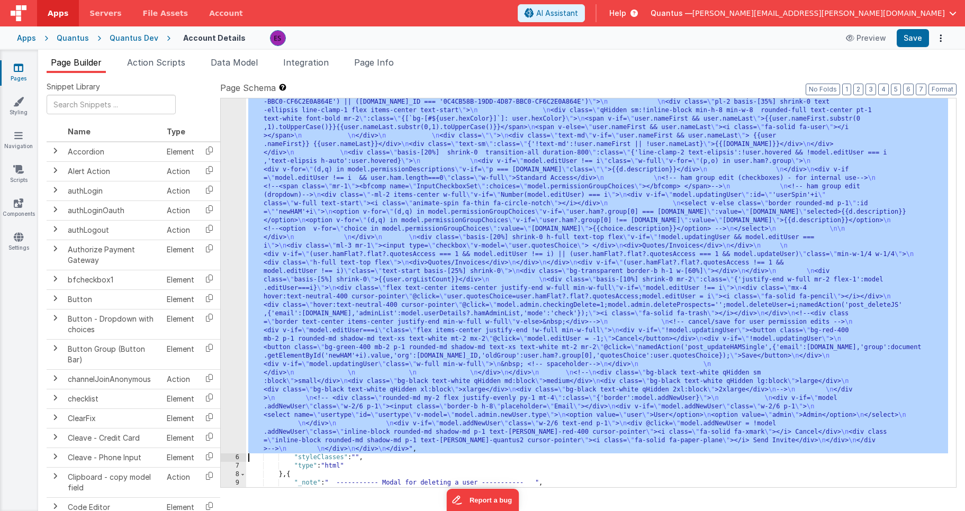
click at [233, 265] on div "5" at bounding box center [233, 186] width 25 height 533
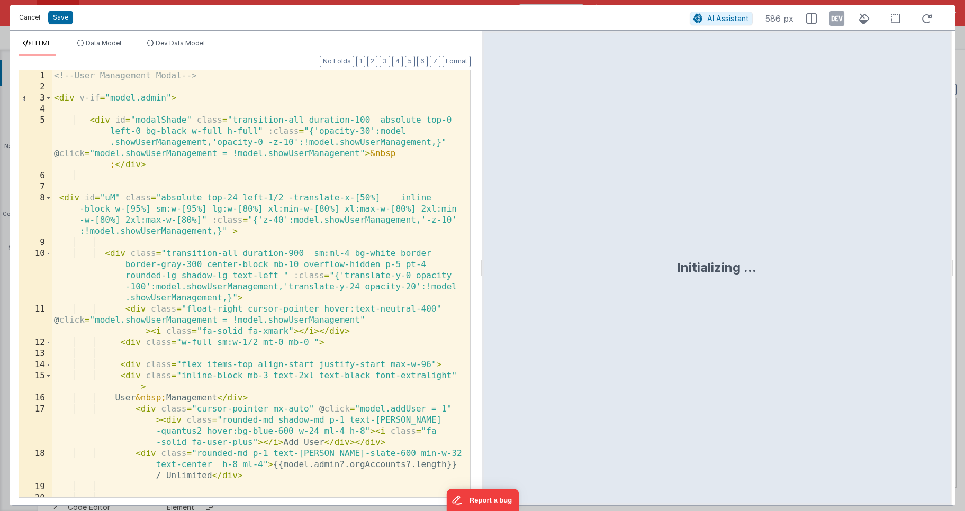
click at [29, 16] on button "Cancel" at bounding box center [30, 17] width 32 height 15
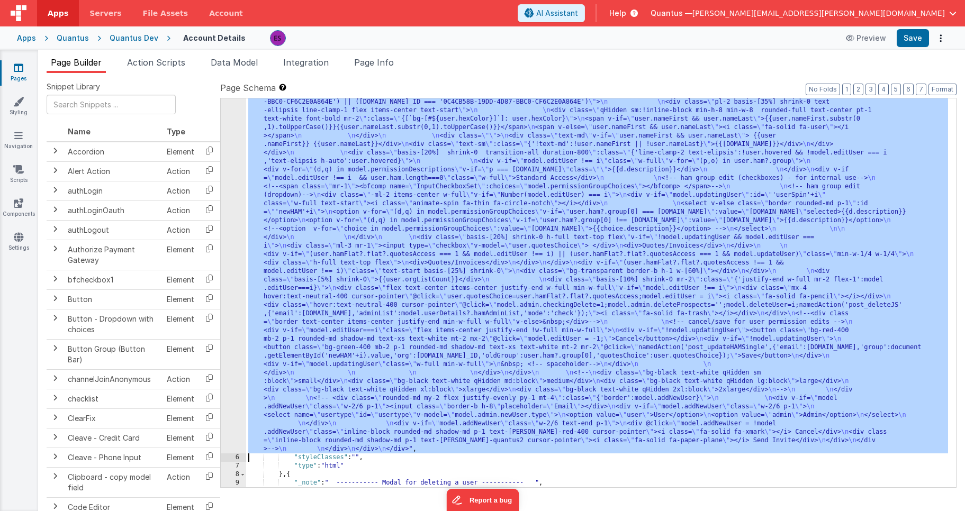
click at [299, 333] on div ""html" : "<!-- User Management Modal--> \n\n <div v-if= \" model.admin \" > \n\…" at bounding box center [597, 449] width 702 height 1058
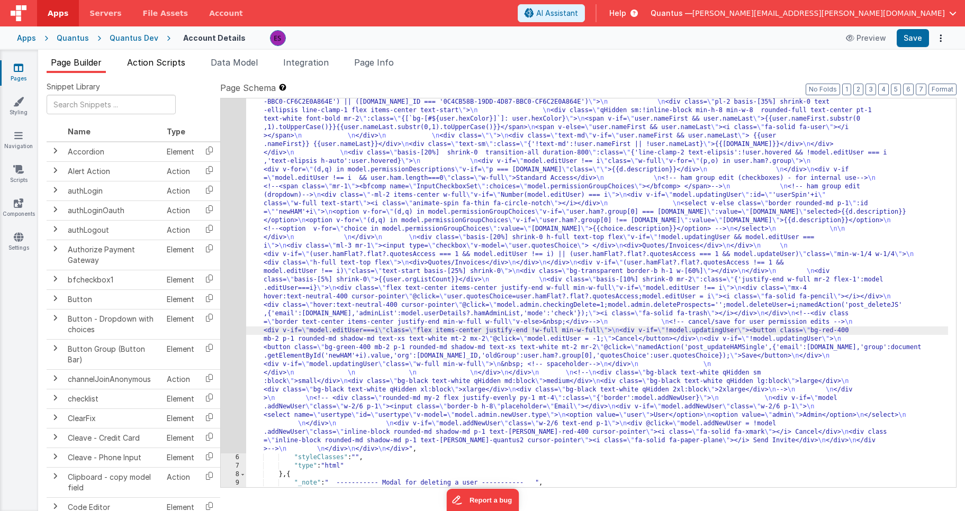
click at [174, 61] on span "Action Scripts" at bounding box center [156, 62] width 58 height 11
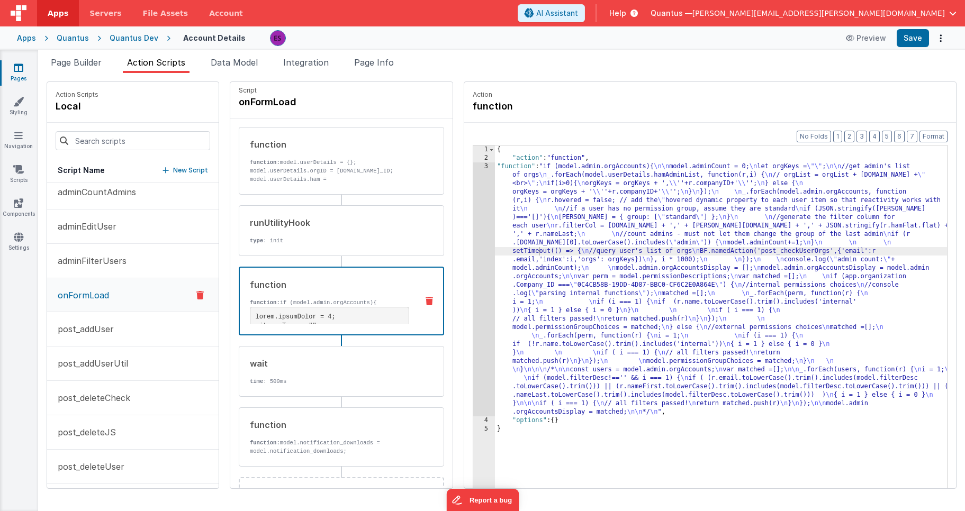
scroll to position [0, 0]
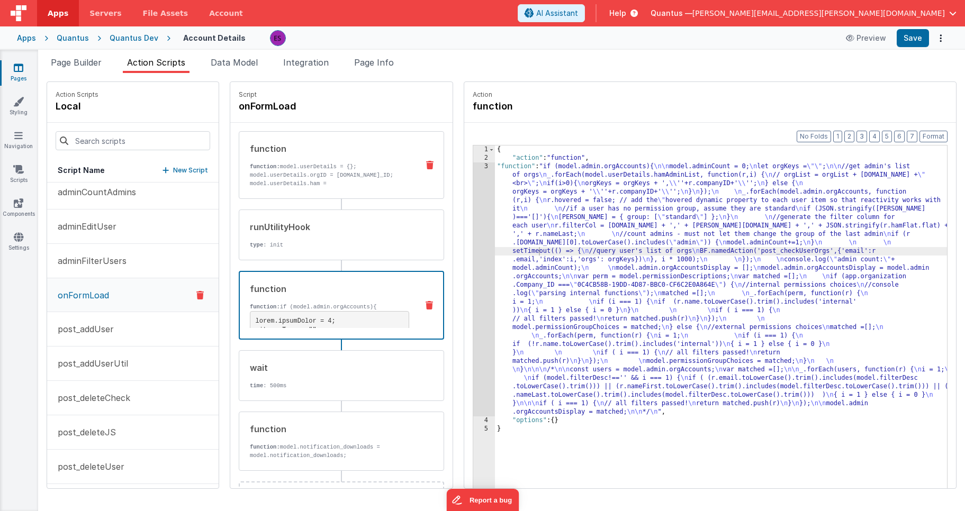
click at [266, 183] on p "function: model.userDetails = {}; model.userDetails.orgID = app.organization.Co…" at bounding box center [330, 187] width 160 height 51
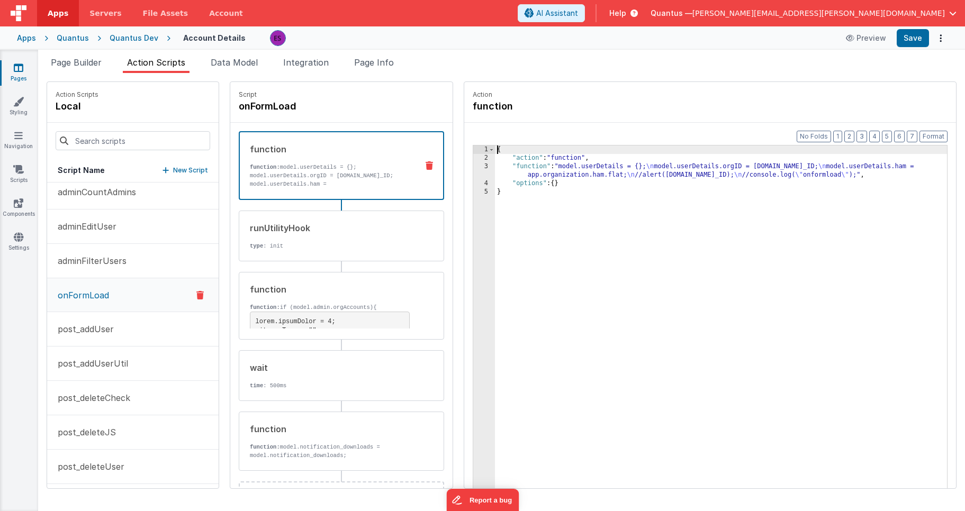
click at [473, 169] on div "3" at bounding box center [484, 170] width 22 height 17
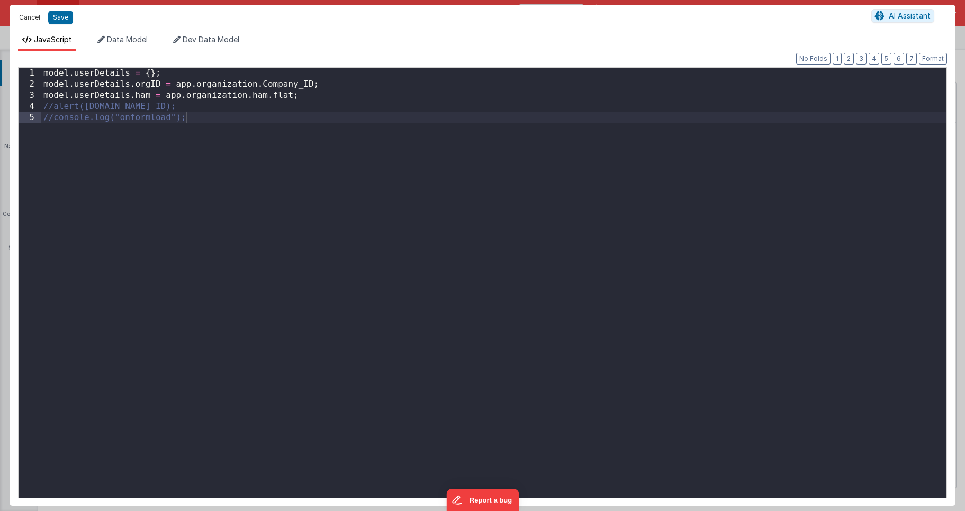
click at [40, 21] on button "Cancel" at bounding box center [30, 17] width 32 height 15
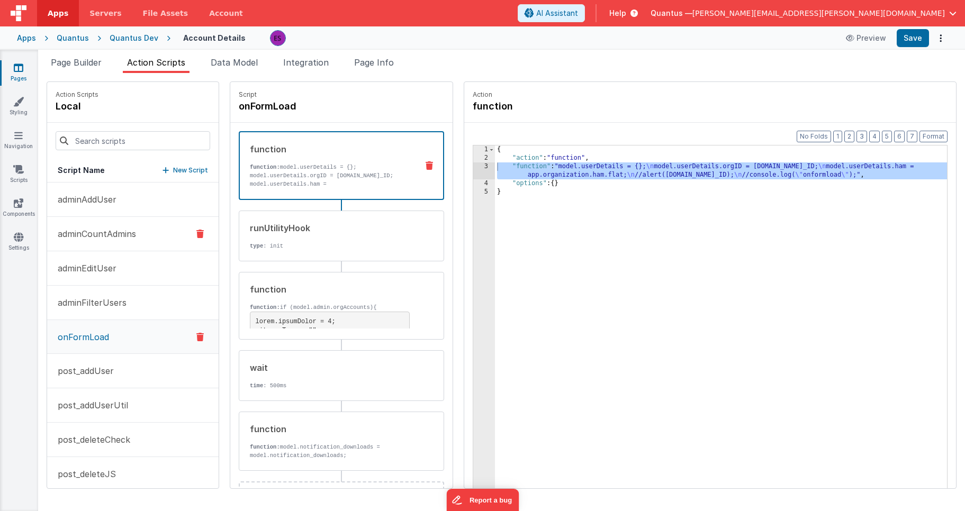
click at [105, 229] on p "adminCountAdmins" at bounding box center [93, 234] width 85 height 13
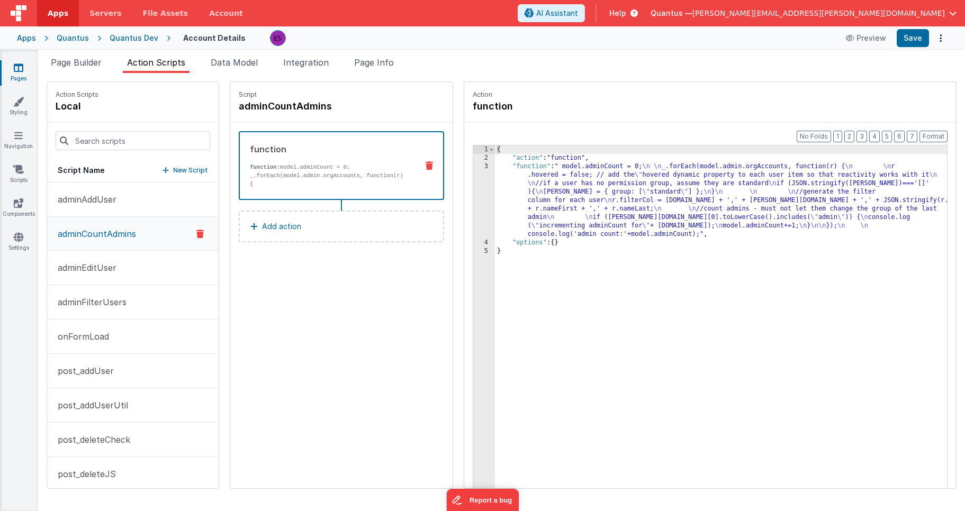
click at [510, 197] on div "{ "action" : "function" , "function" : " model.adminCount = 0; \n \n _.forEach(…" at bounding box center [734, 342] width 479 height 393
click at [473, 199] on div "3" at bounding box center [484, 200] width 22 height 76
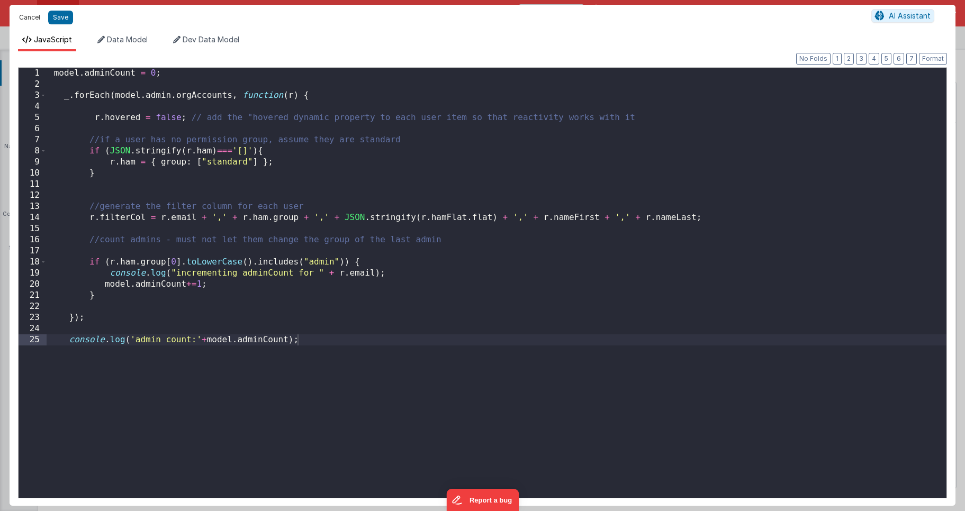
click at [30, 13] on button "Cancel" at bounding box center [30, 17] width 32 height 15
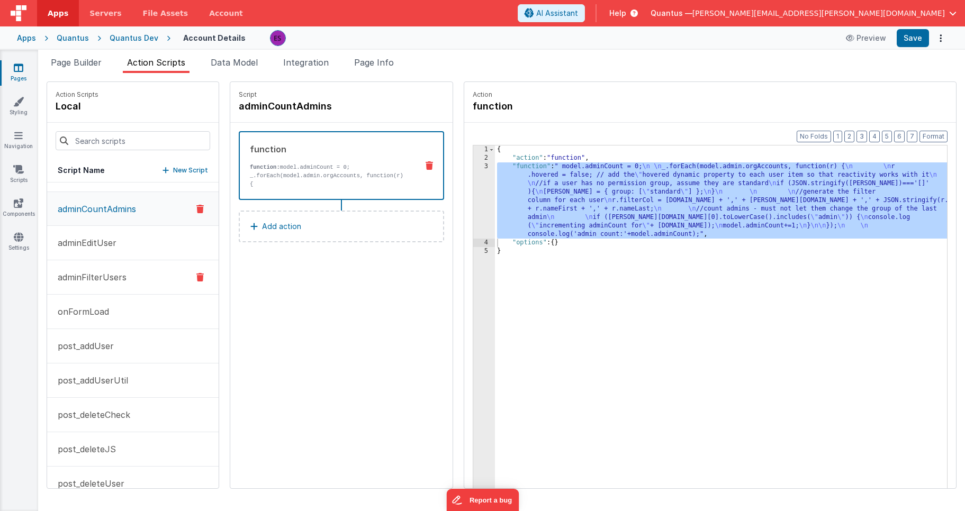
scroll to position [26, 0]
click at [99, 307] on p "onFormLoad" at bounding box center [80, 310] width 58 height 13
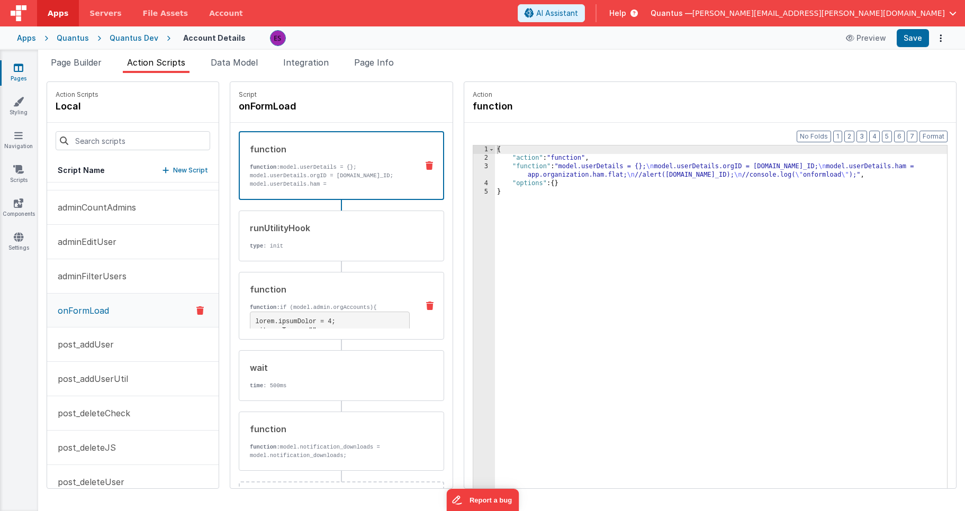
click at [293, 284] on div "function" at bounding box center [330, 289] width 160 height 13
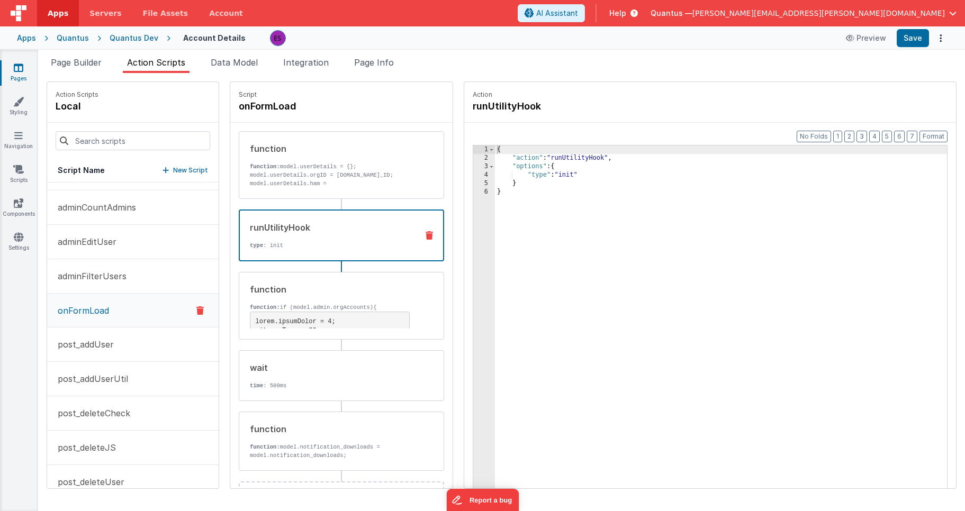
click at [318, 244] on p "type : init" at bounding box center [329, 245] width 159 height 8
click at [323, 297] on div "function function: if (model.admin.orgAccounts){ } /* const users = model.admin…" at bounding box center [324, 306] width 170 height 46
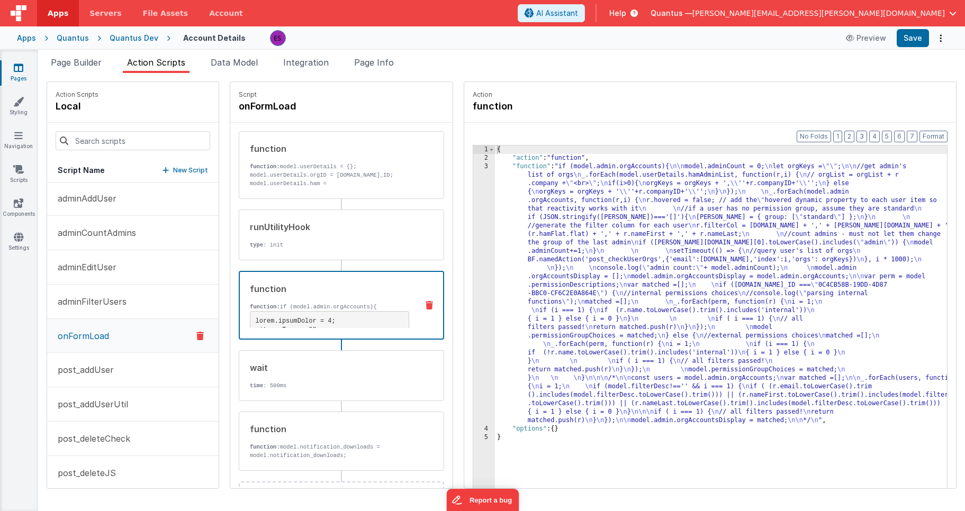
scroll to position [0, 0]
click at [117, 233] on p "adminCountAdmins" at bounding box center [93, 234] width 85 height 13
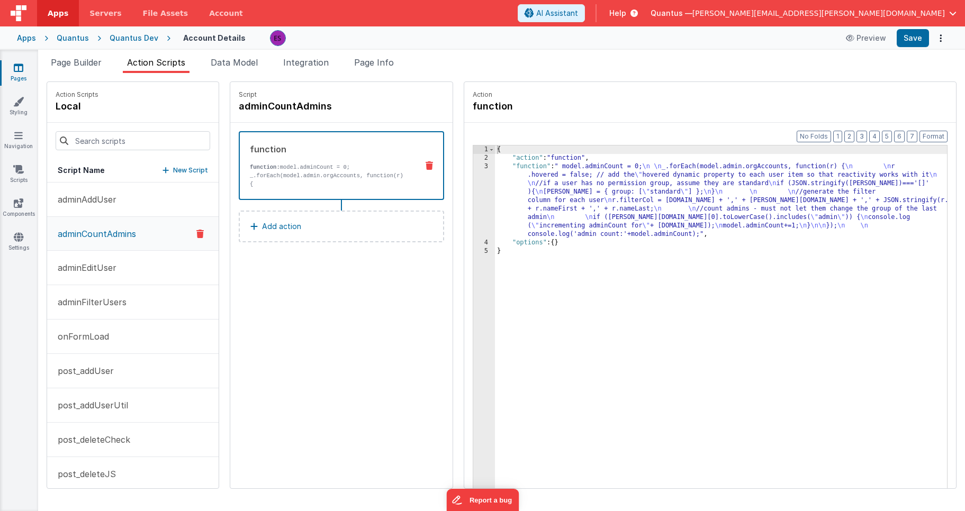
click at [535, 201] on div "{ "action" : "function" , "function" : " model.adminCount = 0; \n \n _.forEach(…" at bounding box center [734, 342] width 479 height 393
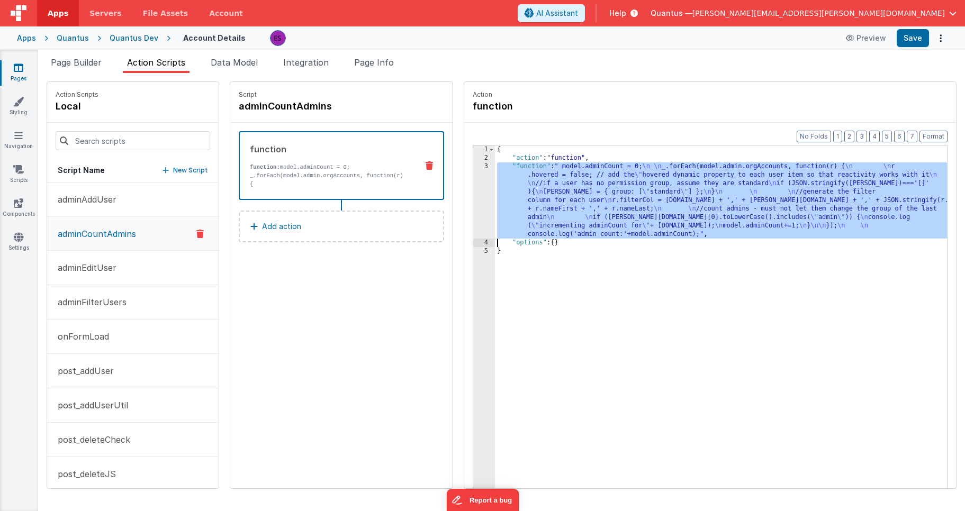
click at [473, 210] on div "3" at bounding box center [484, 200] width 22 height 76
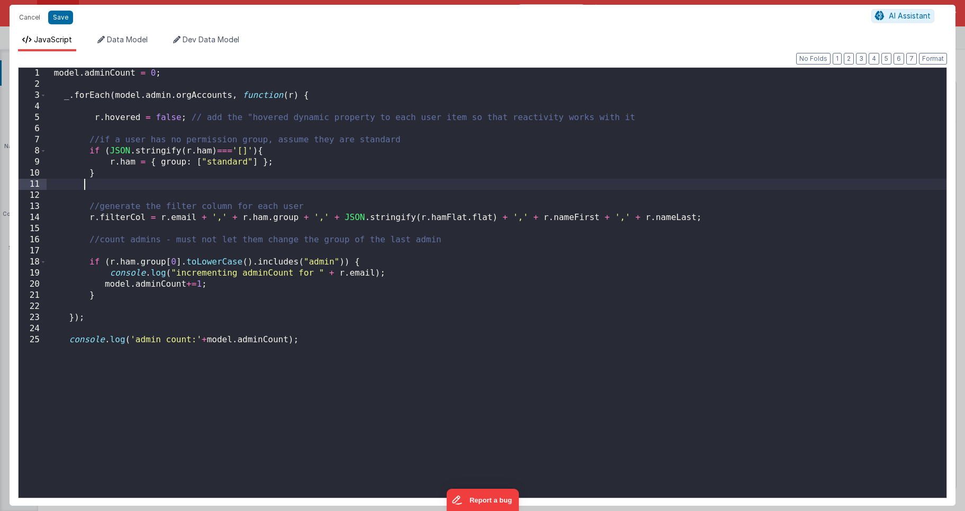
click at [198, 182] on div "model . adminCount = 0 ; _ . forEach ( model . admin . orgAccounts , function (…" at bounding box center [496, 294] width 899 height 452
